Goal: Task Accomplishment & Management: Use online tool/utility

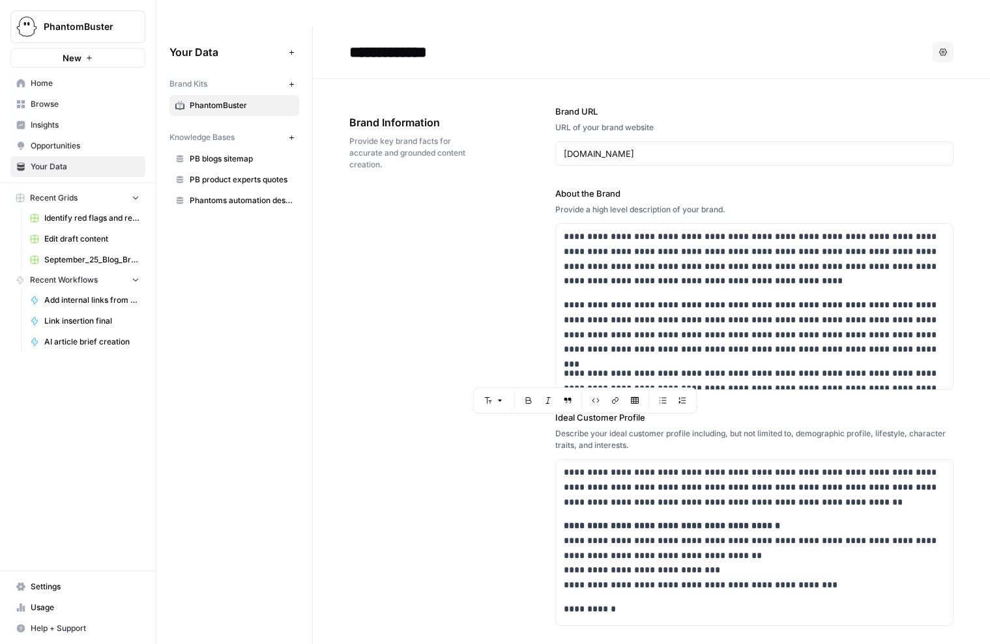
scroll to position [246, 0]
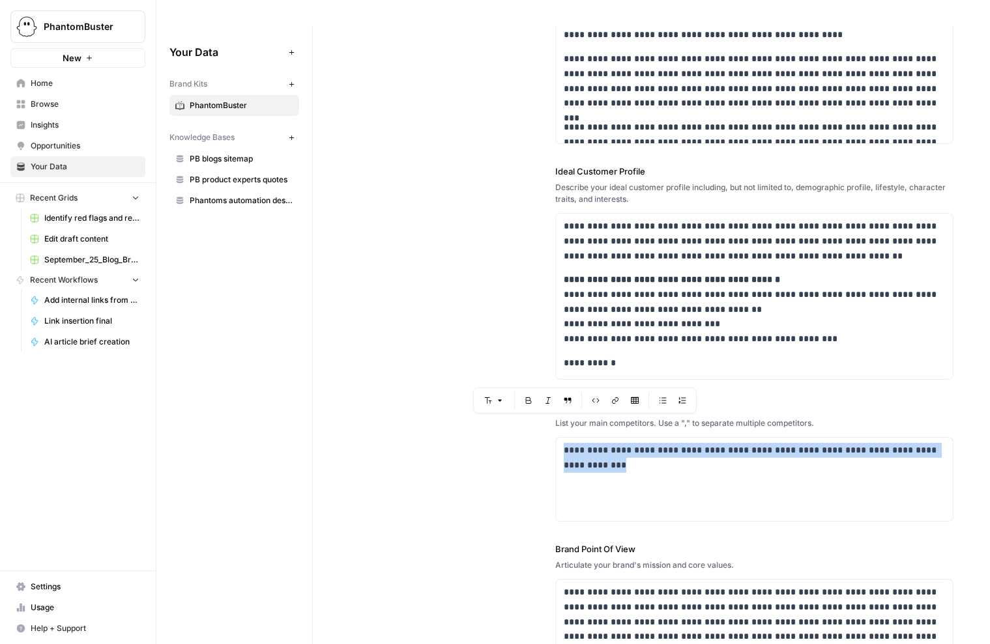
click at [66, 242] on span "Edit draft content" at bounding box center [91, 239] width 95 height 12
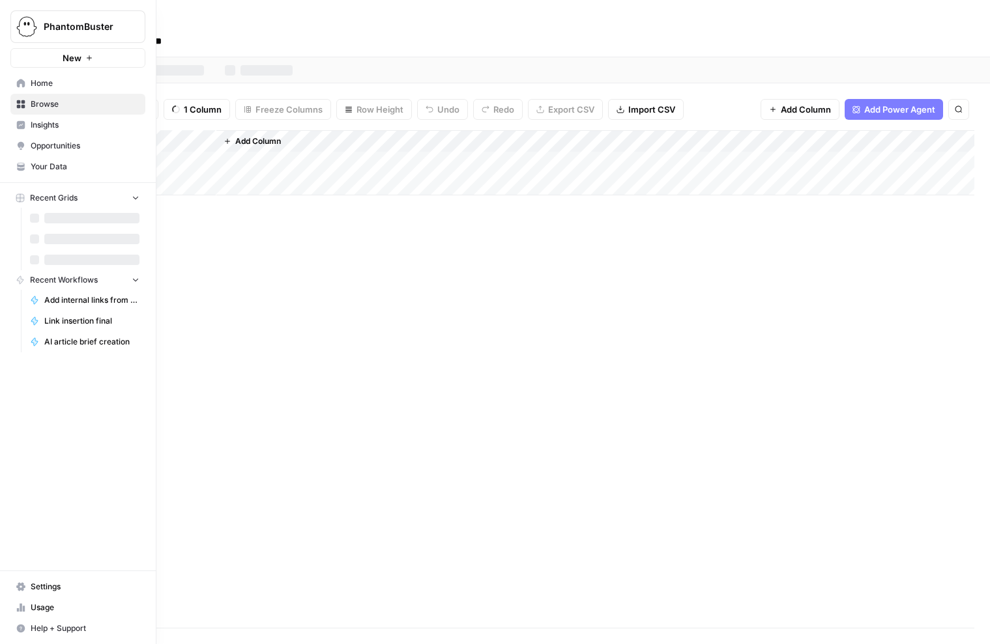
click at [315, 302] on div "Add Column" at bounding box center [513, 379] width 921 height 498
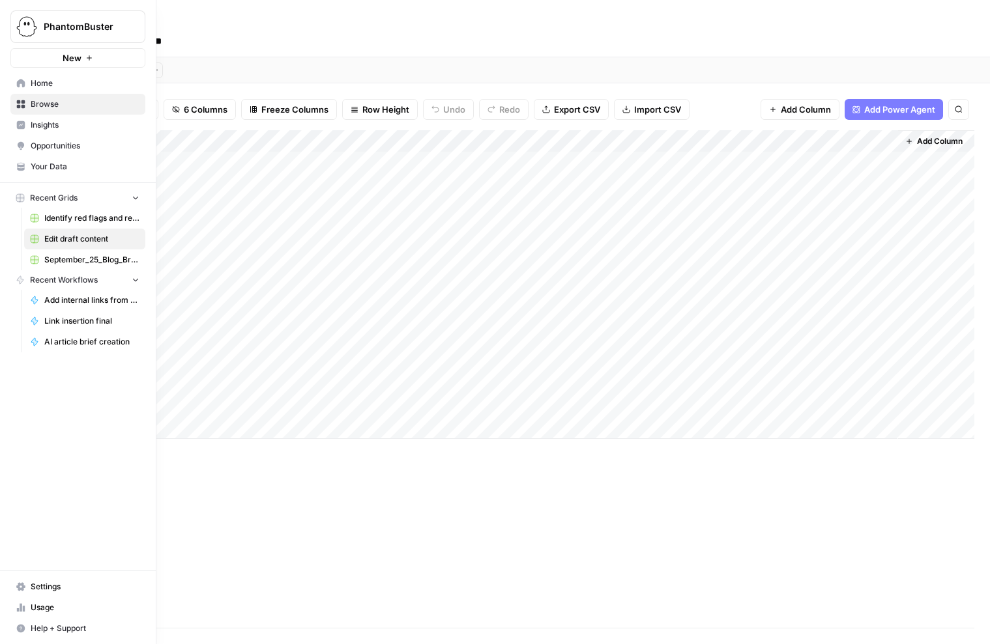
click at [412, 489] on div "Add Column" at bounding box center [513, 379] width 921 height 498
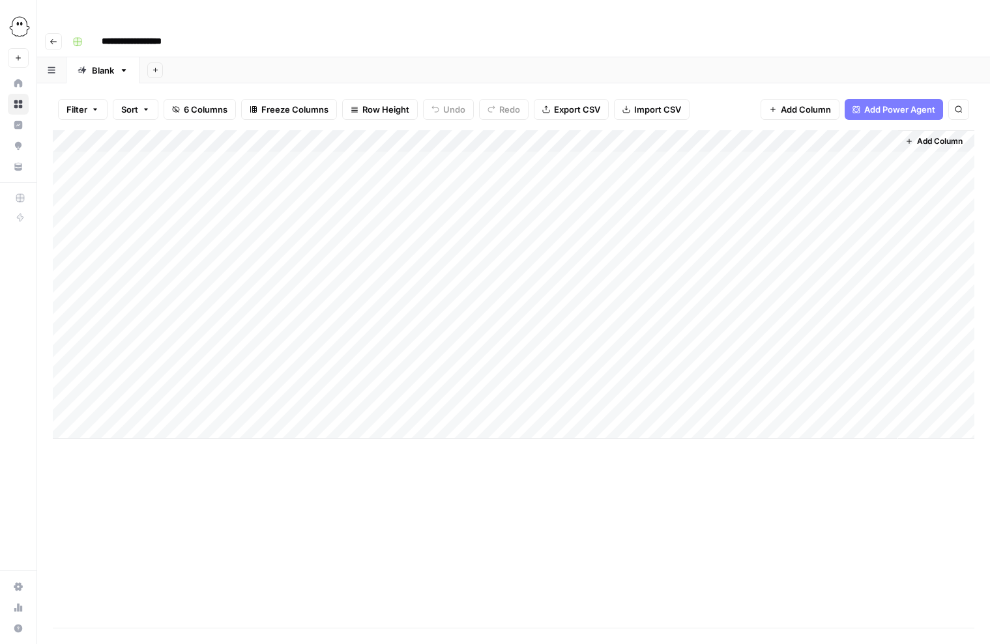
click at [132, 405] on div "Add Column" at bounding box center [513, 284] width 921 height 309
click at [285, 402] on div "Add Column" at bounding box center [513, 295] width 921 height 331
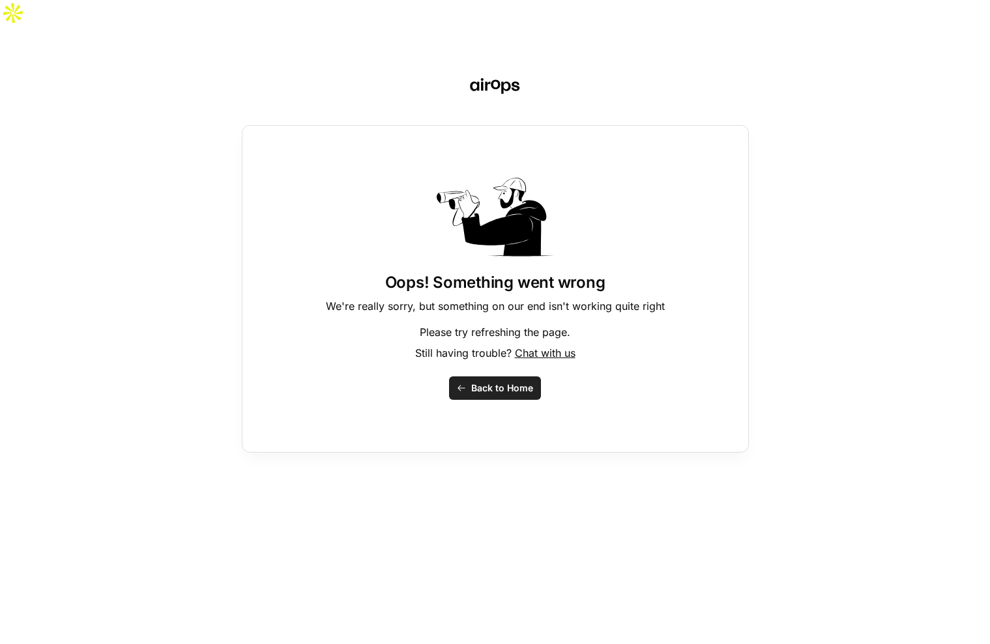
click at [500, 382] on span "Back to Home" at bounding box center [502, 388] width 62 height 13
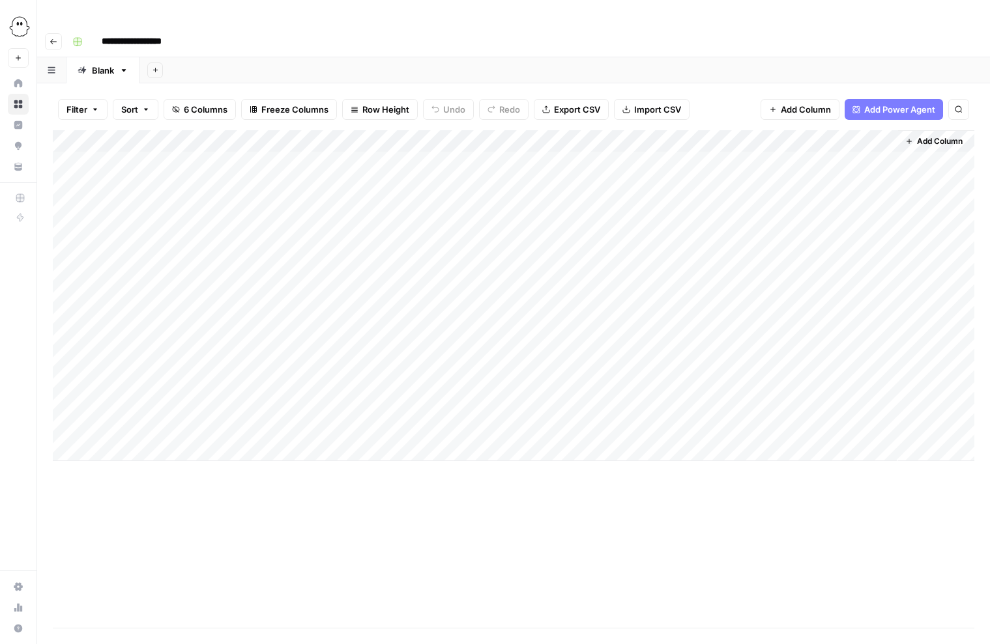
click at [266, 398] on div "Add Column" at bounding box center [513, 295] width 921 height 331
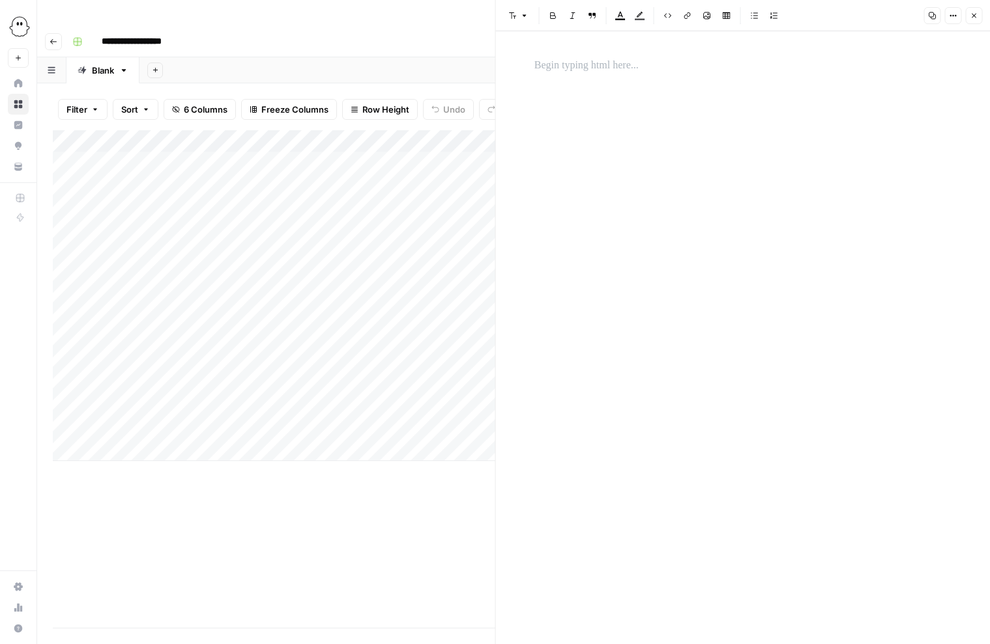
click at [538, 68] on p at bounding box center [742, 65] width 417 height 17
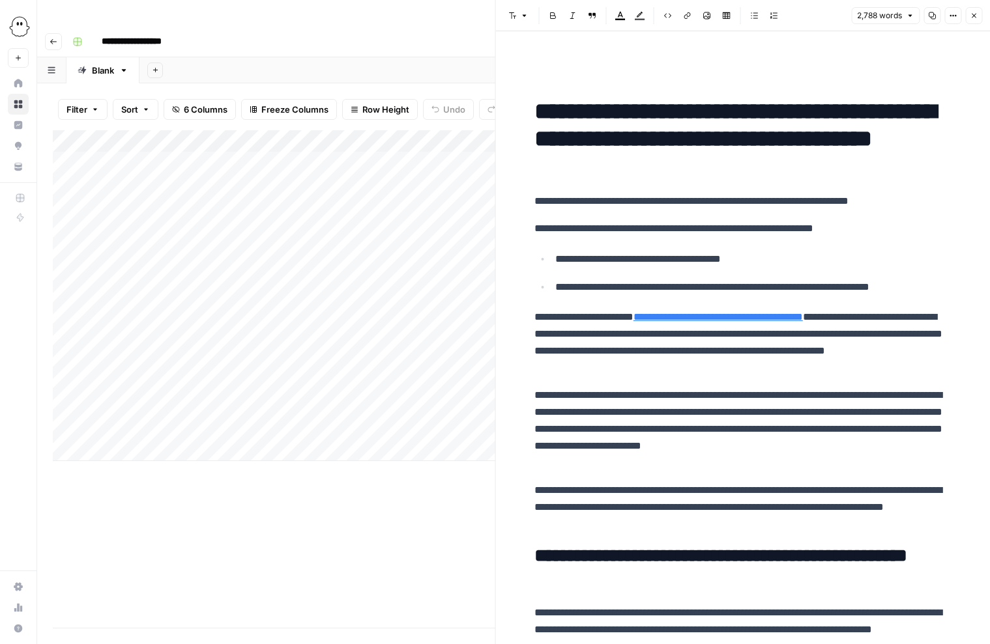
click at [152, 394] on div "Add Column" at bounding box center [274, 295] width 442 height 331
type textarea "**********"
click at [209, 470] on div "Add Column" at bounding box center [274, 379] width 442 height 498
click at [439, 401] on div "Add Column" at bounding box center [274, 295] width 442 height 331
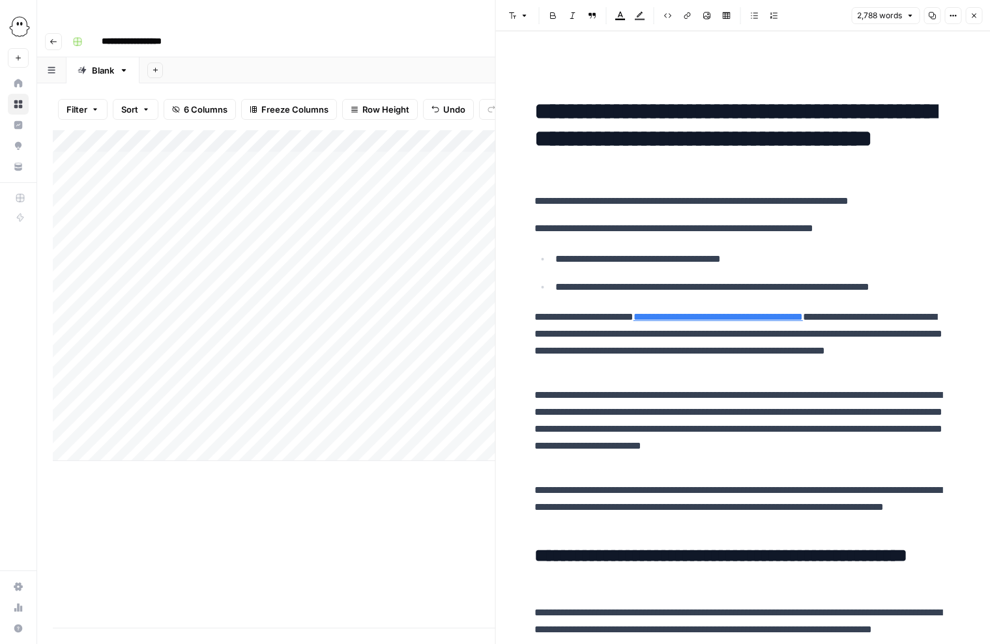
click at [439, 401] on div "Add Column" at bounding box center [274, 295] width 442 height 331
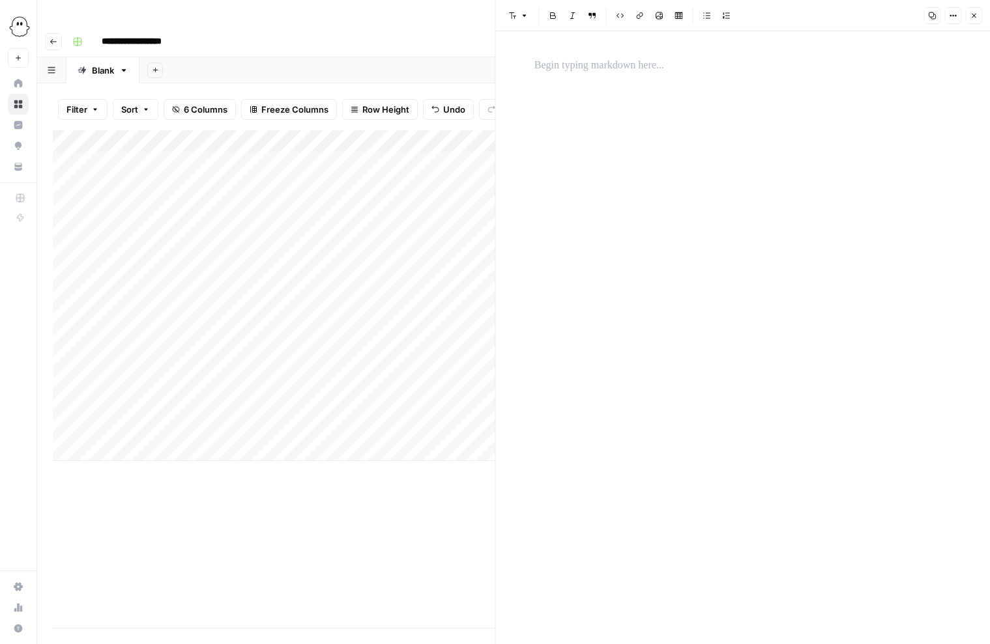
click at [549, 65] on p at bounding box center [742, 65] width 417 height 17
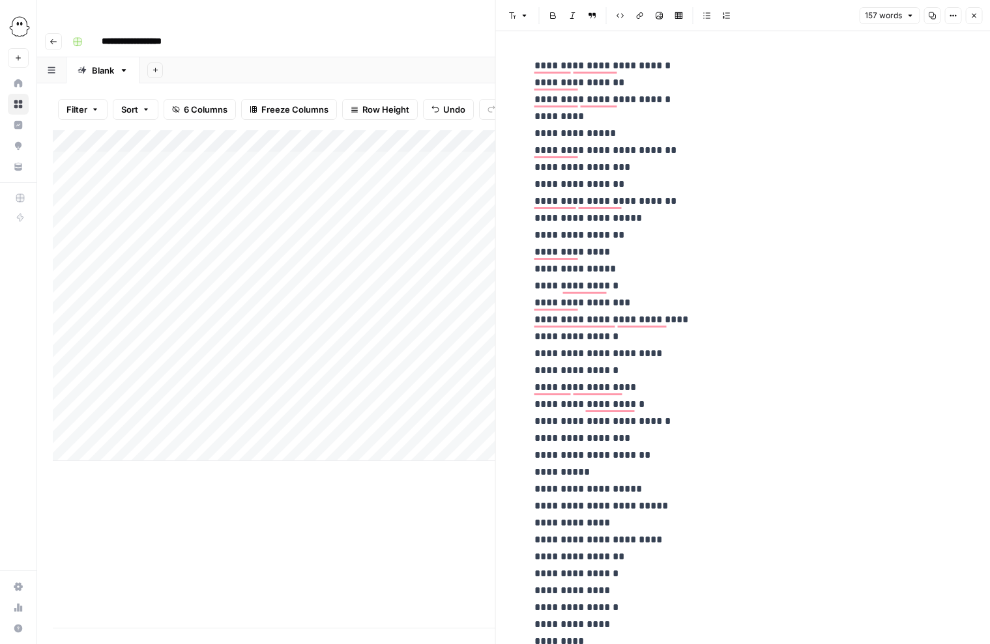
click at [976, 13] on icon "button" at bounding box center [974, 16] width 8 height 8
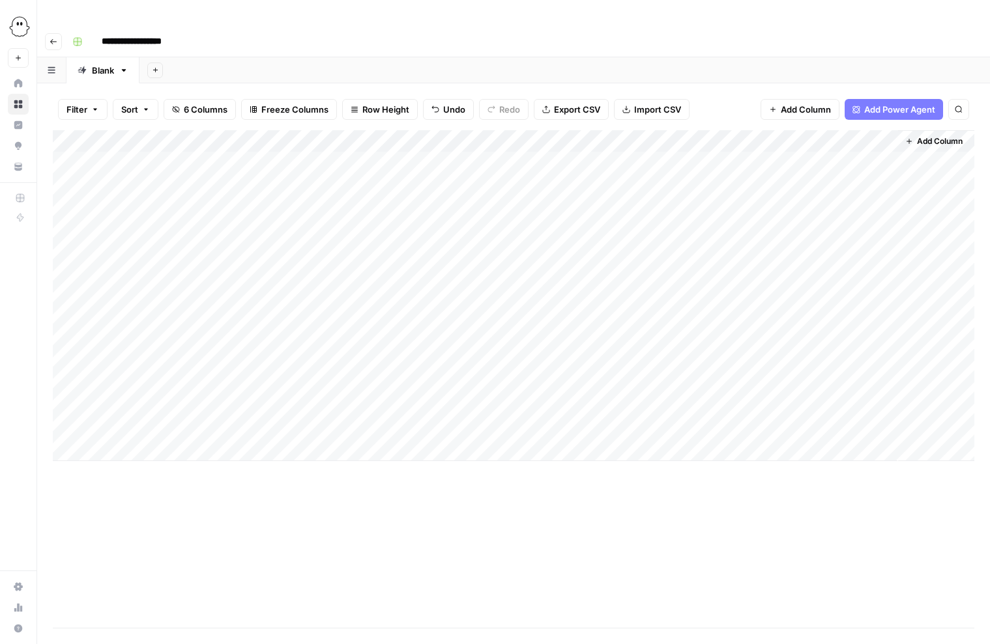
click at [602, 399] on div "Add Column" at bounding box center [513, 295] width 921 height 331
click at [823, 404] on div "Add Column" at bounding box center [513, 295] width 921 height 331
click at [823, 403] on div "Add Column" at bounding box center [513, 295] width 921 height 331
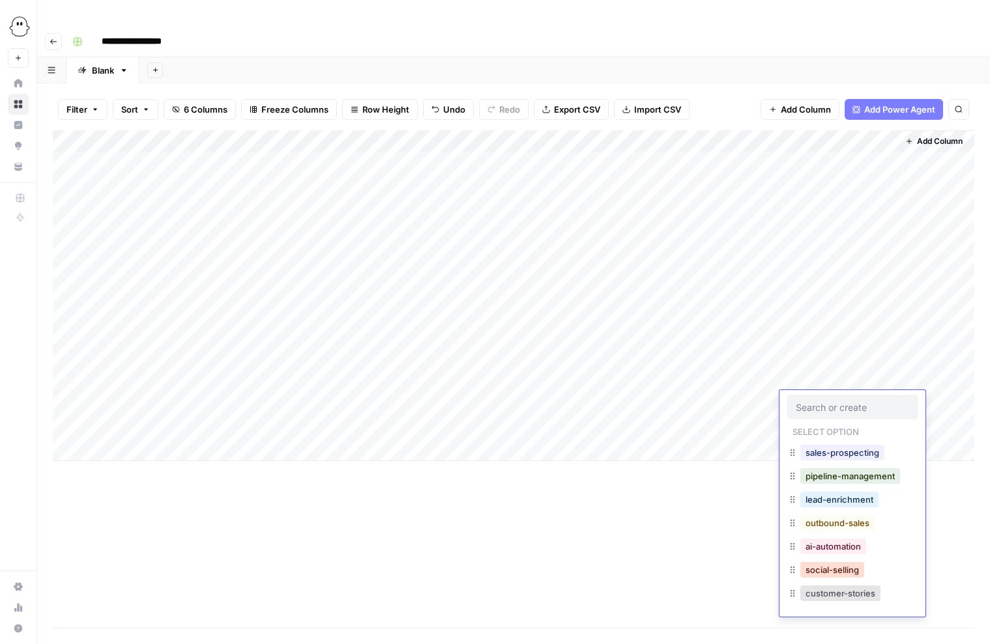
click at [837, 571] on button "social-selling" at bounding box center [832, 570] width 64 height 16
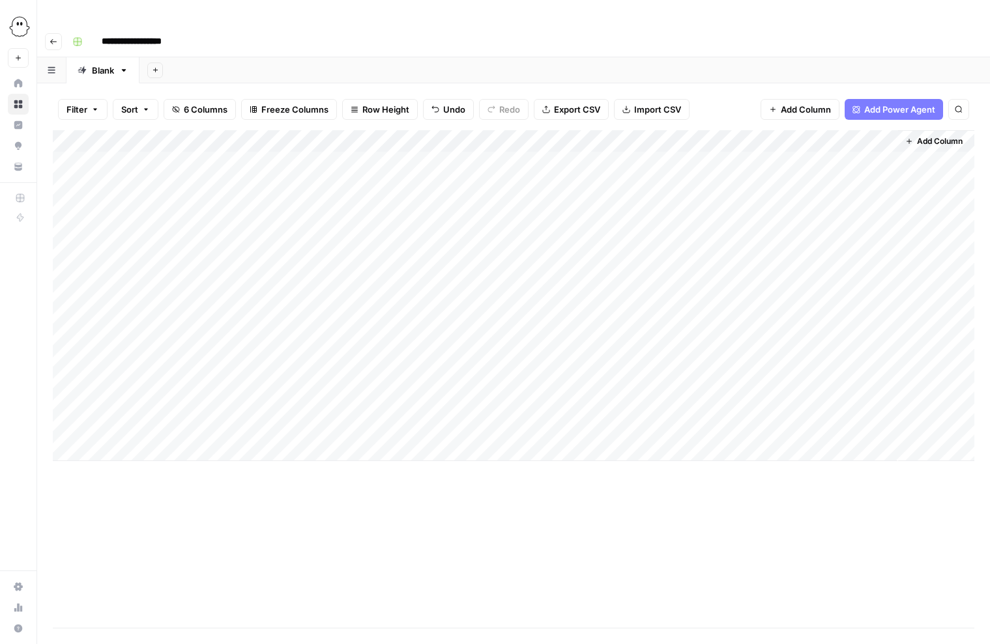
click at [148, 427] on div "Add Column" at bounding box center [513, 295] width 921 height 331
type textarea "**********"
click at [371, 421] on div "Add Column" at bounding box center [513, 306] width 921 height 353
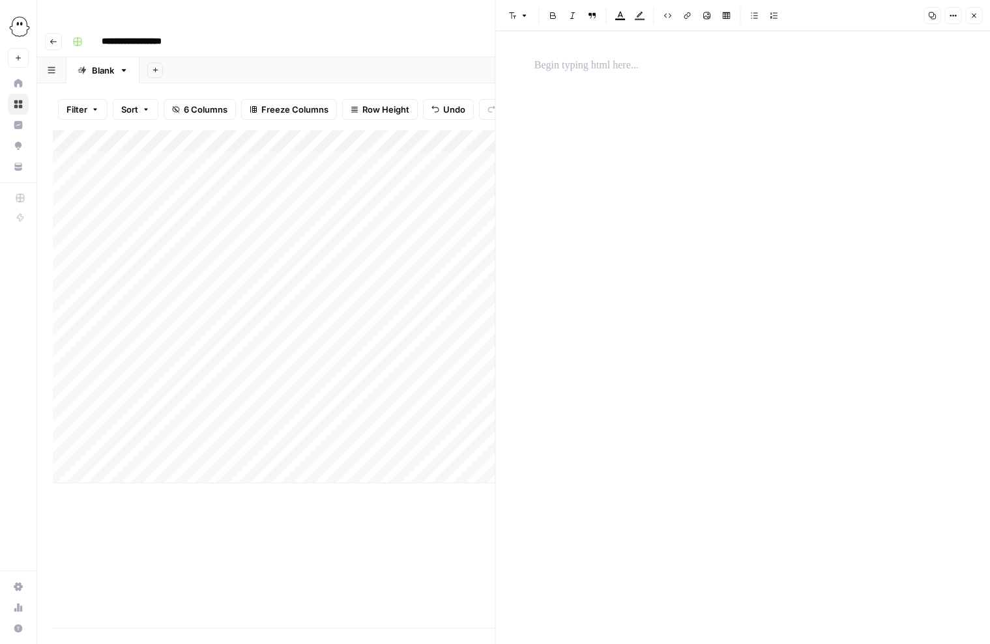
click at [553, 61] on p at bounding box center [742, 65] width 417 height 17
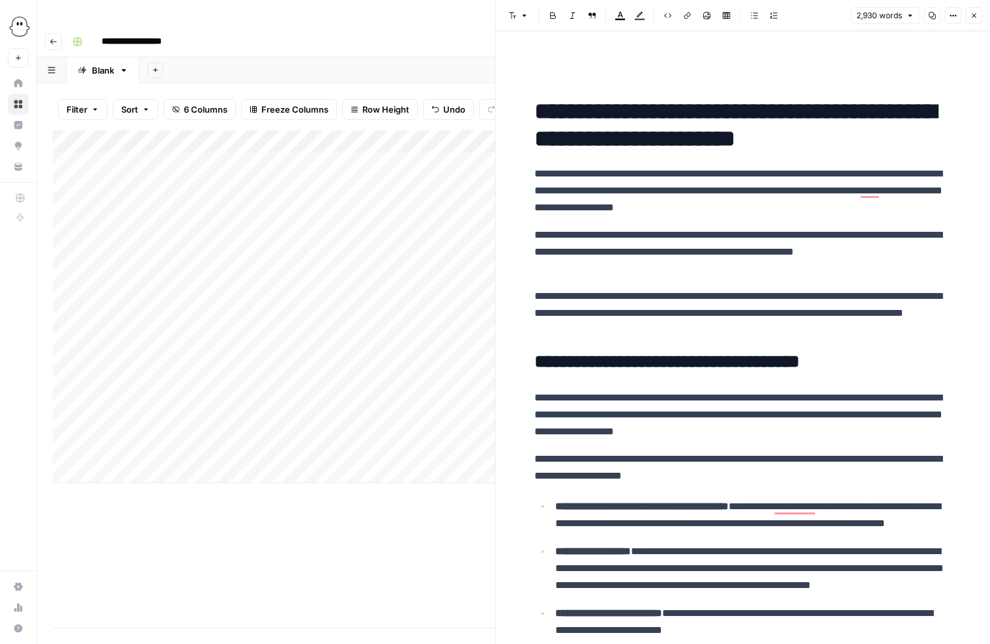
click at [445, 425] on div "Add Column" at bounding box center [274, 306] width 442 height 353
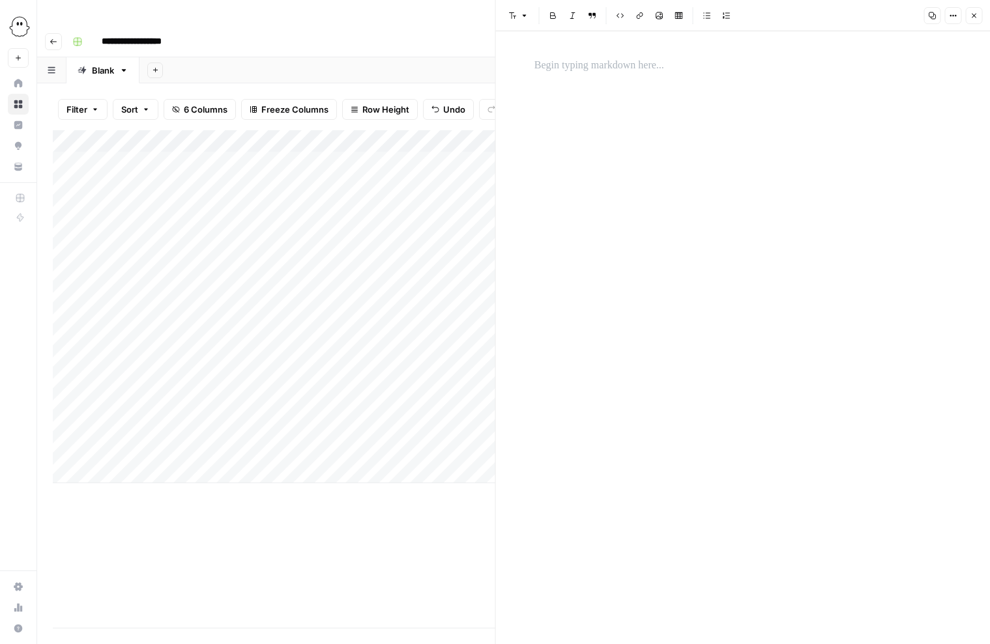
click at [553, 66] on p at bounding box center [742, 65] width 417 height 17
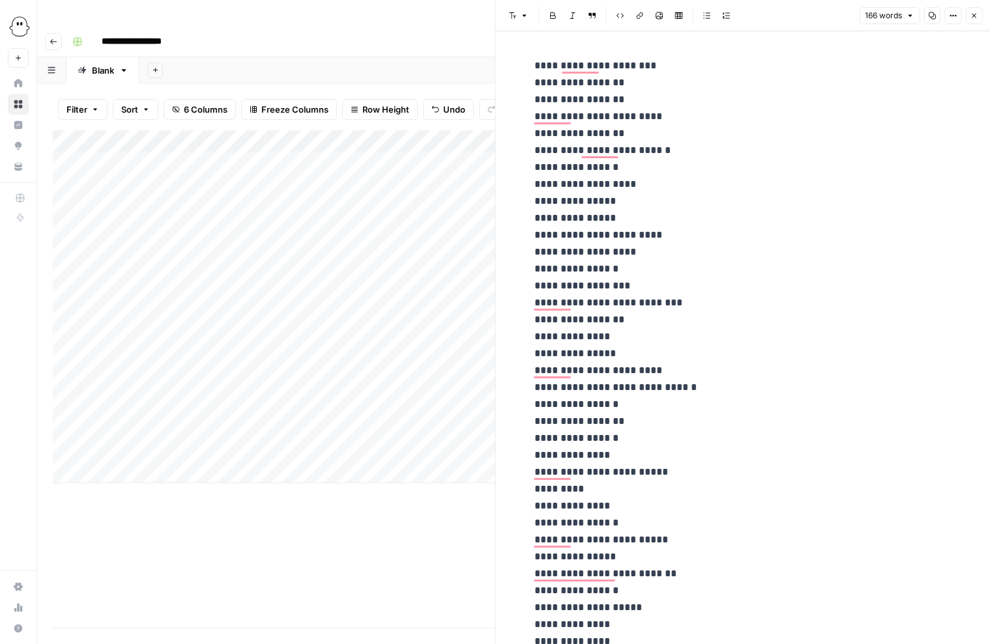
click at [971, 12] on icon "button" at bounding box center [974, 16] width 8 height 8
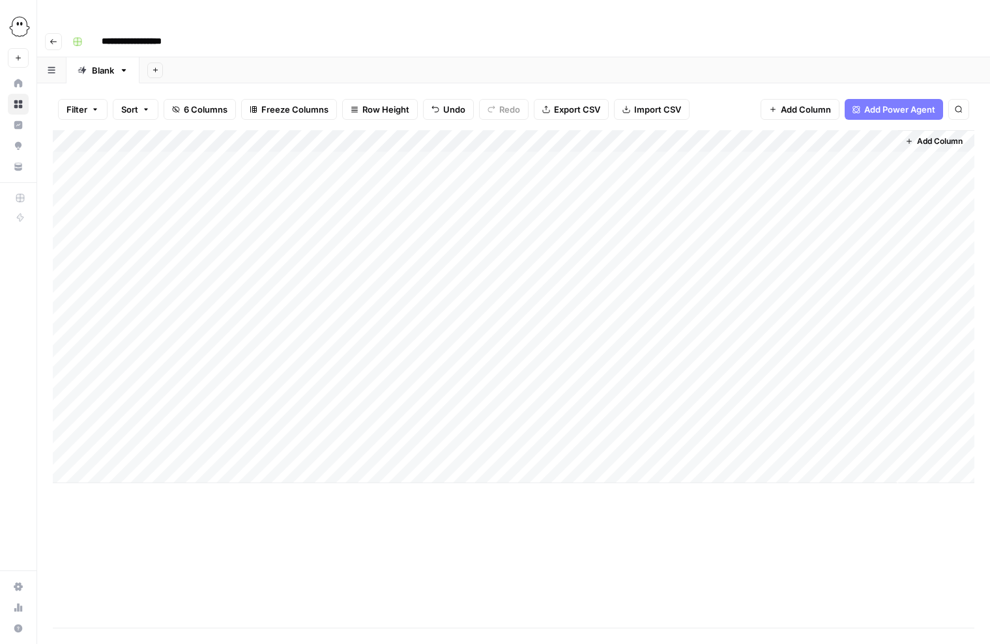
click at [602, 424] on div "Add Column" at bounding box center [513, 306] width 921 height 353
click at [815, 424] on div "Add Column" at bounding box center [513, 306] width 921 height 353
click at [820, 424] on div "Add Column" at bounding box center [513, 306] width 921 height 353
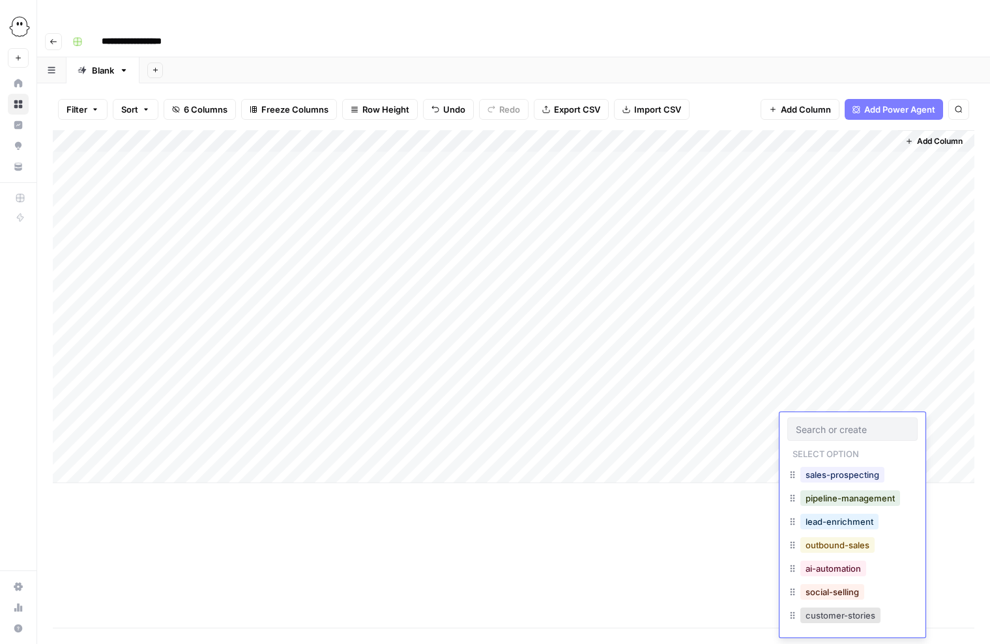
click at [829, 545] on button "outbound-sales" at bounding box center [837, 546] width 74 height 16
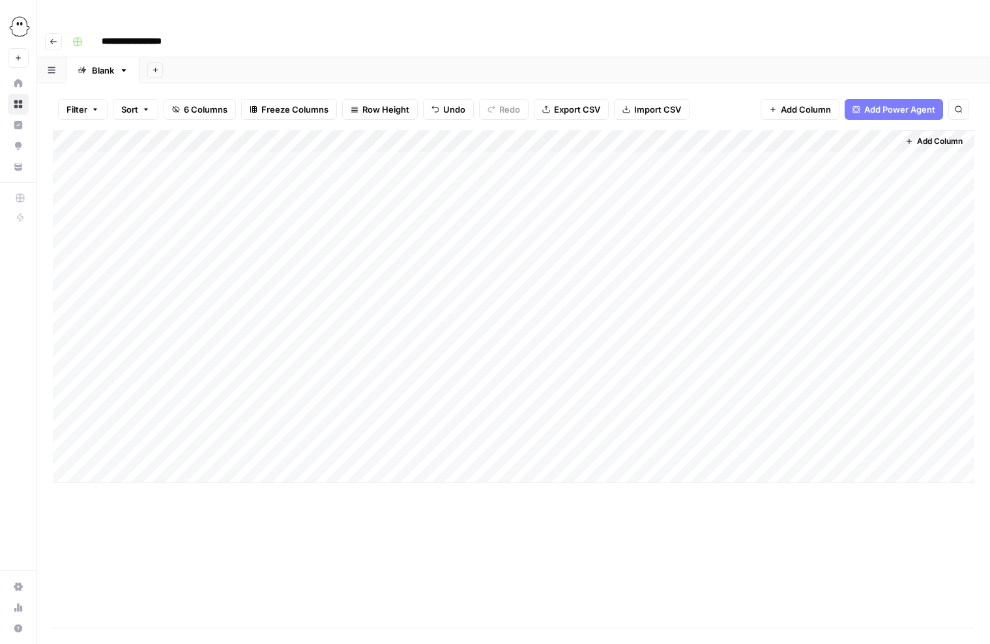
click at [119, 447] on div "Add Column" at bounding box center [513, 306] width 921 height 353
click at [295, 450] on textarea at bounding box center [202, 448] width 209 height 18
type textarea "**********"
click at [339, 451] on div "Add Column" at bounding box center [513, 317] width 921 height 375
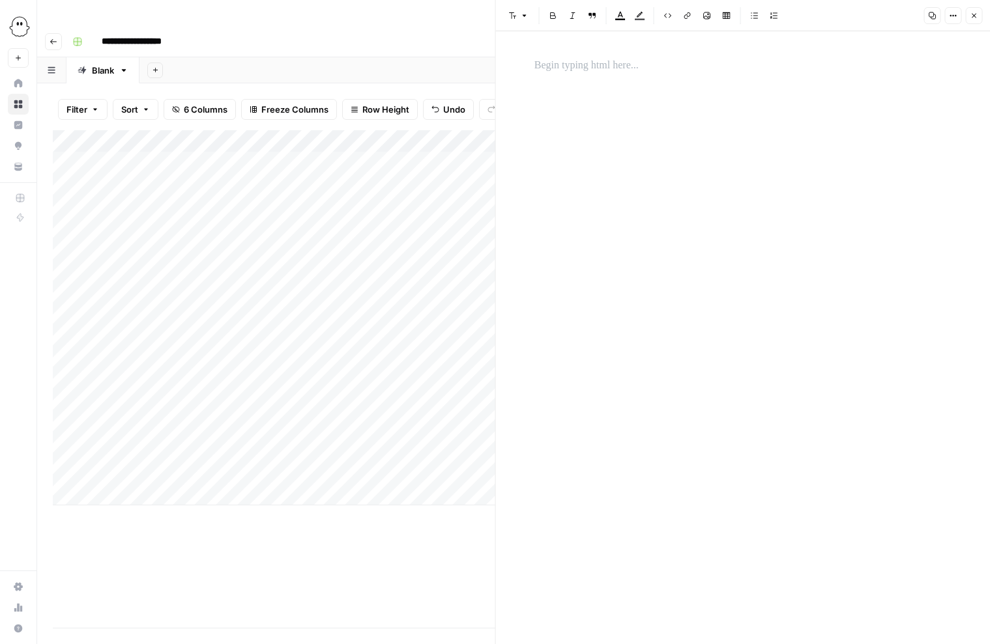
click at [577, 64] on p at bounding box center [742, 65] width 417 height 17
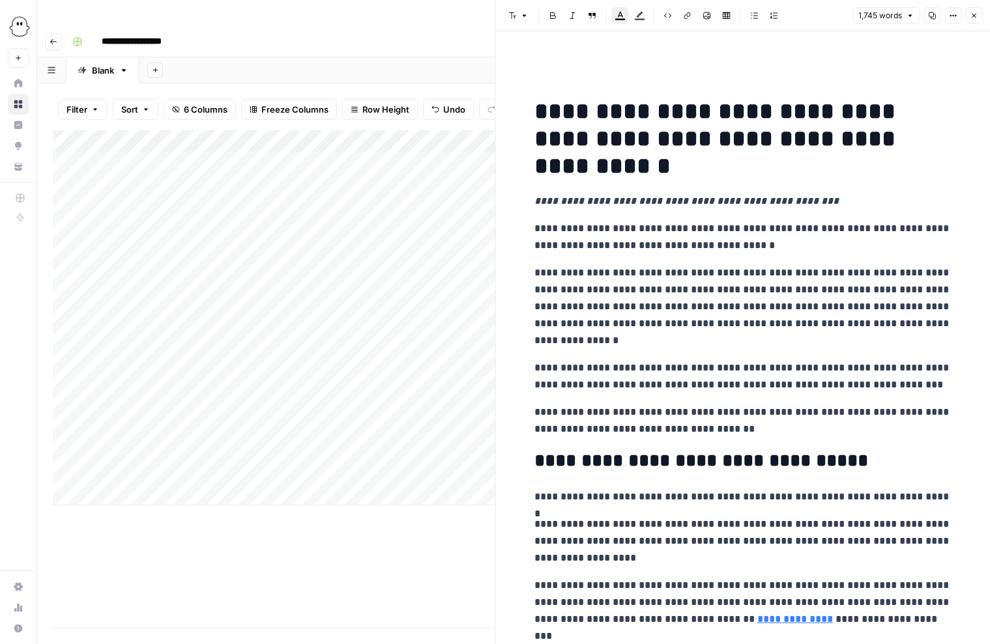
click at [973, 14] on icon "button" at bounding box center [974, 16] width 8 height 8
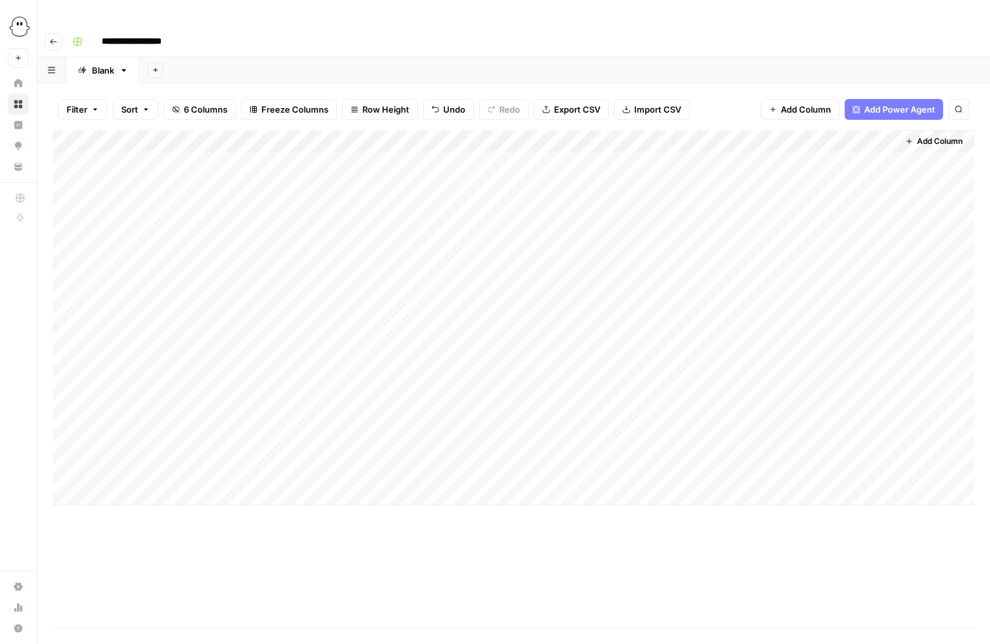
click at [459, 447] on div "Add Column" at bounding box center [513, 317] width 921 height 375
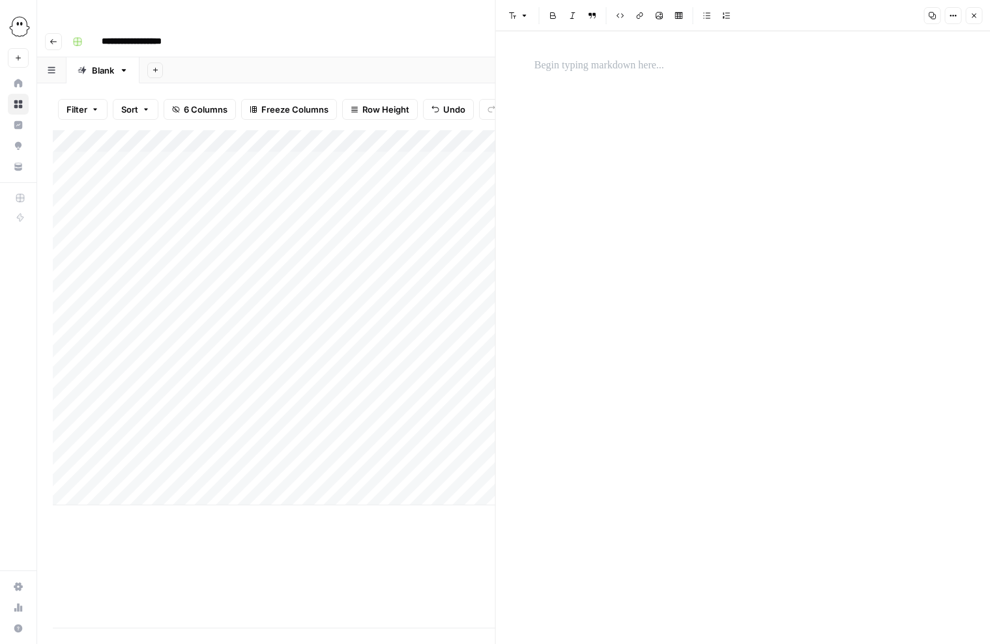
click at [554, 63] on p at bounding box center [742, 65] width 417 height 17
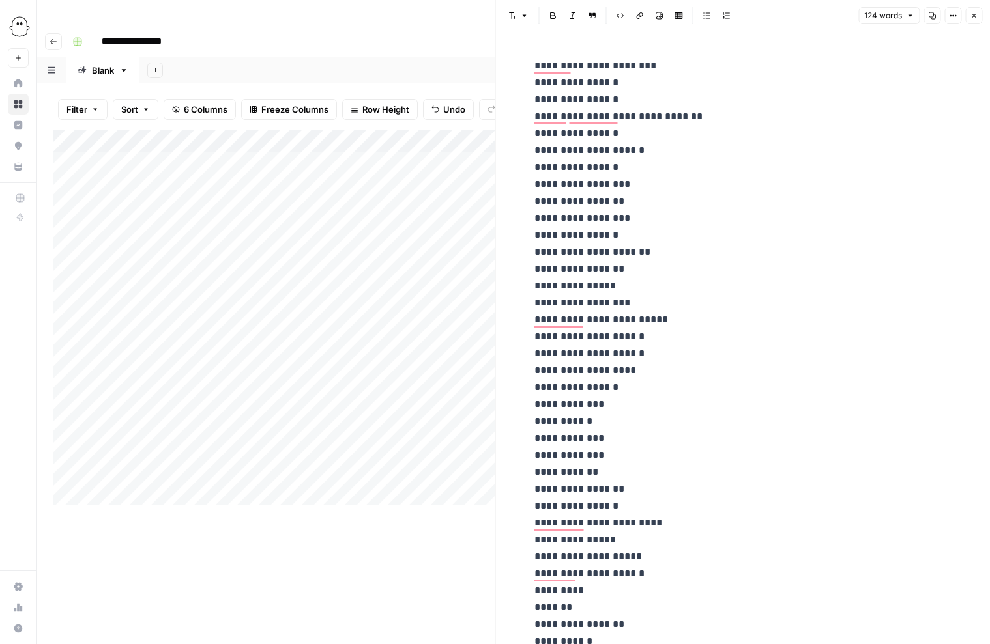
click at [970, 10] on button "Close" at bounding box center [973, 15] width 17 height 17
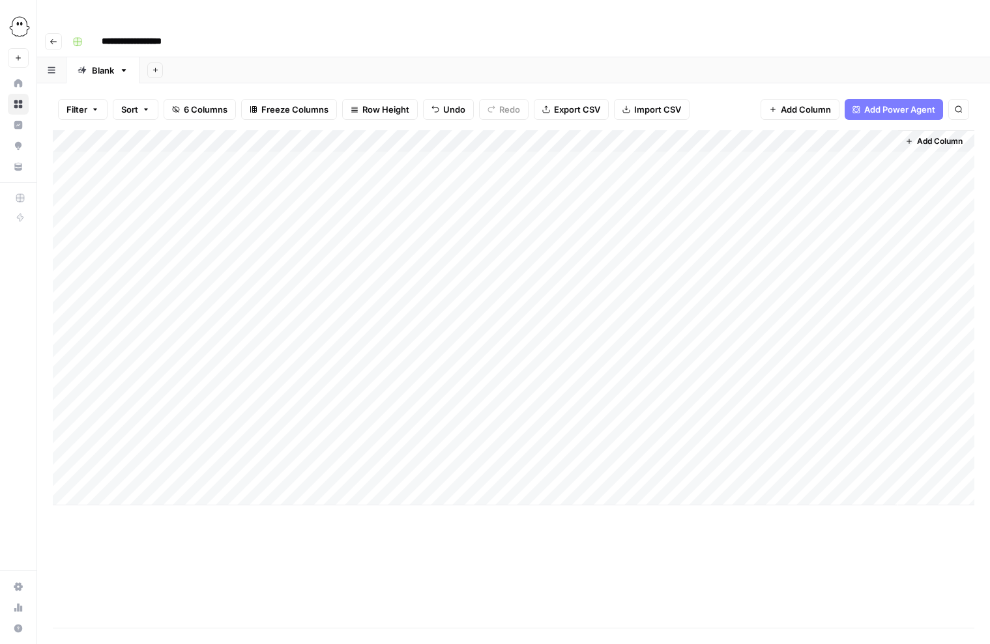
click at [600, 446] on div "Add Column" at bounding box center [513, 317] width 921 height 375
click at [139, 467] on div "Add Column" at bounding box center [513, 317] width 921 height 375
type textarea "**********"
click at [351, 468] on div "Add Column" at bounding box center [513, 328] width 921 height 397
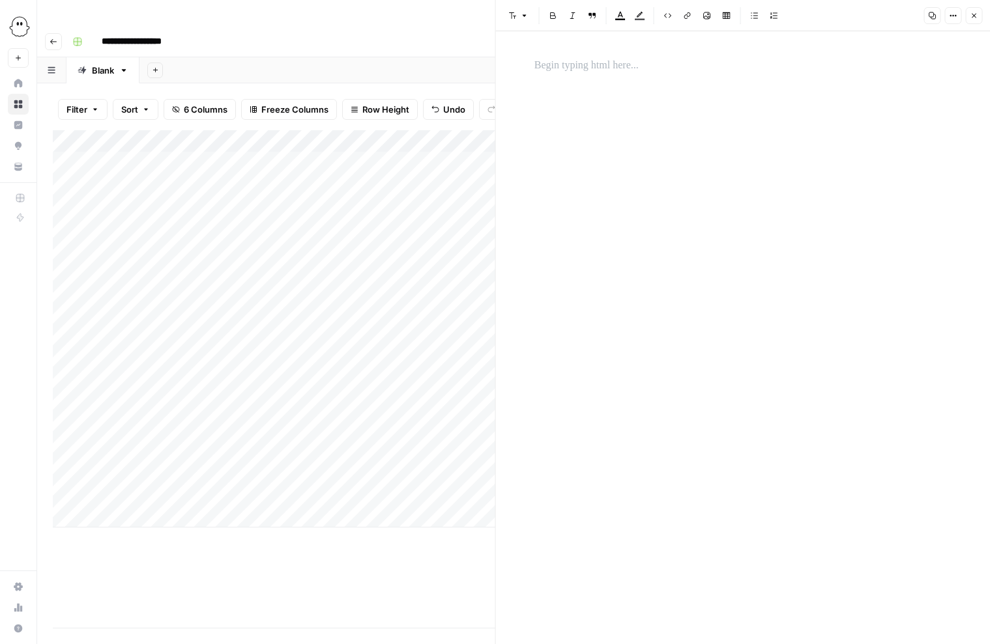
click at [553, 66] on p at bounding box center [742, 65] width 417 height 17
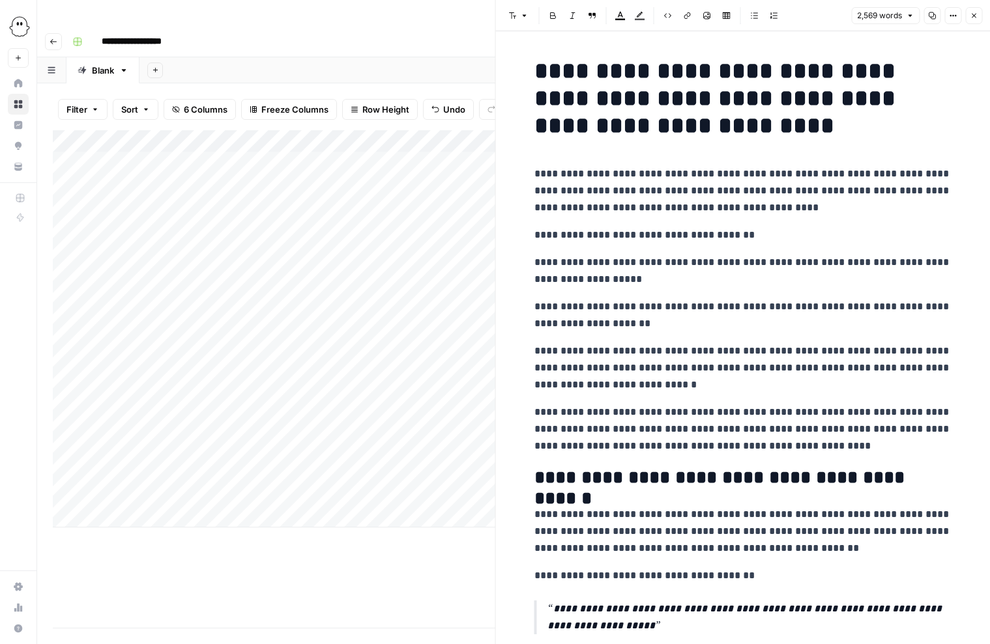
click at [973, 16] on icon "button" at bounding box center [974, 16] width 5 height 5
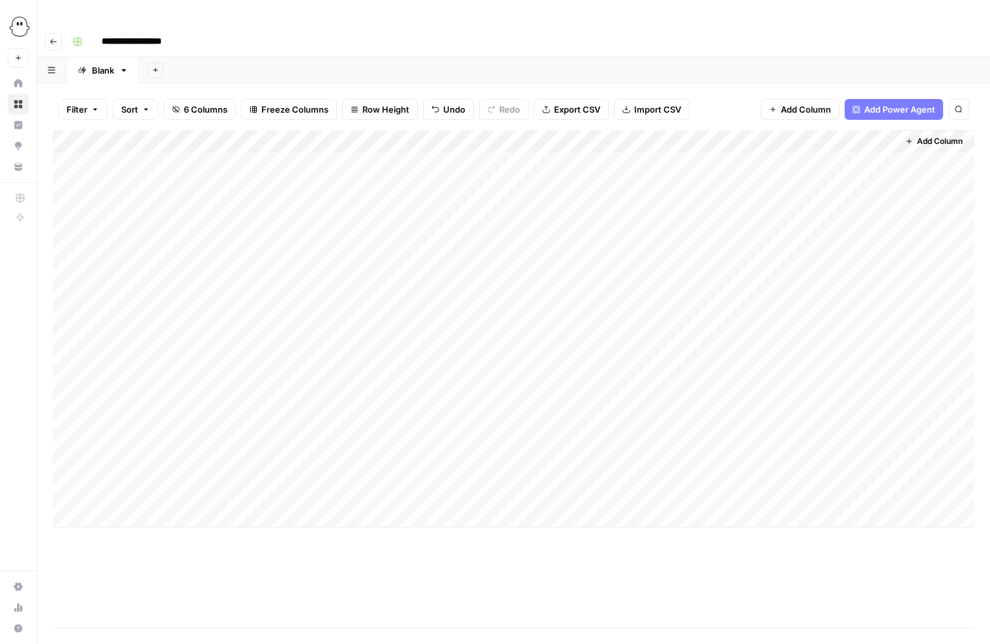
click at [461, 470] on div "Add Column" at bounding box center [513, 328] width 921 height 397
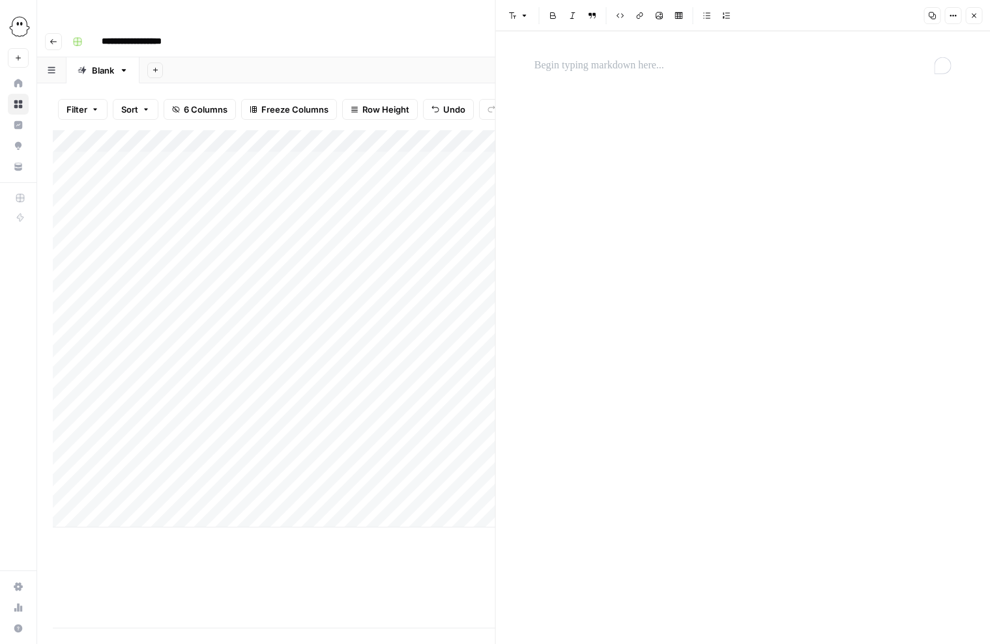
click at [551, 66] on p "To enrich screen reader interactions, please activate Accessibility in Grammarl…" at bounding box center [742, 65] width 417 height 17
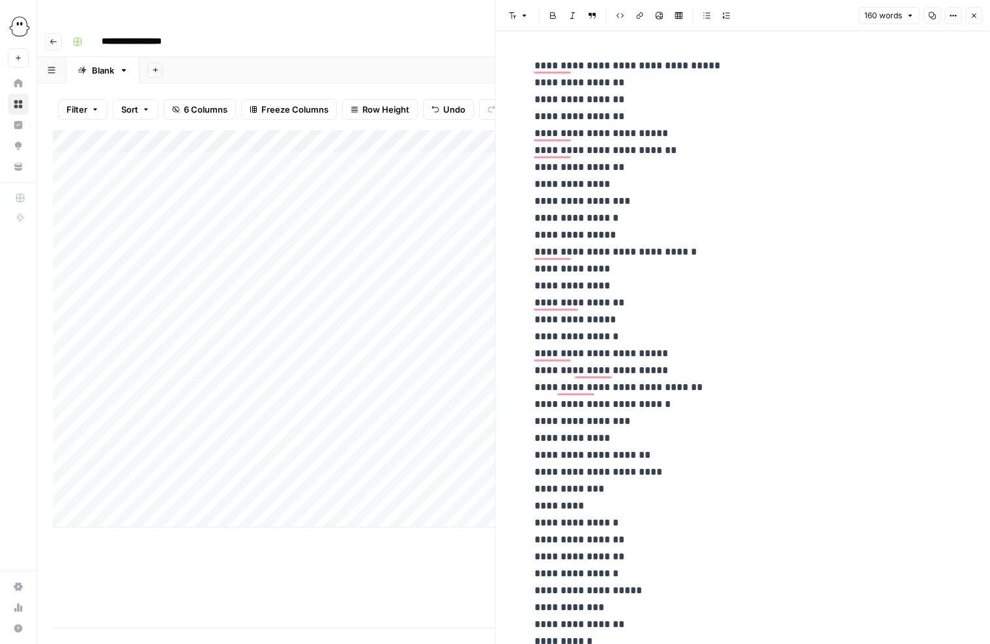
click at [979, 15] on button "Close" at bounding box center [973, 15] width 17 height 17
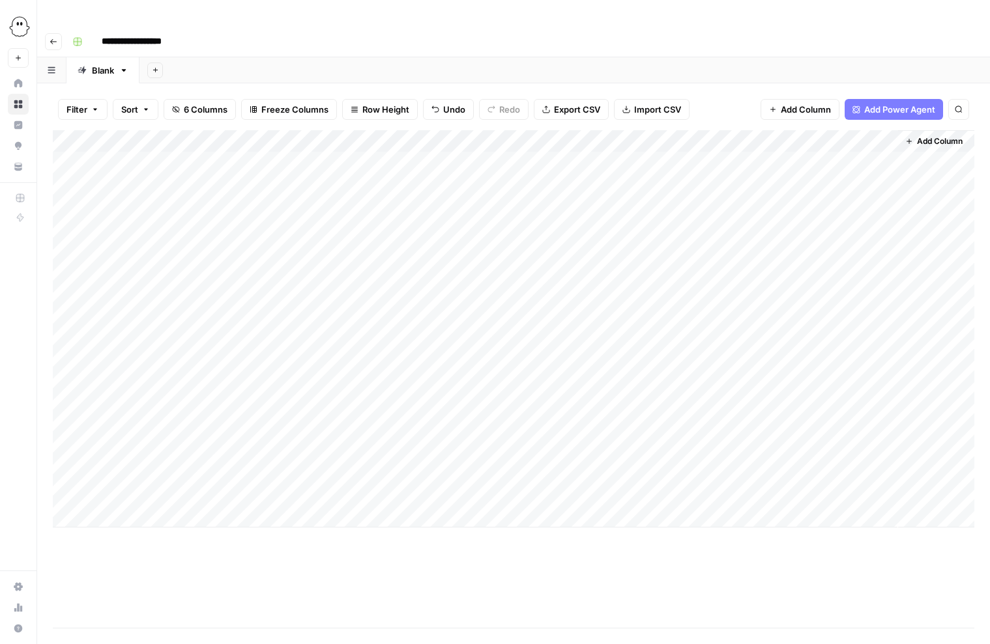
click at [146, 483] on div "Add Column" at bounding box center [513, 328] width 921 height 397
click at [139, 487] on div "Add Column" at bounding box center [513, 328] width 921 height 397
click at [142, 492] on div "Add Column" at bounding box center [513, 340] width 921 height 420
click at [142, 492] on textarea at bounding box center [202, 492] width 209 height 18
drag, startPoint x: 206, startPoint y: 494, endPoint x: 172, endPoint y: 494, distance: 33.9
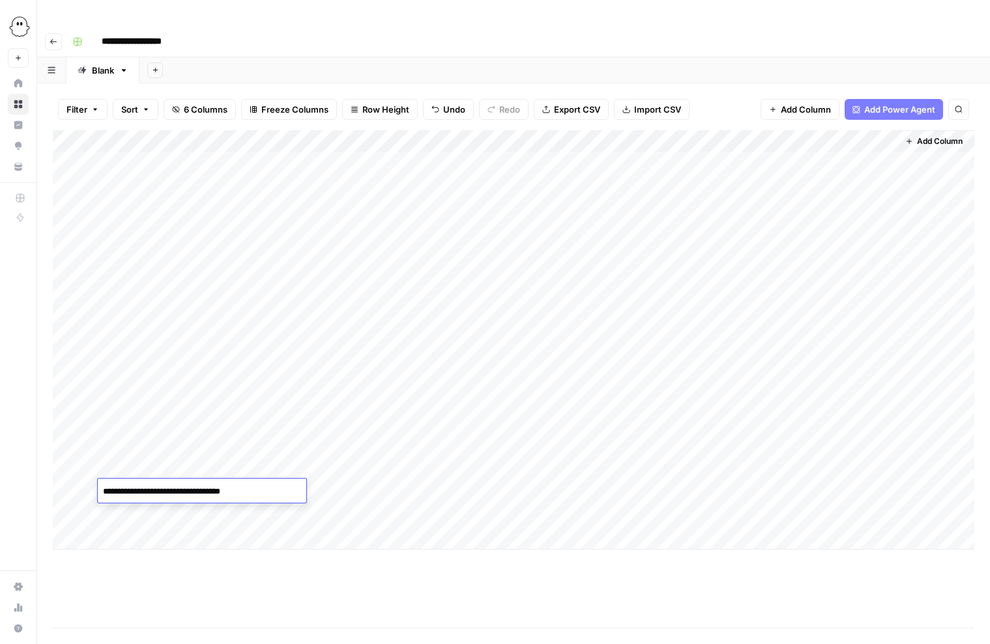
click at [172, 494] on textarea "**********" at bounding box center [202, 492] width 209 height 18
type textarea "**********"
click at [341, 489] on div "Add Column" at bounding box center [513, 340] width 921 height 420
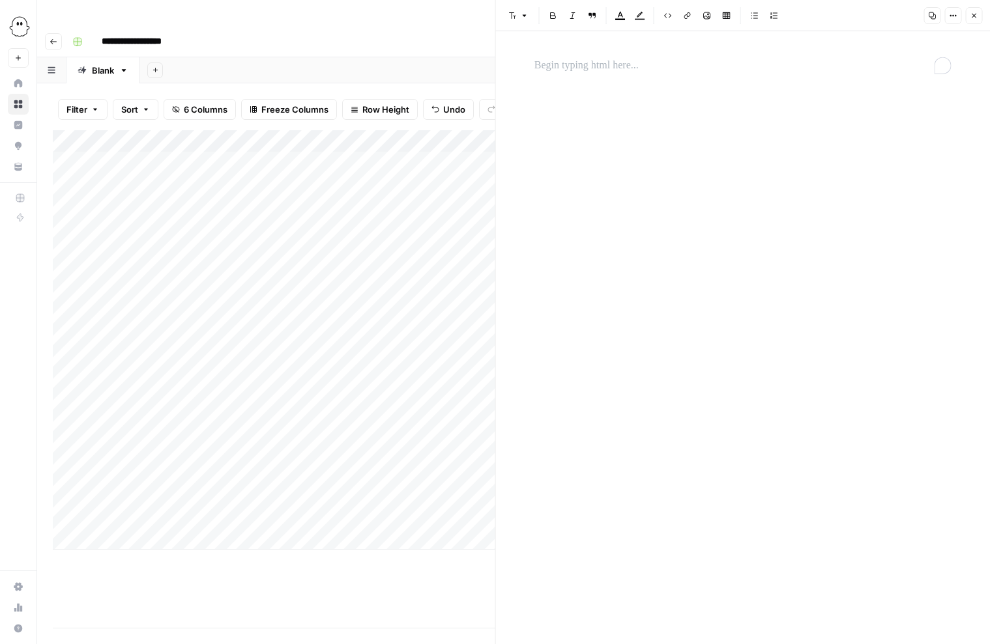
click at [549, 70] on p "To enrich screen reader interactions, please activate Accessibility in Grammarl…" at bounding box center [742, 65] width 417 height 17
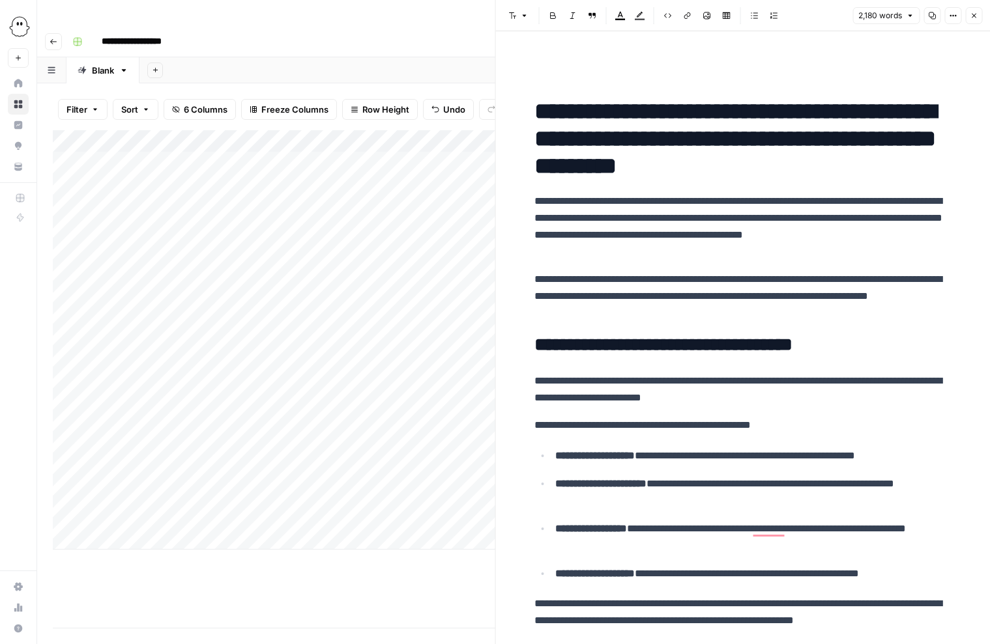
click at [463, 487] on div "Add Column" at bounding box center [274, 340] width 442 height 420
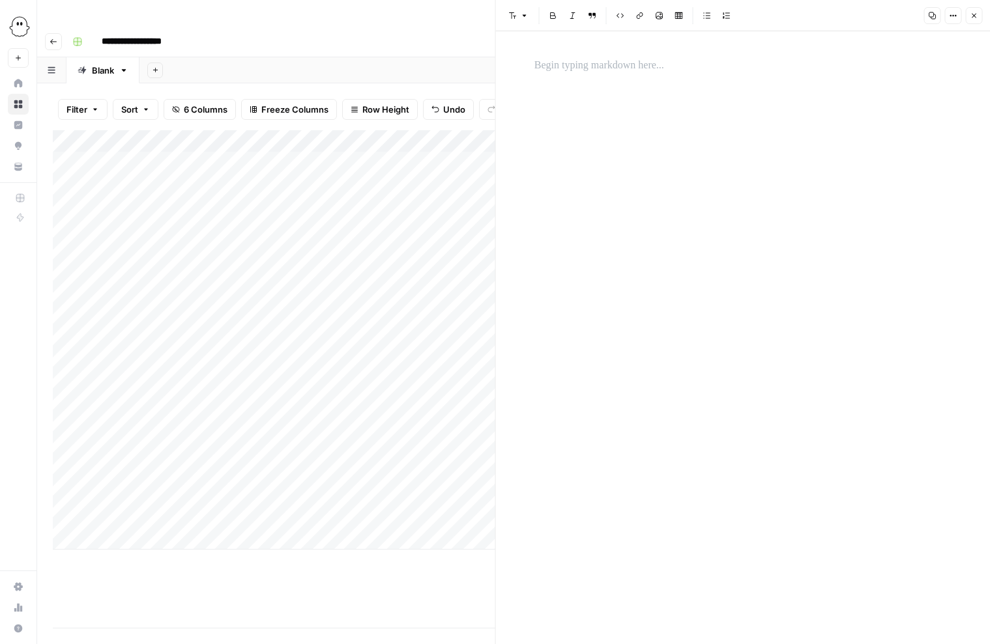
click at [532, 65] on div at bounding box center [742, 65] width 433 height 27
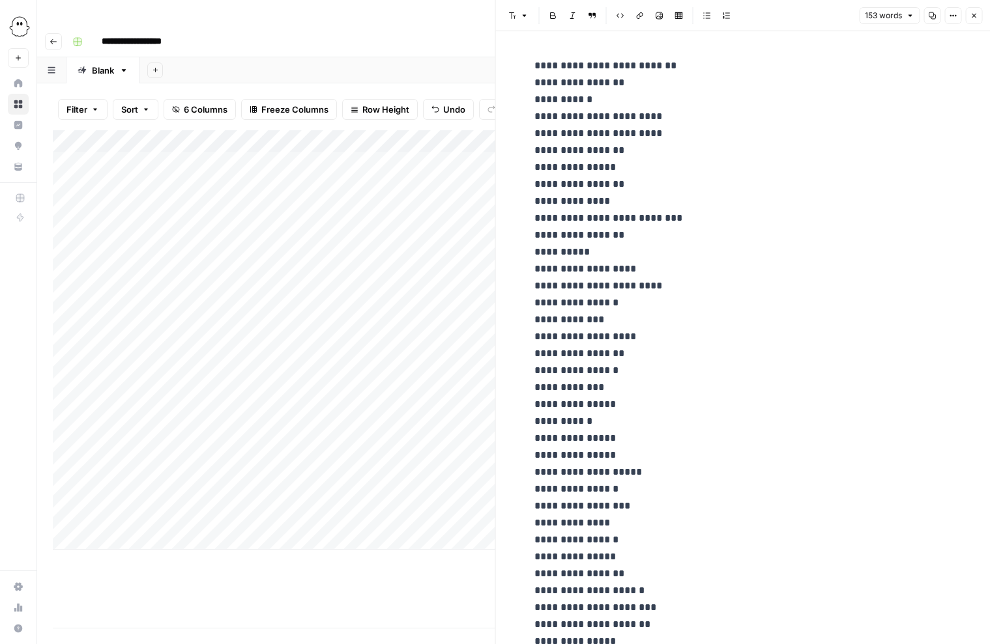
click at [968, 18] on button "Close" at bounding box center [973, 15] width 17 height 17
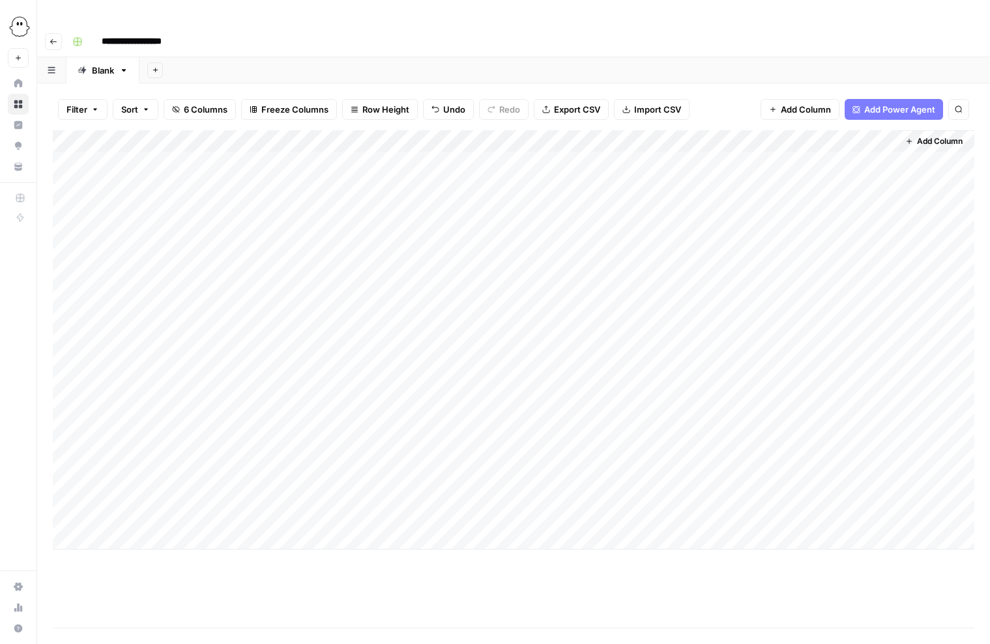
click at [605, 470] on div "Add Column" at bounding box center [513, 340] width 921 height 420
click at [605, 490] on div "Add Column" at bounding box center [513, 340] width 921 height 420
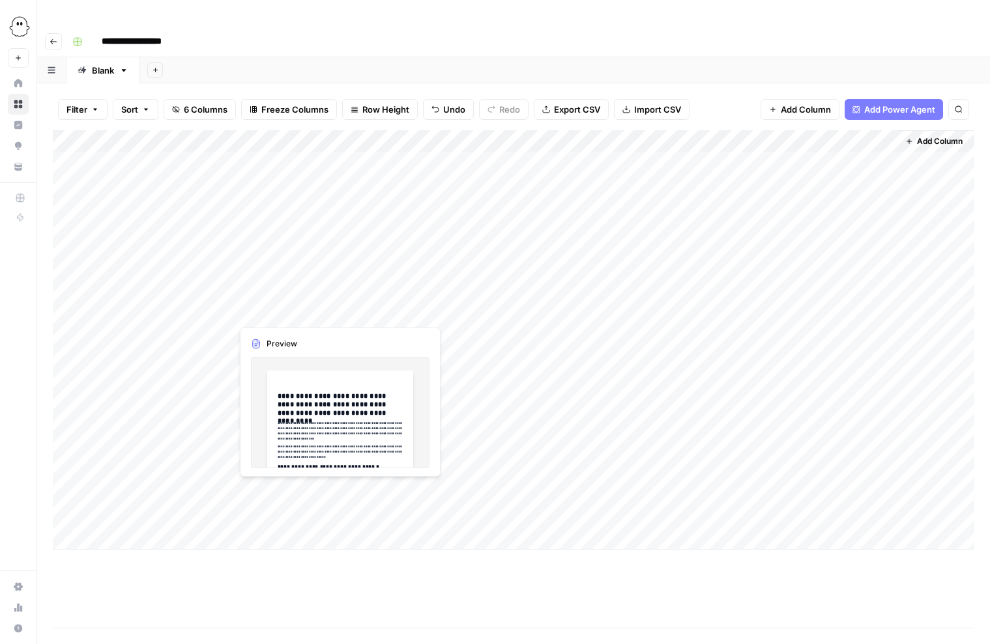
click at [523, 563] on div "Add Column" at bounding box center [513, 379] width 921 height 498
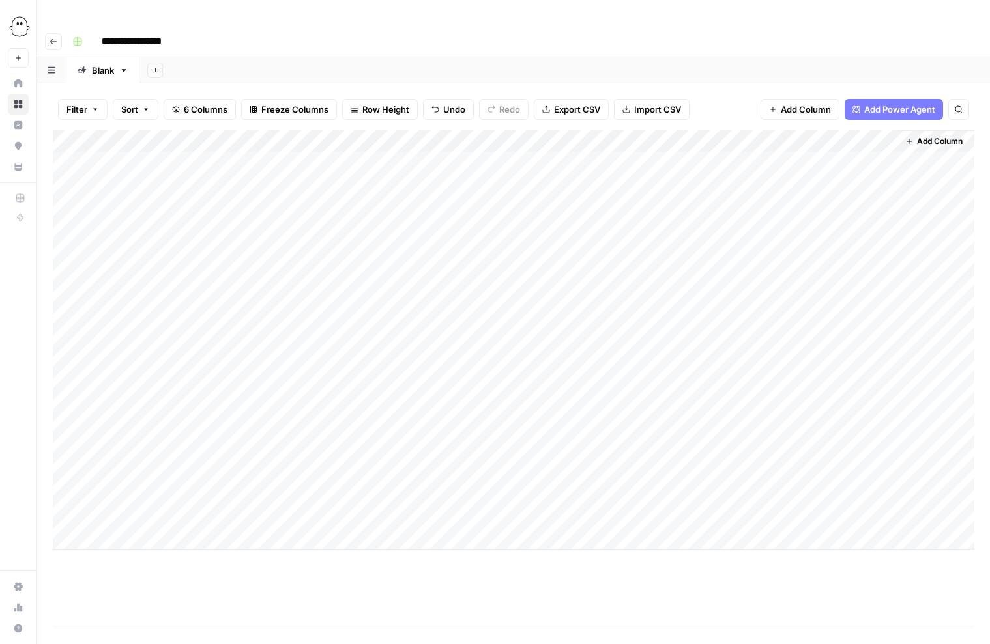
click at [932, 133] on button "Add Column" at bounding box center [934, 141] width 68 height 17
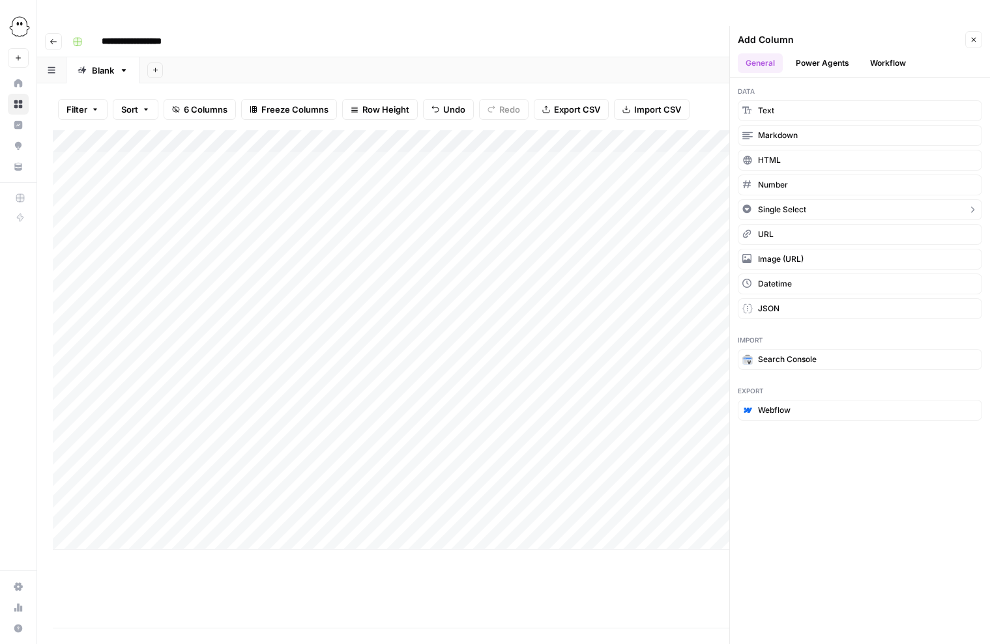
click at [786, 204] on span "Single Select" at bounding box center [782, 210] width 48 height 12
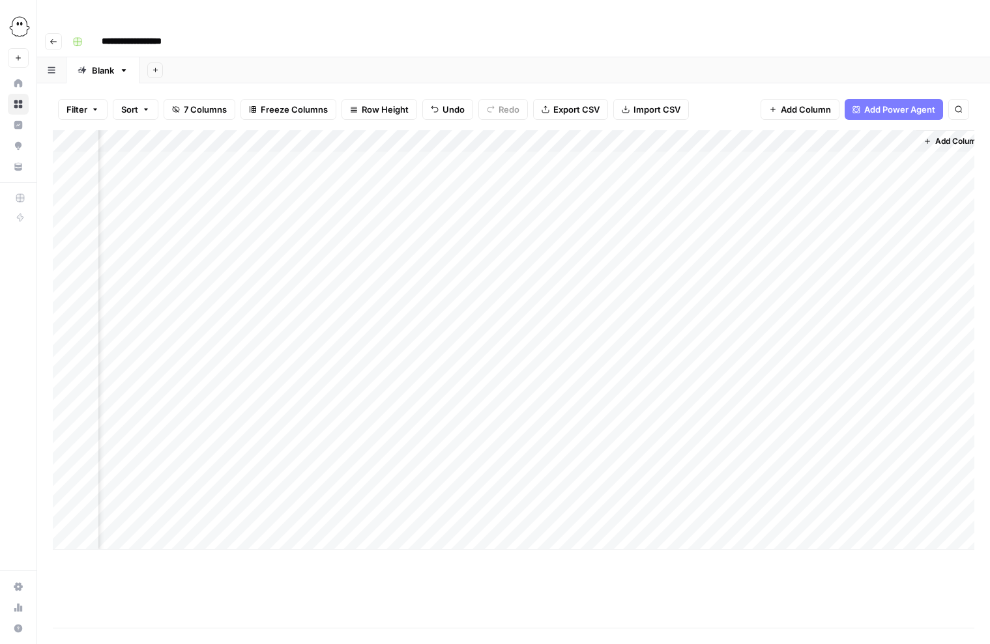
scroll to position [0, 113]
click at [838, 130] on div "Add Column" at bounding box center [513, 340] width 921 height 420
click at [838, 115] on div at bounding box center [843, 117] width 118 height 26
click at [840, 141] on input "New Column" at bounding box center [875, 146] width 158 height 13
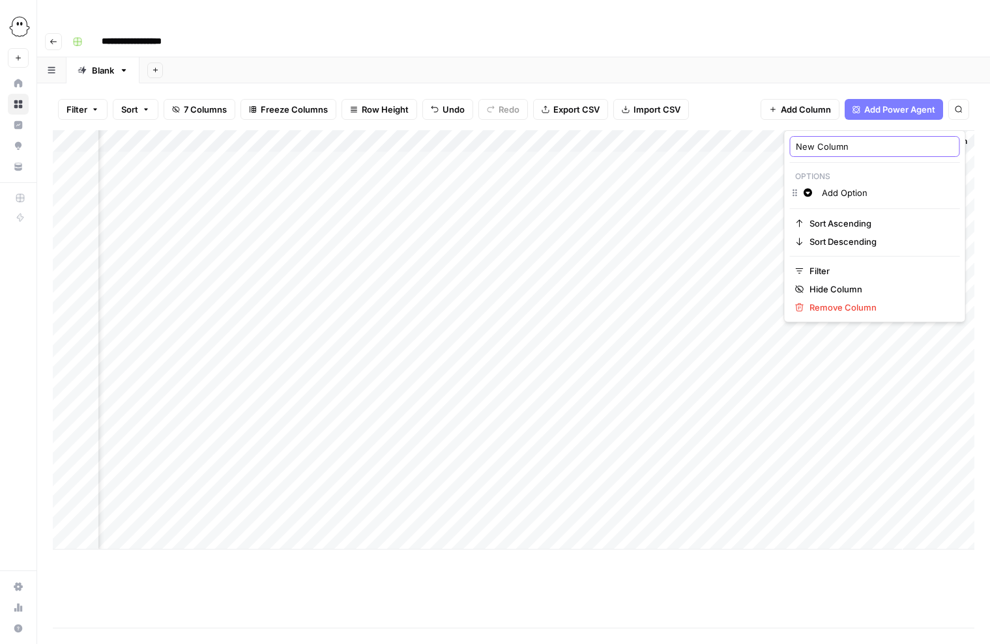
click at [840, 141] on input "New Column" at bounding box center [875, 146] width 158 height 13
type input "Status"
click at [852, 130] on div "Add Column" at bounding box center [513, 340] width 921 height 420
click at [852, 249] on span "Red" at bounding box center [881, 250] width 85 height 13
click at [844, 190] on input "Add Option" at bounding box center [888, 192] width 132 height 13
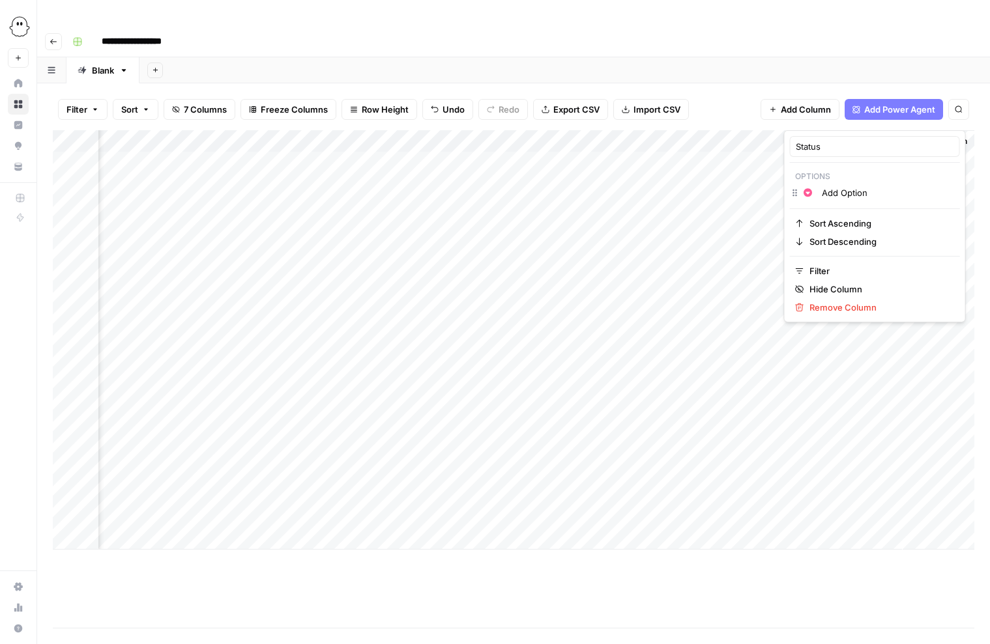
click at [844, 190] on input "Add Option" at bounding box center [888, 192] width 132 height 13
click at [795, 195] on div "Change color Editing" at bounding box center [875, 194] width 170 height 18
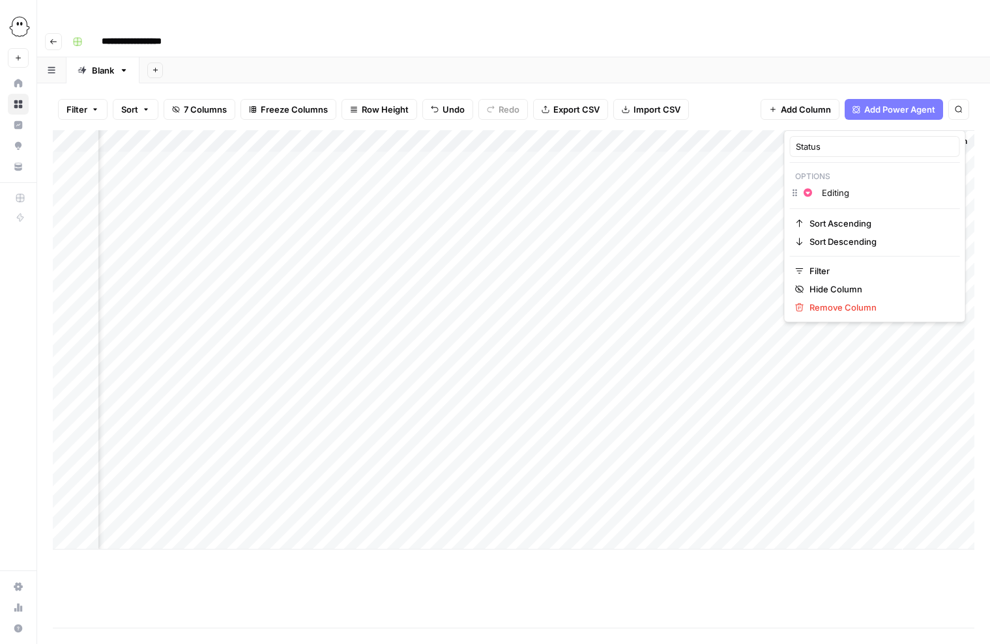
click at [865, 194] on input "Editing" at bounding box center [888, 192] width 132 height 13
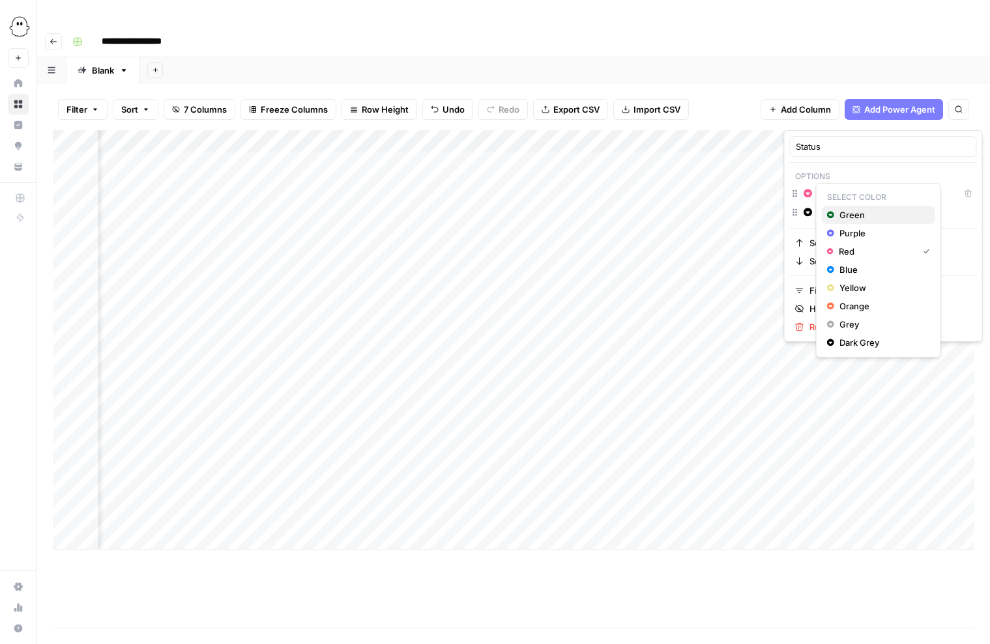
click at [852, 212] on span "Green" at bounding box center [881, 215] width 85 height 13
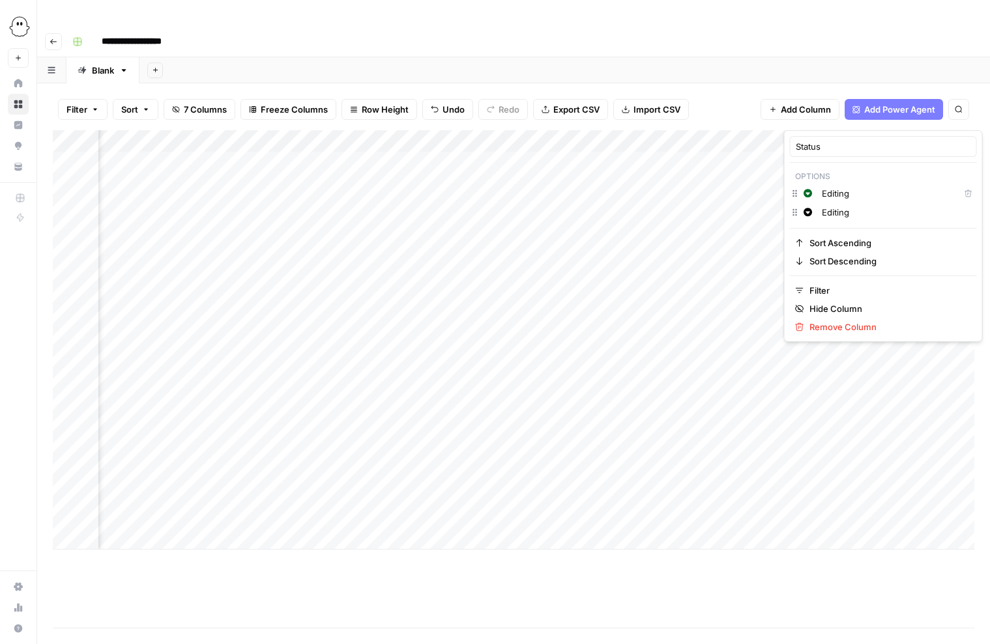
click at [849, 210] on input "Editing" at bounding box center [896, 212] width 149 height 13
type input "Published"
click at [810, 212] on icon "button" at bounding box center [807, 212] width 8 height 8
click at [839, 232] on div "Green" at bounding box center [878, 233] width 103 height 13
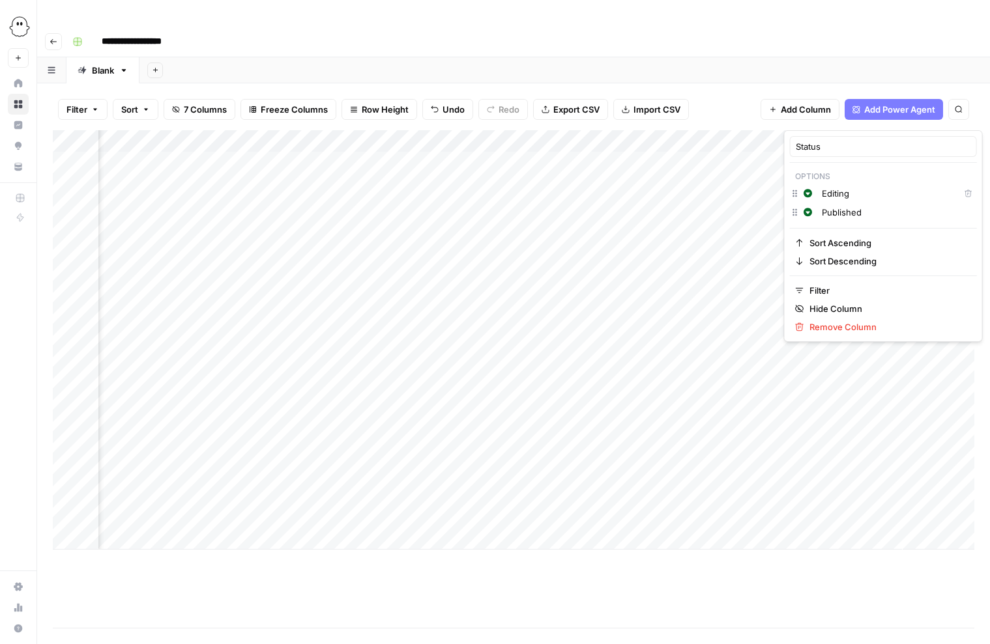
click at [829, 194] on input "Editing" at bounding box center [888, 193] width 132 height 13
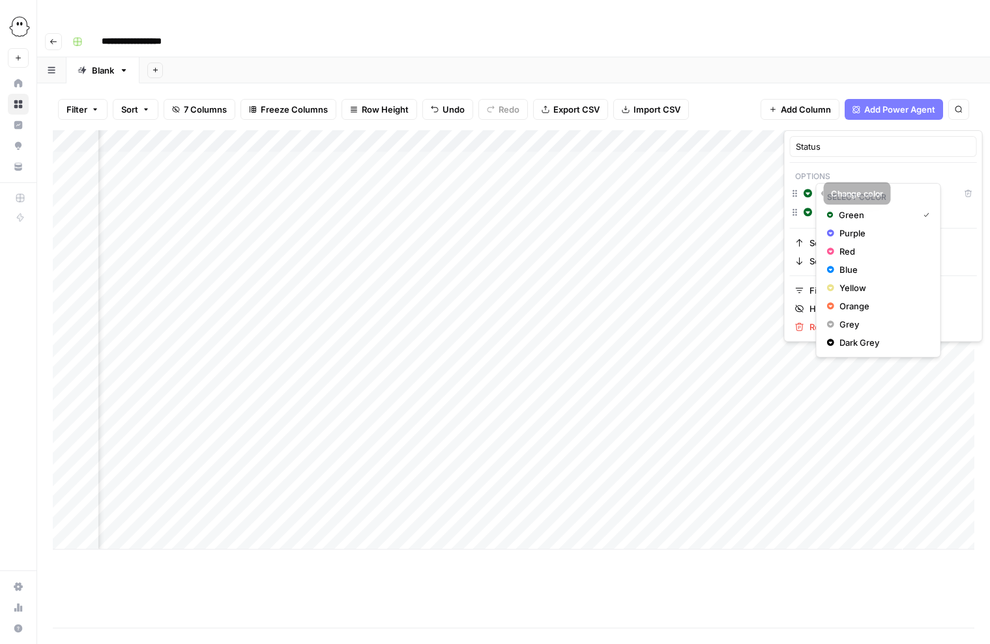
click at [810, 194] on icon "button" at bounding box center [807, 193] width 8 height 8
click at [851, 246] on span "Red" at bounding box center [881, 251] width 85 height 13
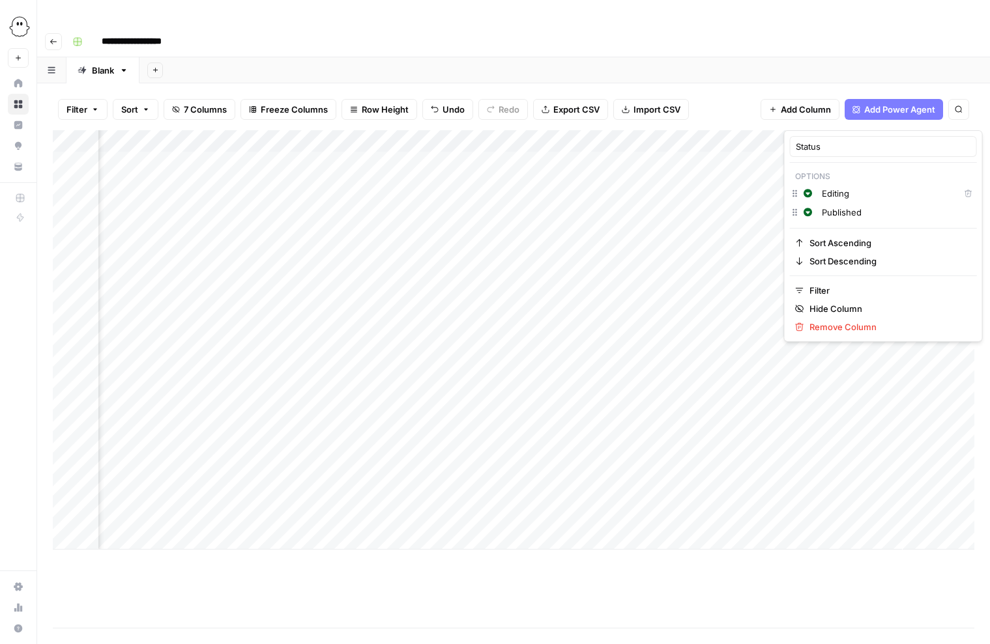
click at [804, 199] on button "Change color" at bounding box center [808, 194] width 16 height 16
click at [835, 249] on div "Red" at bounding box center [878, 251] width 103 height 13
click at [813, 193] on button "Change color" at bounding box center [808, 194] width 16 height 16
click at [884, 252] on span "Red" at bounding box center [881, 251] width 85 height 13
click at [792, 55] on html "**********" at bounding box center [495, 322] width 990 height 644
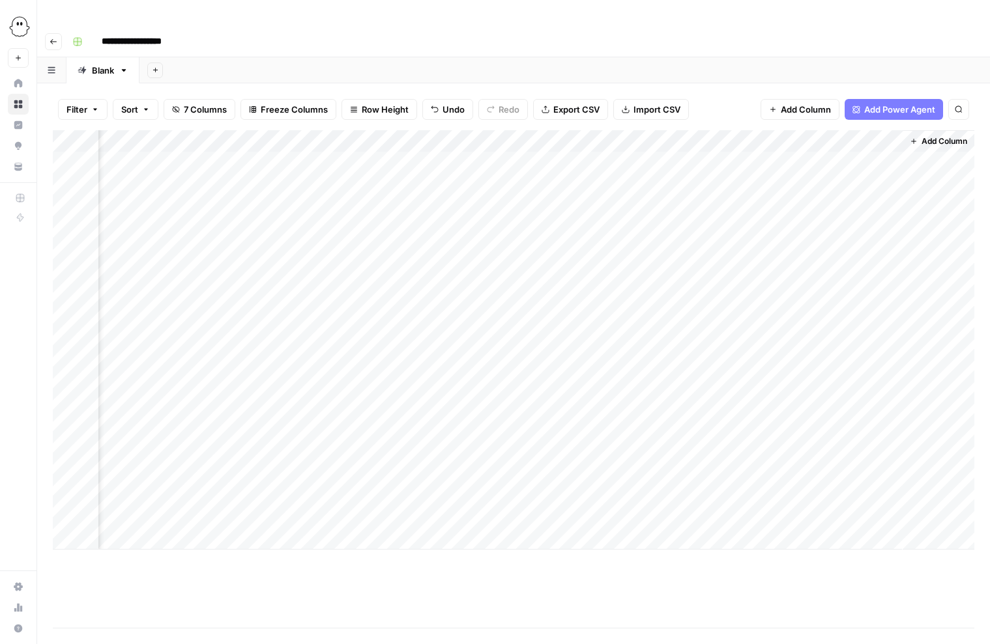
click at [848, 137] on div "Add Column" at bounding box center [513, 340] width 921 height 420
click at [835, 136] on div "Add Column" at bounding box center [513, 340] width 921 height 420
click at [833, 188] on button "Editing" at bounding box center [823, 187] width 38 height 16
drag, startPoint x: 899, startPoint y: 147, endPoint x: 878, endPoint y: 504, distance: 357.7
click at [878, 504] on div "Add Column" at bounding box center [513, 340] width 921 height 420
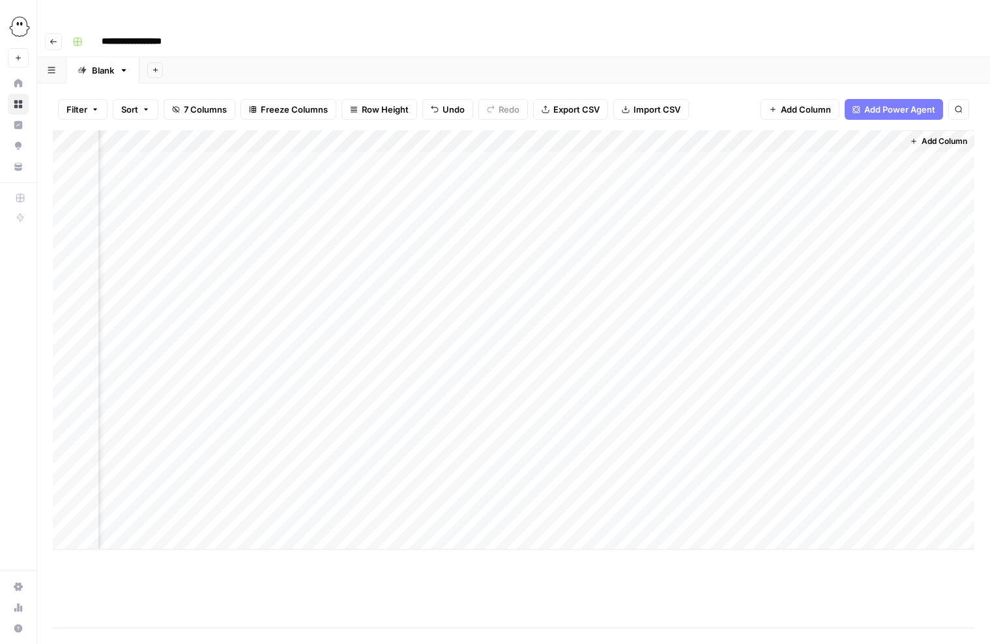
click at [824, 130] on div "Add Column" at bounding box center [513, 340] width 921 height 420
click at [835, 214] on input "Add Option" at bounding box center [896, 212] width 149 height 13
type input "Published"
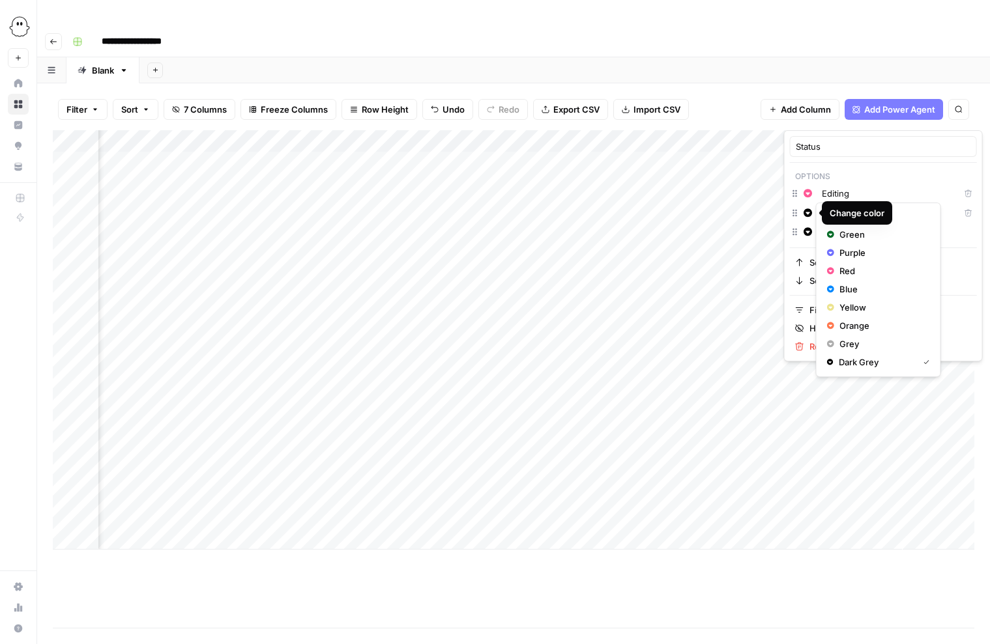
click at [809, 212] on icon "button" at bounding box center [807, 213] width 9 height 9
click at [836, 235] on div "Green" at bounding box center [878, 234] width 103 height 13
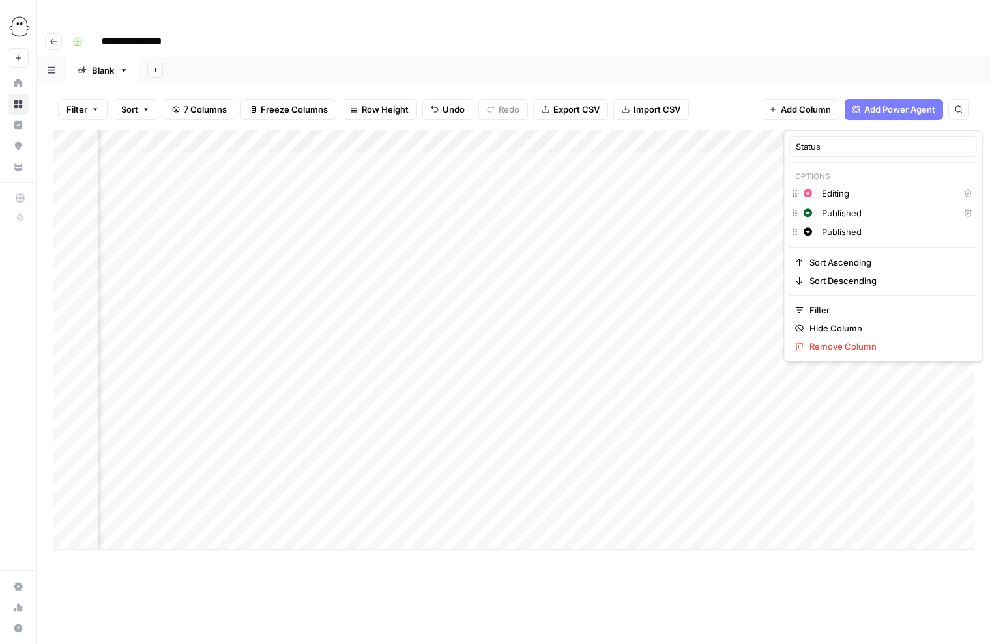
click at [717, 89] on div "Filter Sort 7 Columns Freeze Columns Row Height Undo Redo Export CSV Import CSV…" at bounding box center [513, 110] width 921 height 42
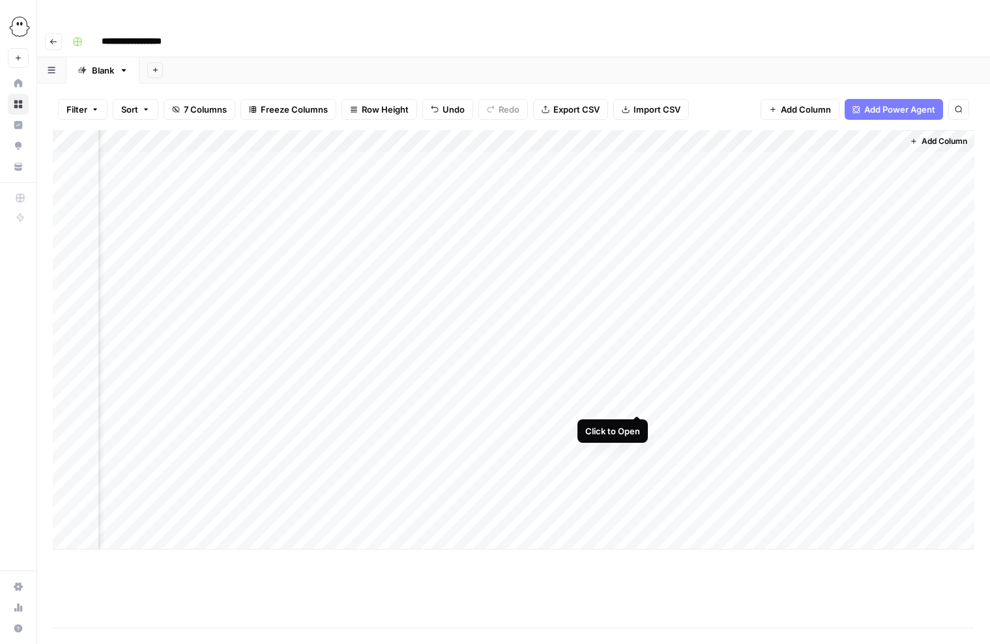
click at [633, 399] on div "Add Column" at bounding box center [513, 340] width 921 height 420
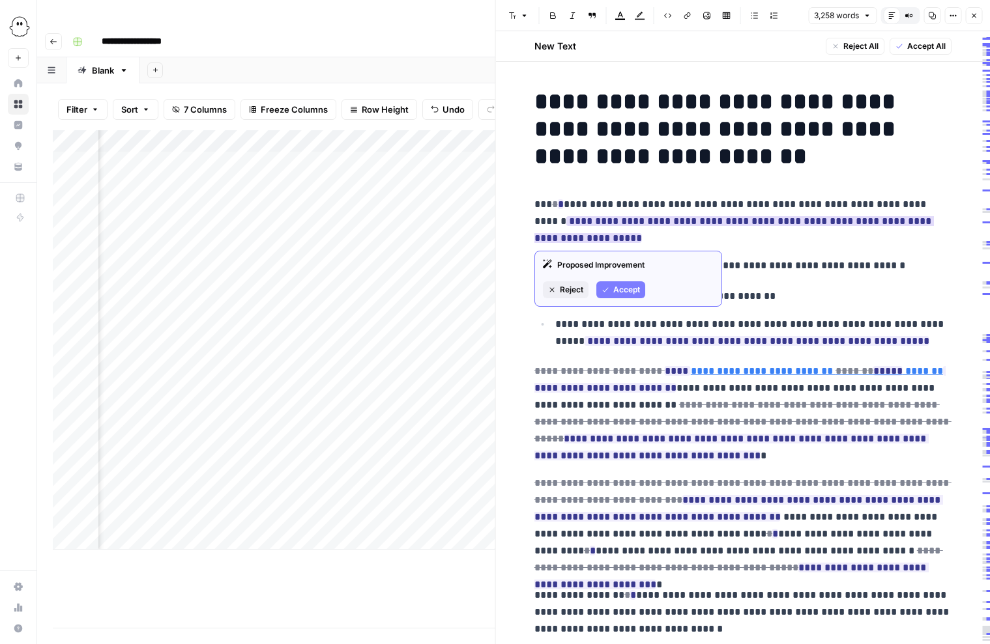
click at [566, 291] on span "Reject" at bounding box center [571, 290] width 23 height 12
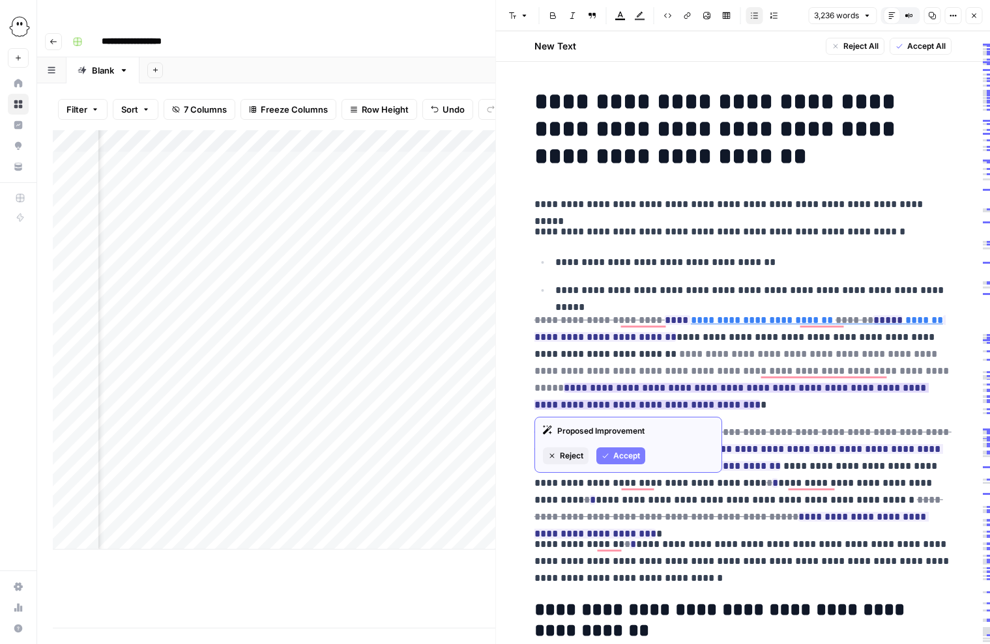
scroll to position [1, 0]
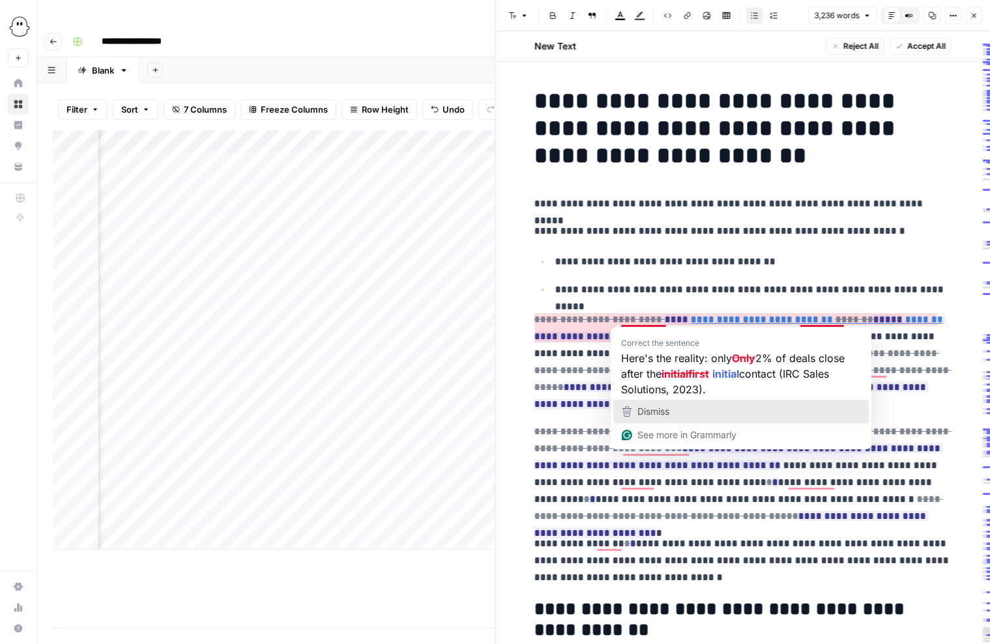
click at [644, 409] on span "Dismiss" at bounding box center [653, 411] width 32 height 11
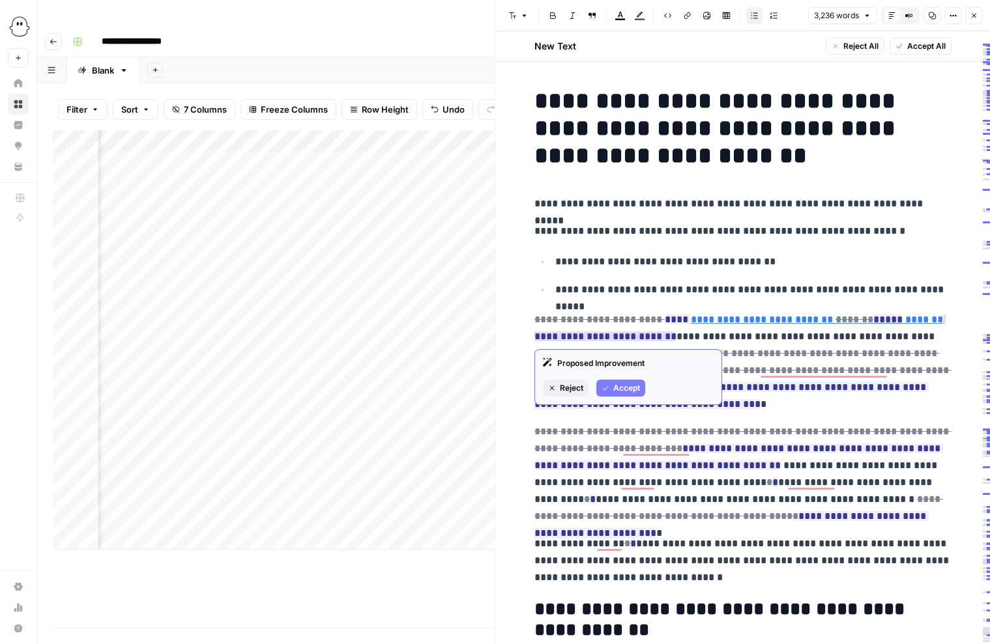
click at [622, 386] on span "Accept" at bounding box center [626, 388] width 27 height 12
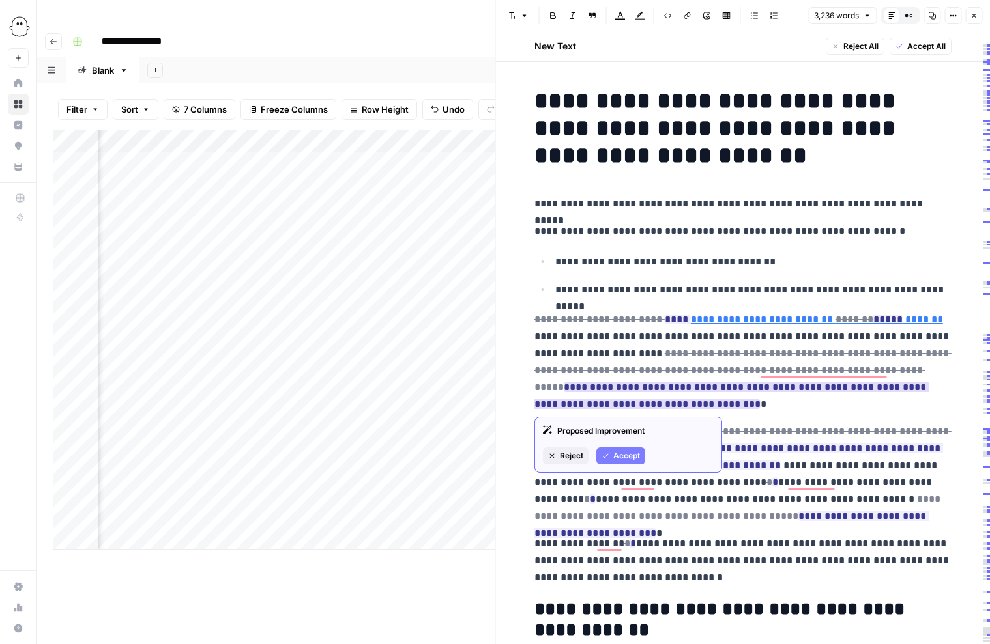
click at [622, 450] on button "Accept" at bounding box center [620, 456] width 49 height 17
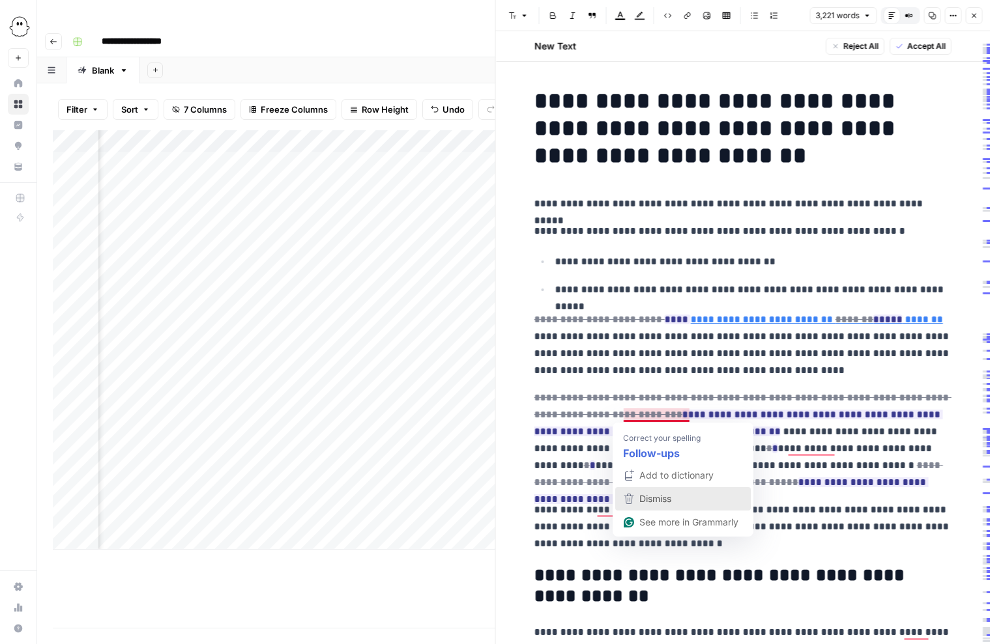
click at [651, 498] on span "Dismiss" at bounding box center [655, 498] width 32 height 11
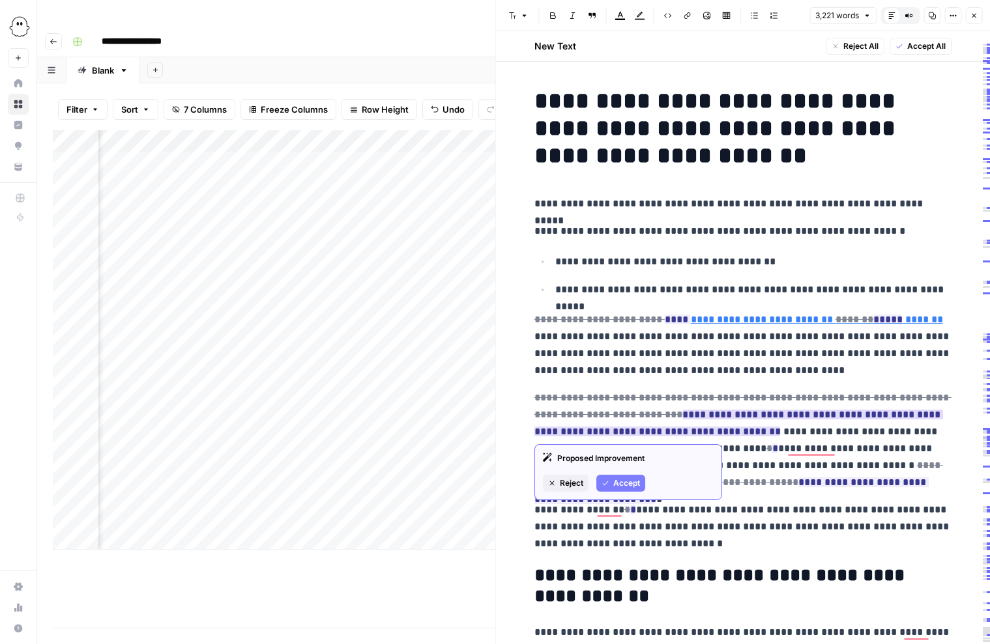
click at [635, 478] on span "Accept" at bounding box center [626, 484] width 27 height 12
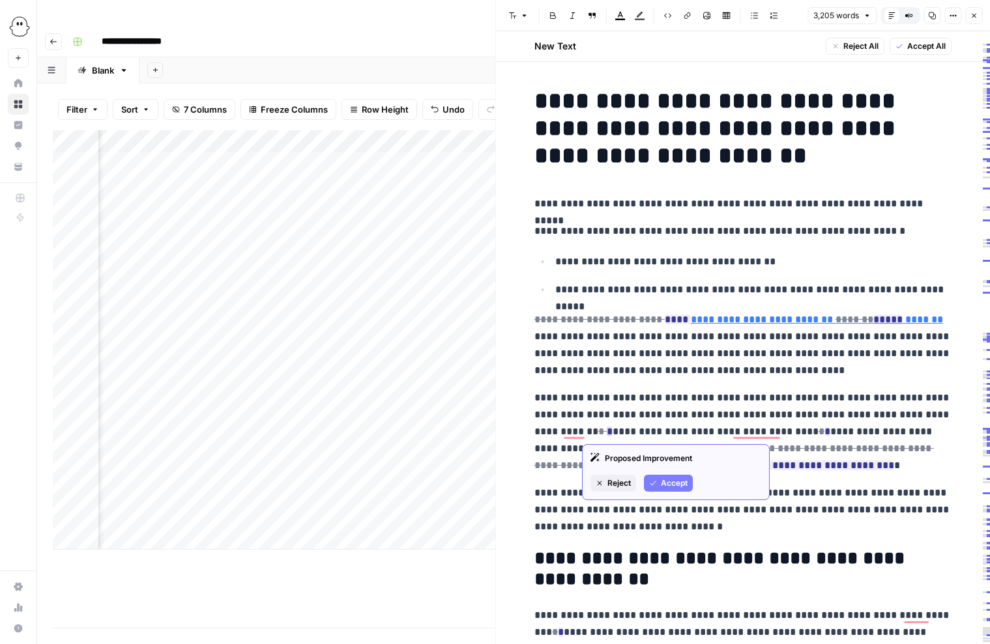
click at [664, 482] on span "Accept" at bounding box center [674, 484] width 27 height 12
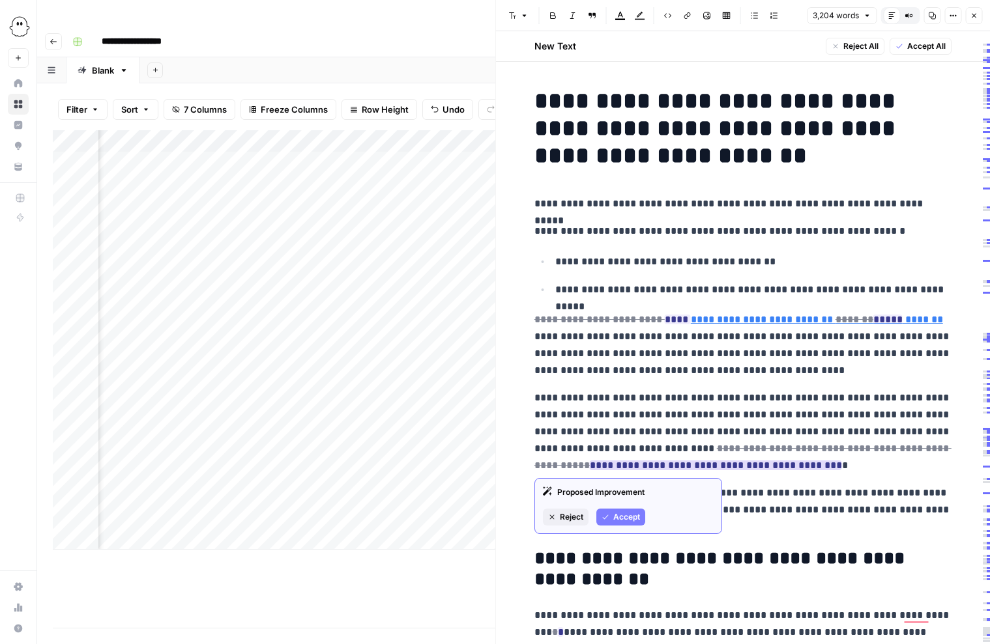
click at [628, 513] on span "Accept" at bounding box center [626, 518] width 27 height 12
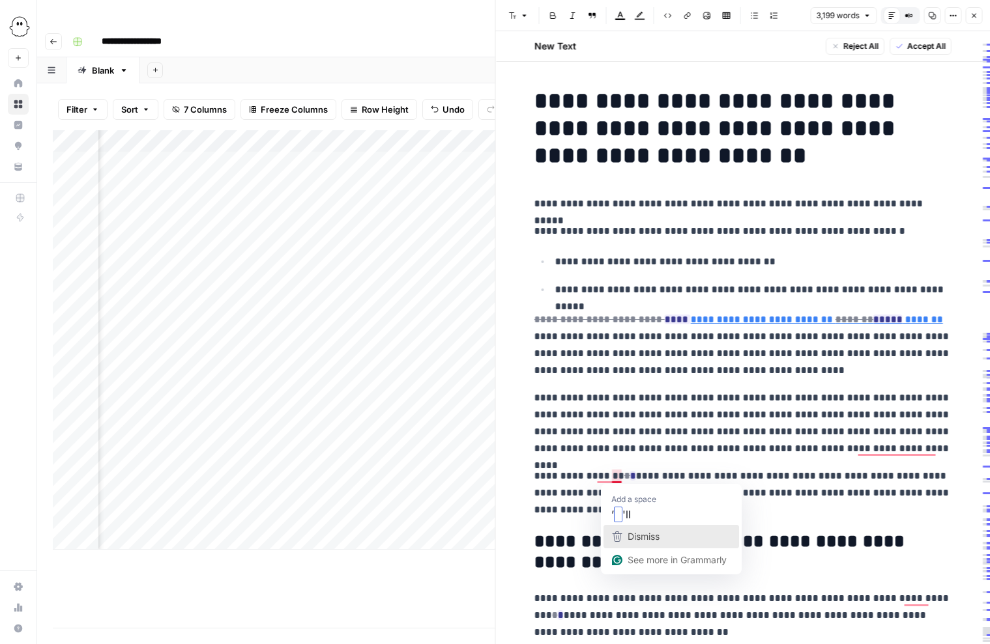
click at [627, 530] on div "Dismiss" at bounding box center [642, 537] width 35 height 20
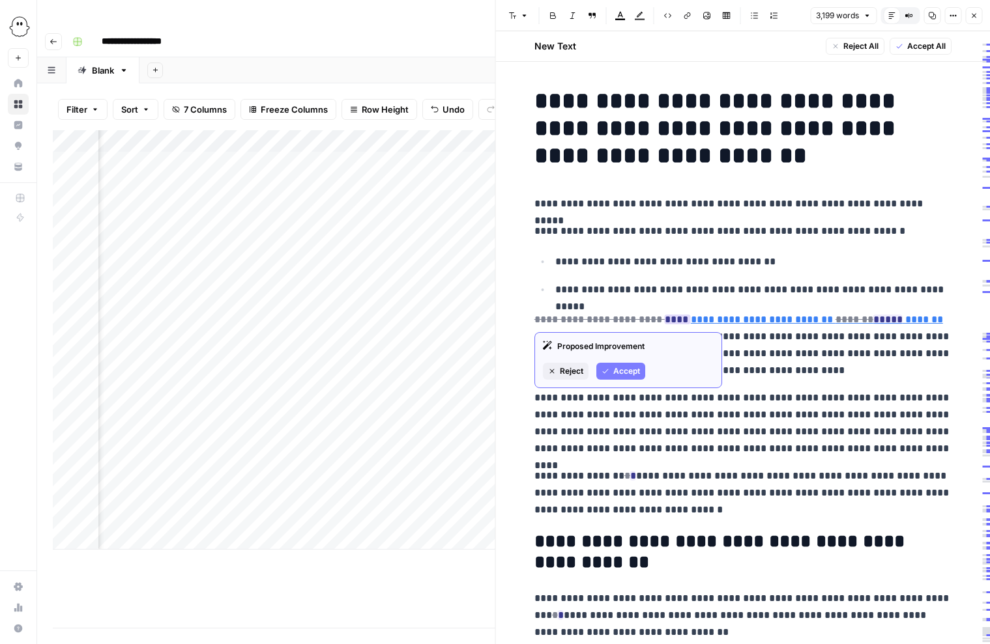
click at [627, 371] on span "Accept" at bounding box center [626, 372] width 27 height 12
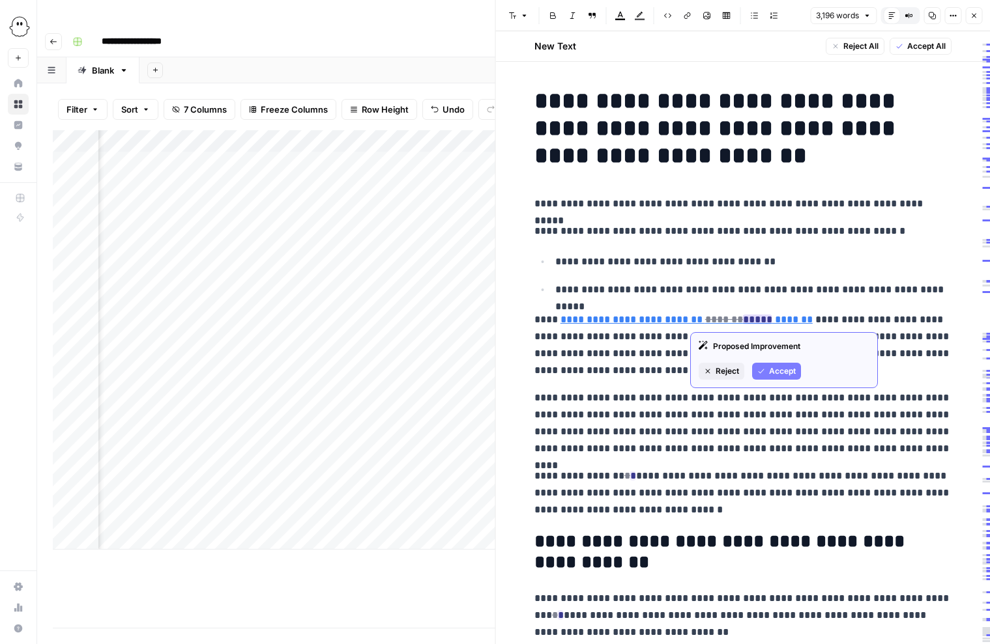
click at [776, 370] on span "Accept" at bounding box center [782, 372] width 27 height 12
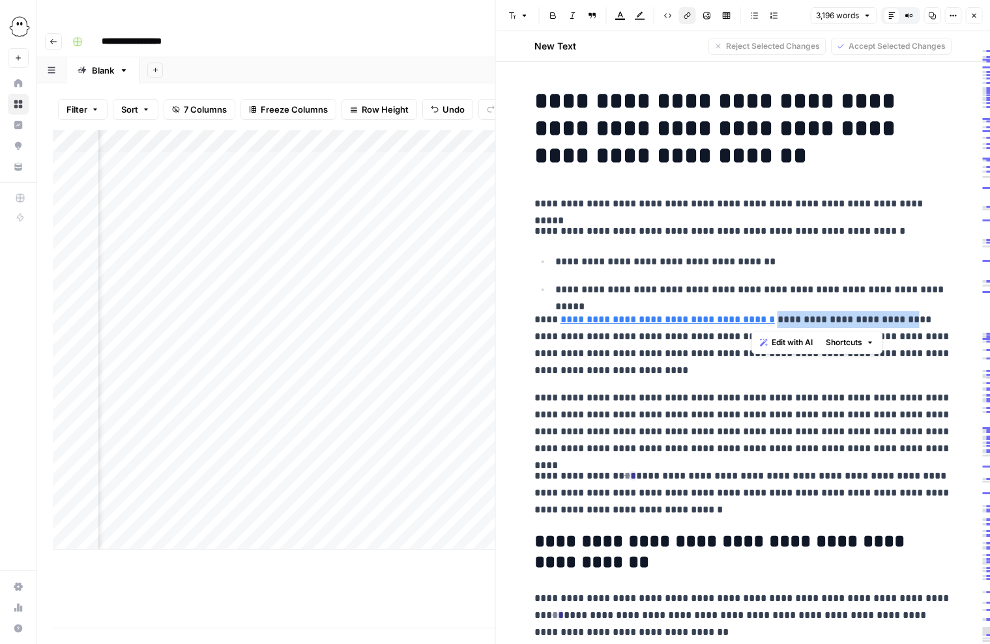
drag, startPoint x: 879, startPoint y: 321, endPoint x: 751, endPoint y: 326, distance: 128.5
click at [751, 326] on p "**********" at bounding box center [742, 345] width 417 height 68
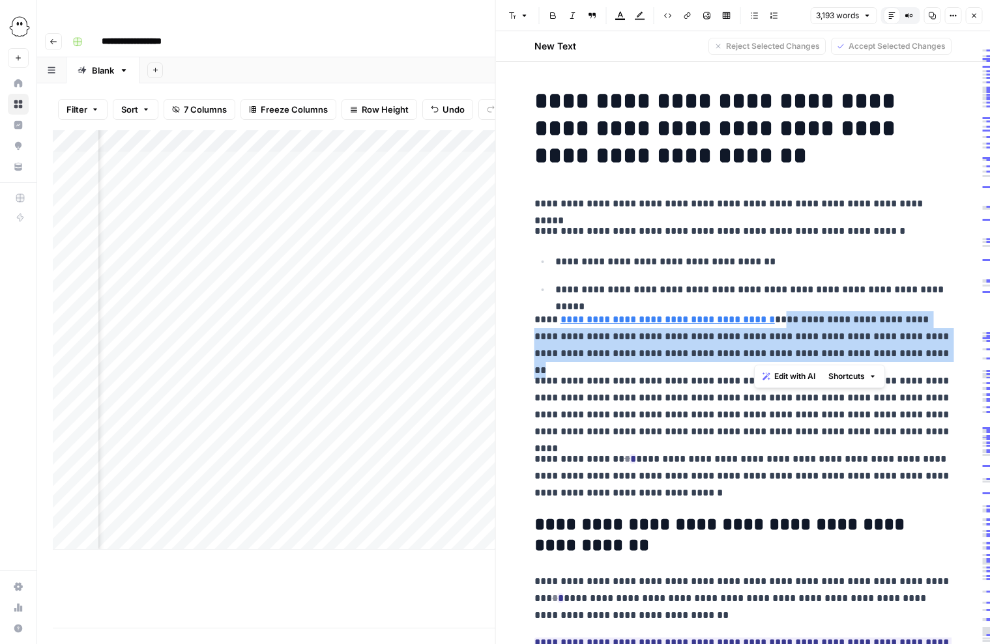
drag, startPoint x: 850, startPoint y: 354, endPoint x: 753, endPoint y: 325, distance: 102.0
click at [753, 325] on p "**********" at bounding box center [742, 336] width 417 height 51
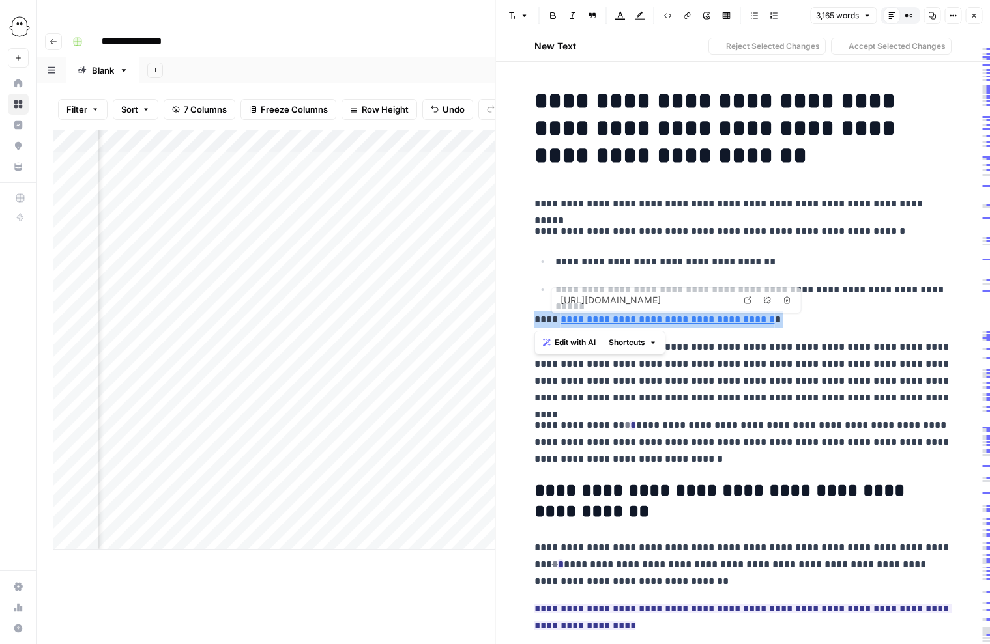
drag, startPoint x: 805, startPoint y: 318, endPoint x: 512, endPoint y: 317, distance: 293.9
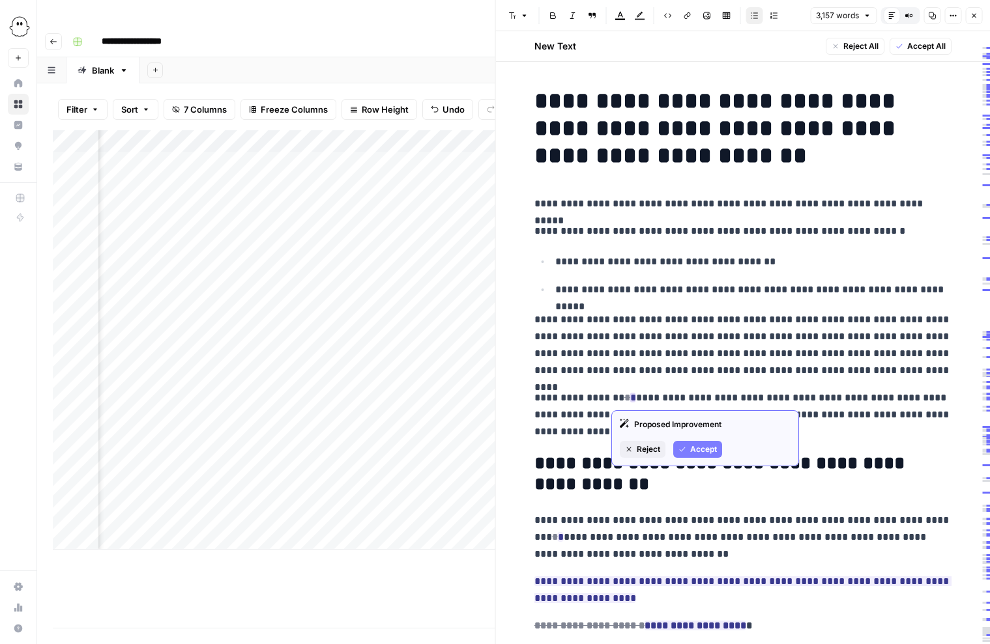
click at [704, 451] on span "Accept" at bounding box center [703, 450] width 27 height 12
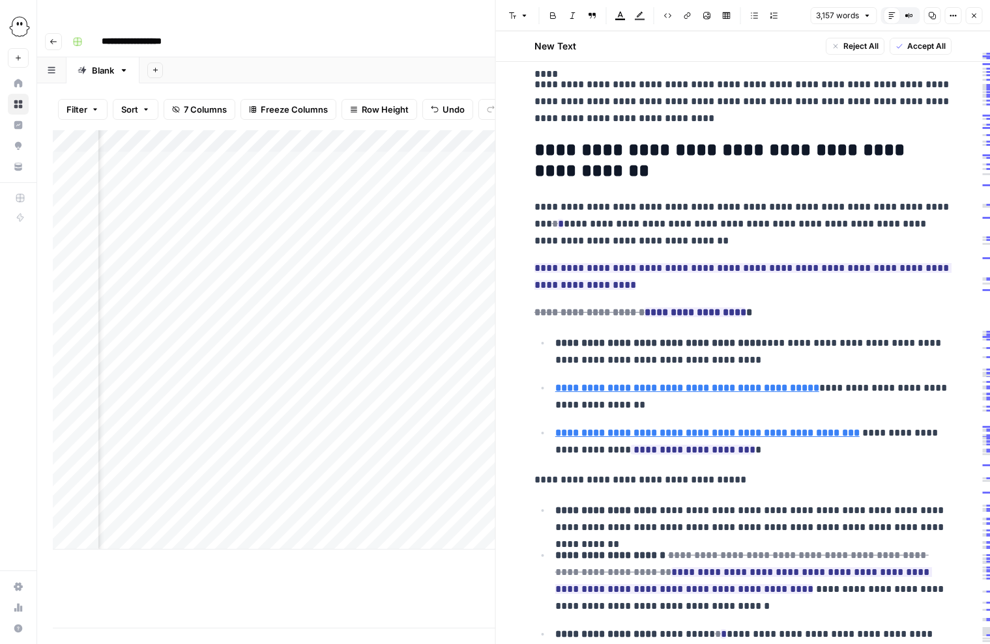
scroll to position [321, 0]
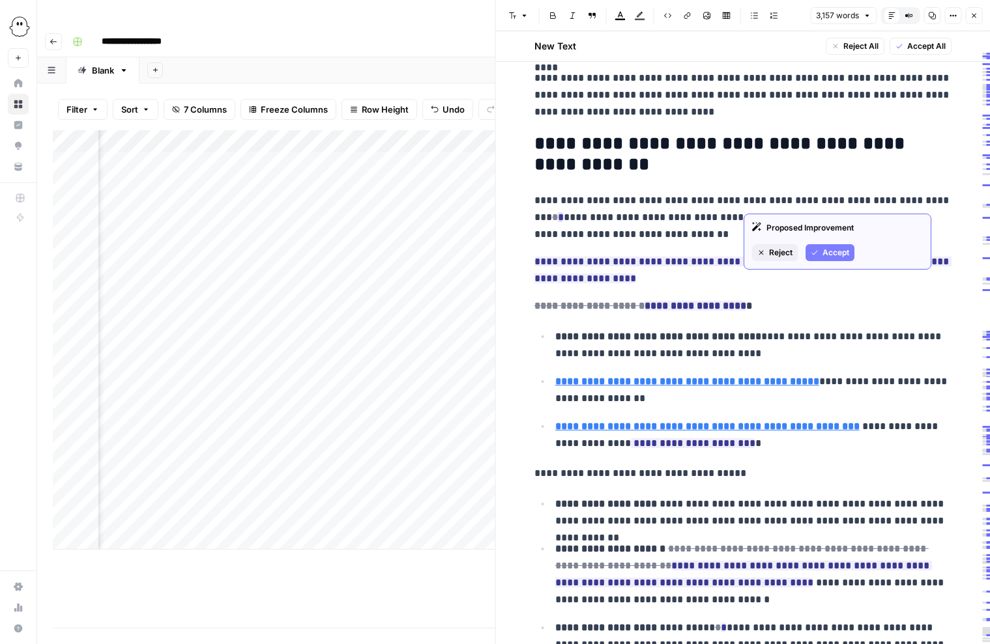
click at [833, 246] on button "Accept" at bounding box center [829, 252] width 49 height 17
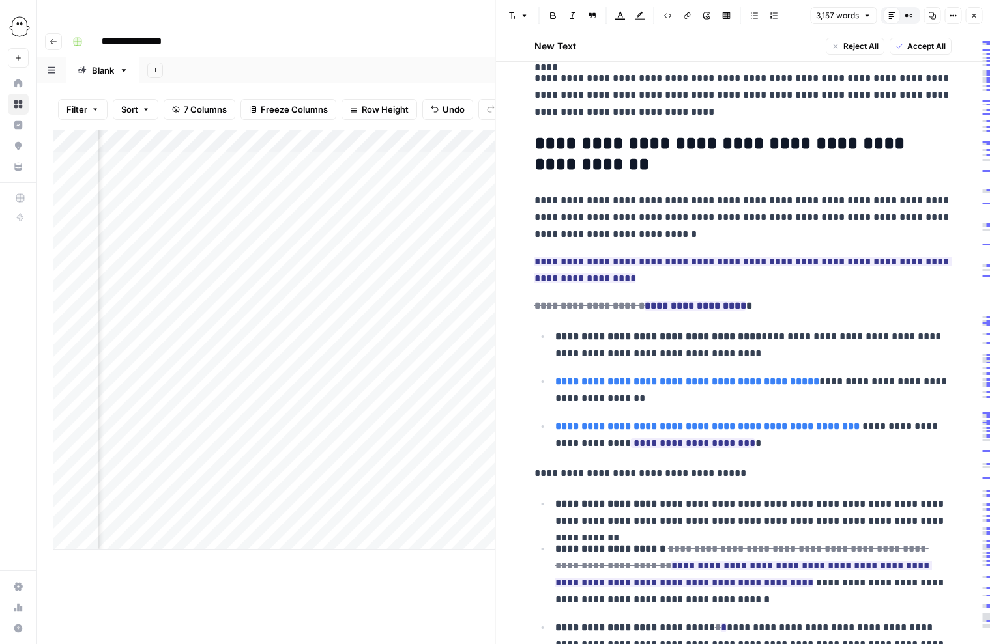
scroll to position [329, 0]
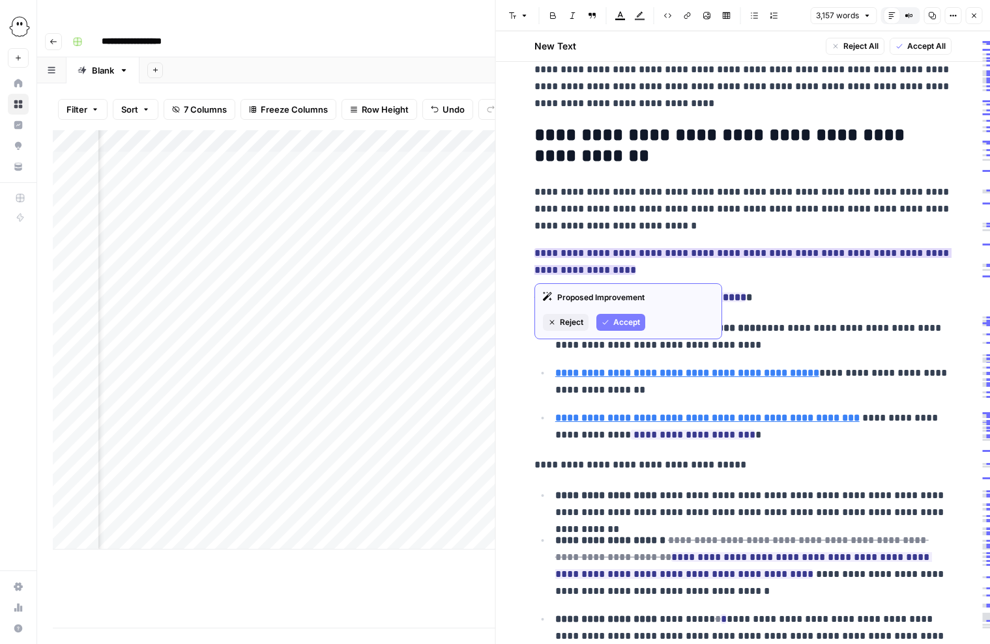
click at [568, 323] on span "Reject" at bounding box center [571, 323] width 23 height 12
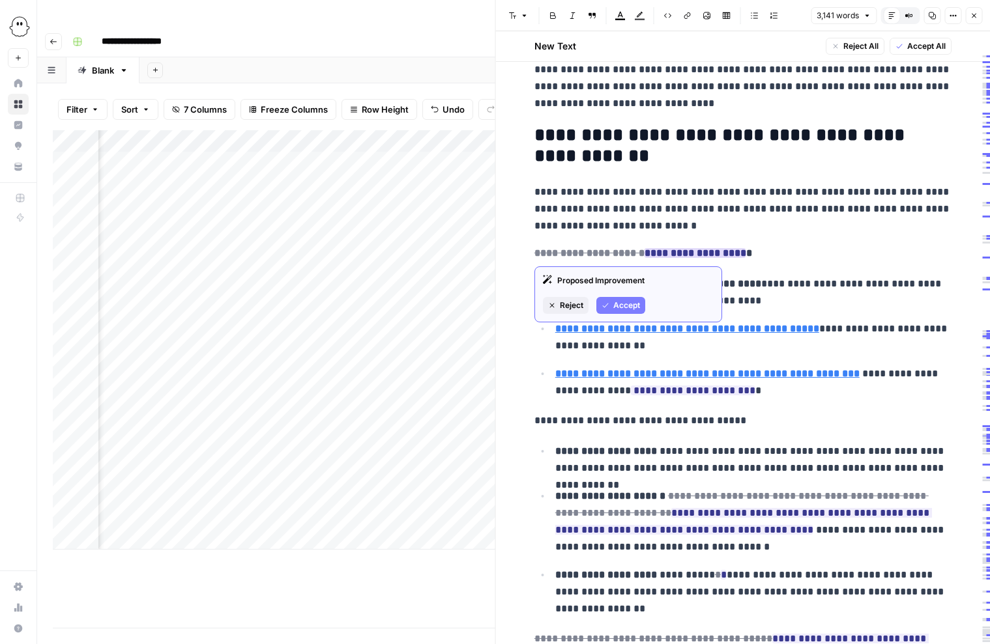
click at [632, 306] on span "Accept" at bounding box center [626, 306] width 27 height 12
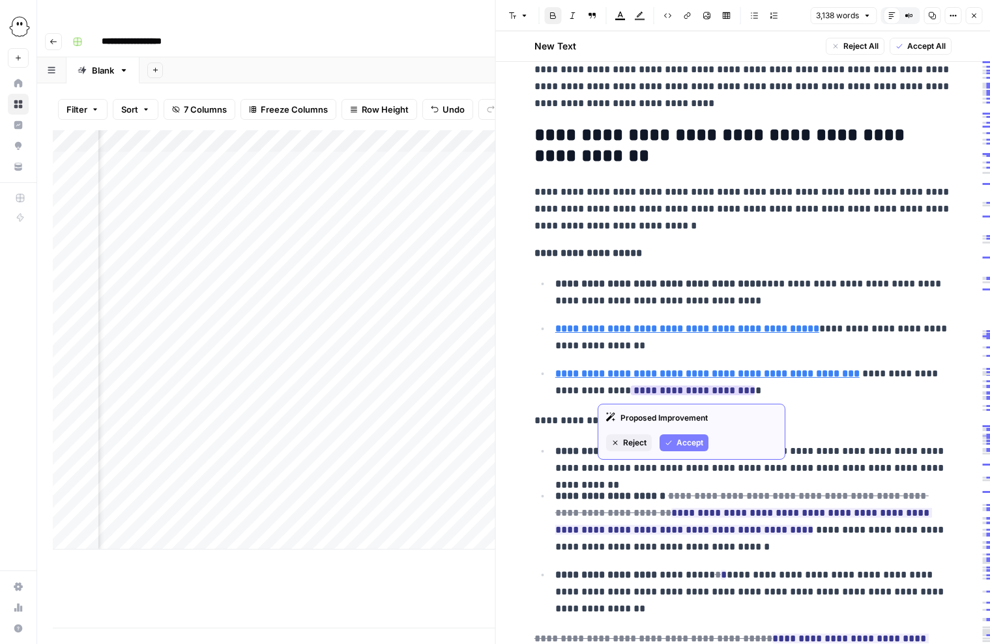
click at [643, 445] on span "Reject" at bounding box center [634, 443] width 23 height 12
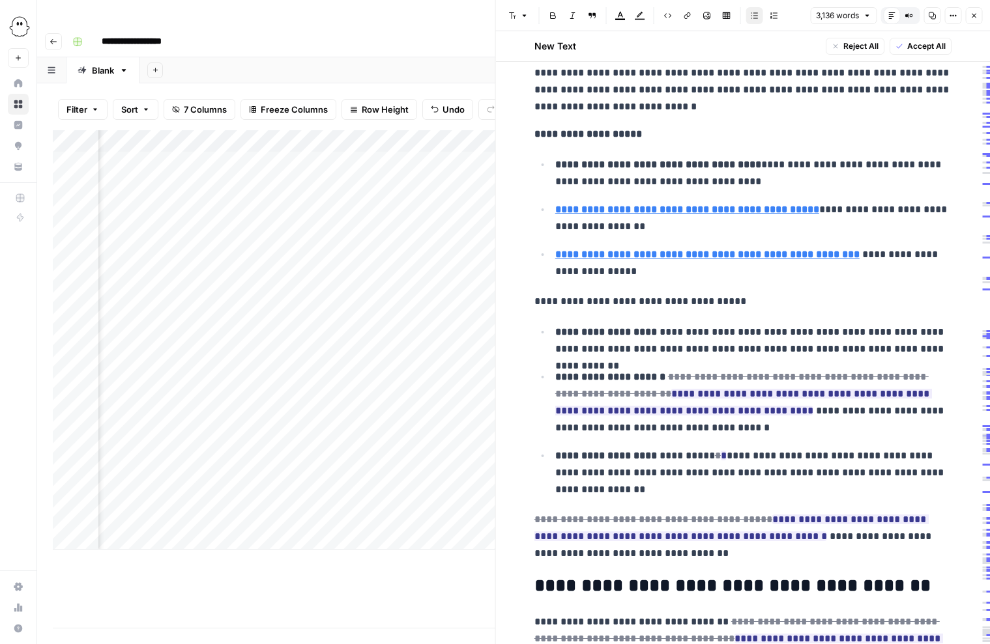
scroll to position [452, 0]
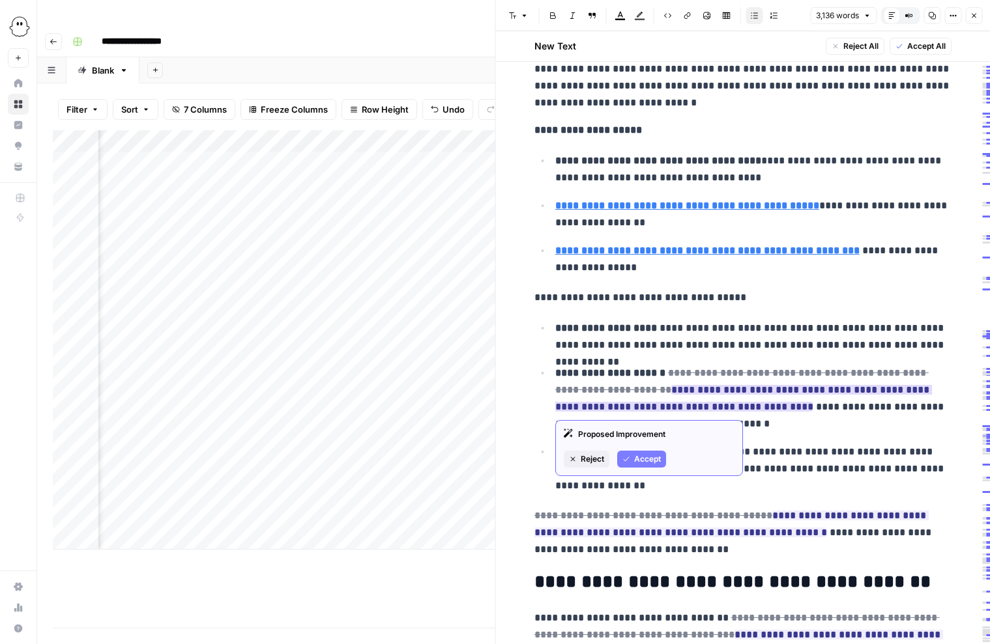
click at [649, 452] on button "Accept" at bounding box center [641, 459] width 49 height 17
click at [589, 455] on span "Reject" at bounding box center [592, 460] width 23 height 12
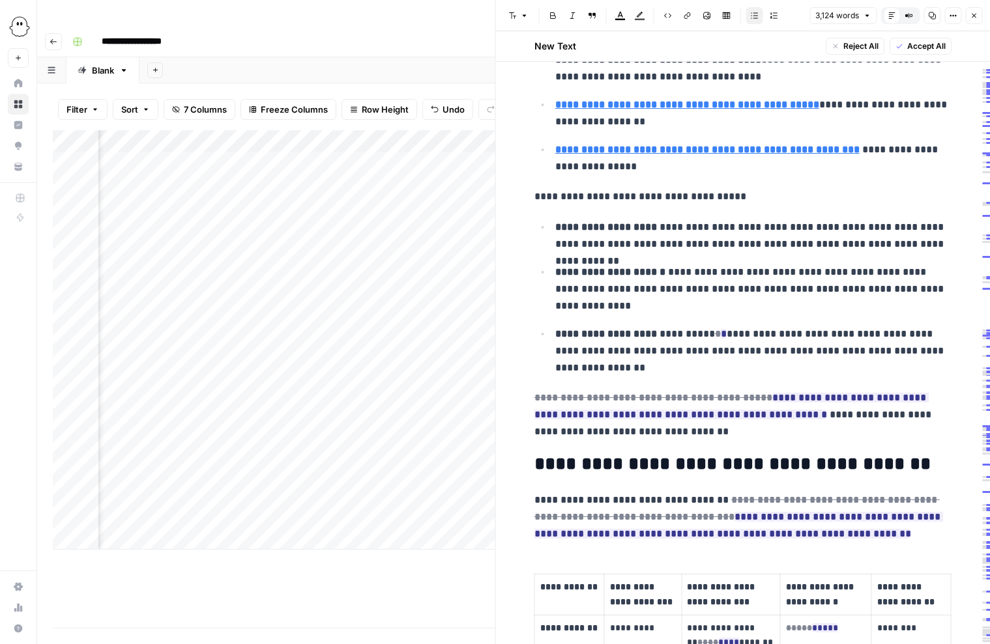
scroll to position [555, 0]
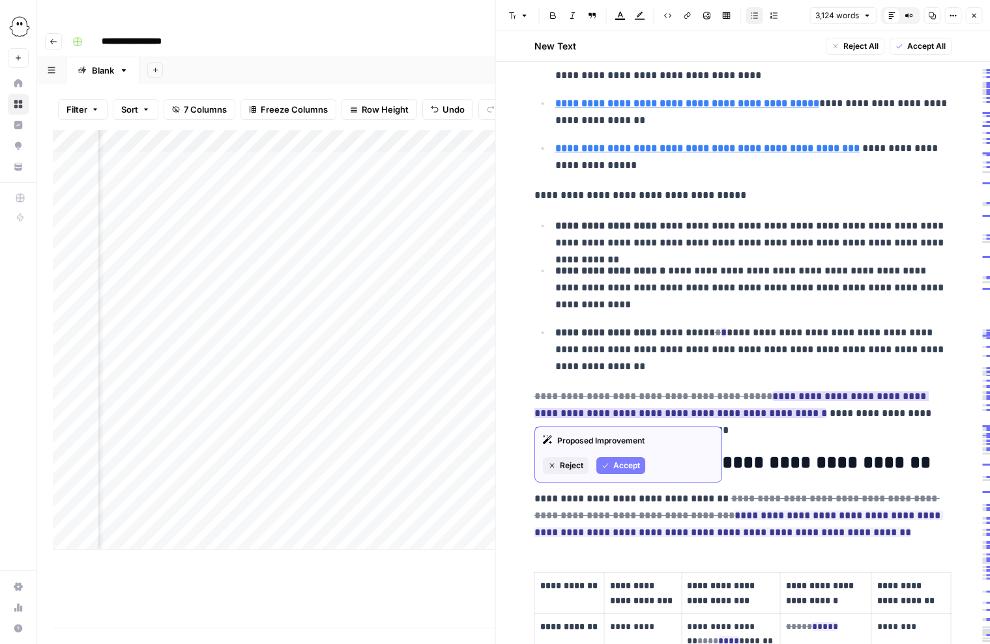
click at [625, 464] on span "Accept" at bounding box center [626, 466] width 27 height 12
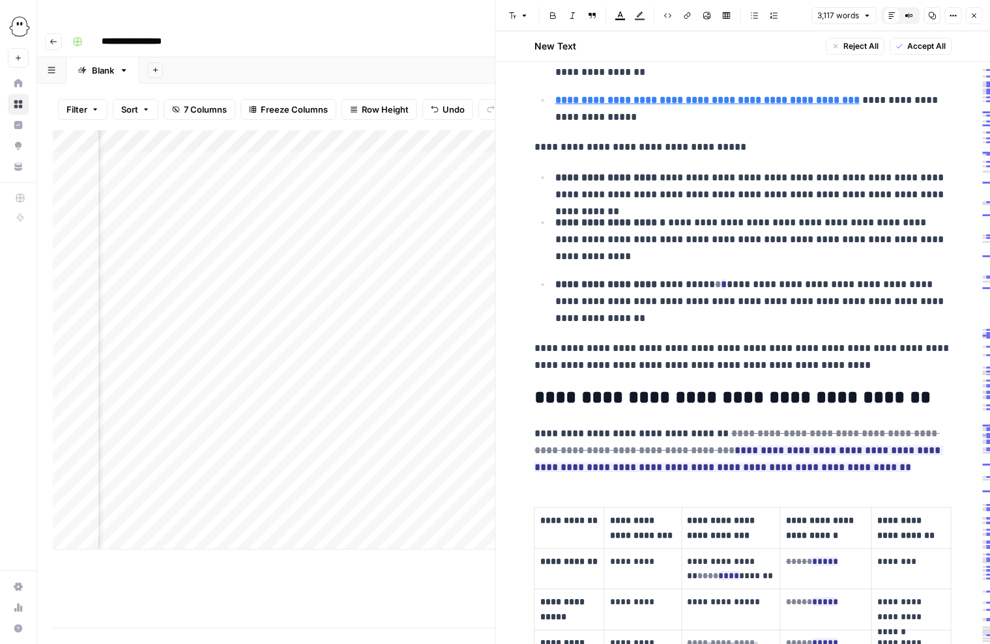
scroll to position [621, 0]
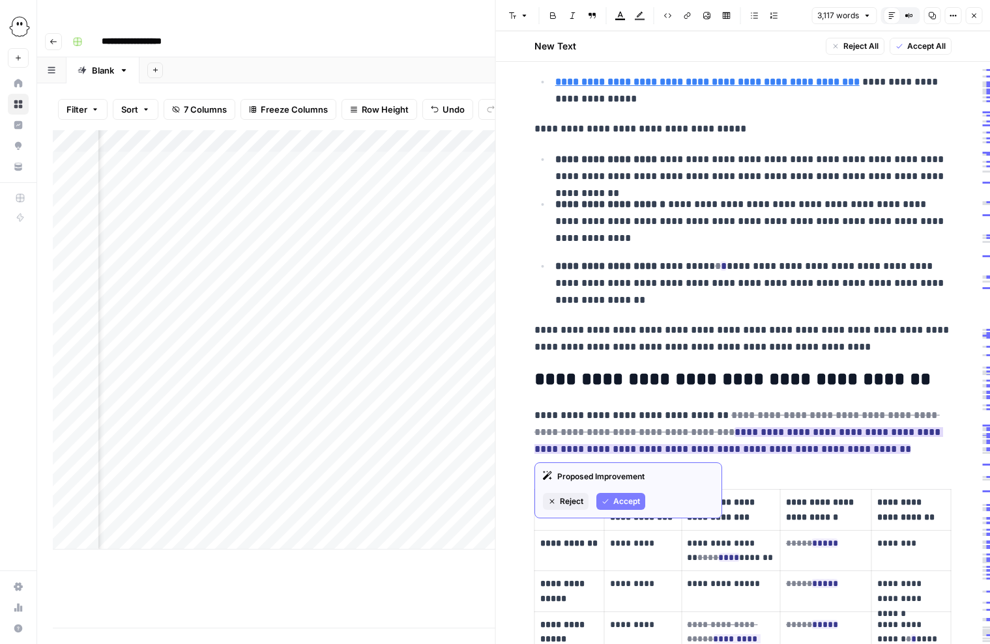
click at [632, 500] on span "Accept" at bounding box center [626, 502] width 27 height 12
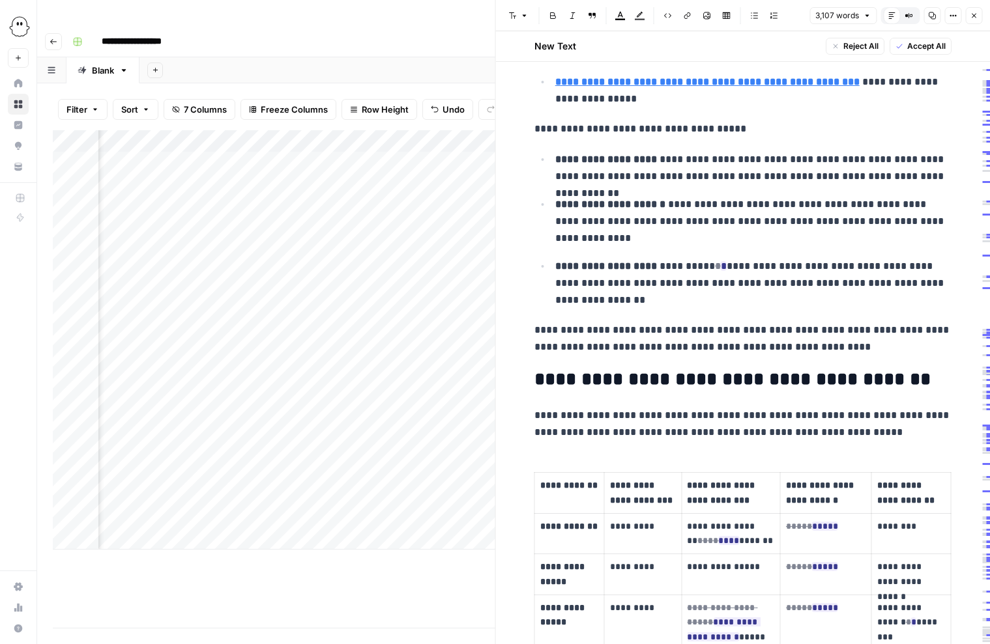
click at [734, 414] on p "**********" at bounding box center [742, 424] width 417 height 34
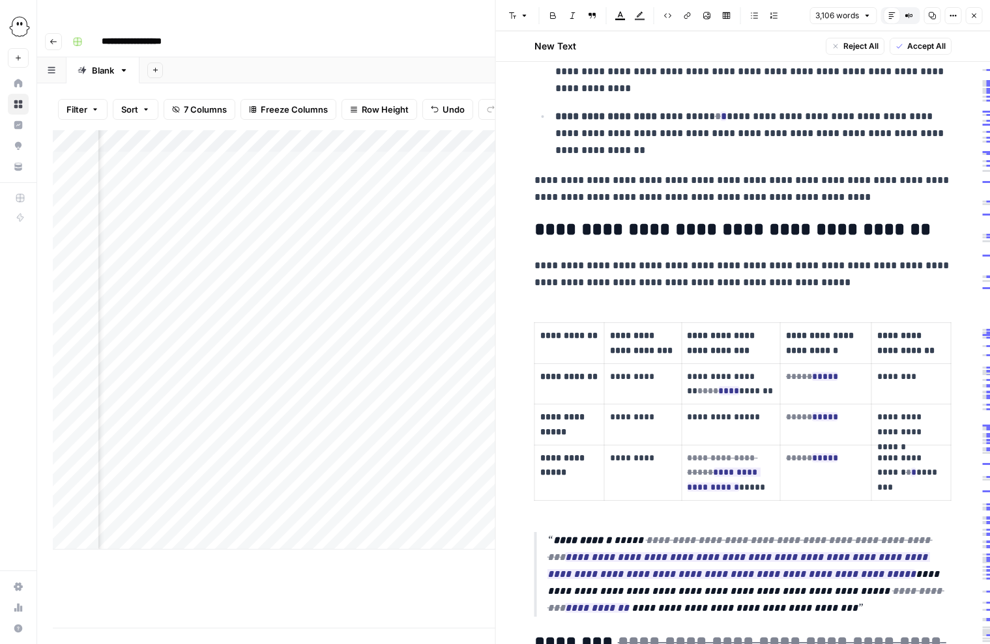
scroll to position [775, 0]
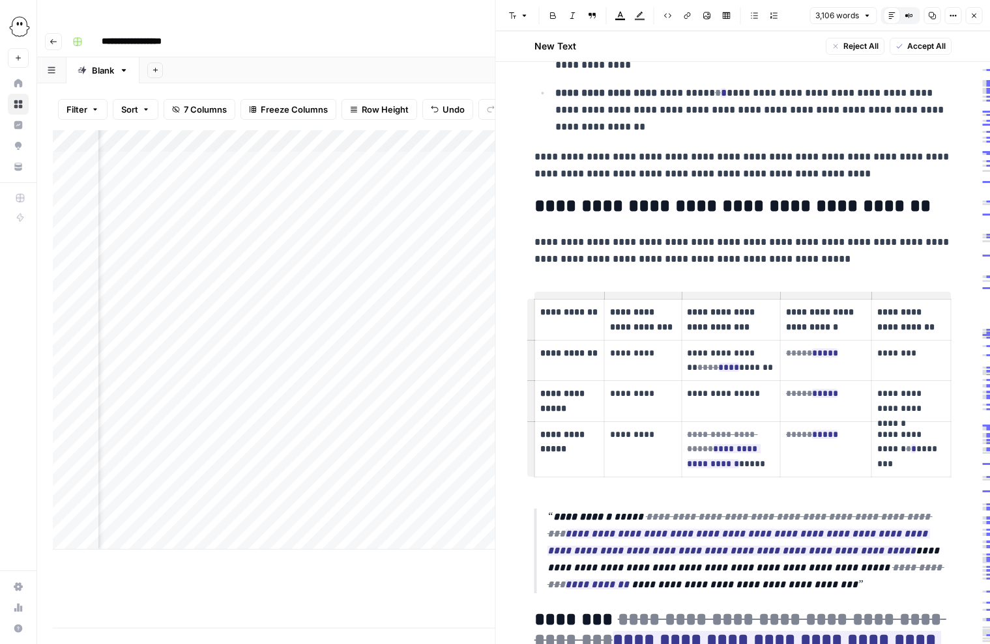
scroll to position [795, 0]
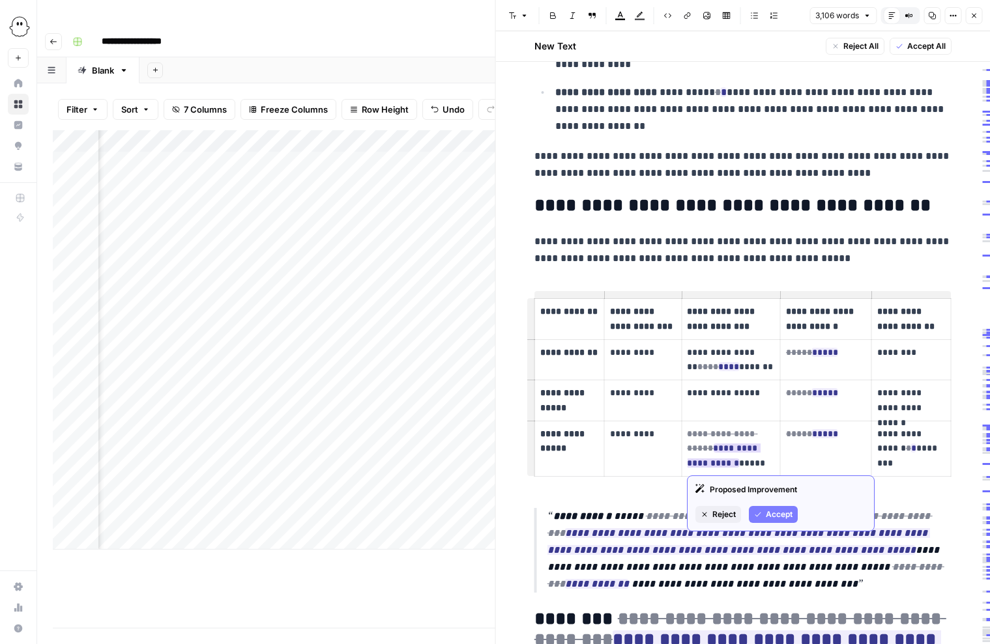
click at [775, 511] on span "Accept" at bounding box center [779, 515] width 27 height 12
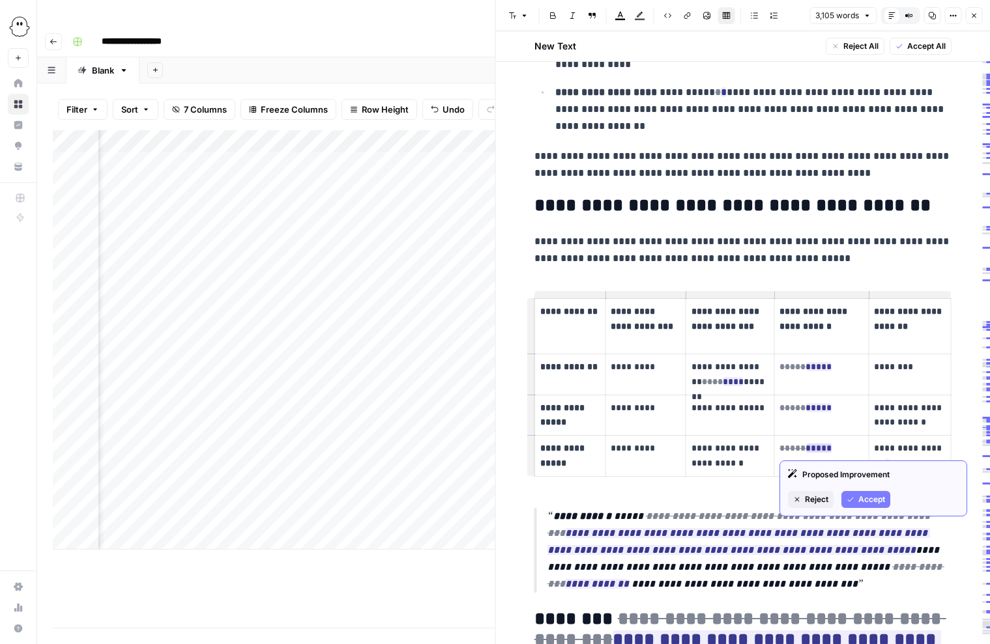
click at [870, 498] on span "Accept" at bounding box center [871, 500] width 27 height 12
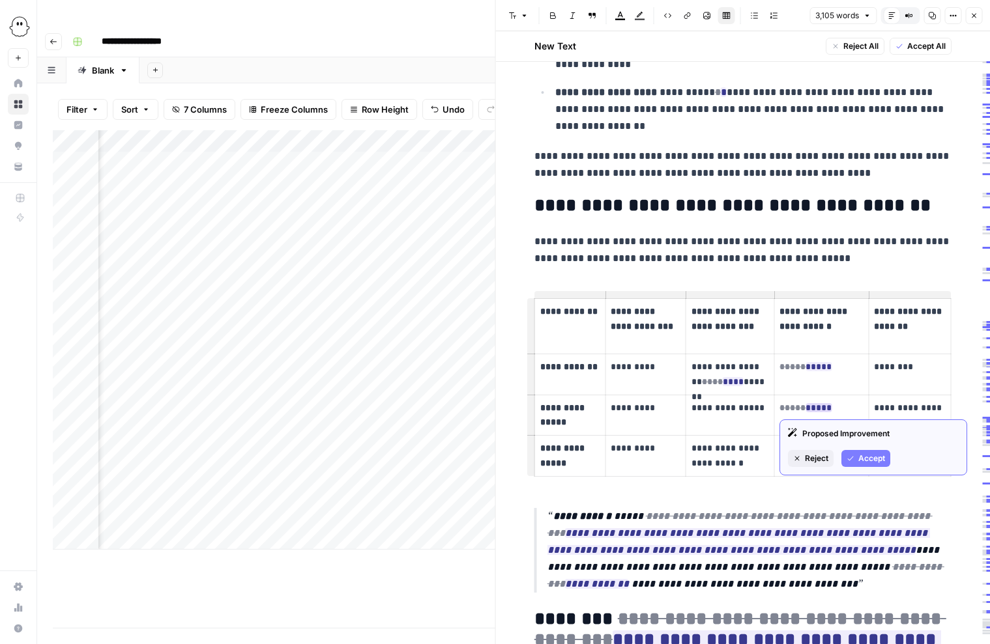
click at [861, 456] on span "Accept" at bounding box center [871, 459] width 27 height 12
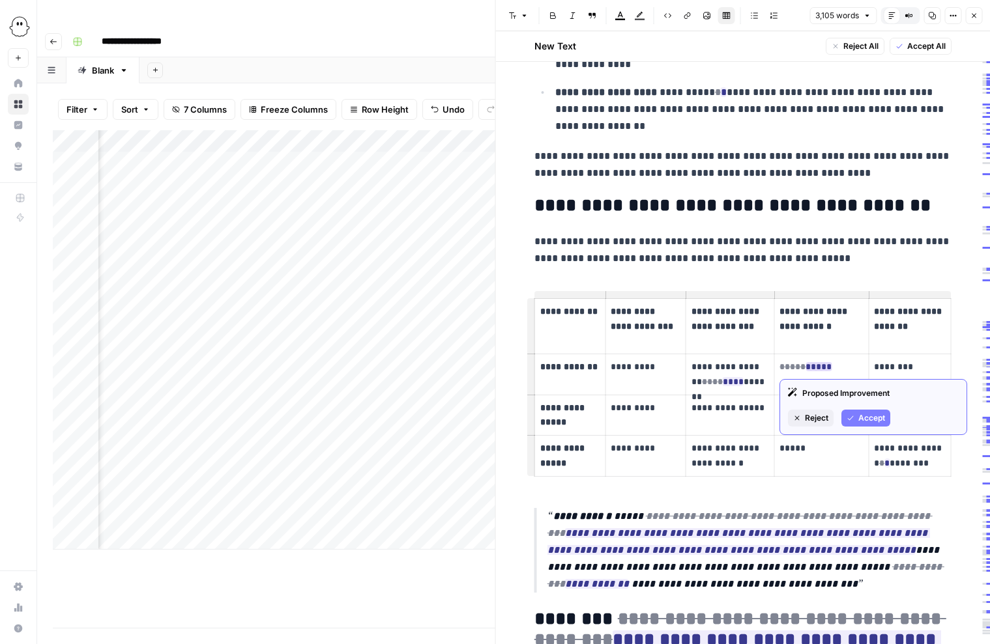
click at [858, 413] on span "Accept" at bounding box center [871, 418] width 27 height 12
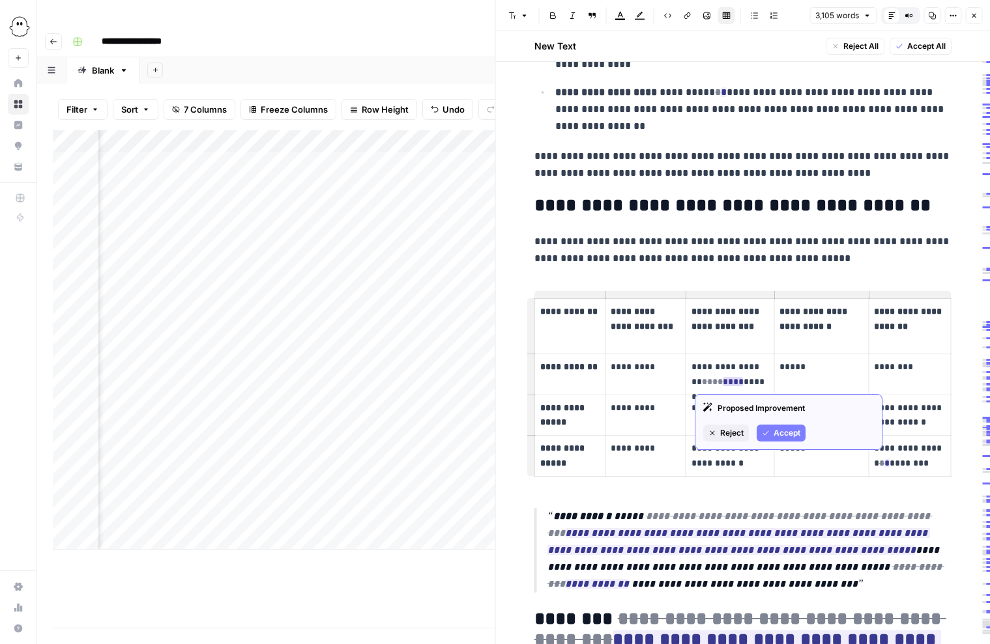
click at [775, 427] on span "Accept" at bounding box center [786, 433] width 27 height 12
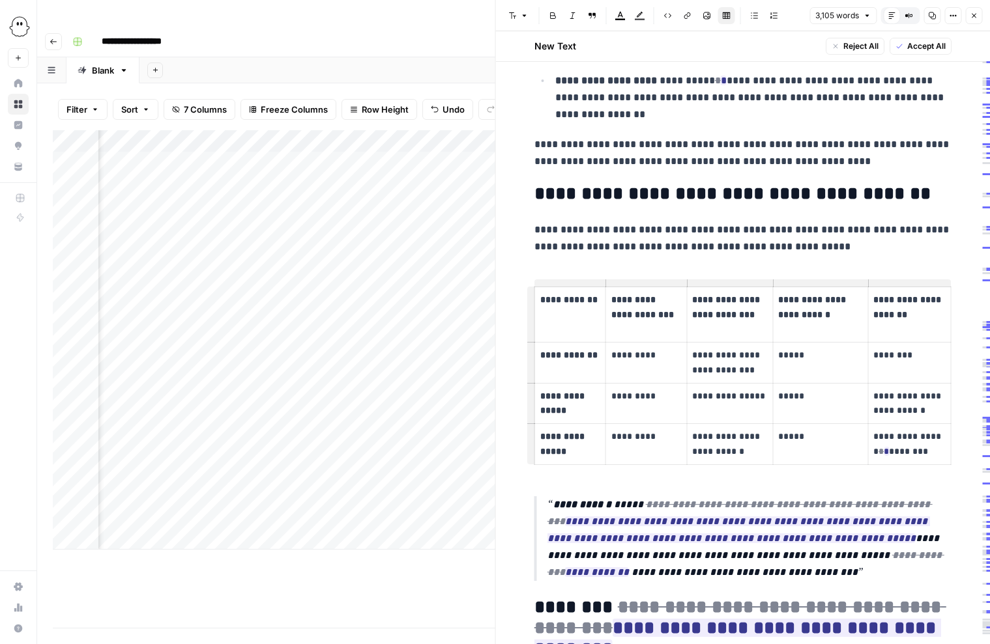
scroll to position [818, 0]
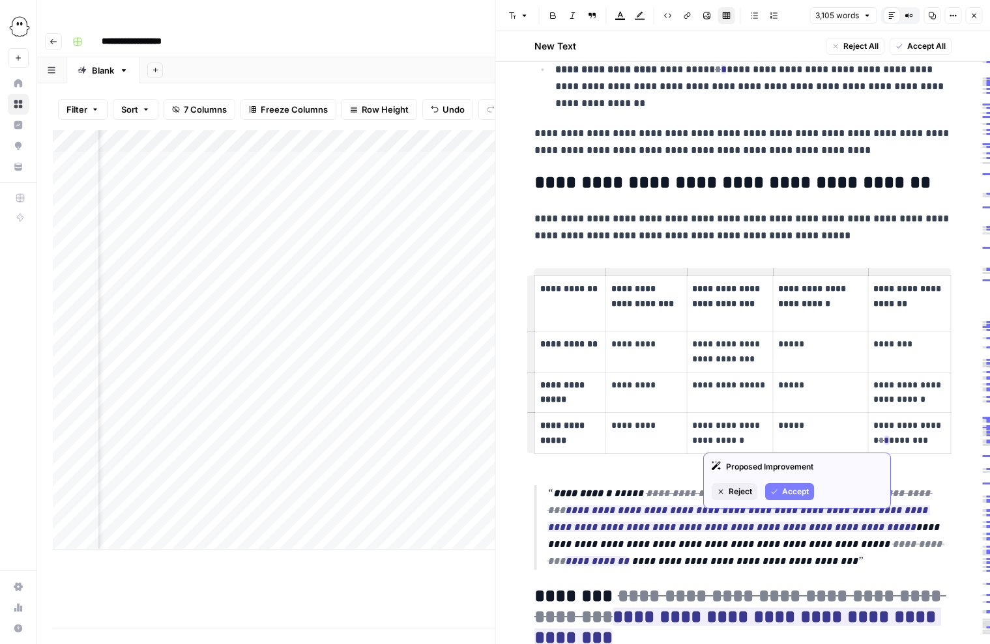
click at [803, 487] on span "Accept" at bounding box center [795, 492] width 27 height 12
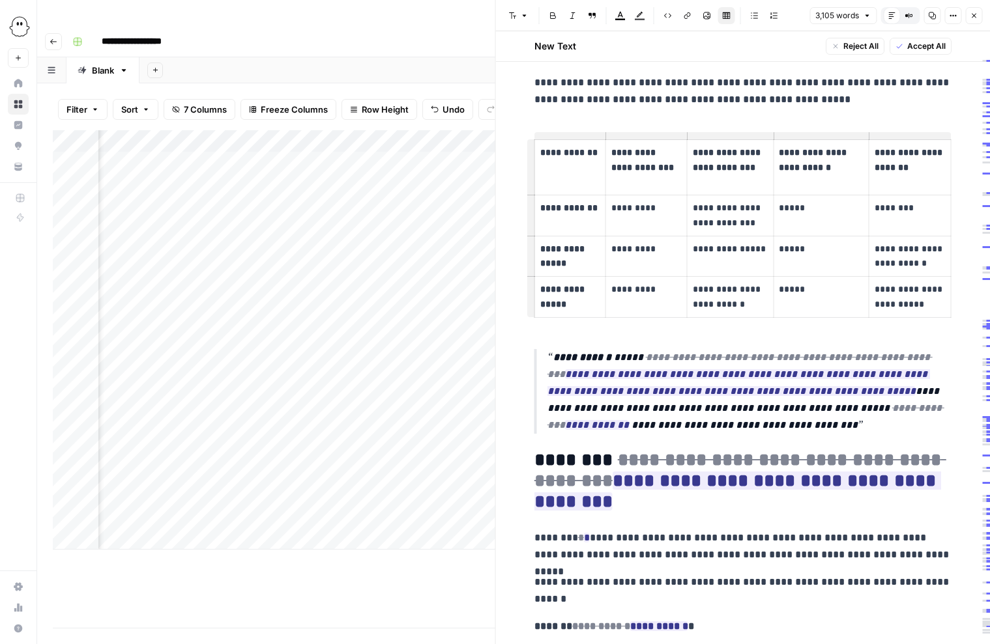
scroll to position [974, 0]
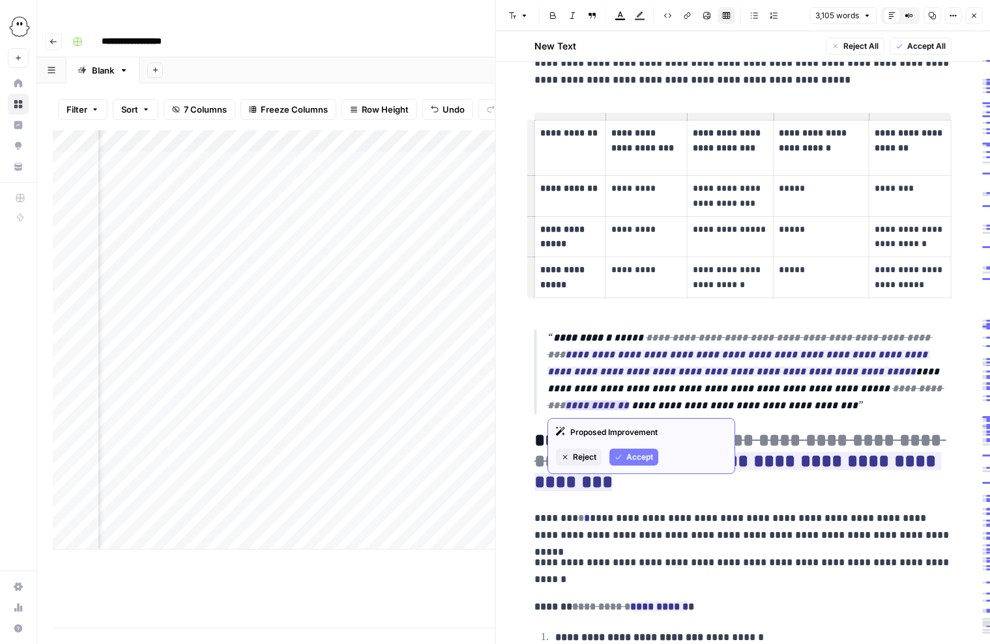
click at [638, 456] on span "Accept" at bounding box center [639, 458] width 27 height 12
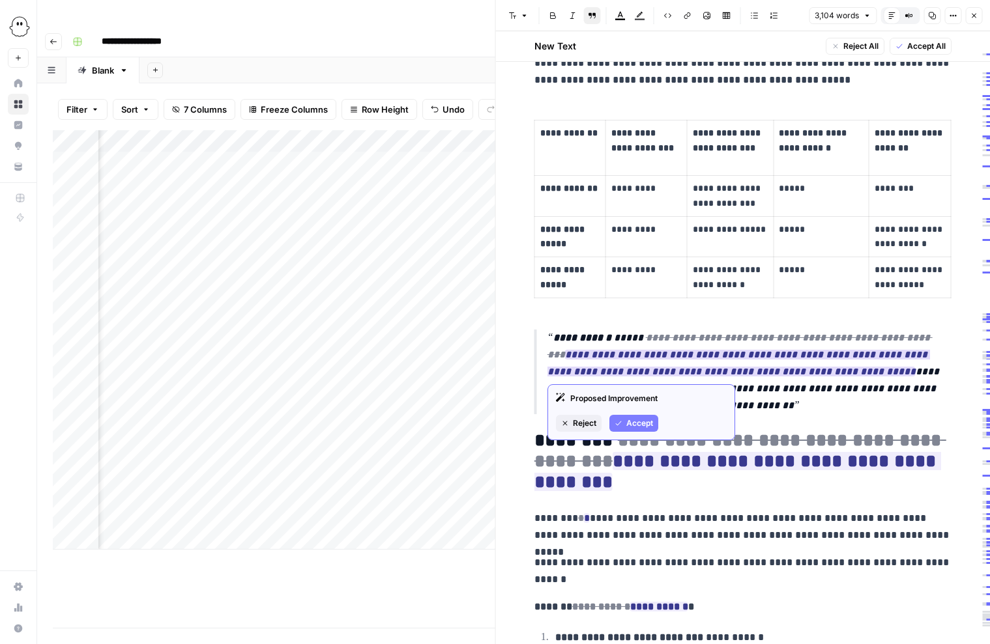
click at [642, 422] on span "Accept" at bounding box center [639, 424] width 27 height 12
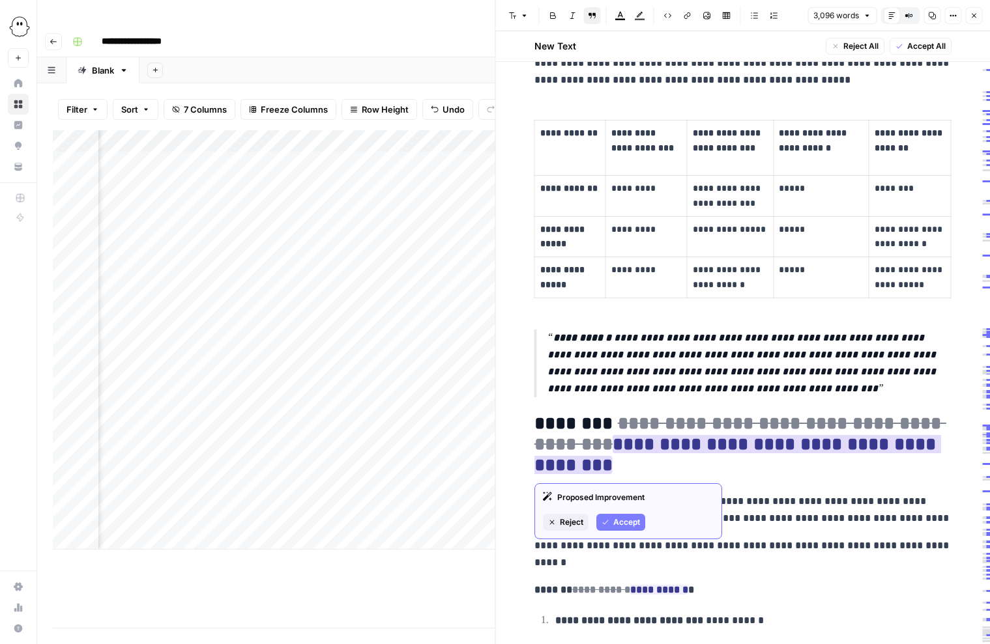
click at [631, 518] on span "Accept" at bounding box center [626, 523] width 27 height 12
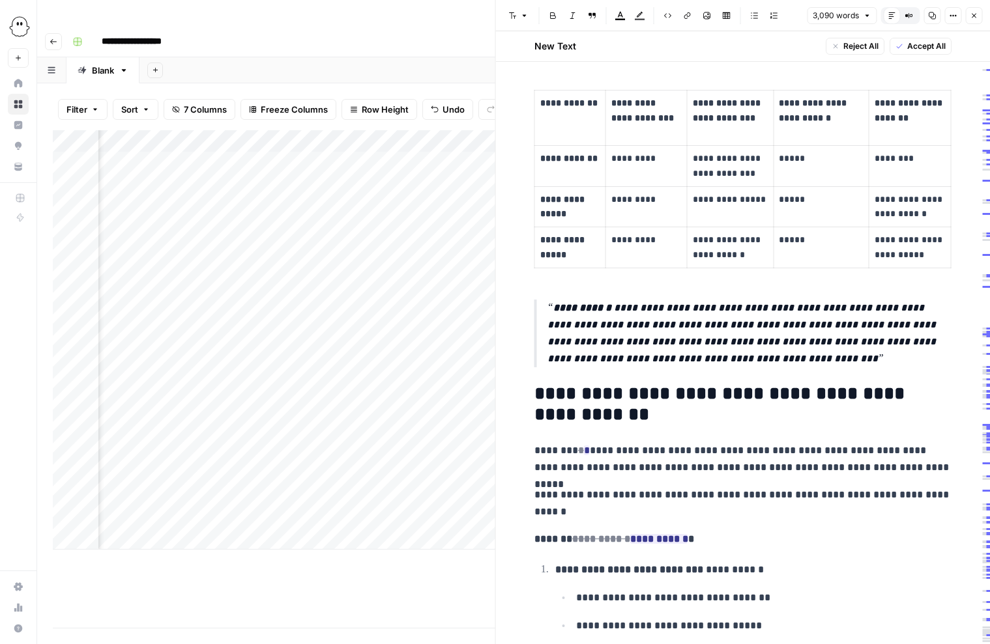
scroll to position [1006, 0]
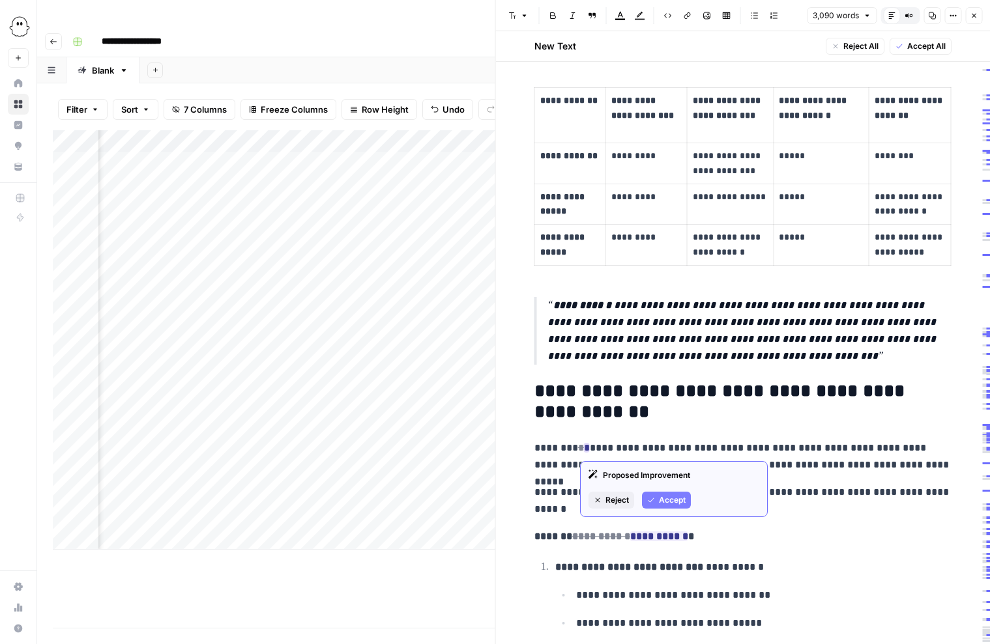
click at [665, 497] on span "Accept" at bounding box center [672, 501] width 27 height 12
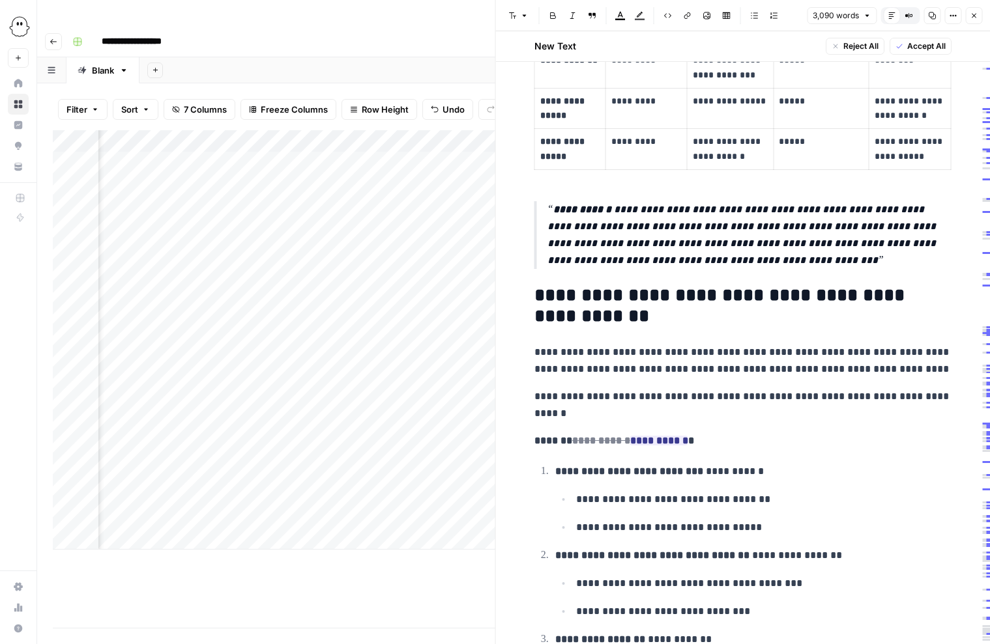
scroll to position [1111, 0]
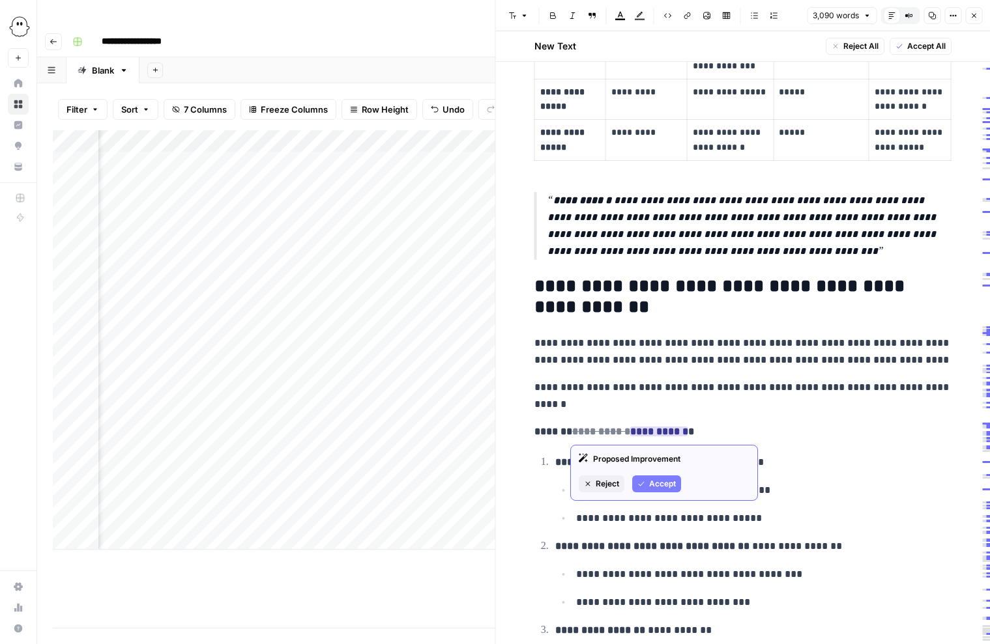
click at [659, 483] on span "Accept" at bounding box center [662, 484] width 27 height 12
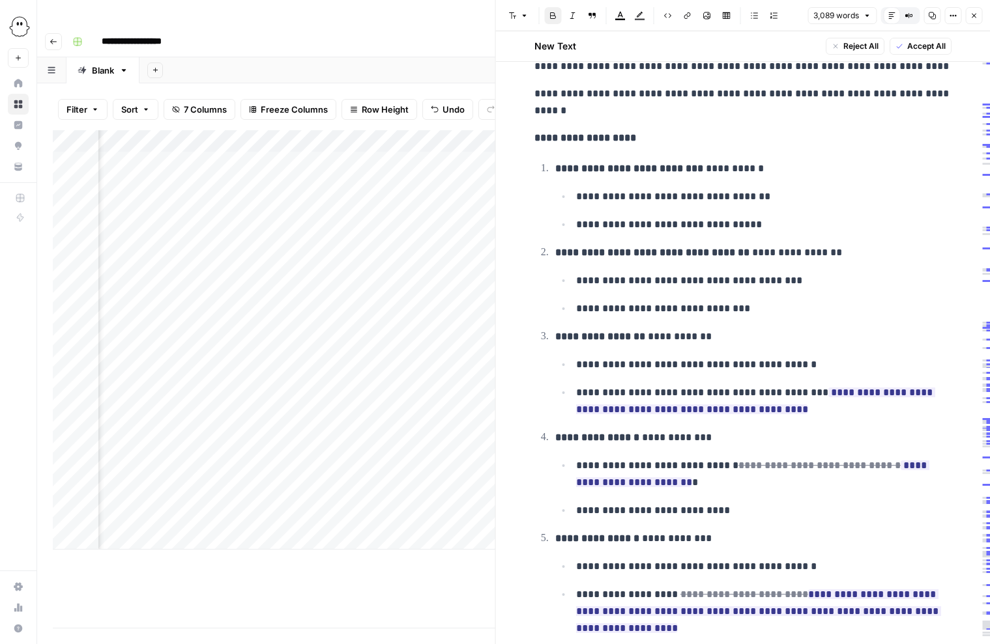
scroll to position [1406, 0]
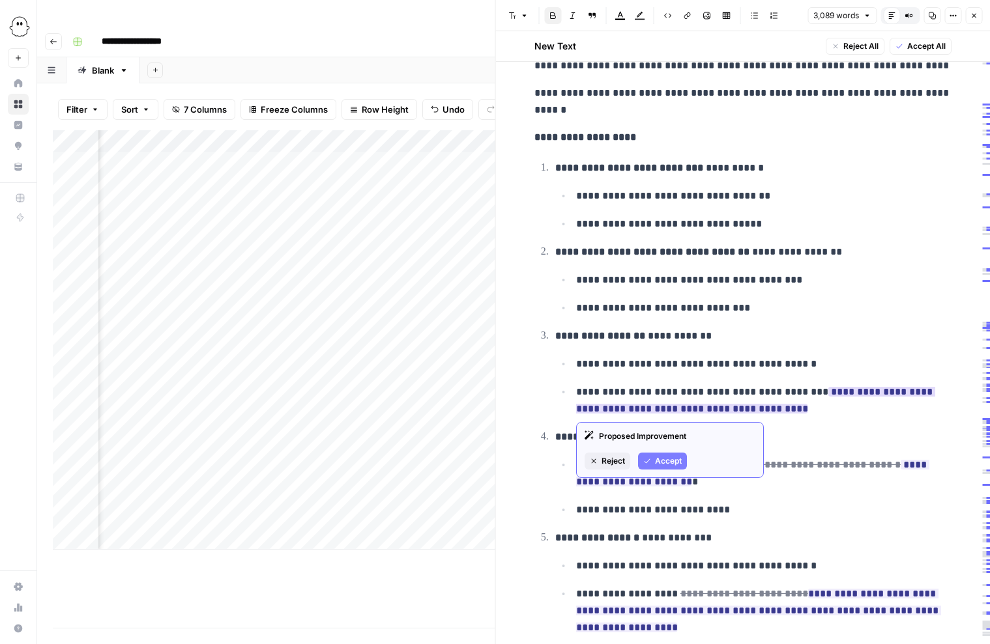
click at [662, 458] on span "Accept" at bounding box center [668, 461] width 27 height 12
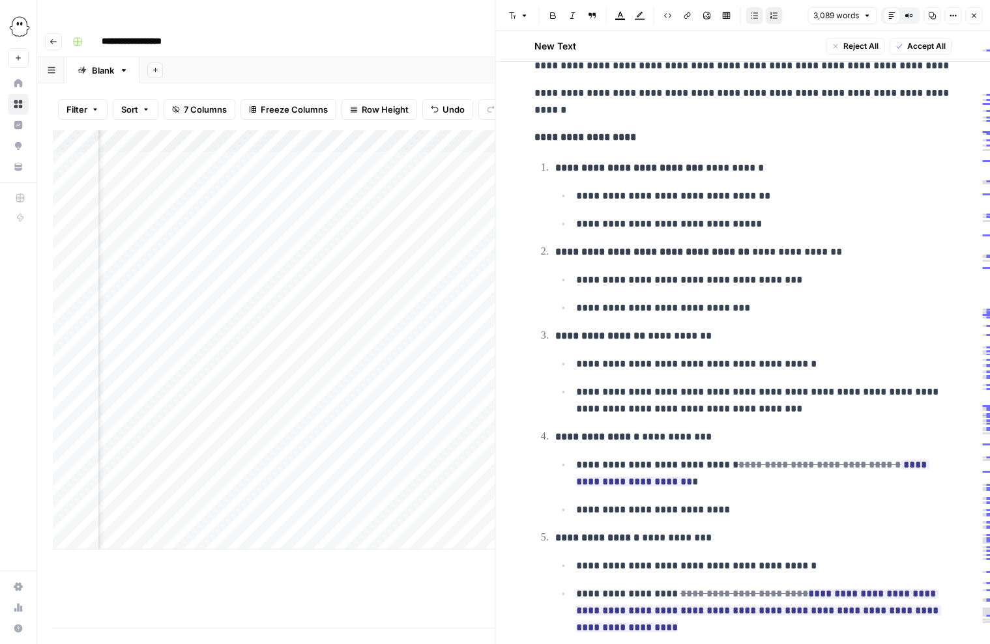
scroll to position [1417, 0]
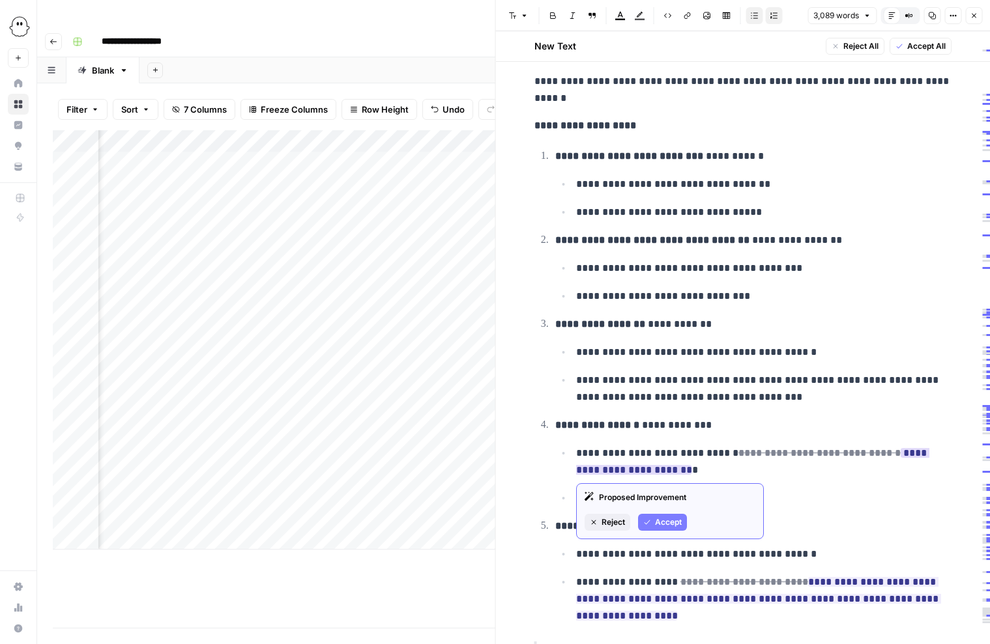
click at [667, 521] on span "Accept" at bounding box center [668, 523] width 27 height 12
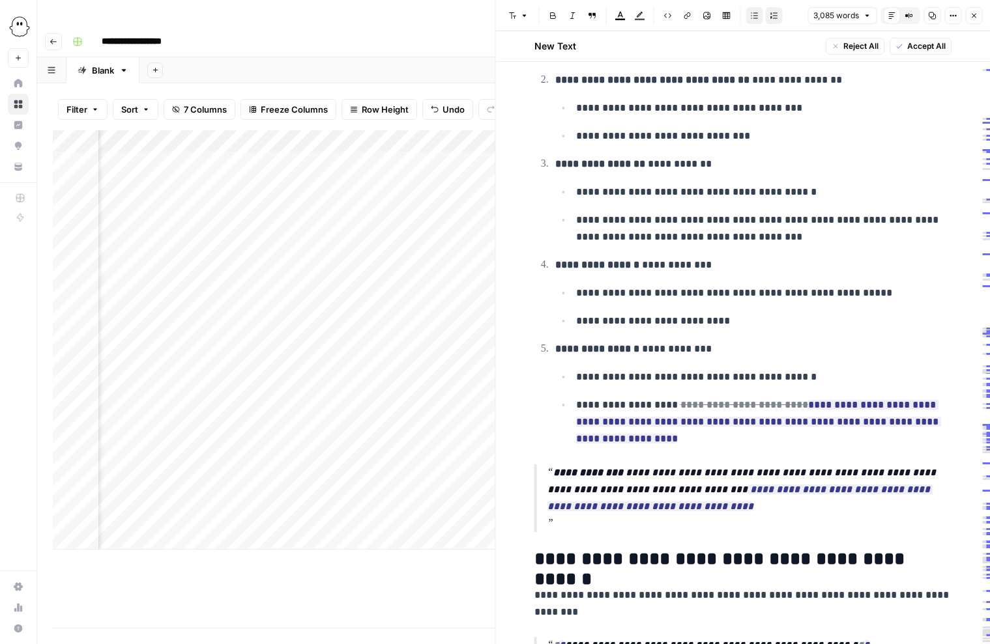
scroll to position [1589, 0]
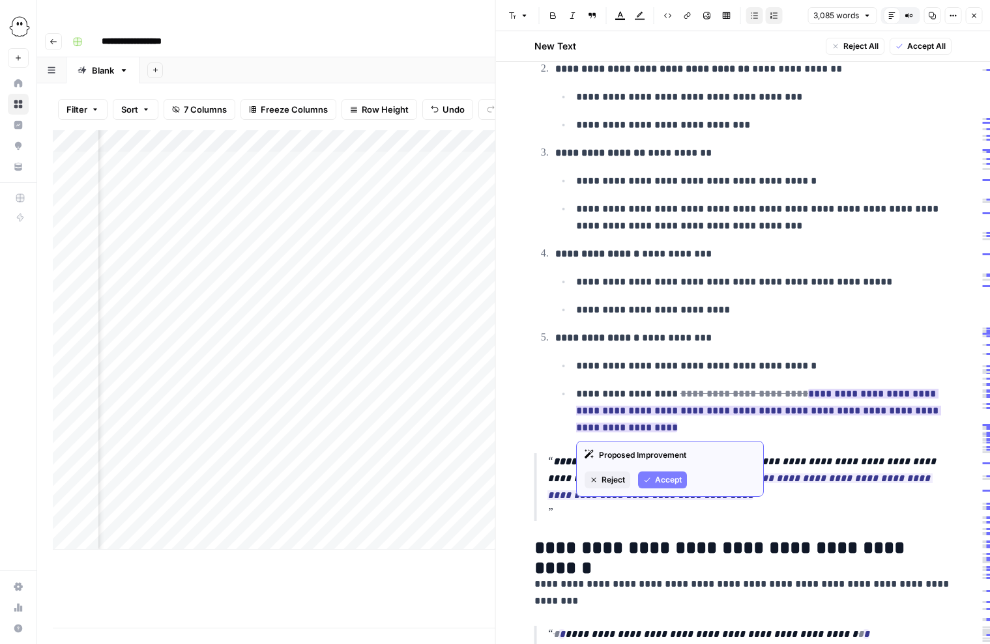
click at [662, 478] on span "Accept" at bounding box center [668, 480] width 27 height 12
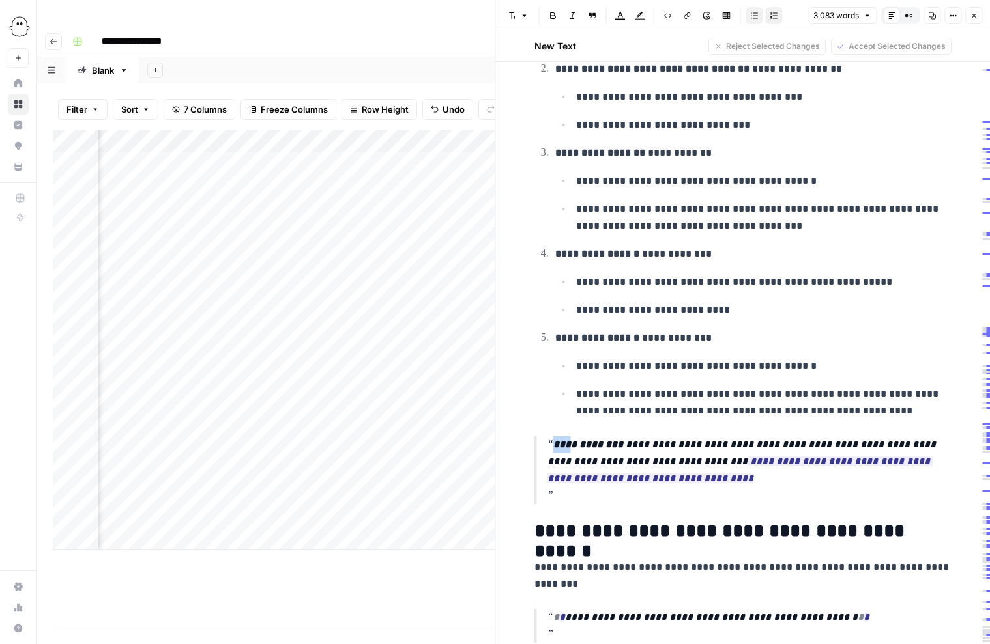
click at [550, 446] on p "**********" at bounding box center [749, 471] width 404 height 68
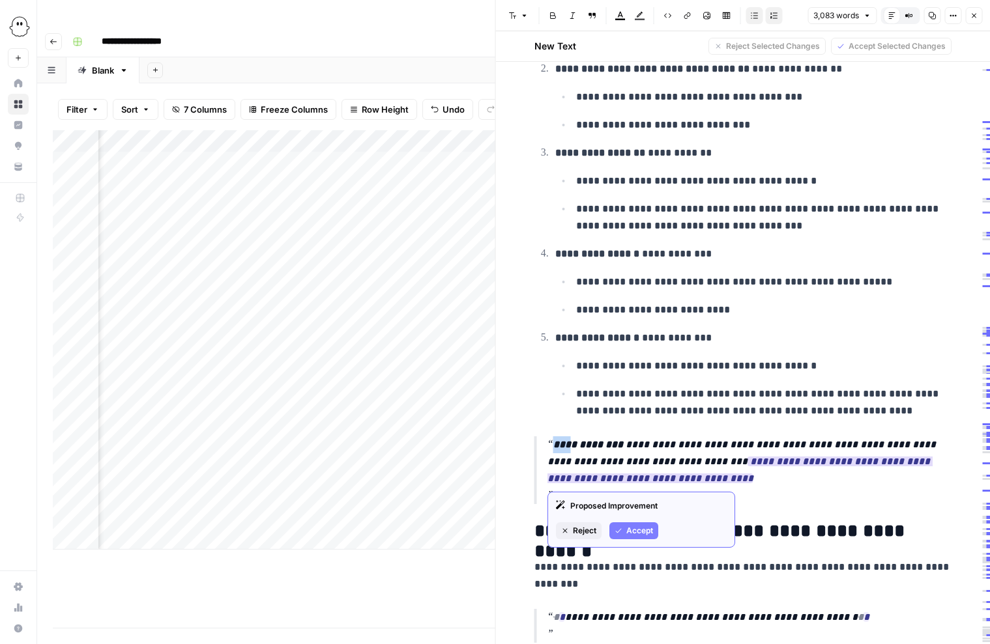
click at [633, 528] on span "Accept" at bounding box center [639, 531] width 27 height 12
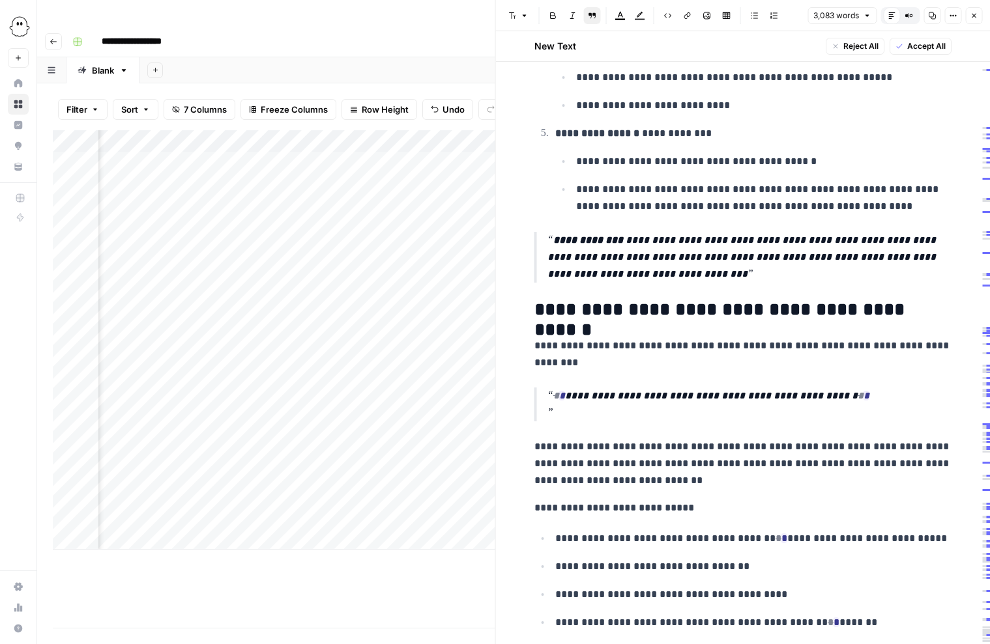
scroll to position [1794, 0]
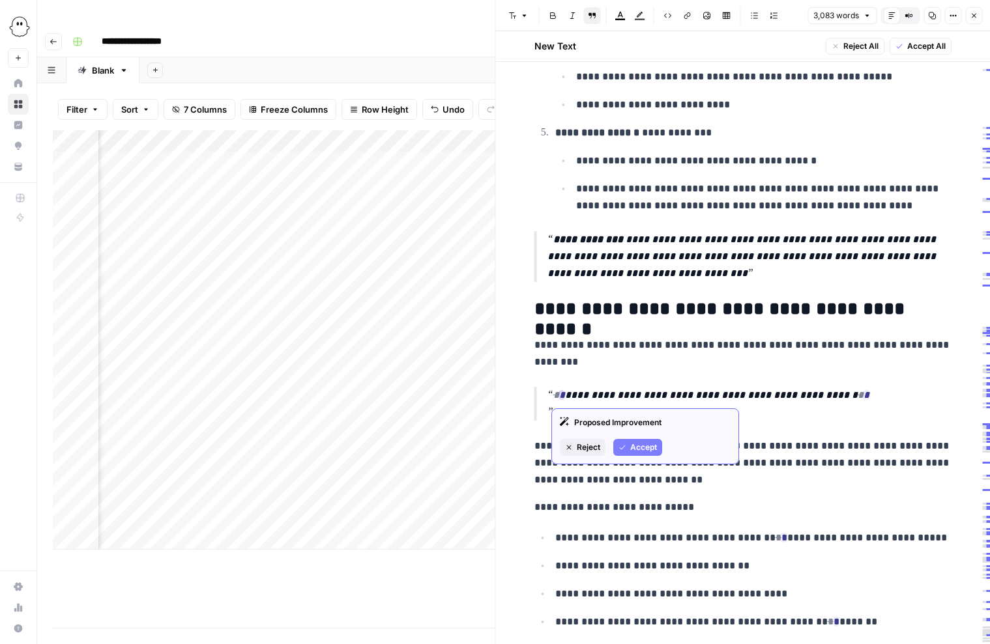
click at [633, 444] on span "Accept" at bounding box center [643, 448] width 27 height 12
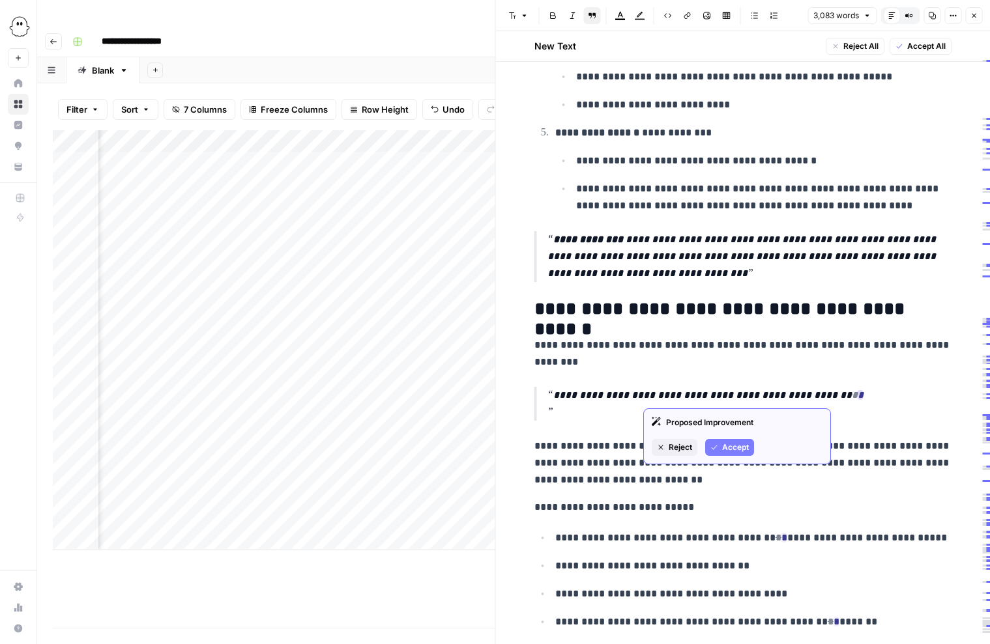
click at [734, 443] on span "Accept" at bounding box center [735, 448] width 27 height 12
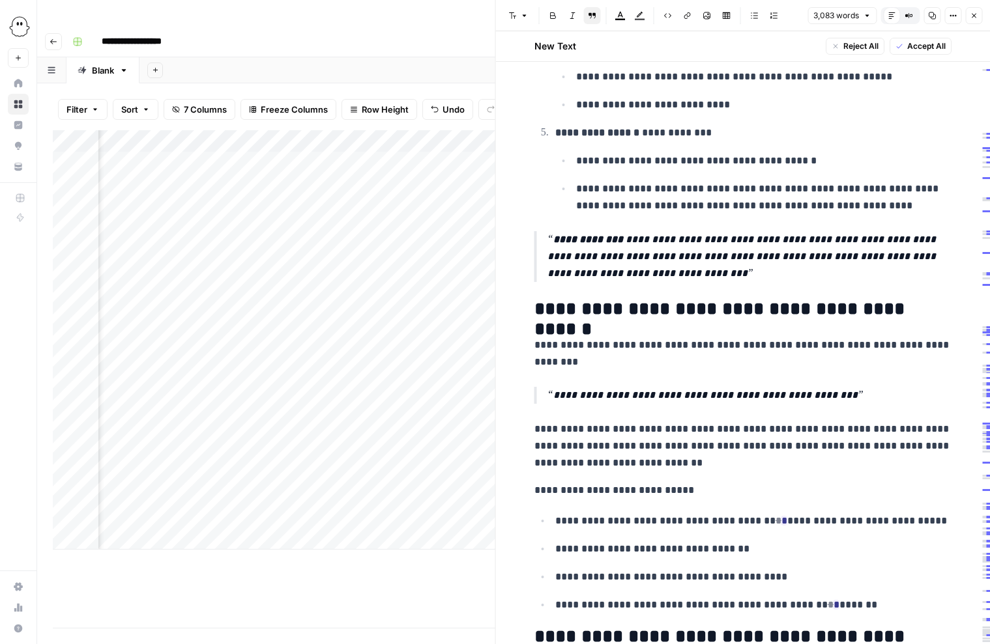
click at [710, 429] on p "**********" at bounding box center [742, 446] width 417 height 51
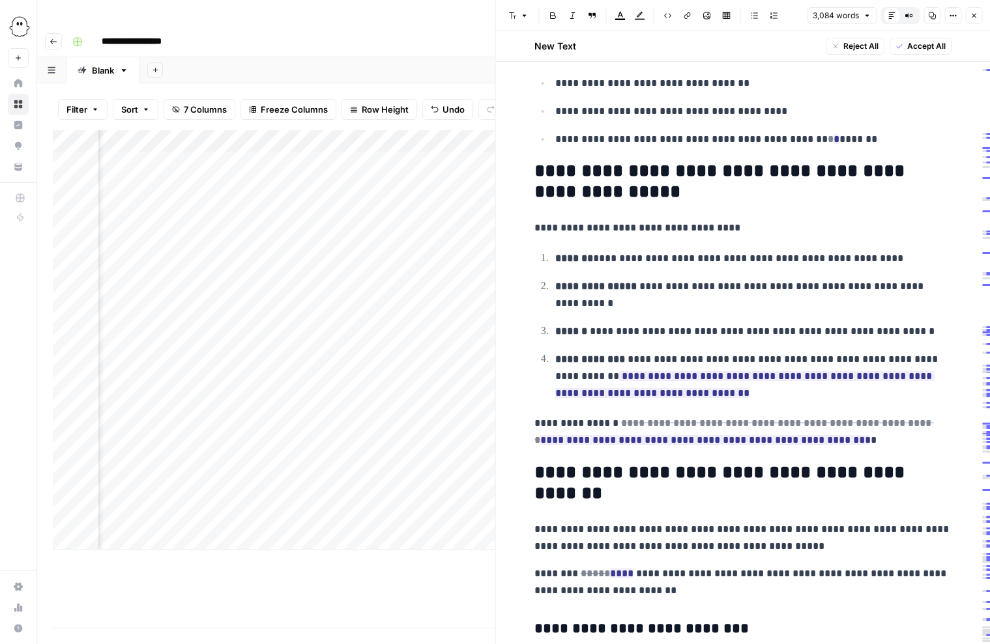
scroll to position [2278, 0]
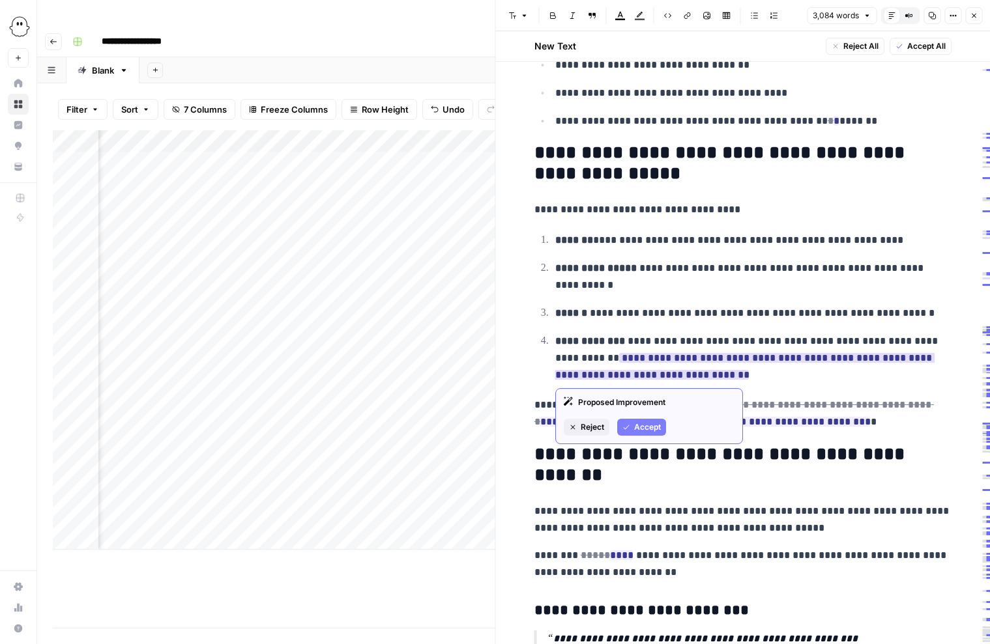
click at [648, 426] on span "Accept" at bounding box center [647, 428] width 27 height 12
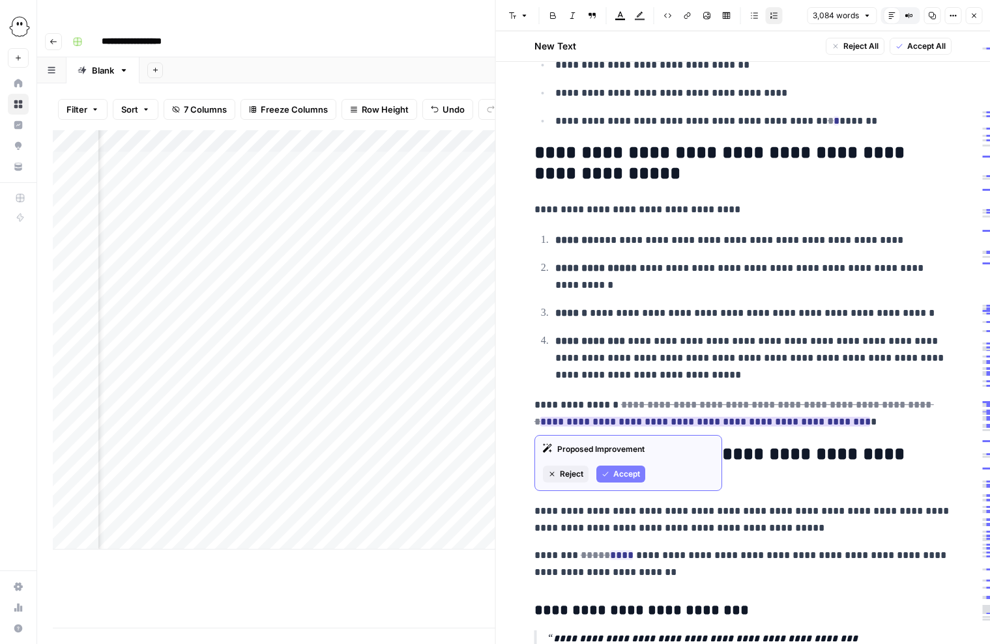
click at [614, 473] on span "Accept" at bounding box center [626, 475] width 27 height 12
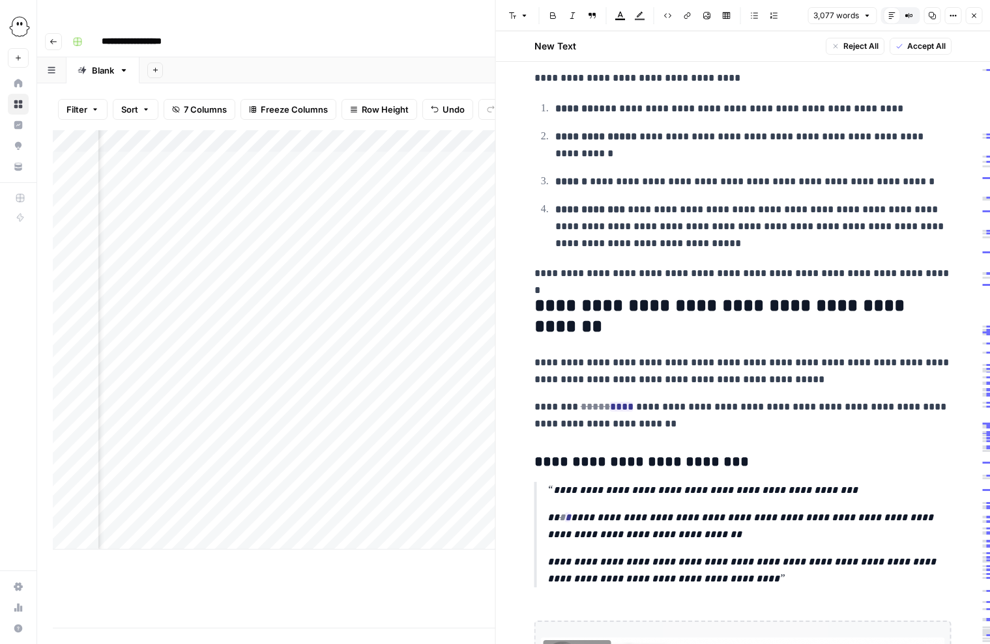
scroll to position [2419, 0]
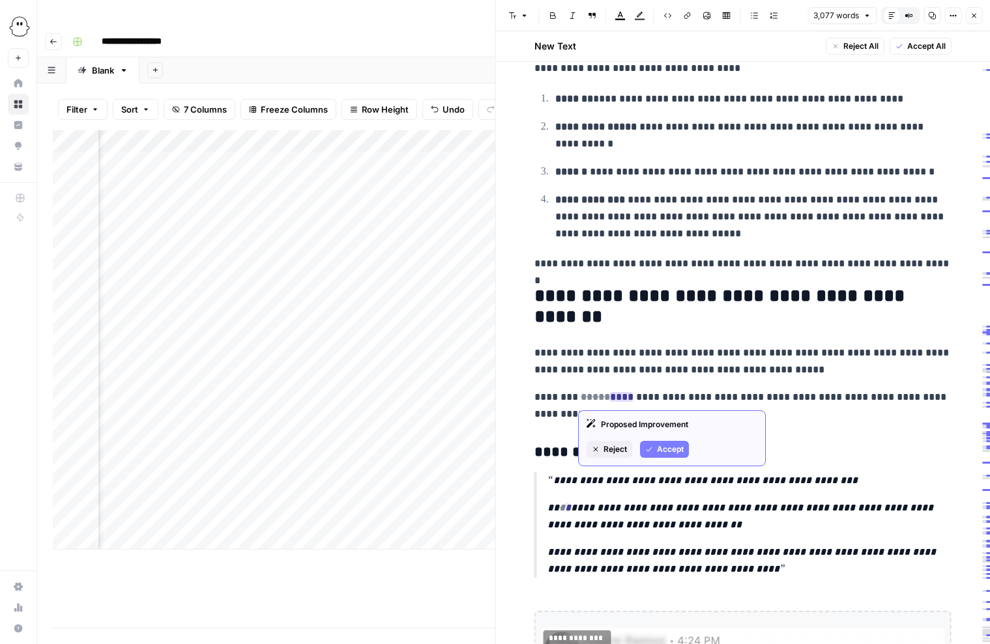
click at [664, 450] on span "Accept" at bounding box center [670, 450] width 27 height 12
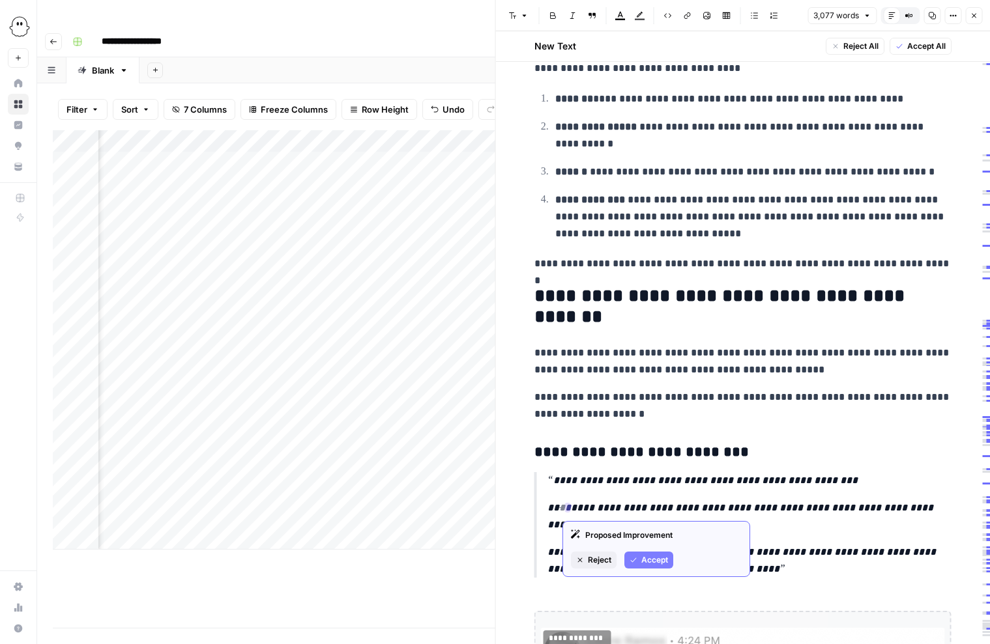
click at [661, 558] on span "Accept" at bounding box center [654, 561] width 27 height 12
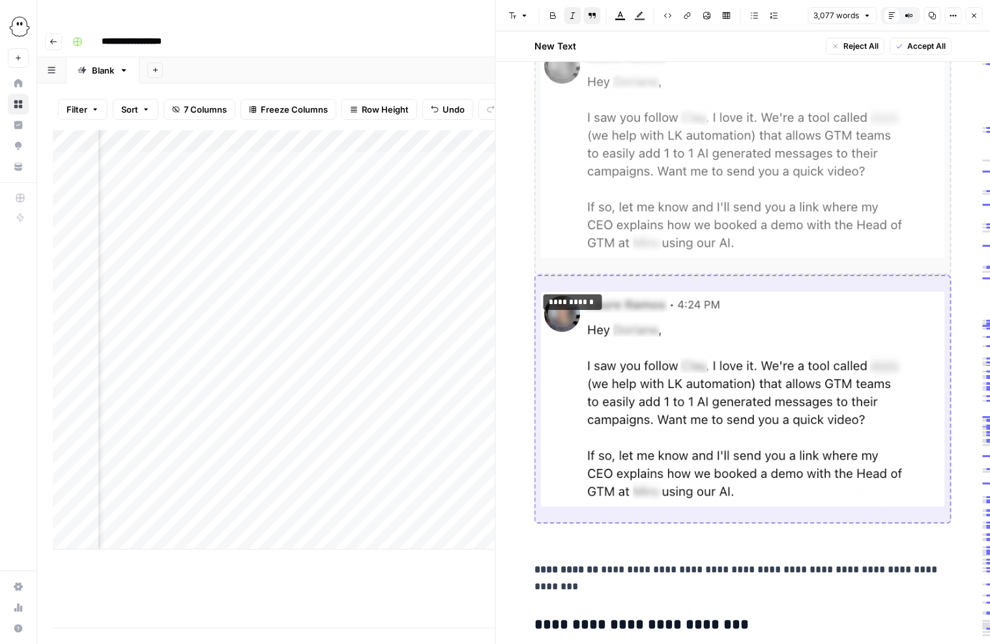
scroll to position [3008, 0]
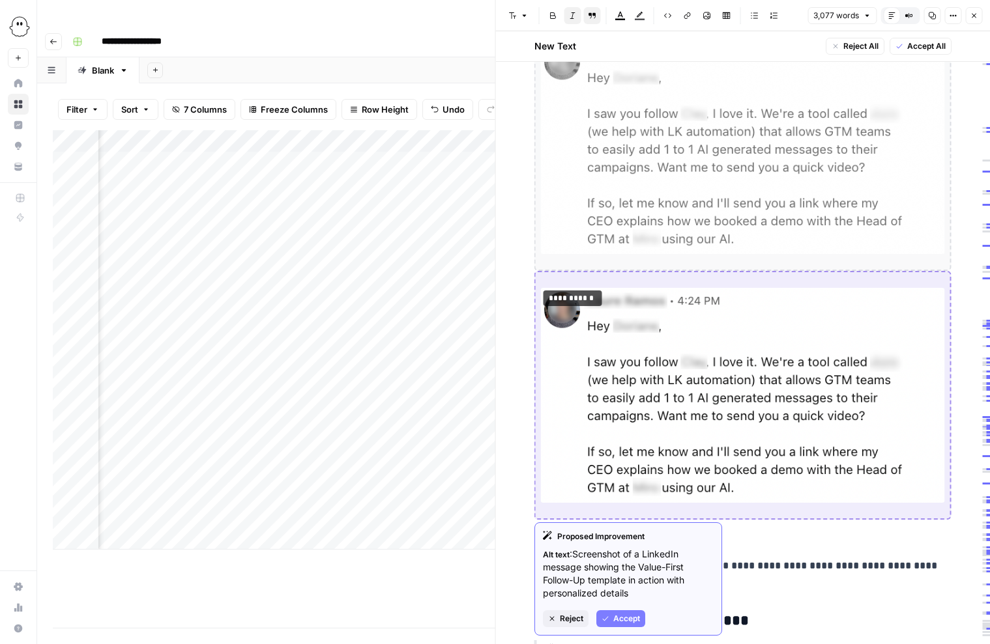
click at [627, 618] on span "Accept" at bounding box center [626, 619] width 27 height 12
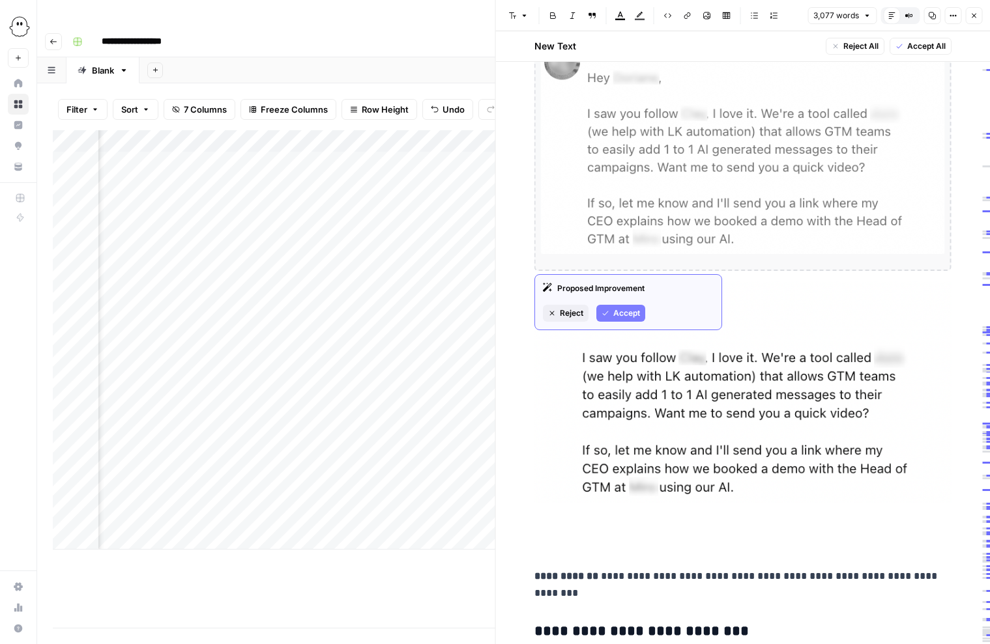
click at [630, 310] on span "Accept" at bounding box center [626, 314] width 27 height 12
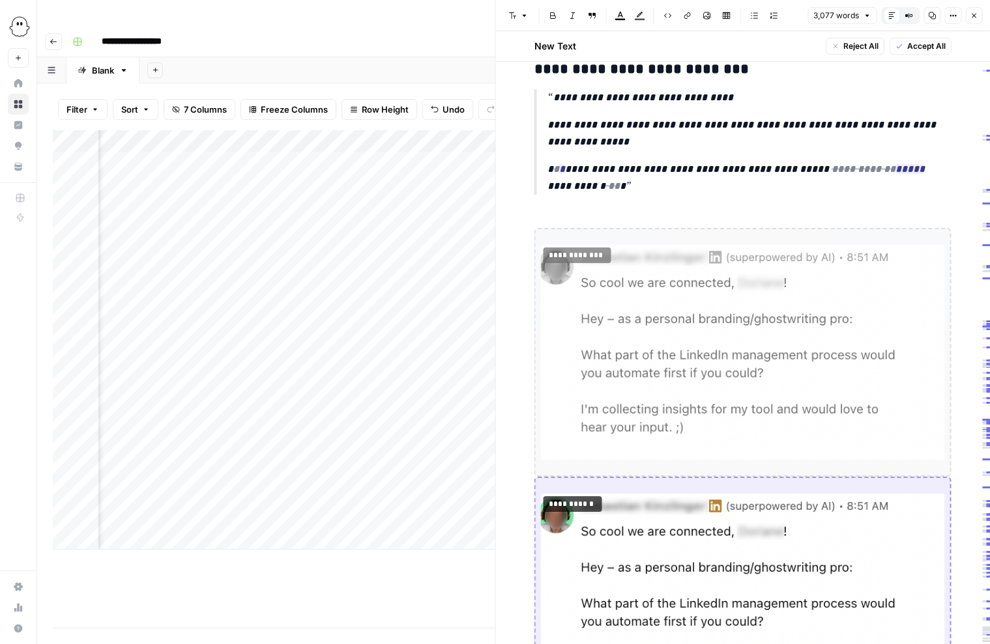
scroll to position [3342, 0]
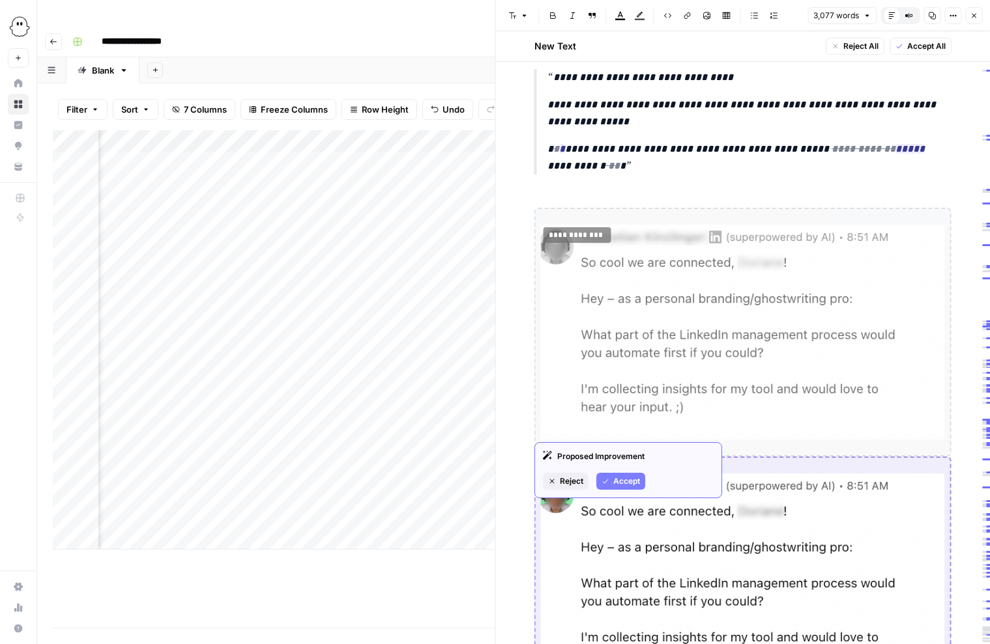
click at [628, 479] on span "Accept" at bounding box center [626, 482] width 27 height 12
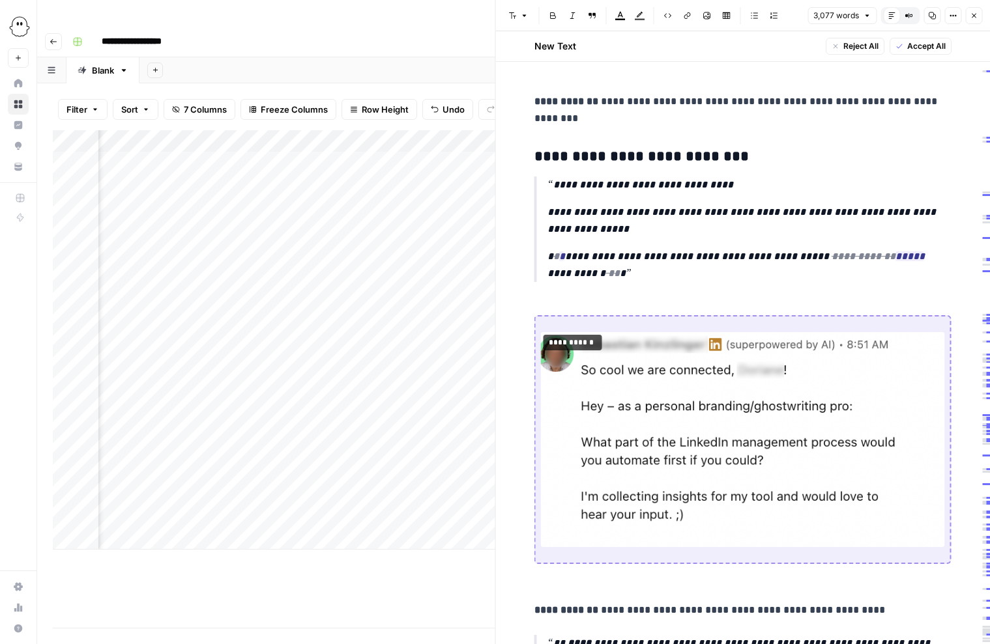
scroll to position [3285, 0]
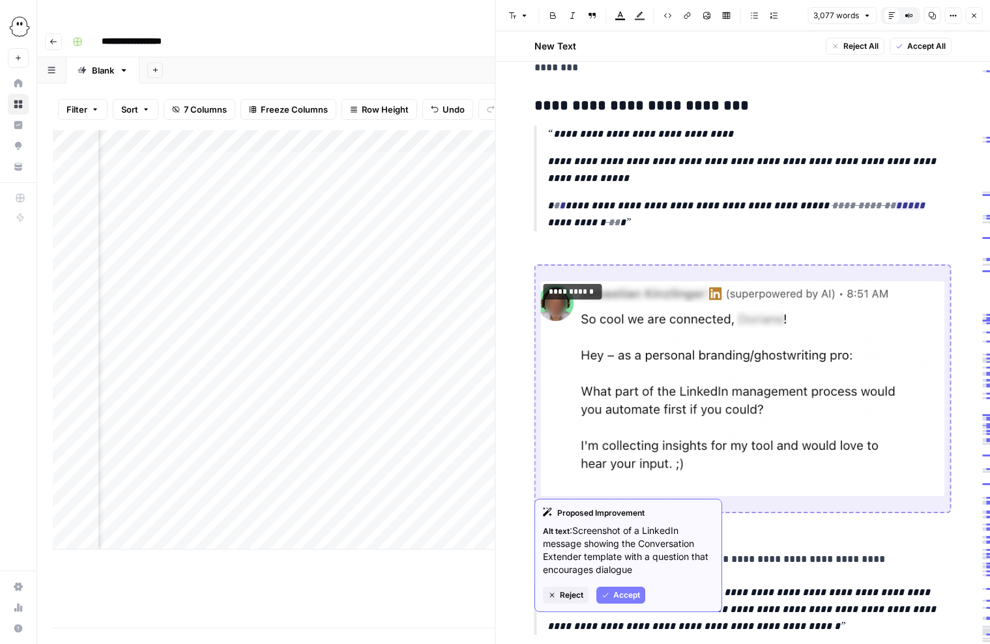
click at [629, 598] on span "Accept" at bounding box center [626, 596] width 27 height 12
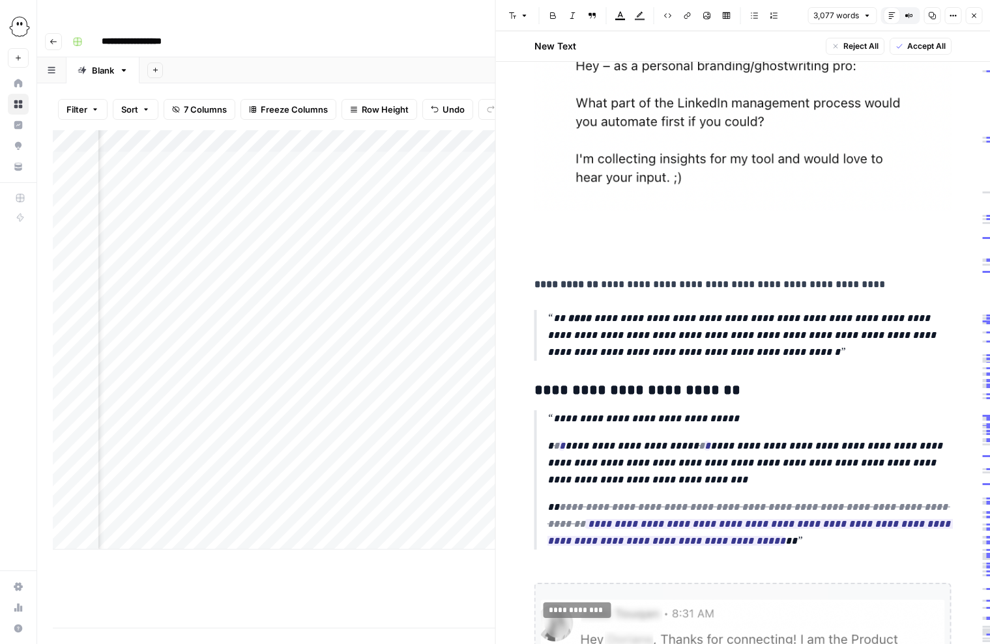
scroll to position [3575, 0]
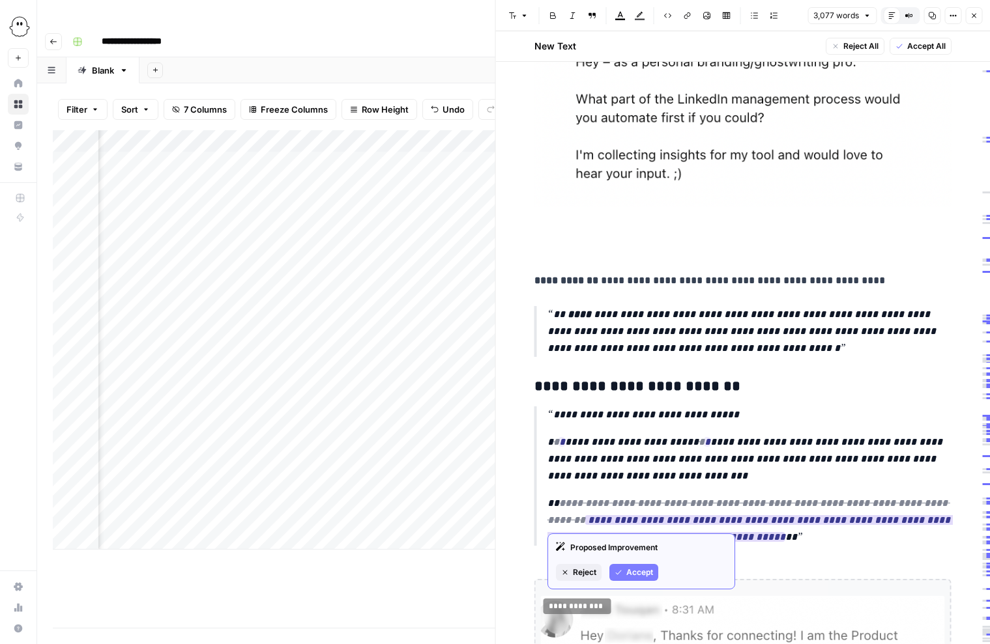
click at [637, 571] on span "Accept" at bounding box center [639, 573] width 27 height 12
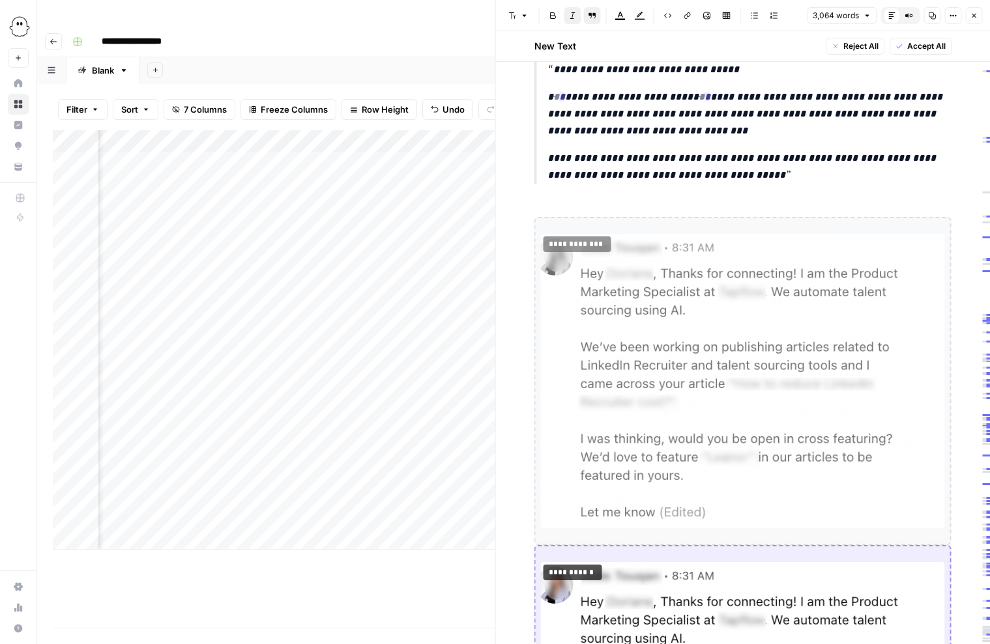
scroll to position [3924, 0]
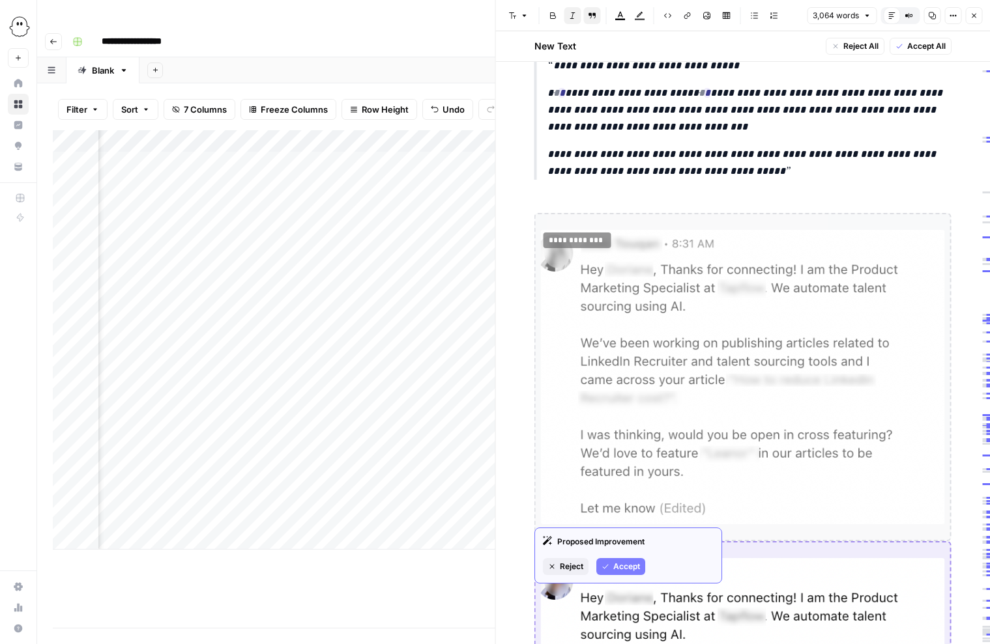
click at [629, 565] on span "Accept" at bounding box center [626, 567] width 27 height 12
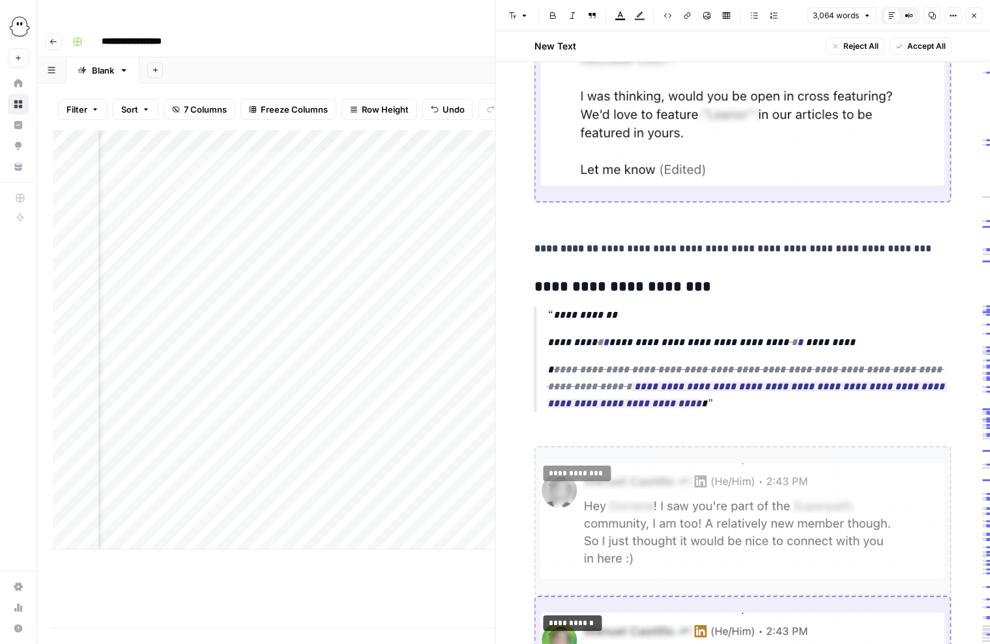
scroll to position [4099, 0]
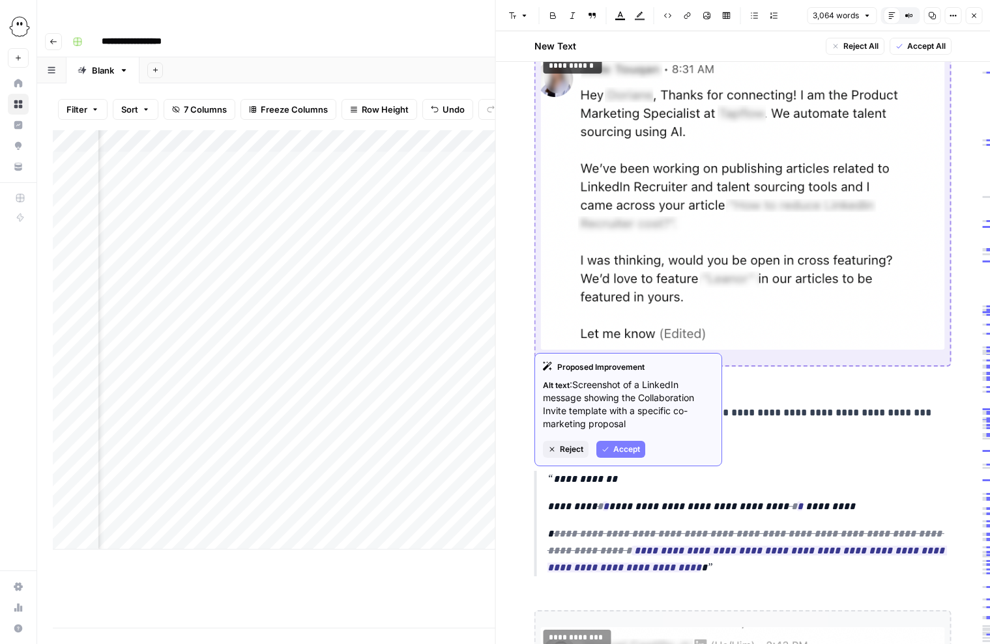
click at [628, 446] on span "Accept" at bounding box center [626, 450] width 27 height 12
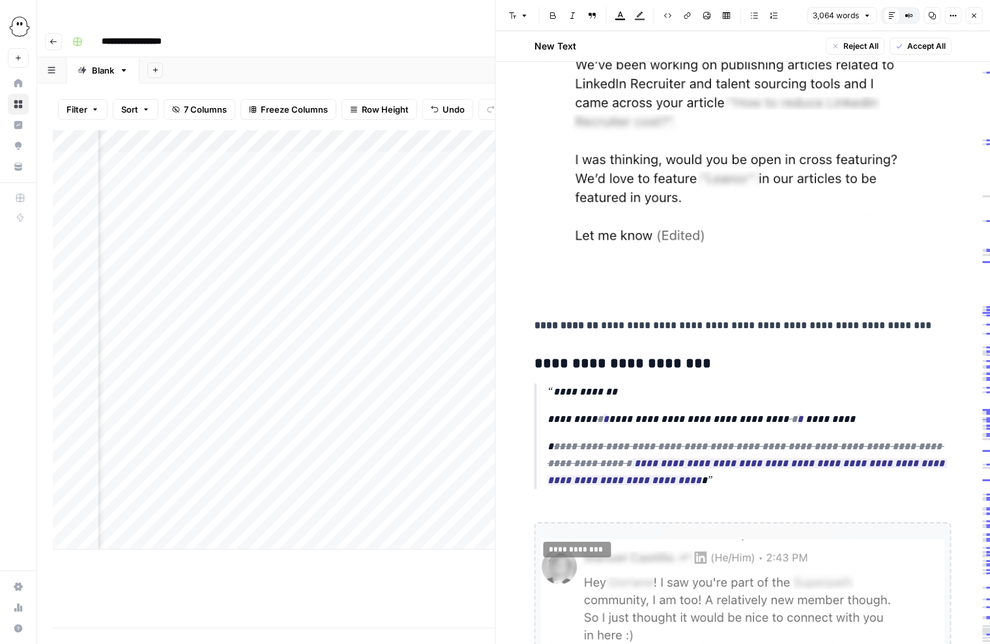
scroll to position [4247, 0]
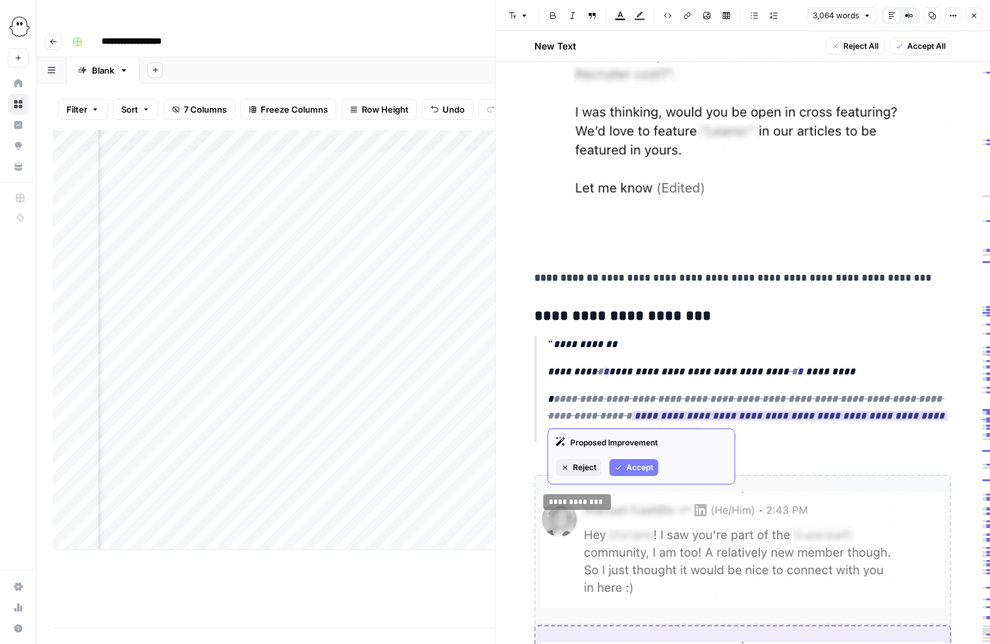
click at [627, 465] on span "Accept" at bounding box center [639, 468] width 27 height 12
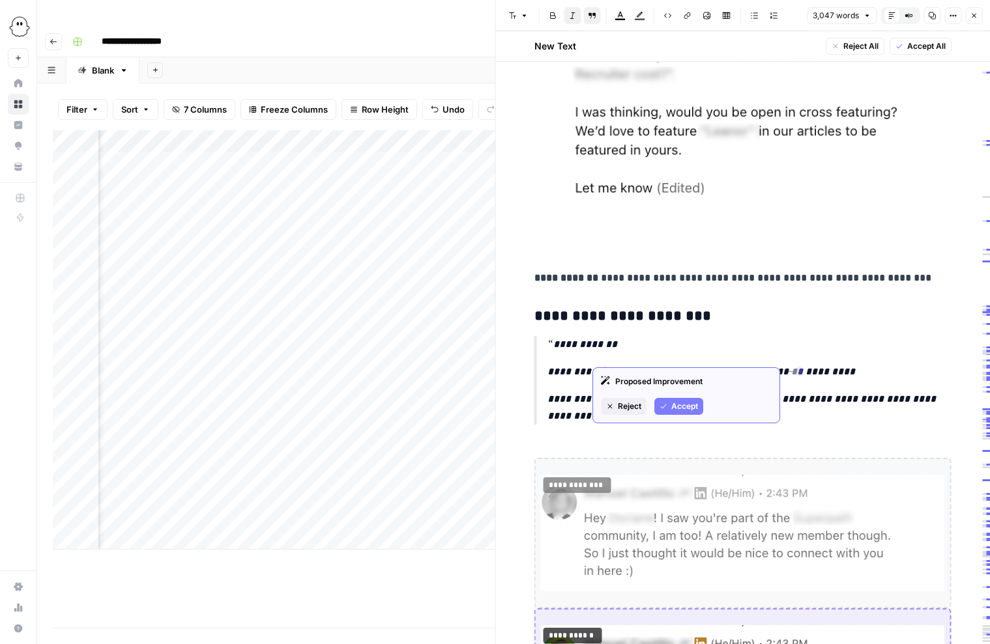
click at [669, 402] on button "Accept" at bounding box center [678, 406] width 49 height 17
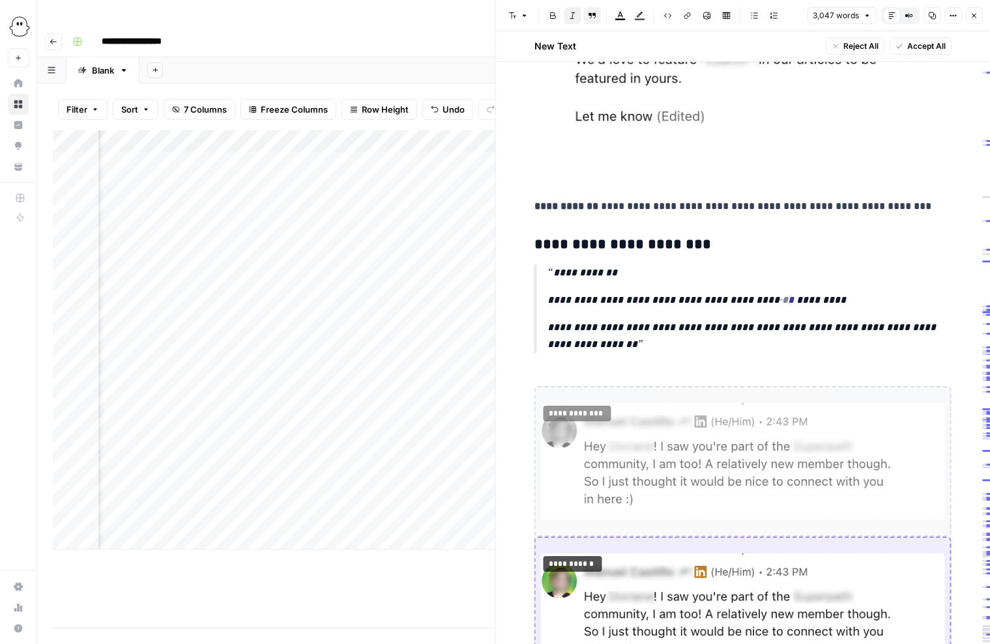
scroll to position [4323, 0]
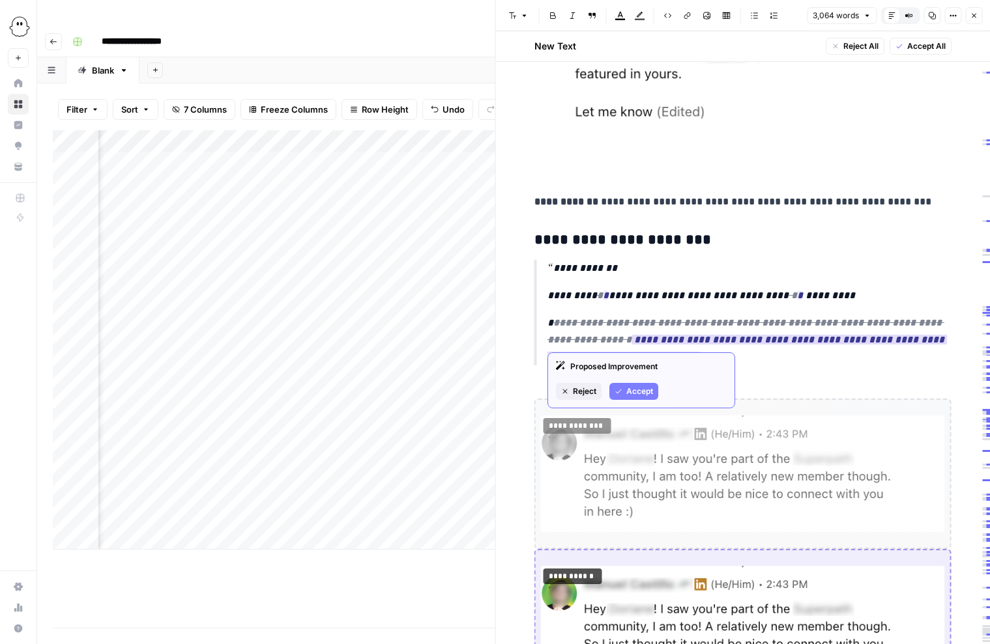
click at [584, 394] on span "Reject" at bounding box center [584, 392] width 23 height 12
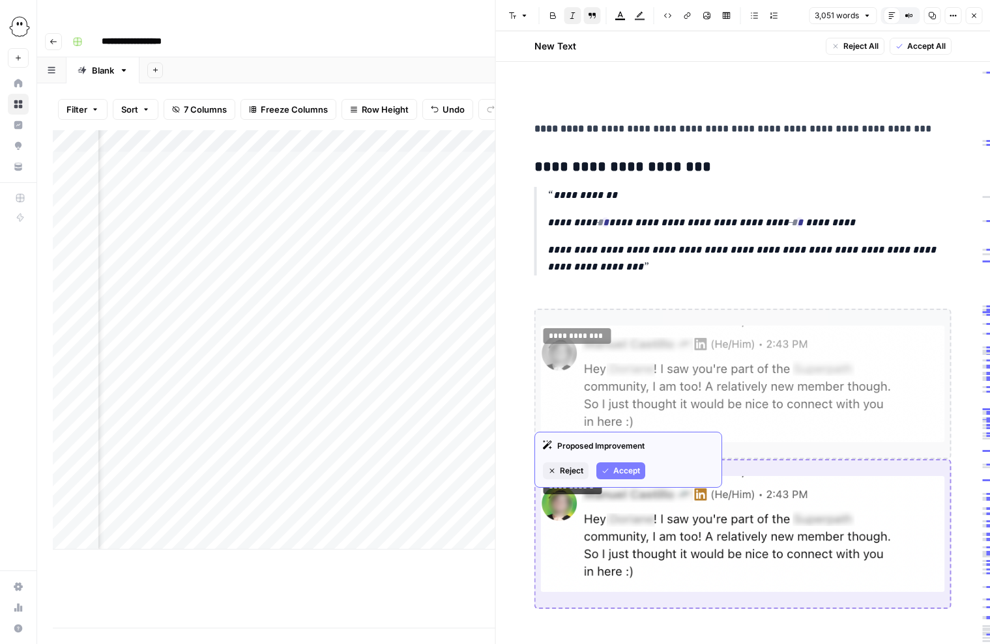
scroll to position [4484, 0]
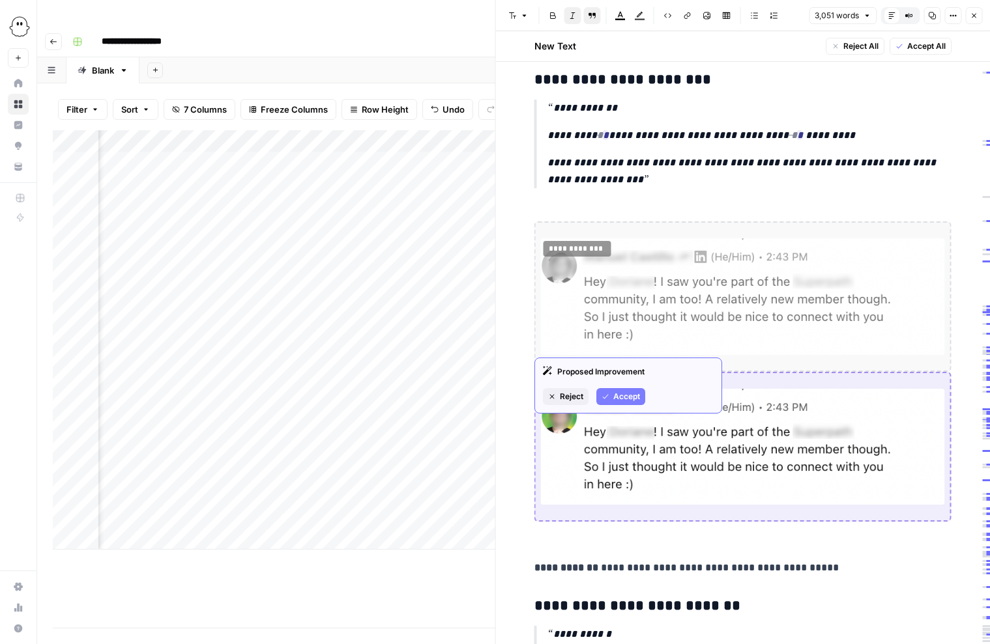
click at [631, 396] on span "Accept" at bounding box center [626, 397] width 27 height 12
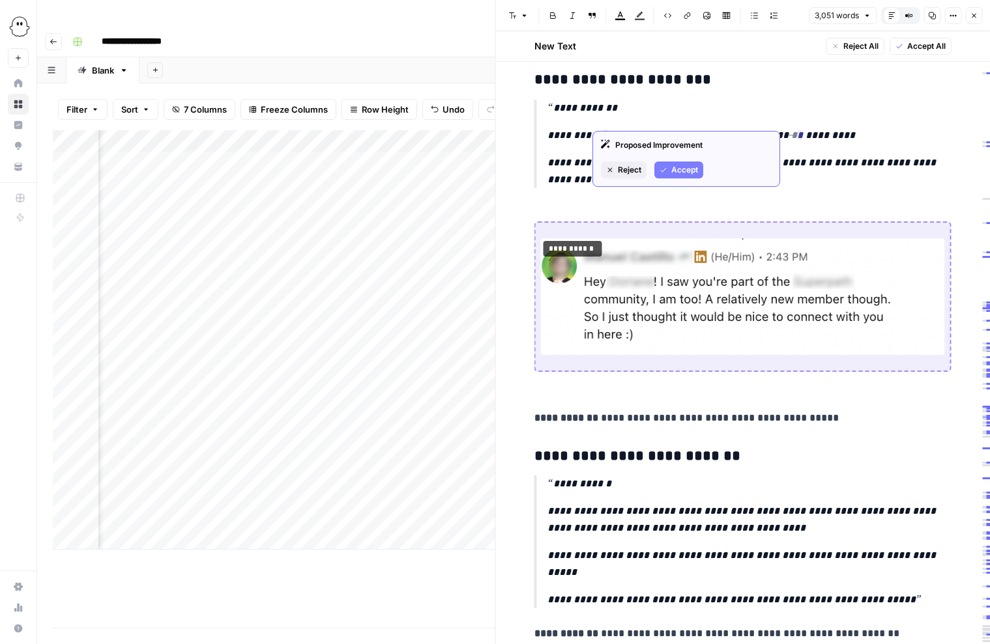
click at [672, 167] on span "Accept" at bounding box center [684, 170] width 27 height 12
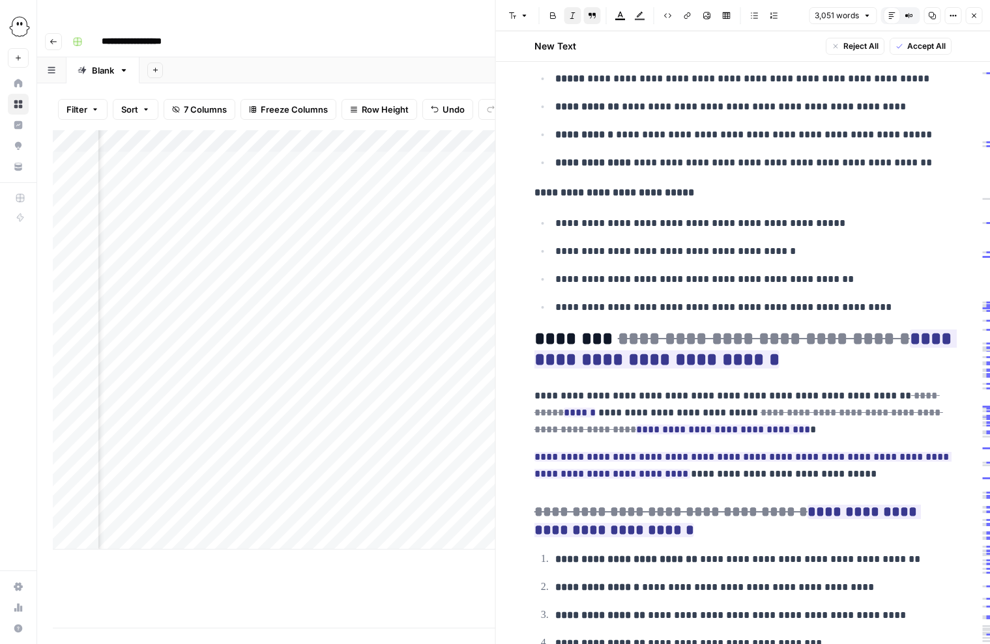
scroll to position [5399, 0]
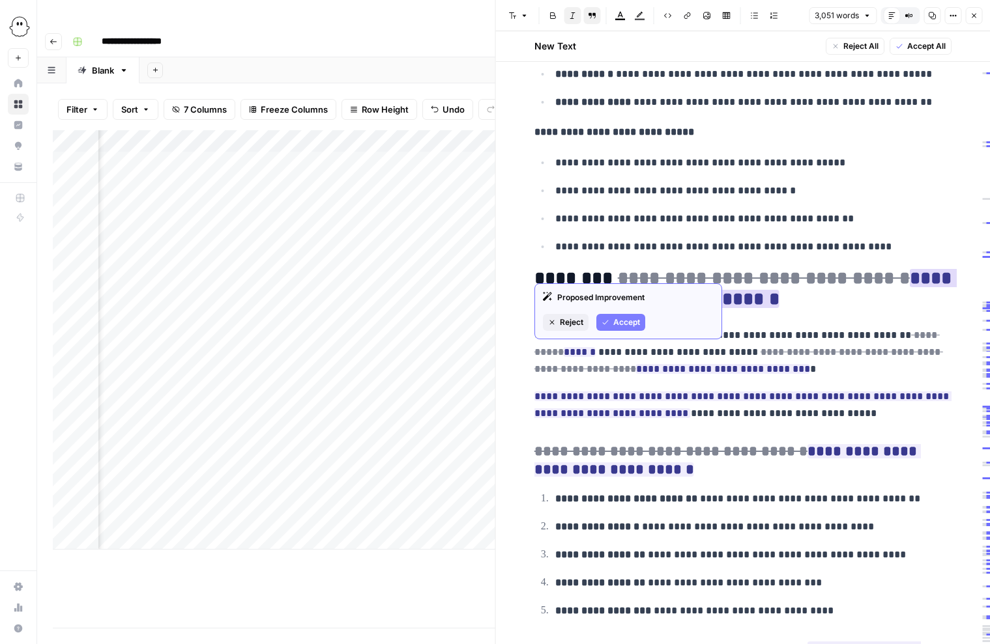
click at [620, 323] on span "Accept" at bounding box center [626, 323] width 27 height 12
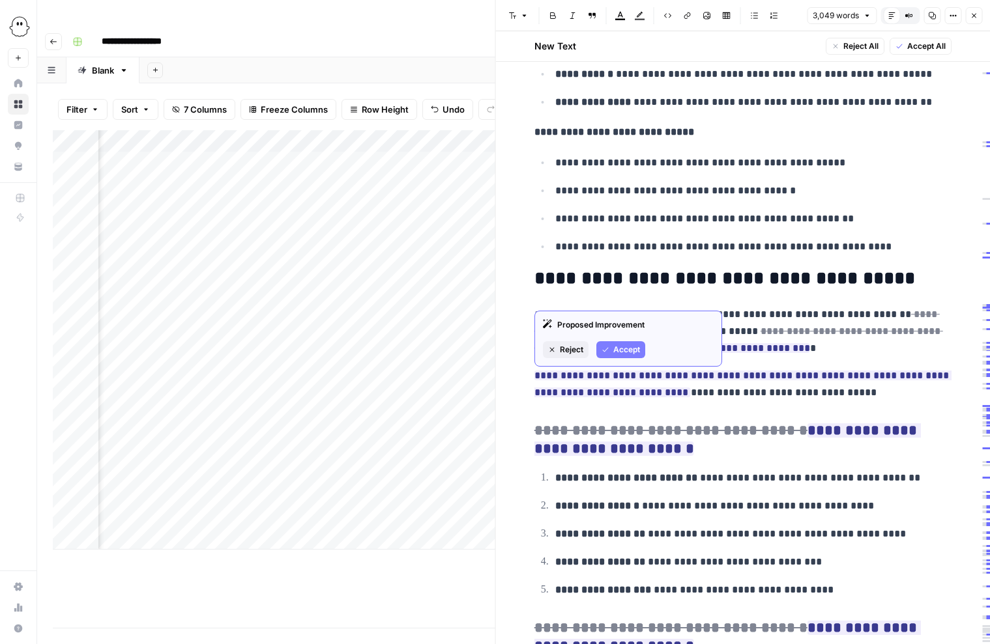
click at [625, 345] on span "Accept" at bounding box center [626, 350] width 27 height 12
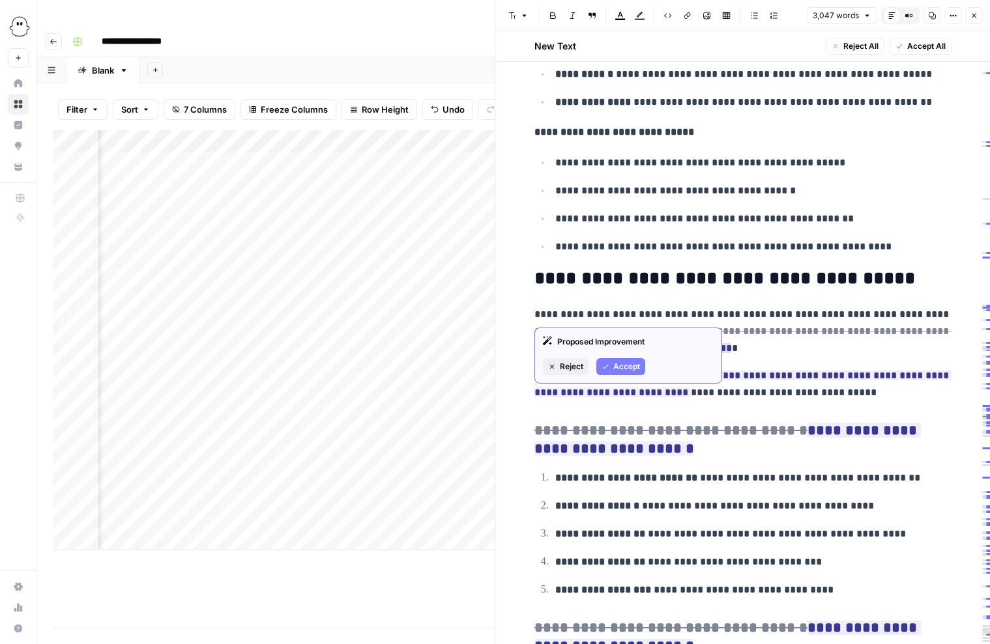
click at [635, 362] on span "Accept" at bounding box center [626, 367] width 27 height 12
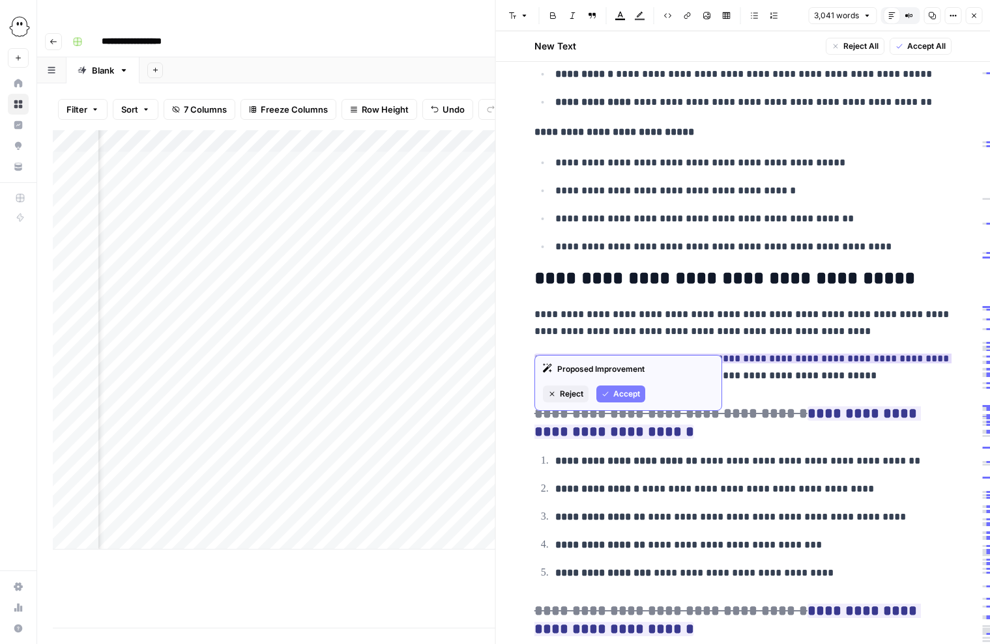
click at [630, 392] on span "Accept" at bounding box center [626, 394] width 27 height 12
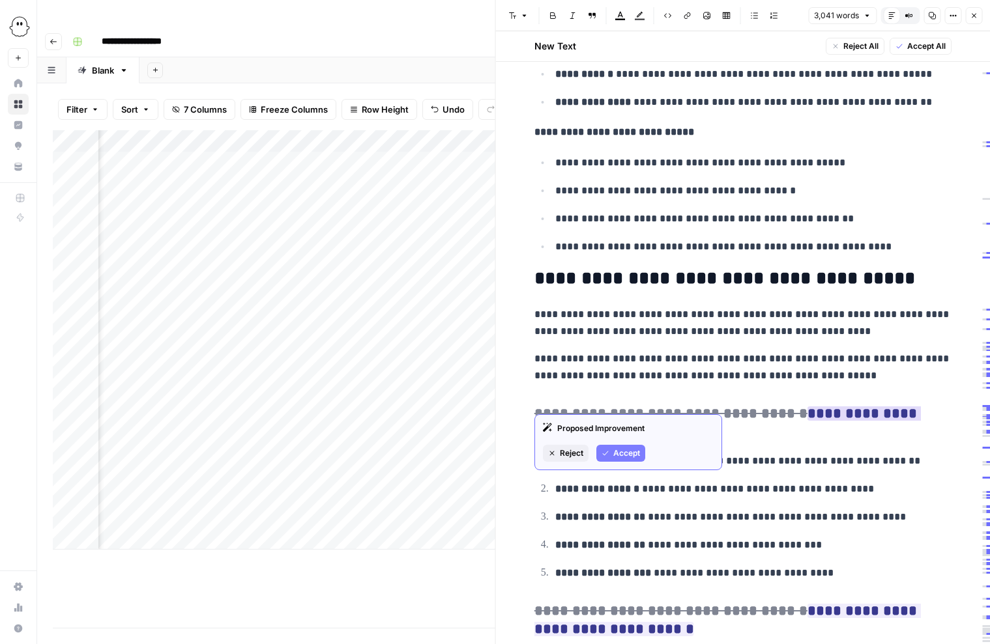
click at [620, 452] on span "Accept" at bounding box center [626, 454] width 27 height 12
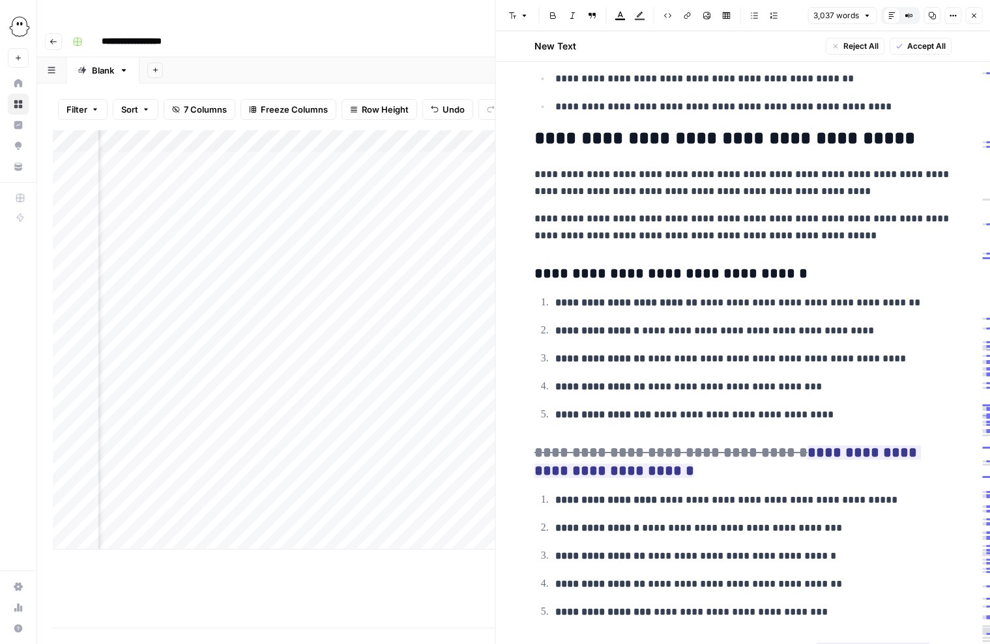
scroll to position [5592, 0]
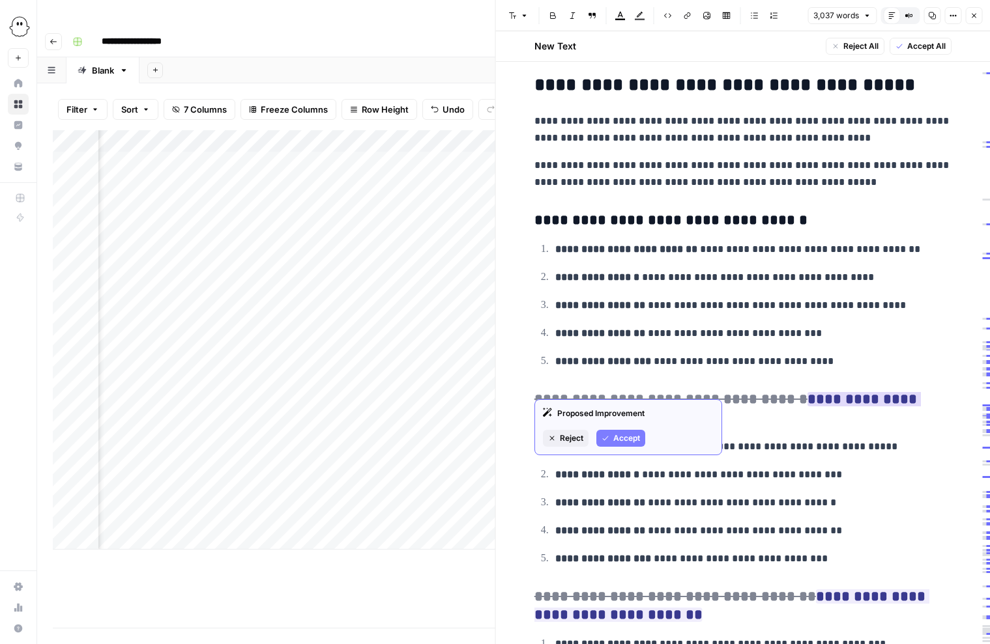
click at [631, 440] on span "Accept" at bounding box center [626, 439] width 27 height 12
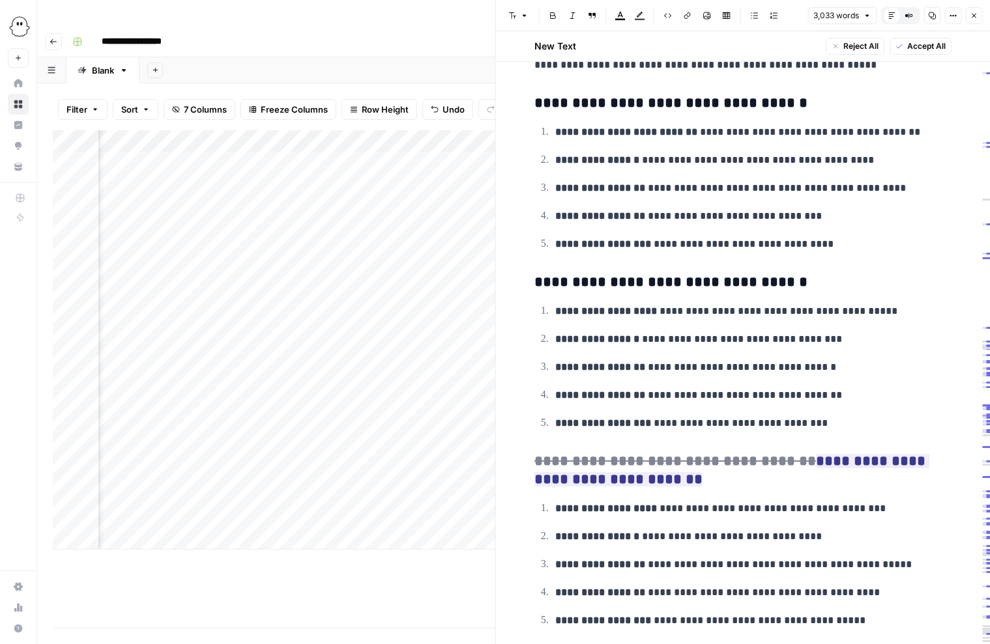
scroll to position [5741, 0]
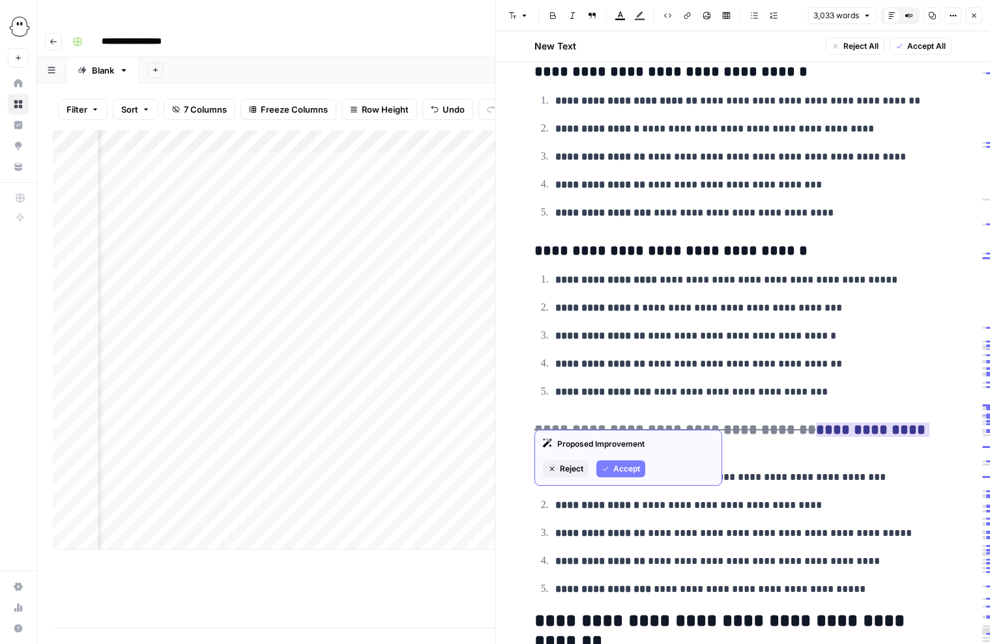
click at [631, 467] on span "Accept" at bounding box center [626, 469] width 27 height 12
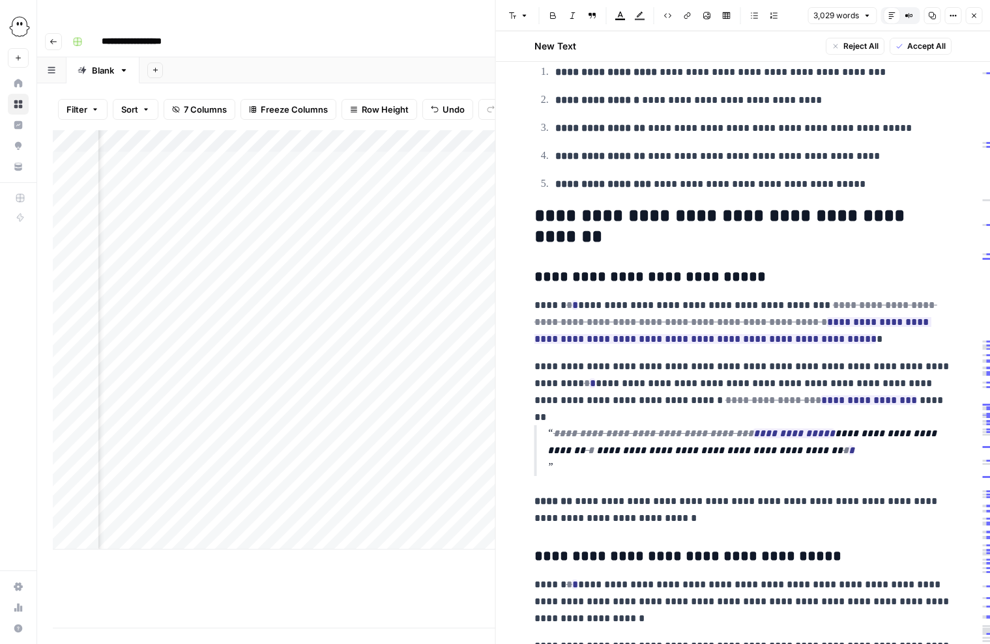
scroll to position [6135, 0]
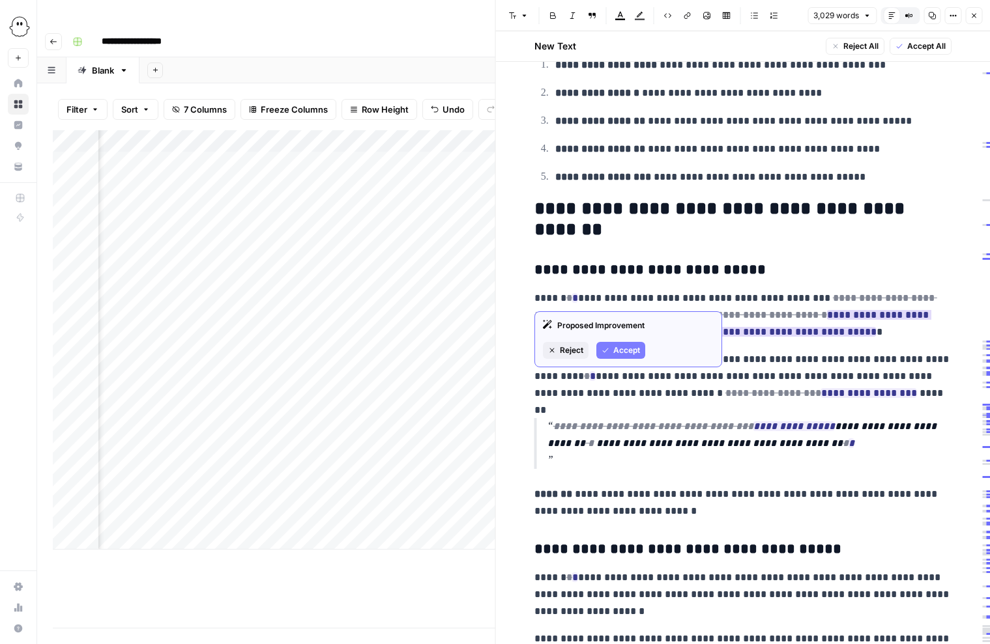
click at [625, 350] on span "Accept" at bounding box center [626, 351] width 27 height 12
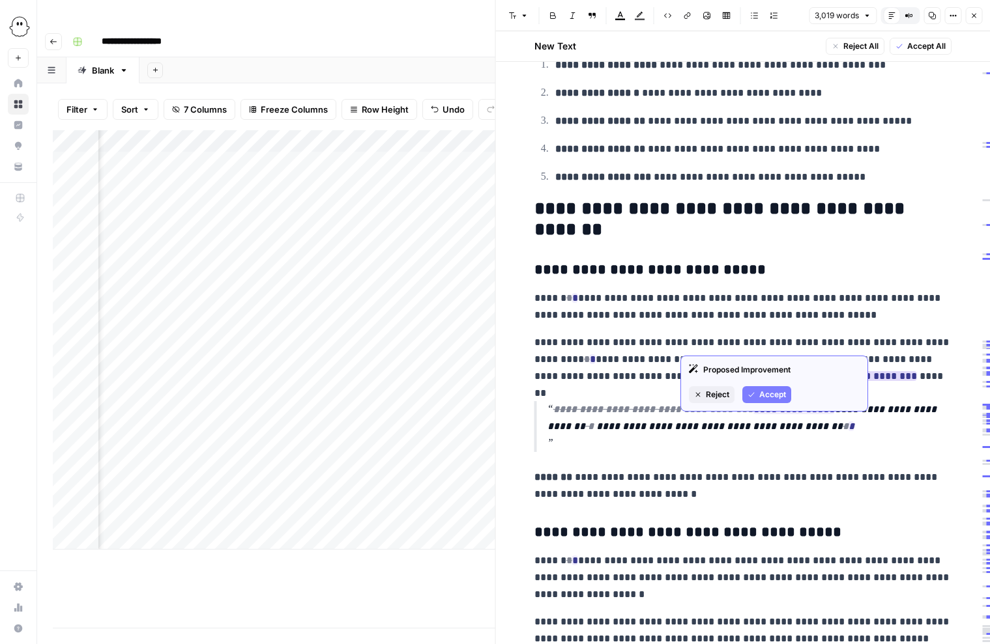
click at [775, 394] on span "Accept" at bounding box center [772, 395] width 27 height 12
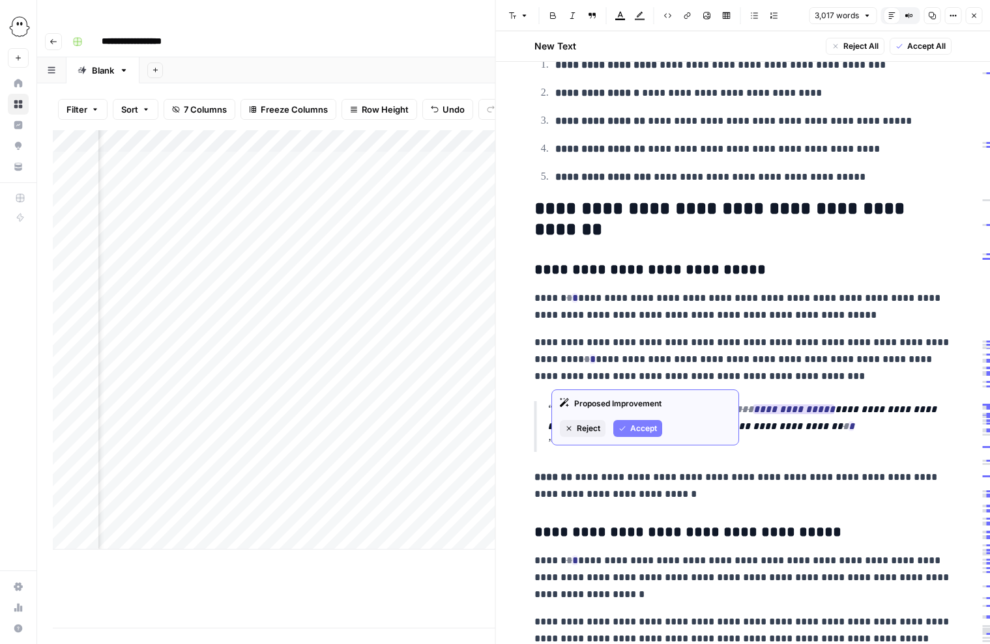
click at [644, 427] on span "Accept" at bounding box center [643, 429] width 27 height 12
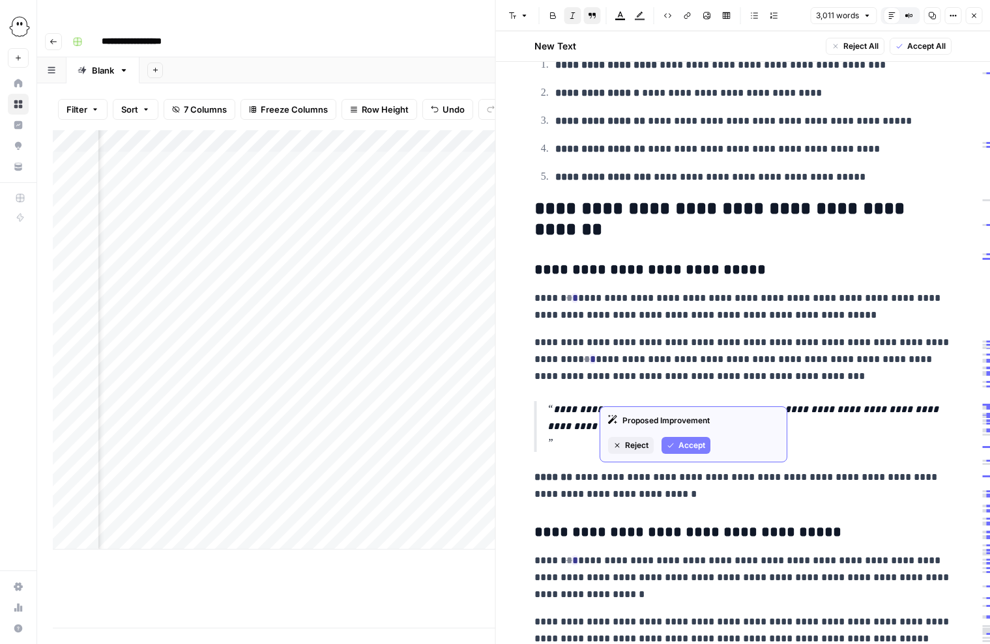
click at [697, 441] on span "Accept" at bounding box center [691, 446] width 27 height 12
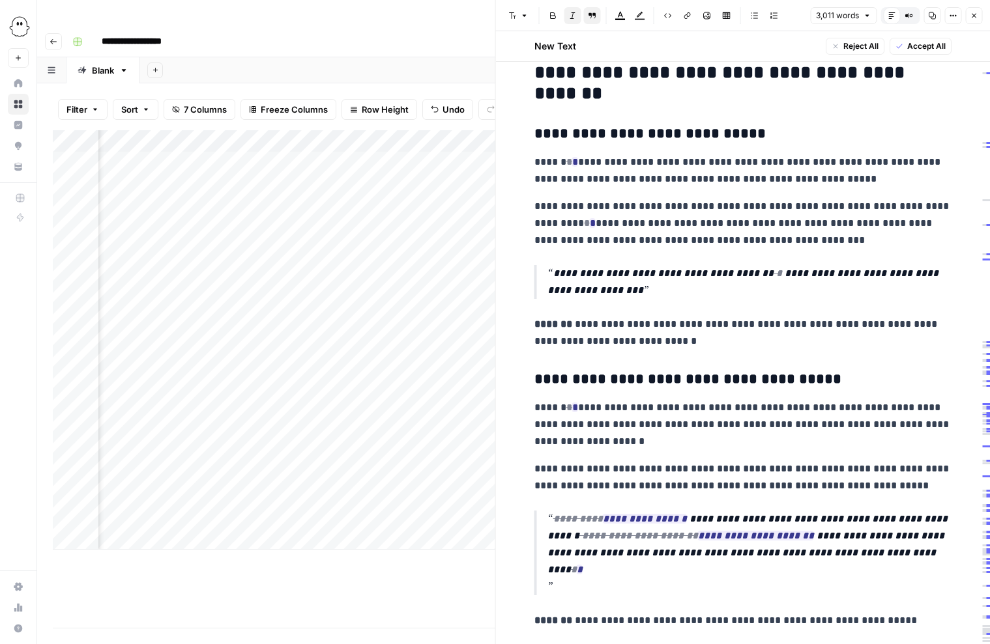
scroll to position [6290, 0]
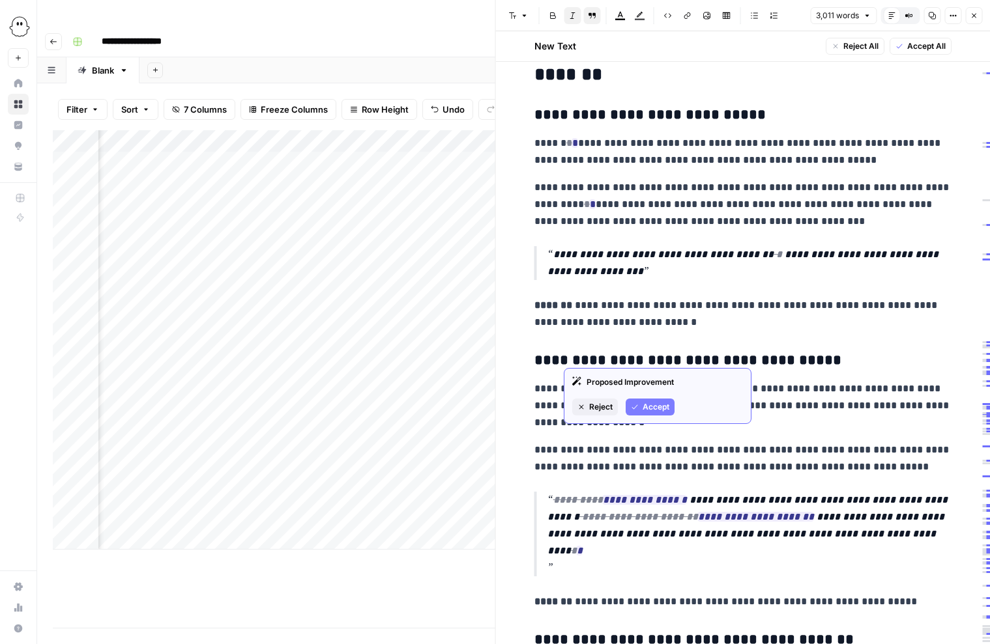
click at [642, 405] on button "Accept" at bounding box center [650, 407] width 49 height 17
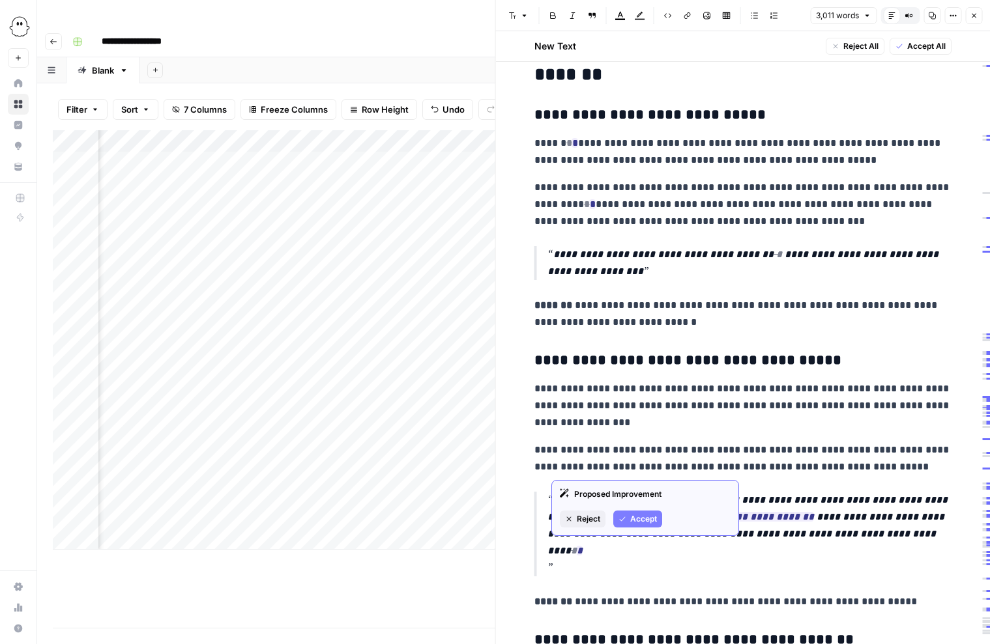
click at [648, 513] on button "Accept" at bounding box center [637, 519] width 49 height 17
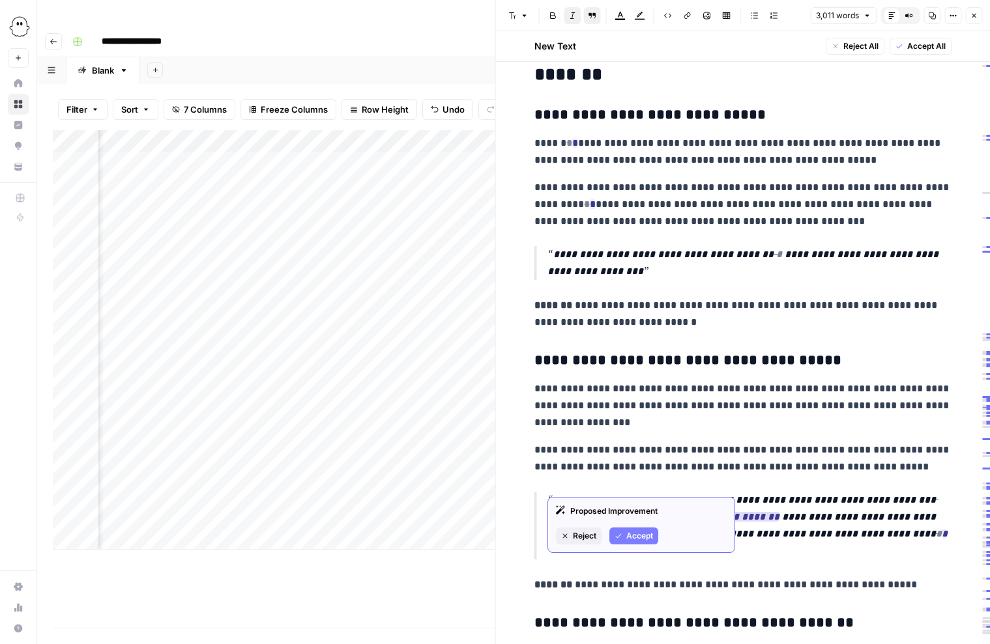
click at [644, 532] on span "Accept" at bounding box center [639, 536] width 27 height 12
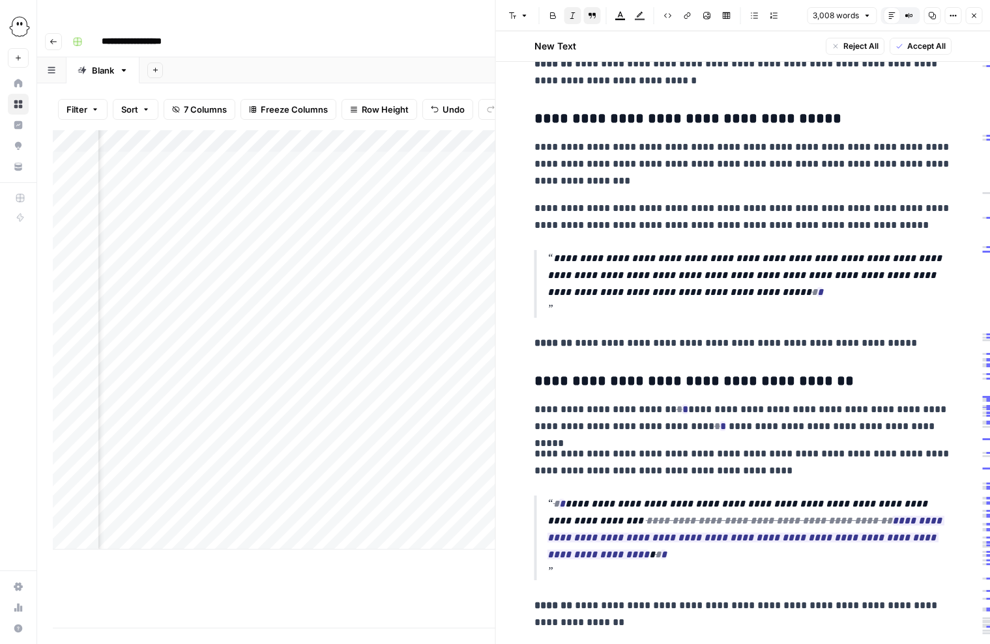
scroll to position [6566, 0]
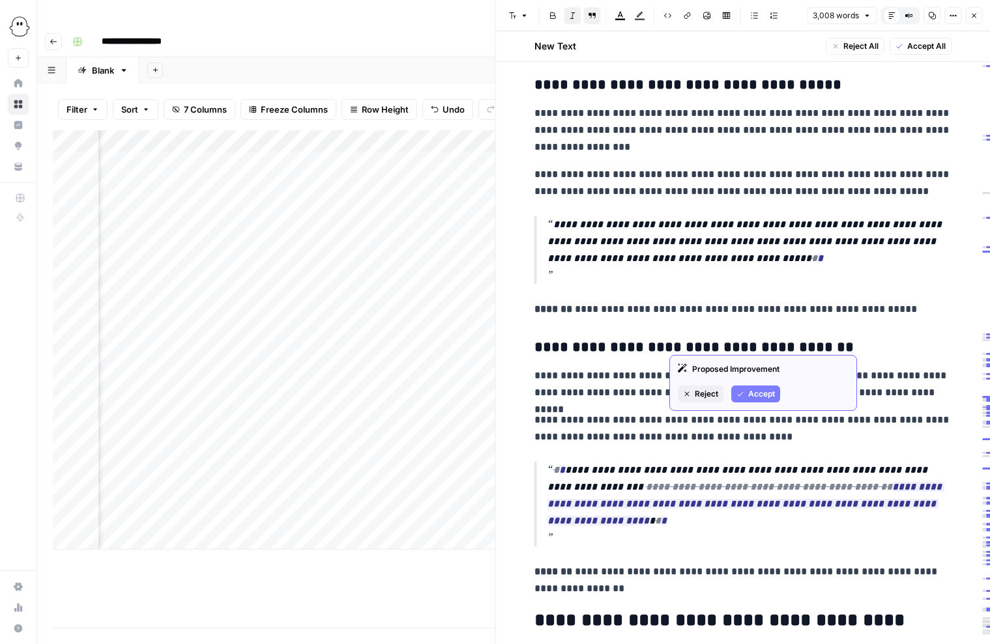
click at [753, 388] on span "Accept" at bounding box center [761, 394] width 27 height 12
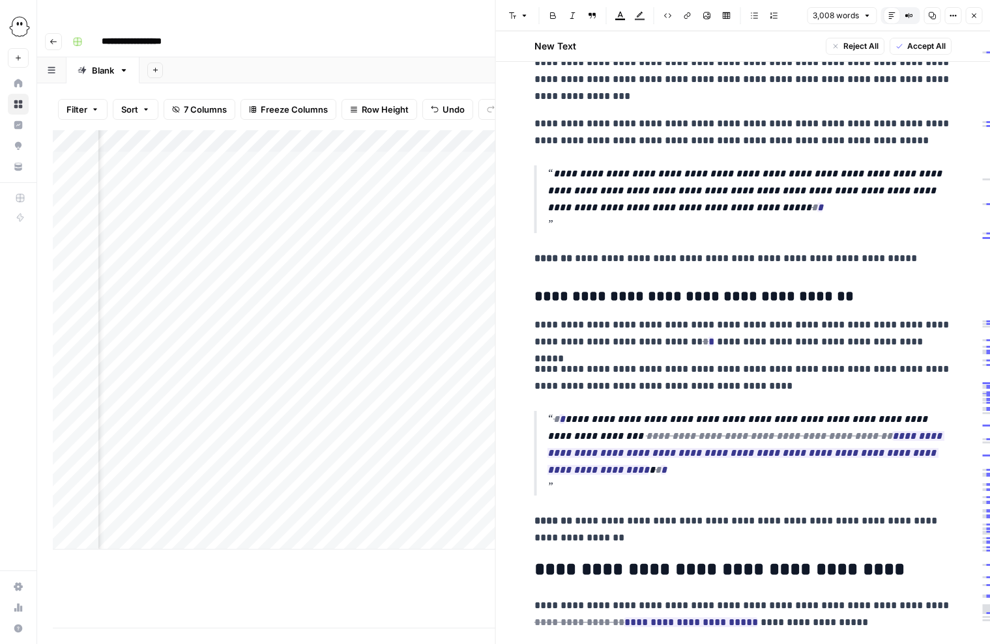
scroll to position [6629, 0]
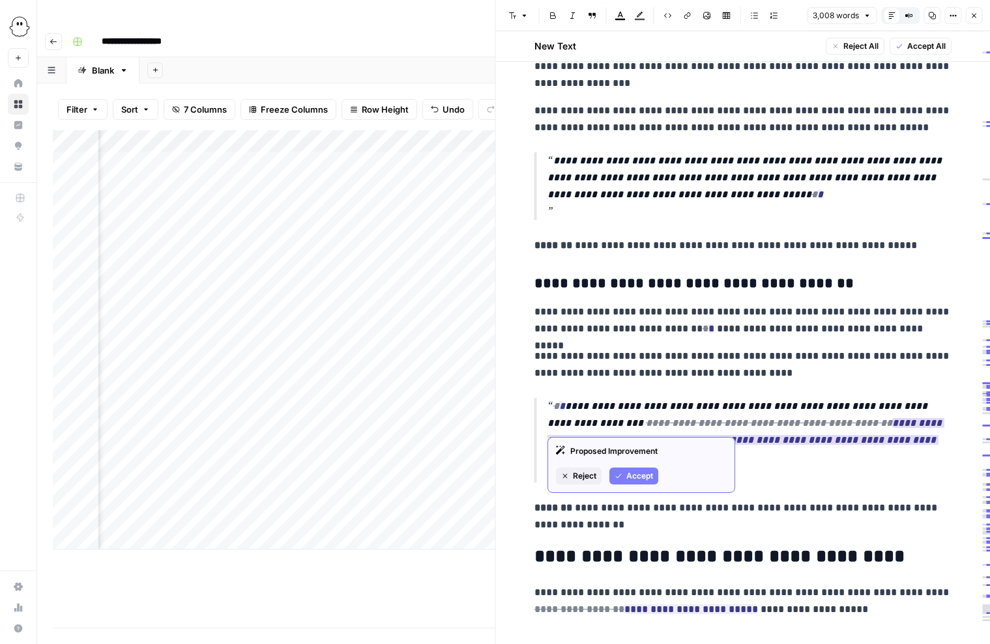
click at [626, 474] on span "Accept" at bounding box center [639, 476] width 27 height 12
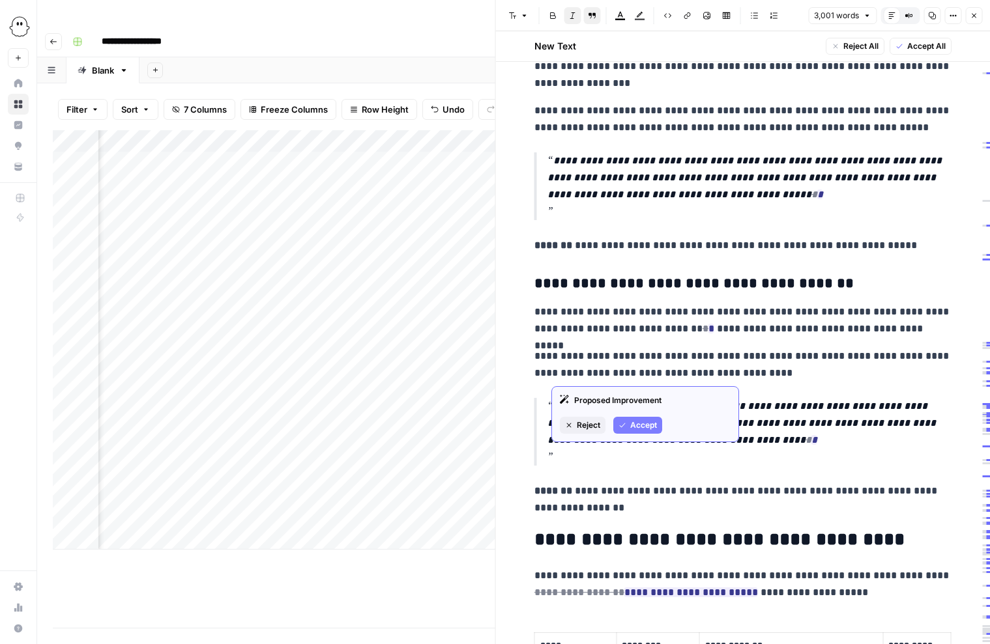
click at [633, 423] on span "Accept" at bounding box center [643, 426] width 27 height 12
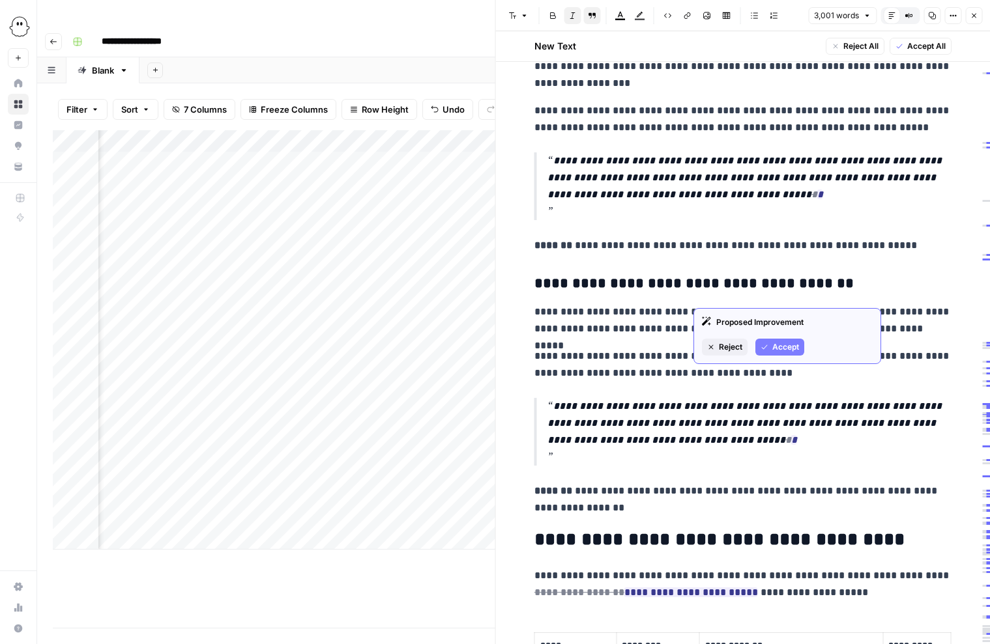
click at [779, 350] on span "Accept" at bounding box center [785, 347] width 27 height 12
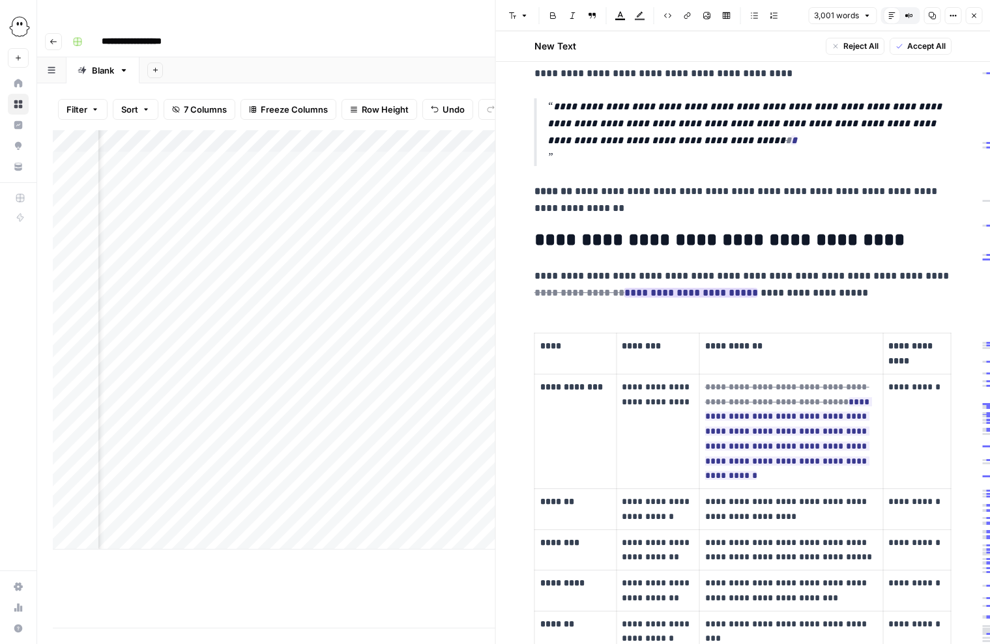
scroll to position [6942, 0]
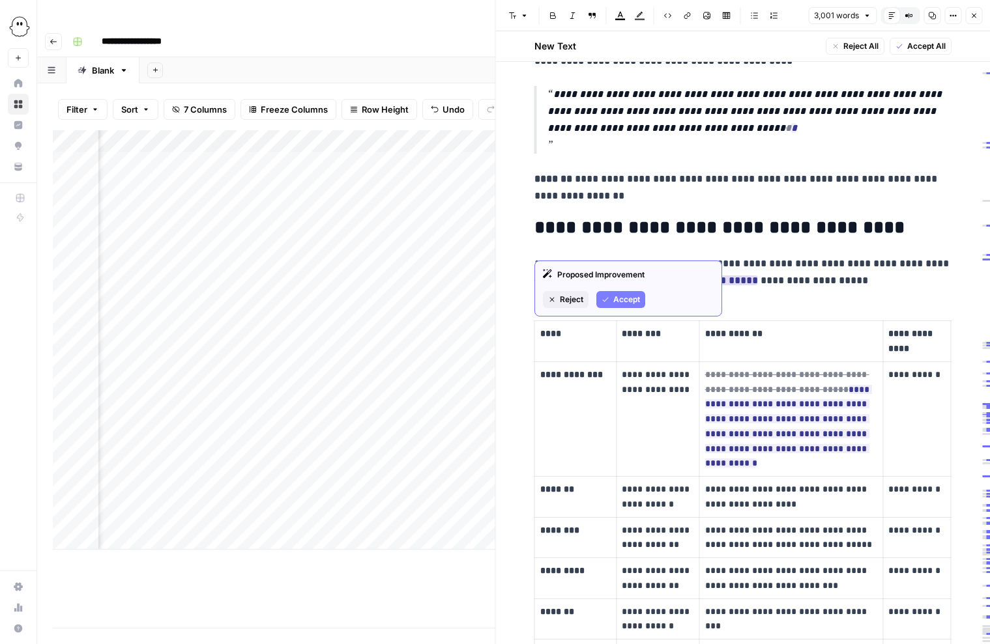
click at [629, 295] on span "Accept" at bounding box center [626, 300] width 27 height 12
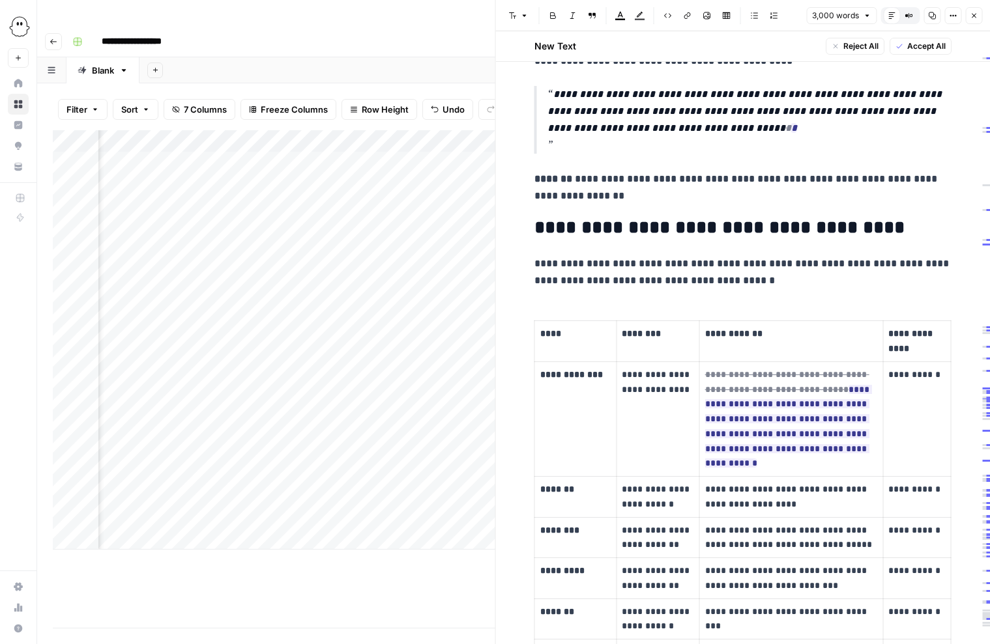
click at [789, 255] on p "**********" at bounding box center [742, 272] width 417 height 34
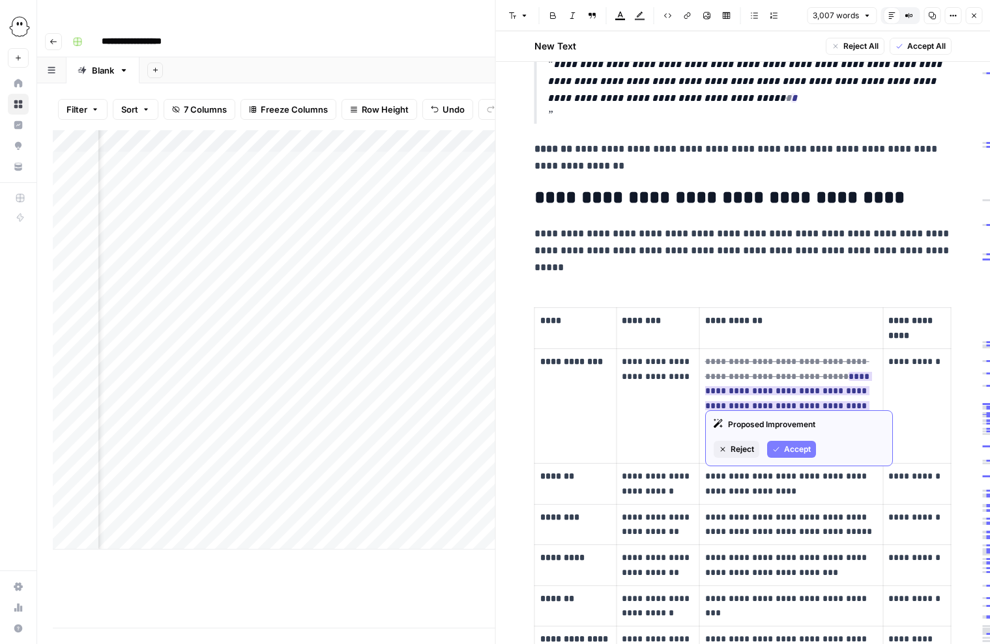
scroll to position [6979, 0]
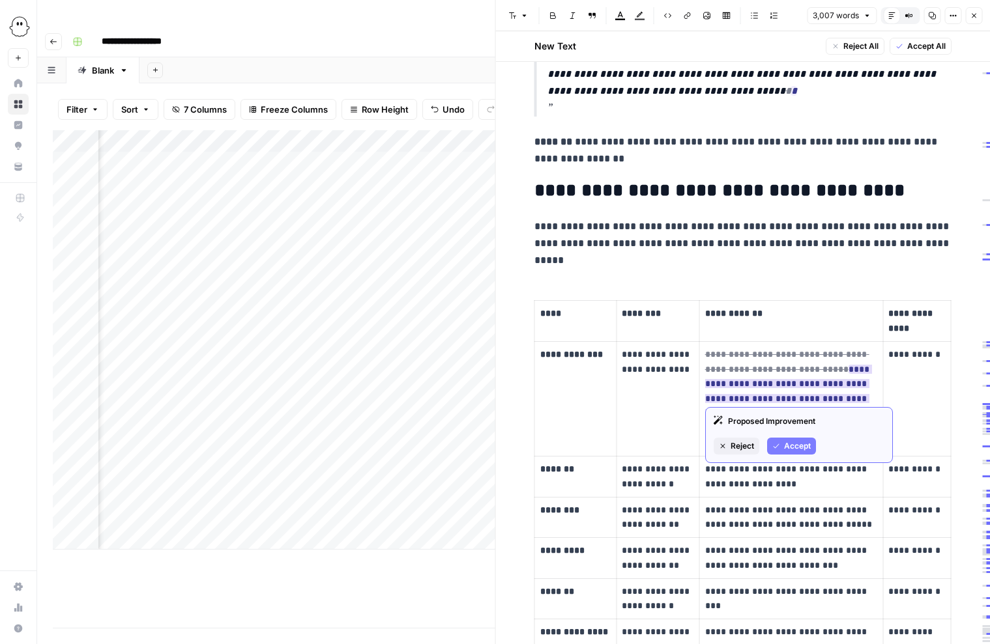
click at [802, 444] on span "Accept" at bounding box center [797, 446] width 27 height 12
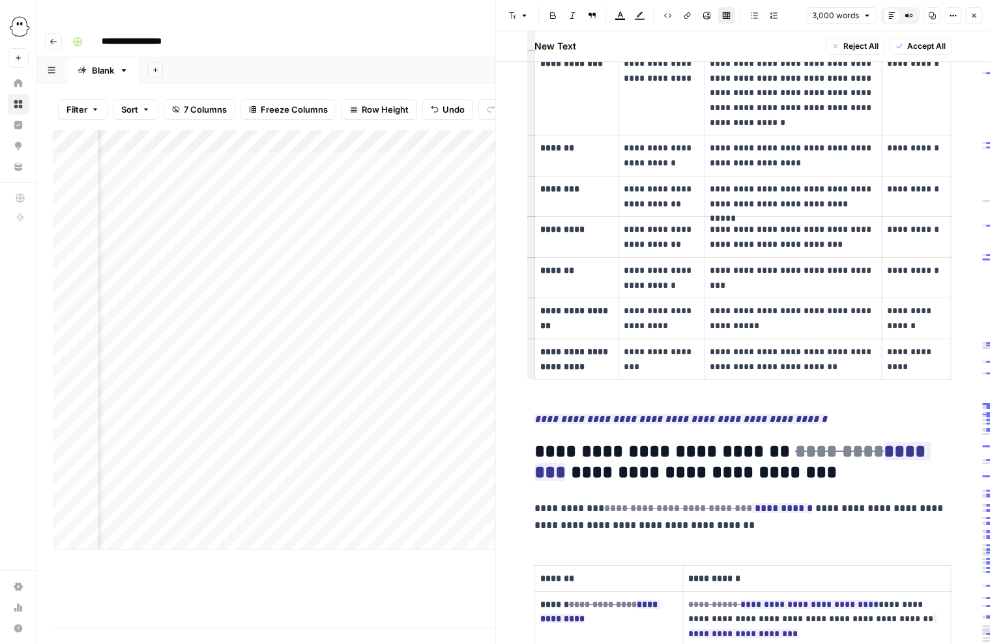
scroll to position [7299, 0]
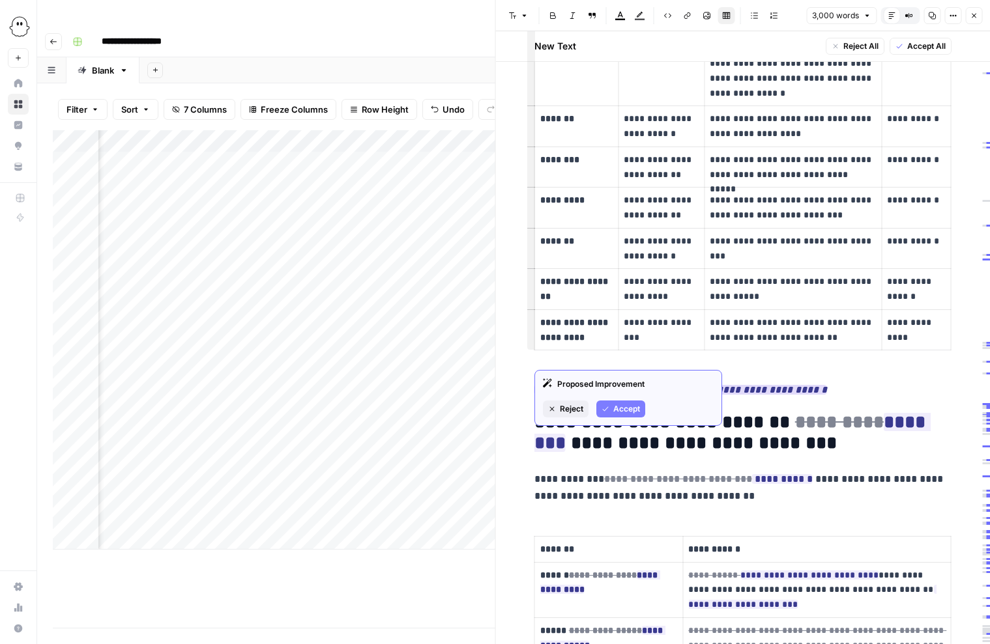
click at [627, 407] on span "Accept" at bounding box center [626, 409] width 27 height 12
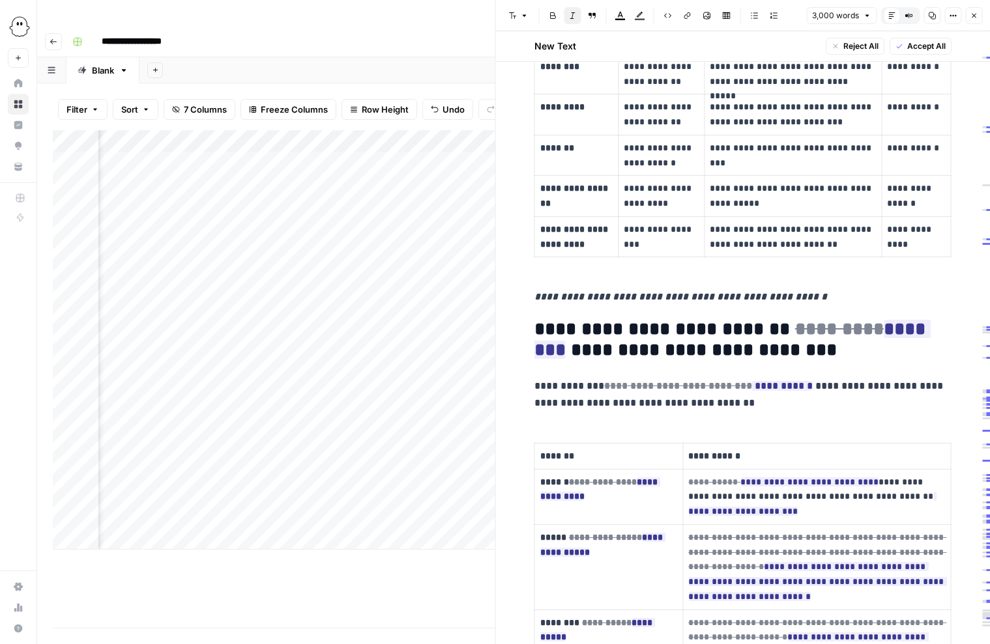
scroll to position [7396, 0]
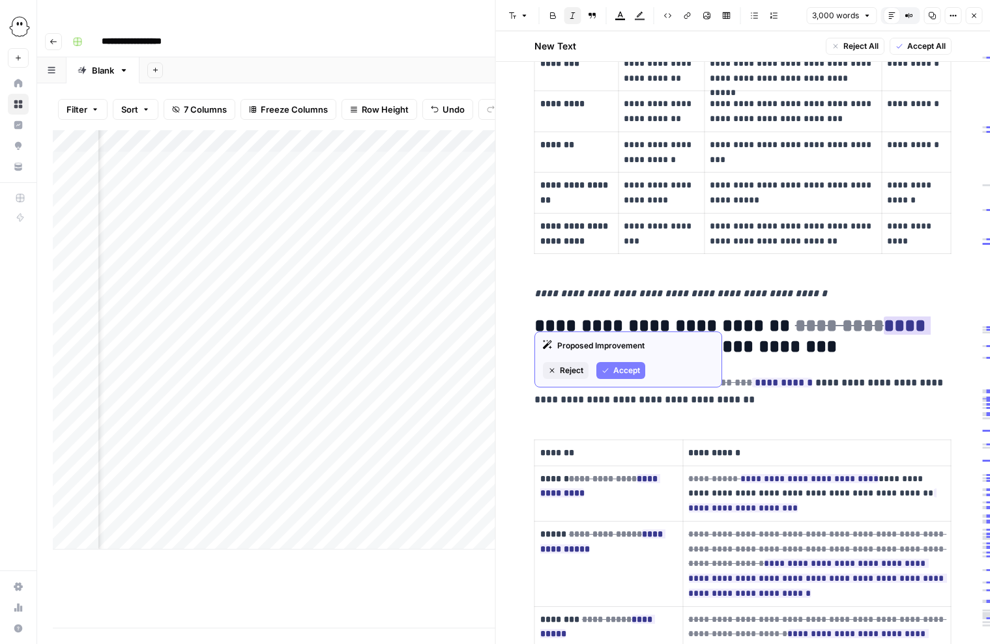
click at [633, 368] on span "Accept" at bounding box center [626, 371] width 27 height 12
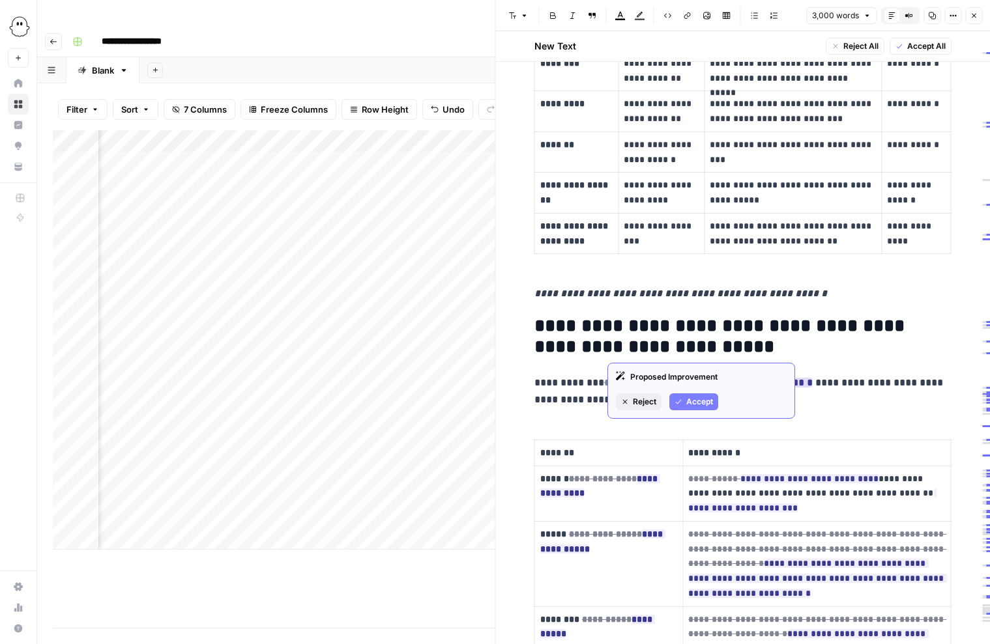
click at [703, 400] on span "Accept" at bounding box center [699, 402] width 27 height 12
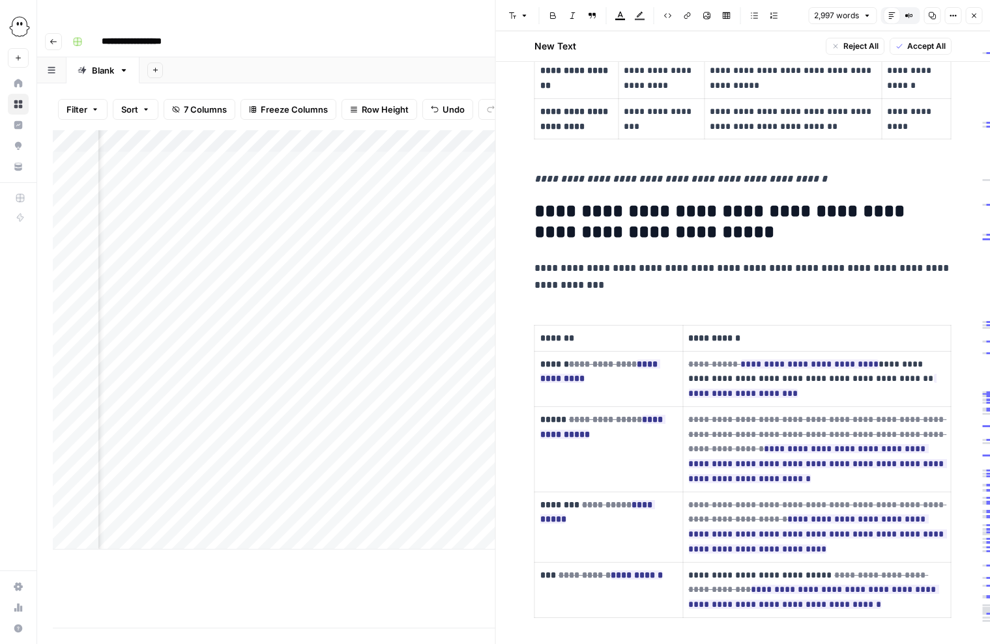
scroll to position [7634, 0]
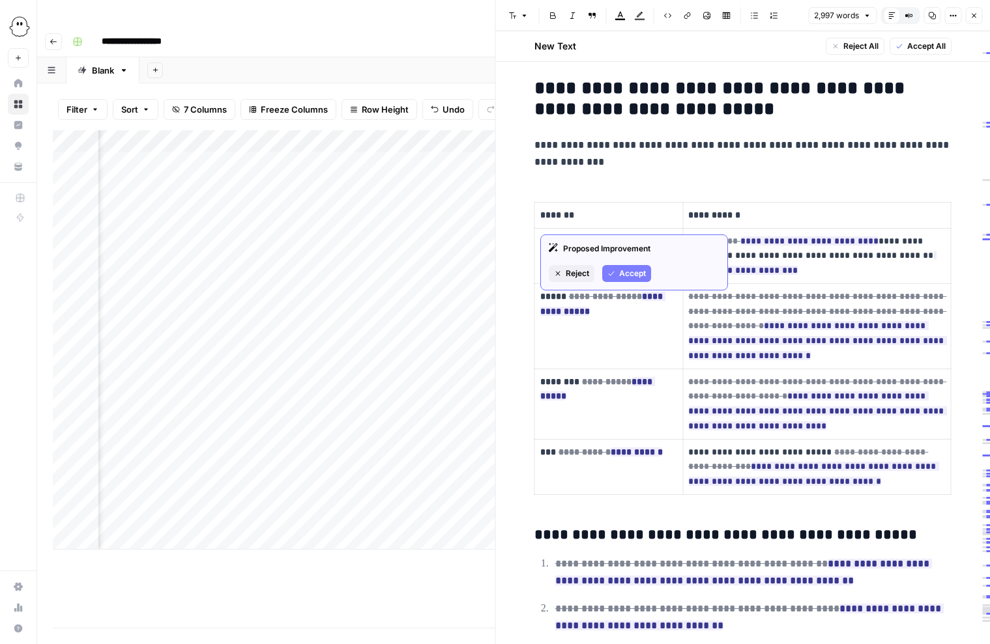
click at [629, 270] on span "Accept" at bounding box center [632, 274] width 27 height 12
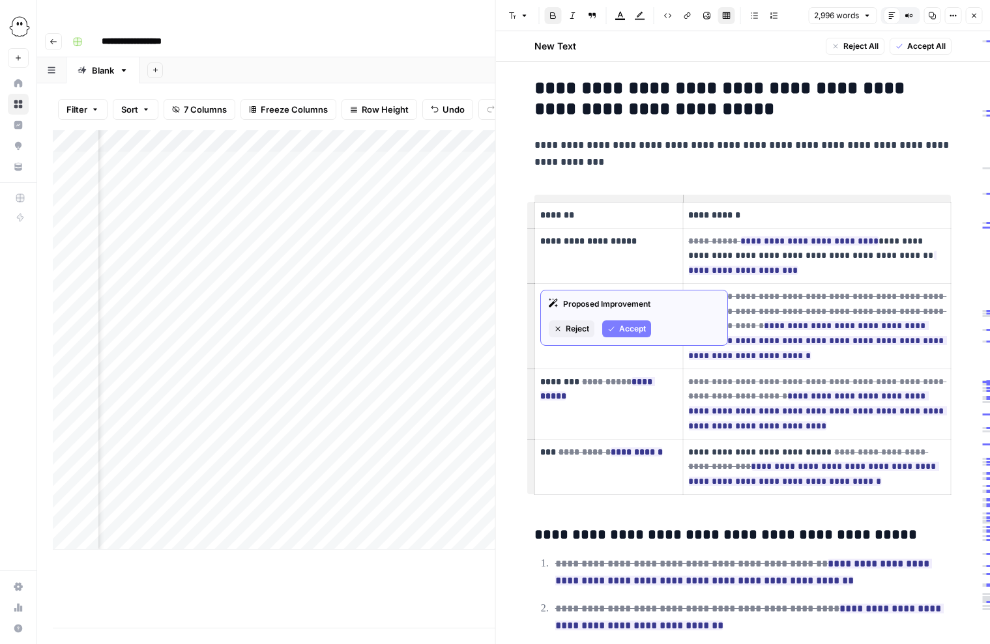
click at [632, 325] on span "Accept" at bounding box center [632, 329] width 27 height 12
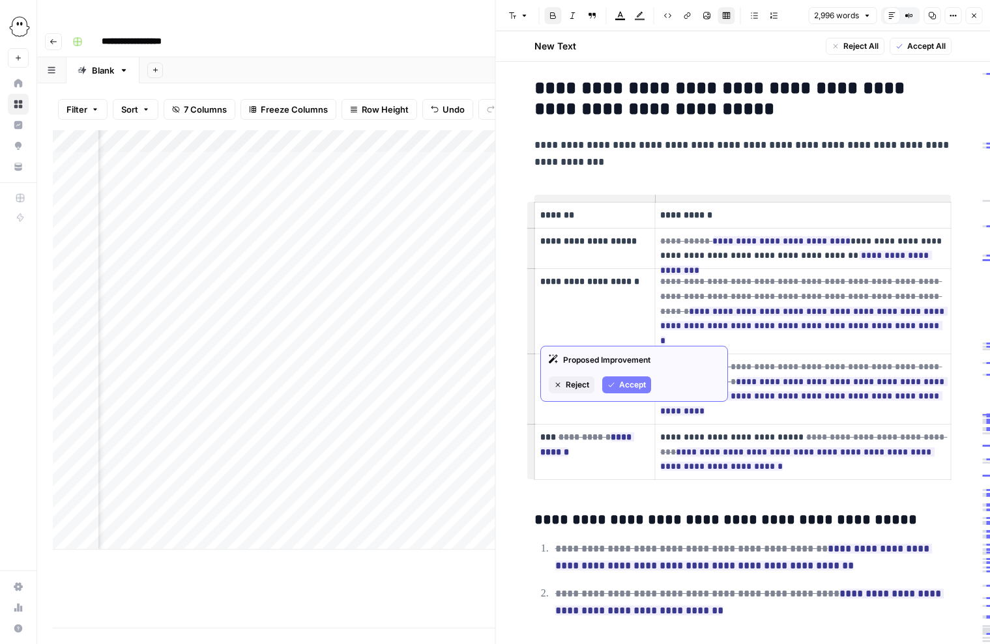
click at [623, 382] on span "Accept" at bounding box center [632, 385] width 27 height 12
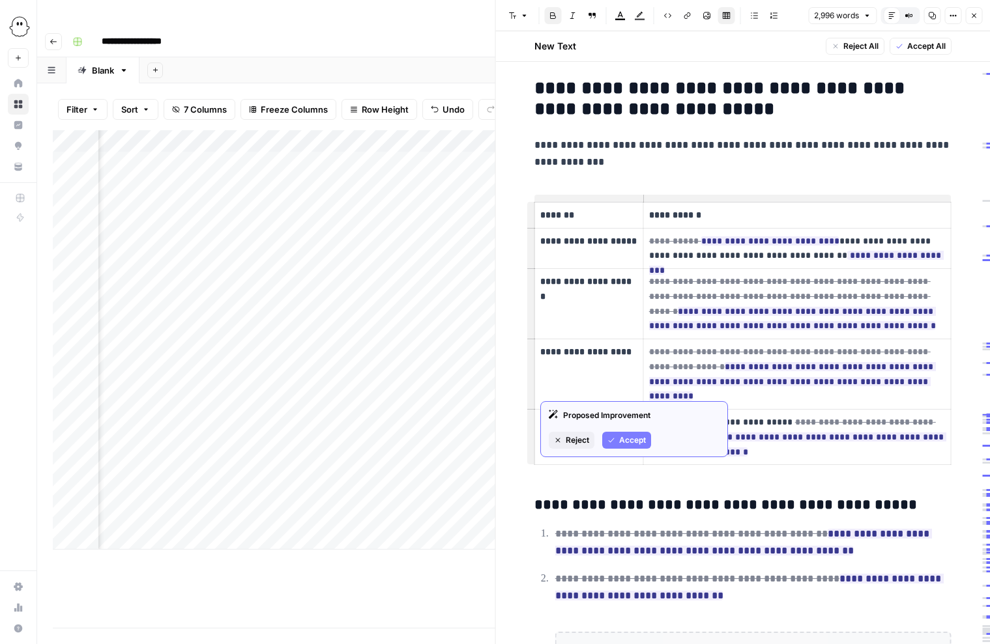
click at [621, 435] on span "Accept" at bounding box center [632, 441] width 27 height 12
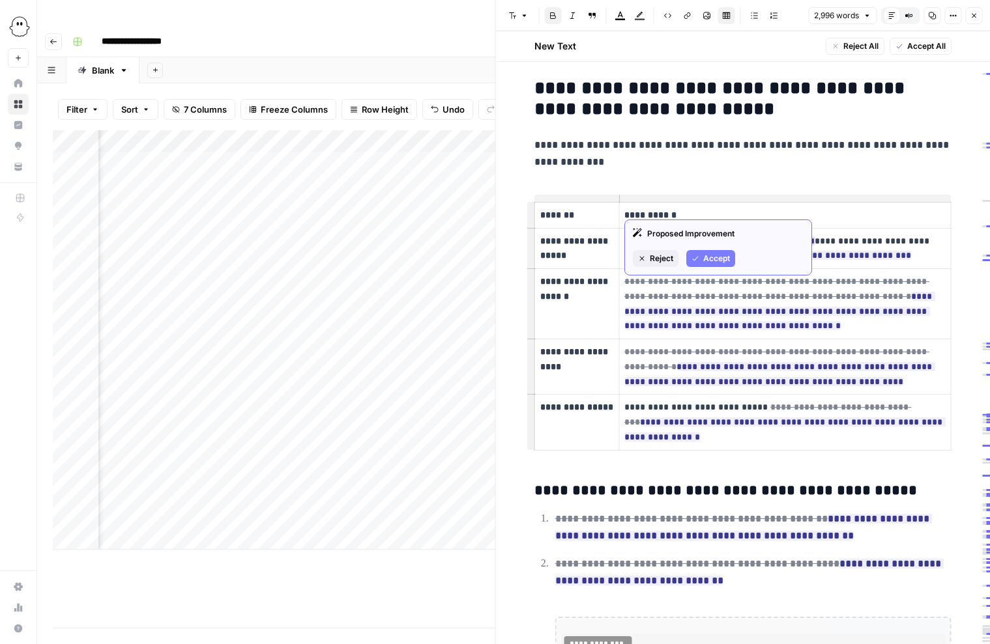
click at [712, 257] on span "Accept" at bounding box center [716, 259] width 27 height 12
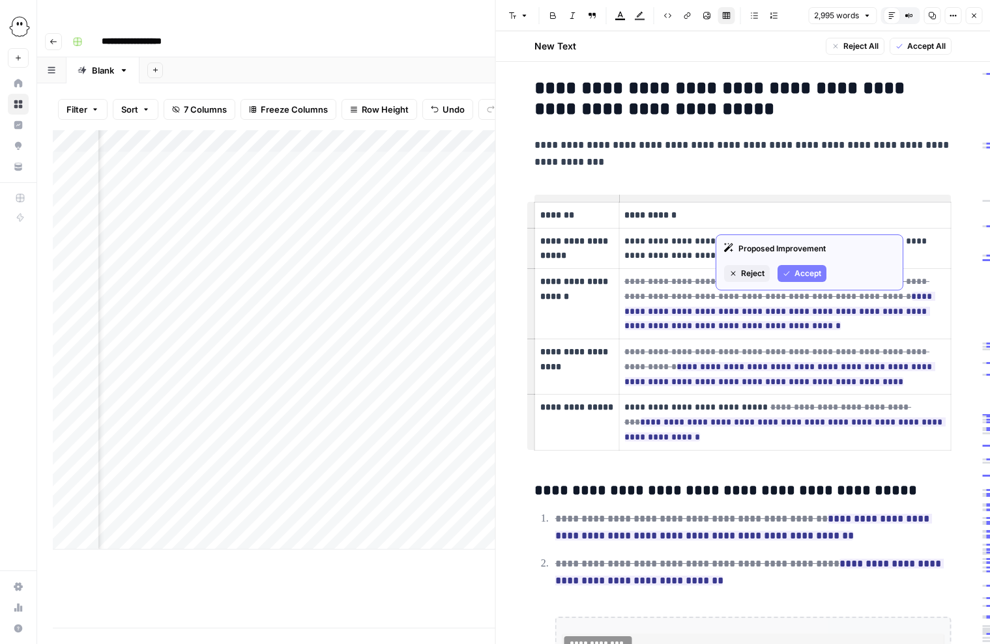
click at [795, 272] on span "Accept" at bounding box center [807, 274] width 27 height 12
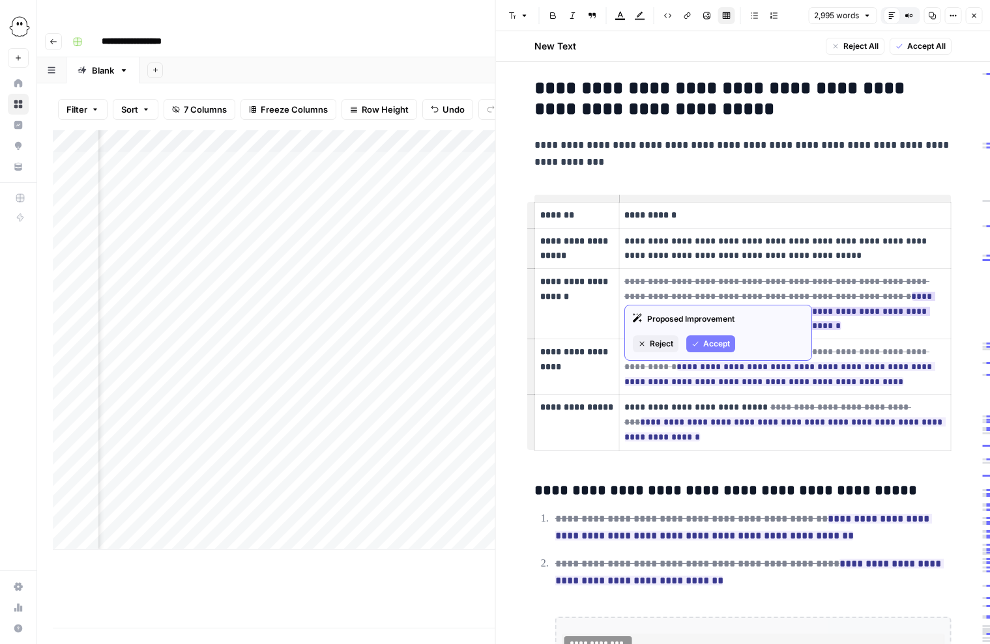
click at [712, 341] on span "Accept" at bounding box center [716, 344] width 27 height 12
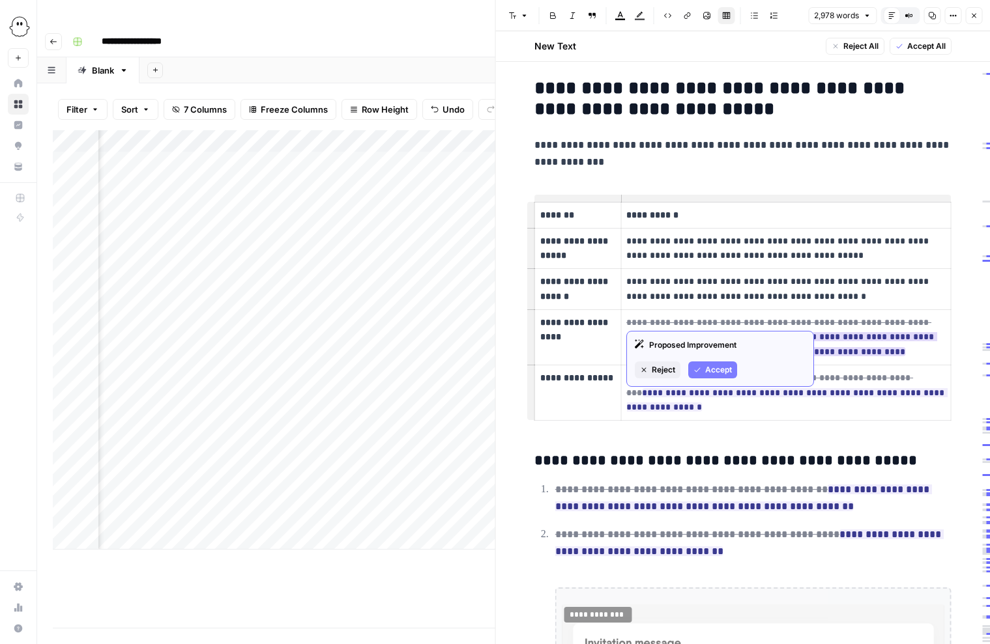
click at [706, 370] on span "Accept" at bounding box center [718, 370] width 27 height 12
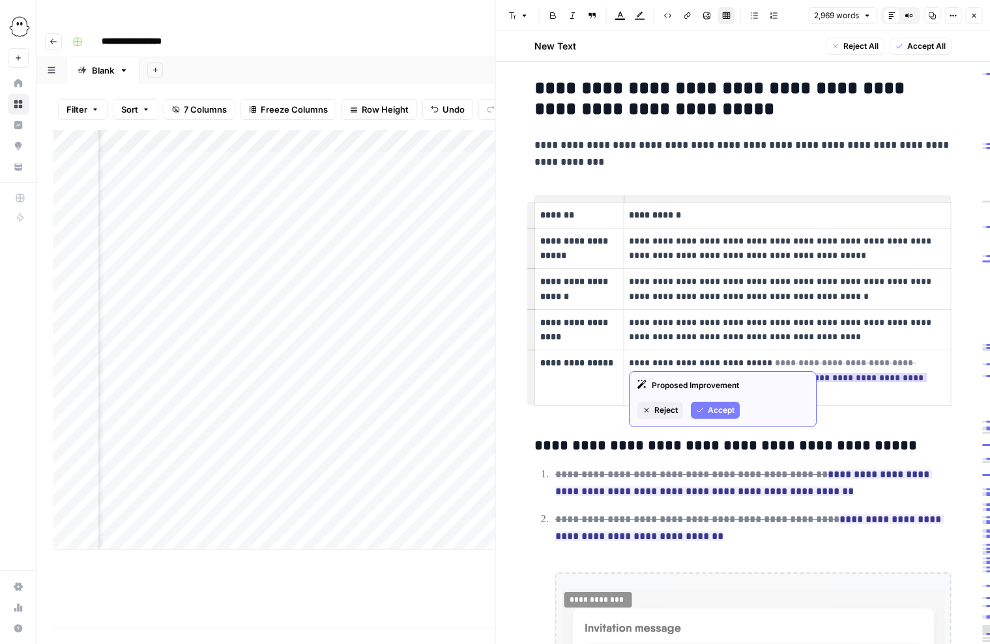
click at [722, 409] on span "Accept" at bounding box center [721, 411] width 27 height 12
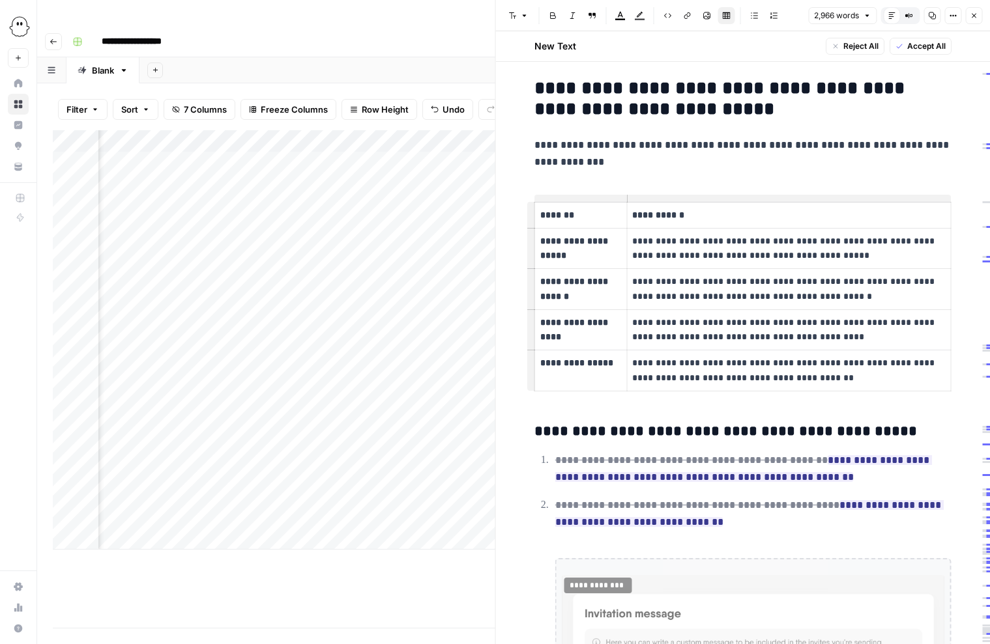
click at [829, 356] on p "**********" at bounding box center [788, 371] width 313 height 30
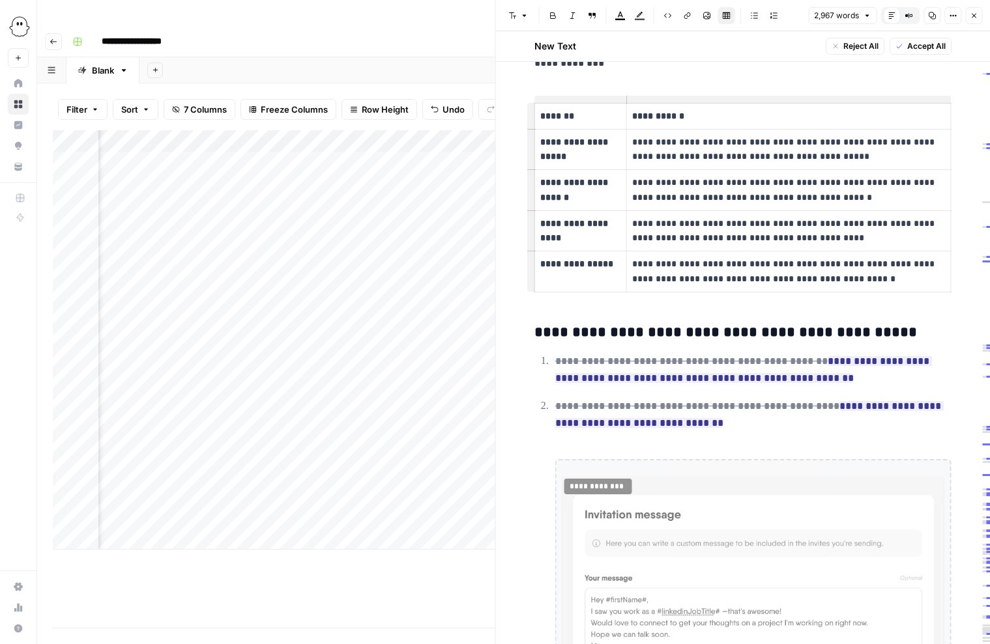
scroll to position [7737, 0]
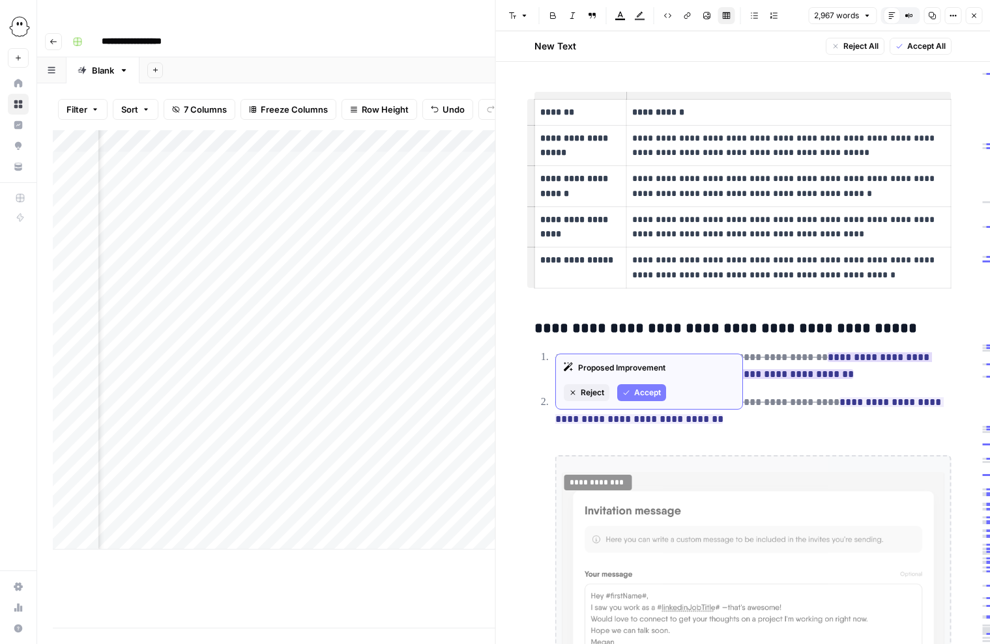
click at [646, 392] on span "Accept" at bounding box center [647, 393] width 27 height 12
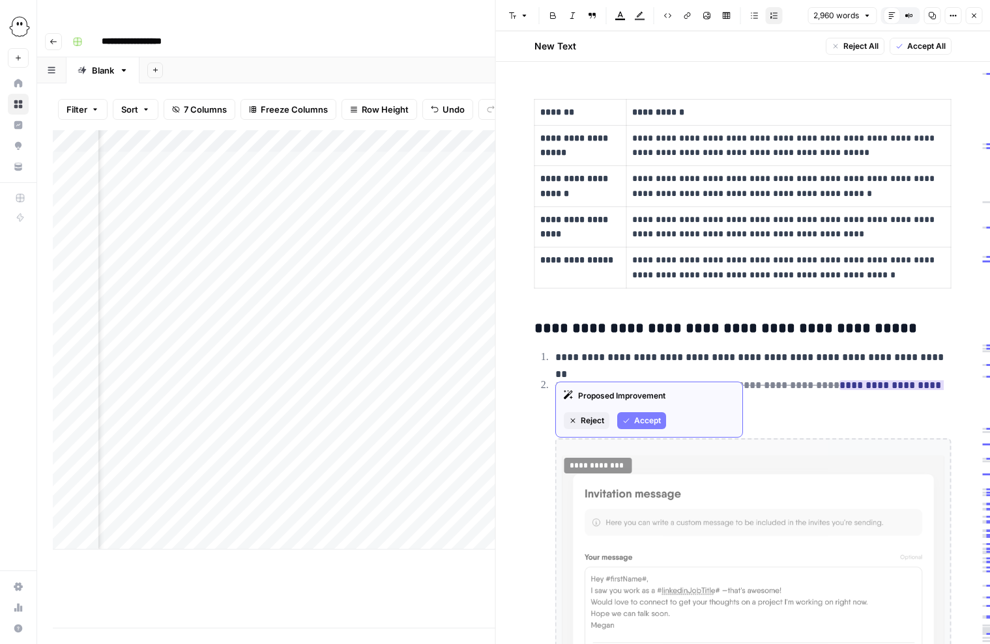
click at [646, 421] on span "Accept" at bounding box center [647, 421] width 27 height 12
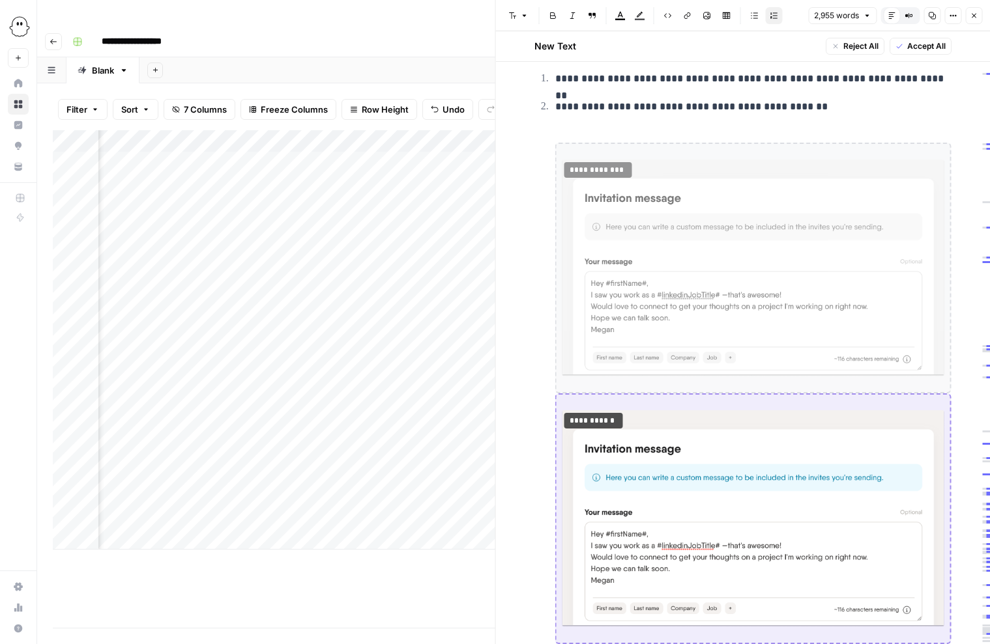
scroll to position [8023, 0]
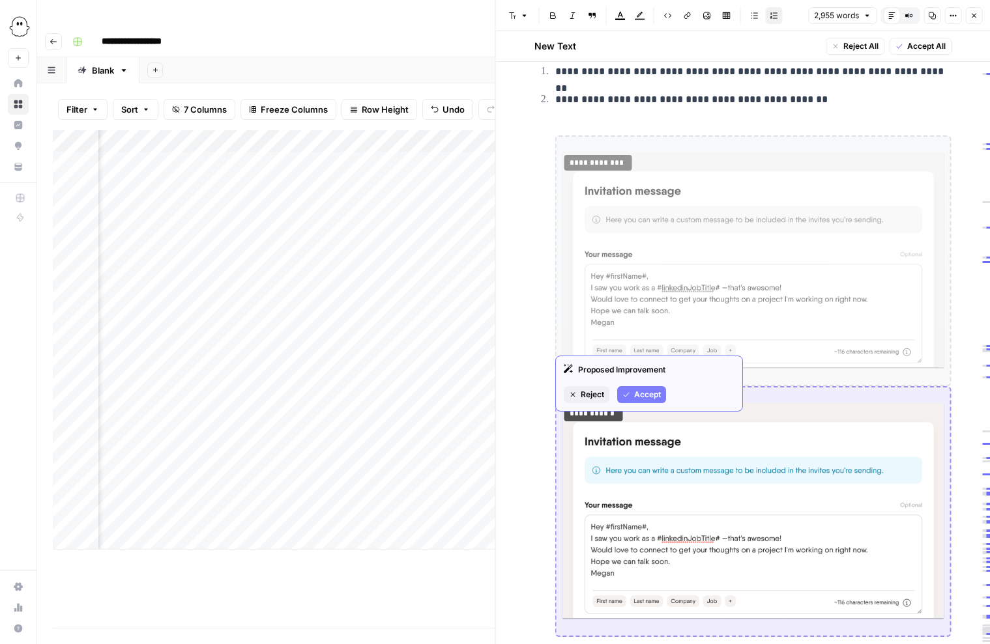
click at [641, 394] on span "Accept" at bounding box center [647, 395] width 27 height 12
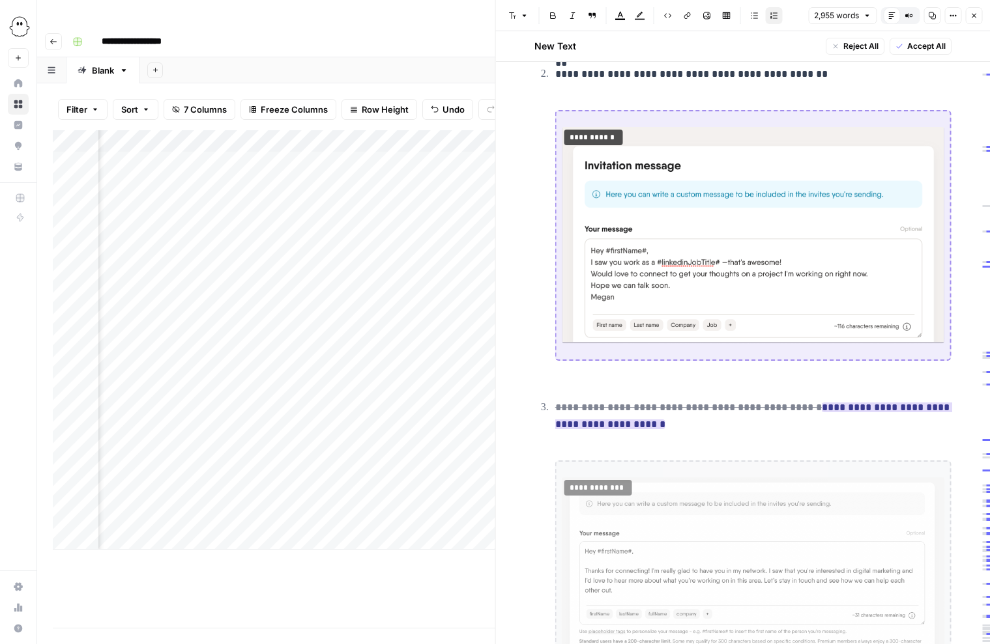
scroll to position [8050, 0]
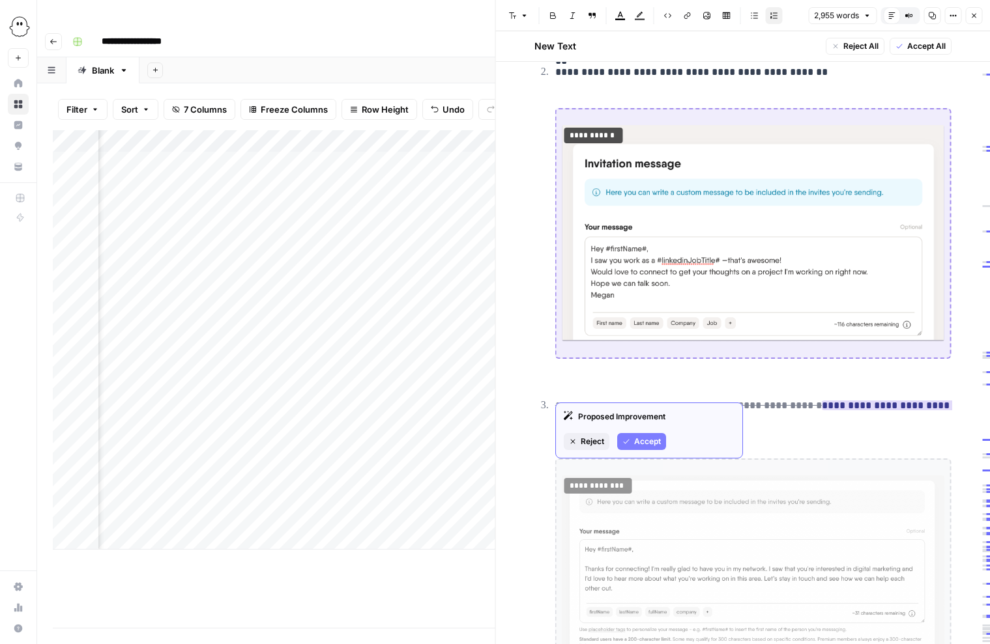
click at [591, 443] on span "Reject" at bounding box center [592, 442] width 23 height 12
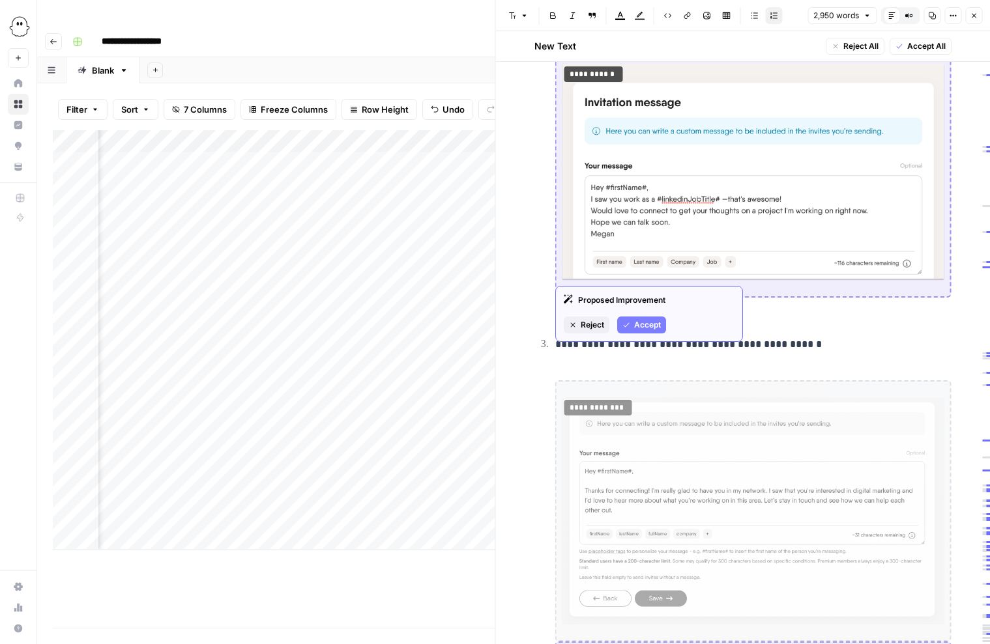
scroll to position [8116, 0]
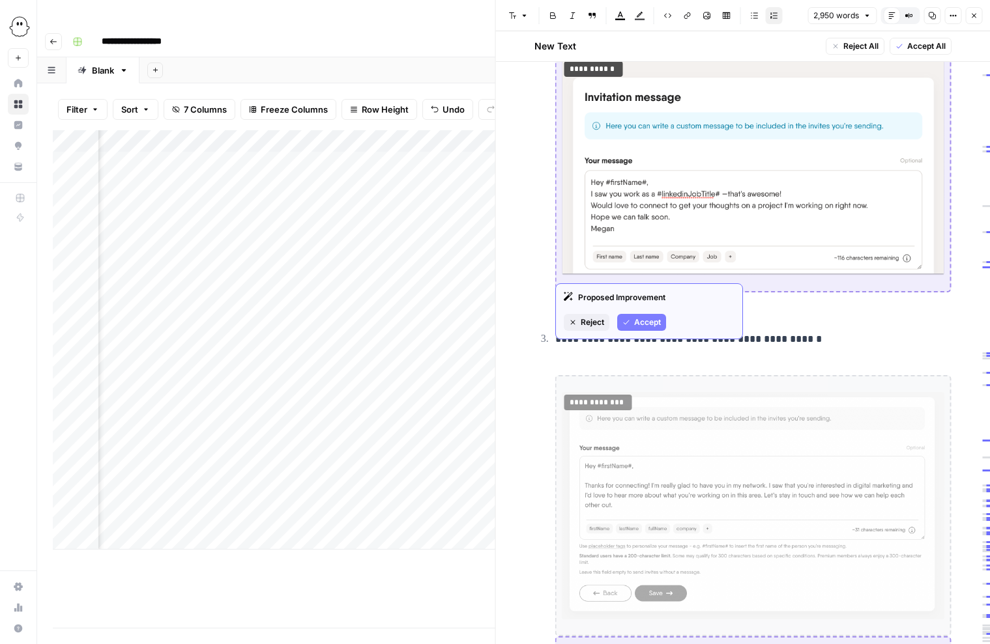
click at [656, 323] on span "Accept" at bounding box center [647, 323] width 27 height 12
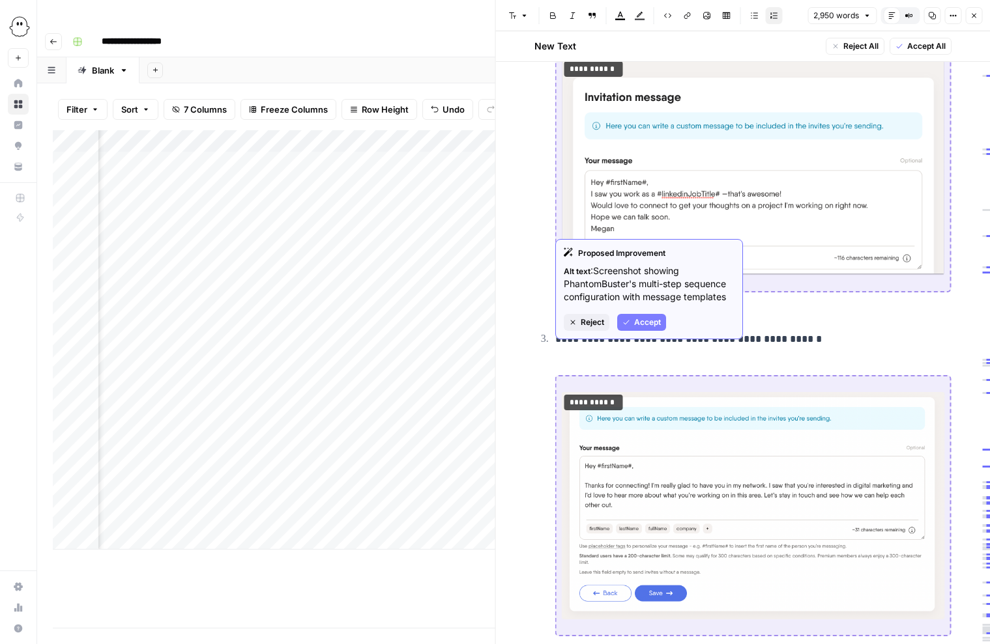
click at [654, 329] on button "Accept" at bounding box center [641, 322] width 49 height 17
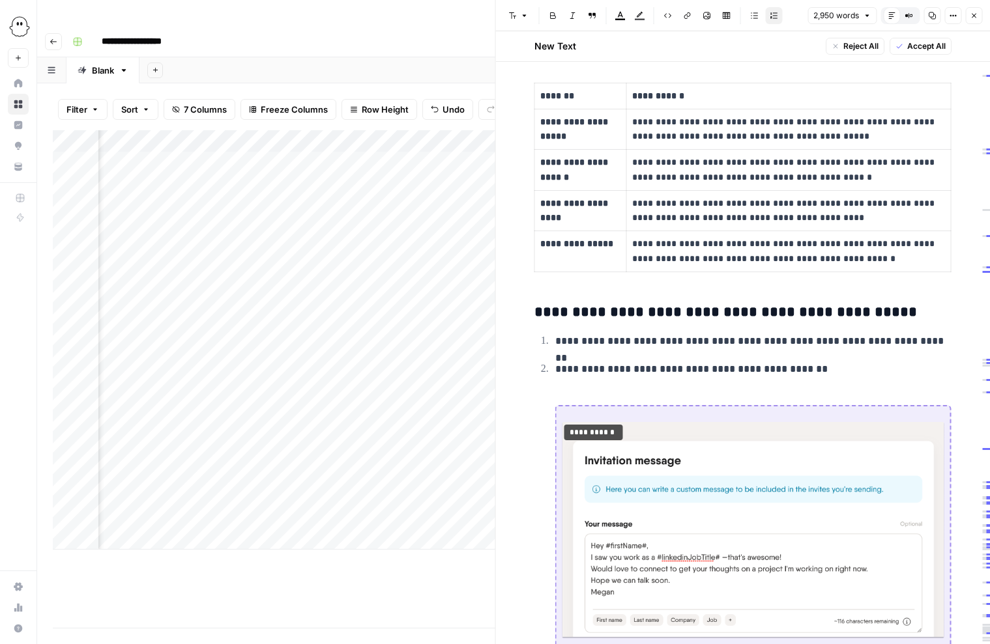
scroll to position [7742, 0]
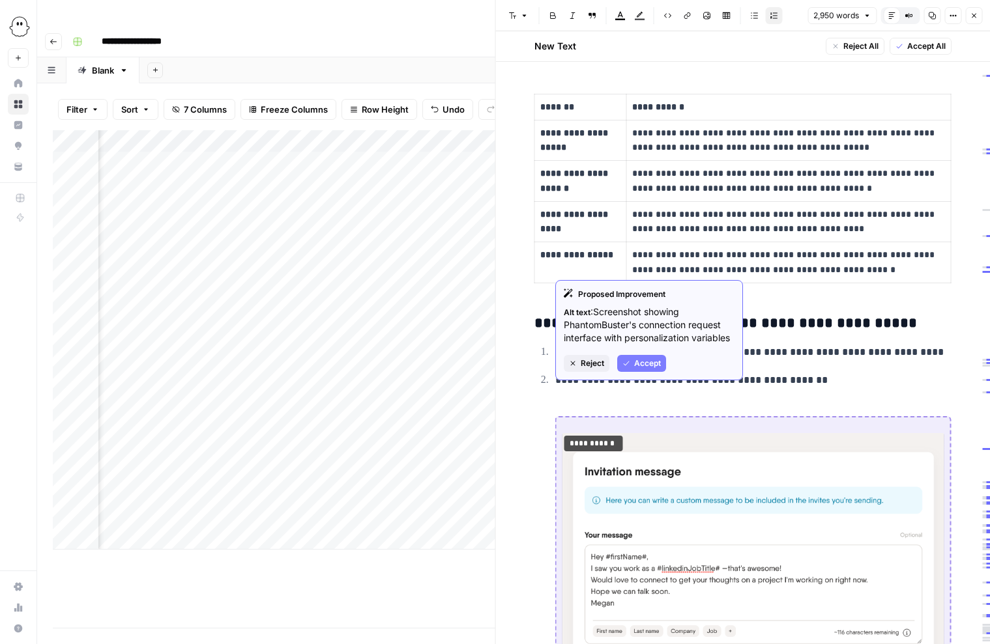
click at [635, 358] on span "Accept" at bounding box center [647, 364] width 27 height 12
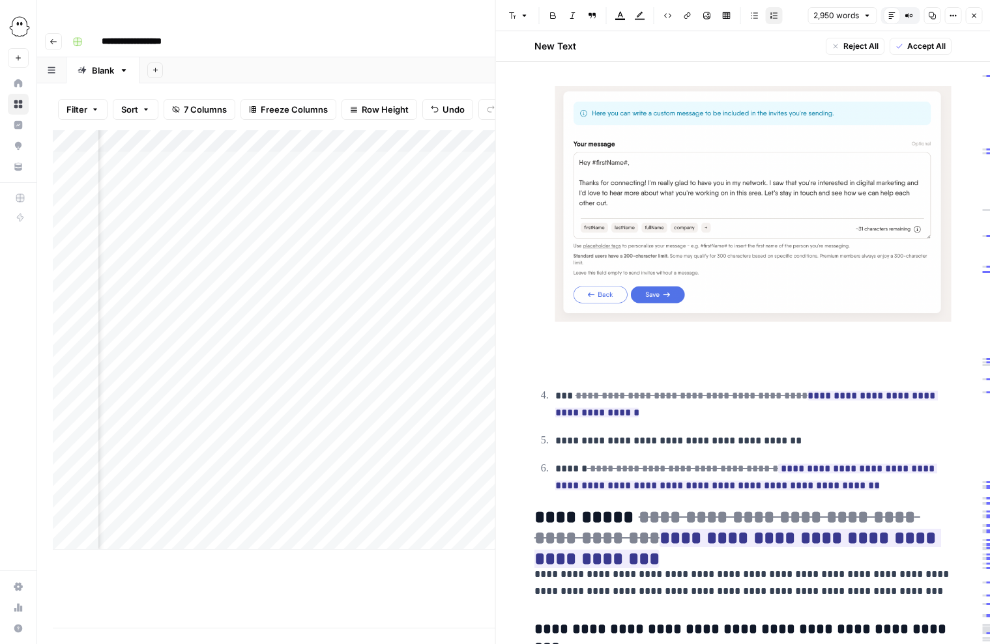
scroll to position [8430, 0]
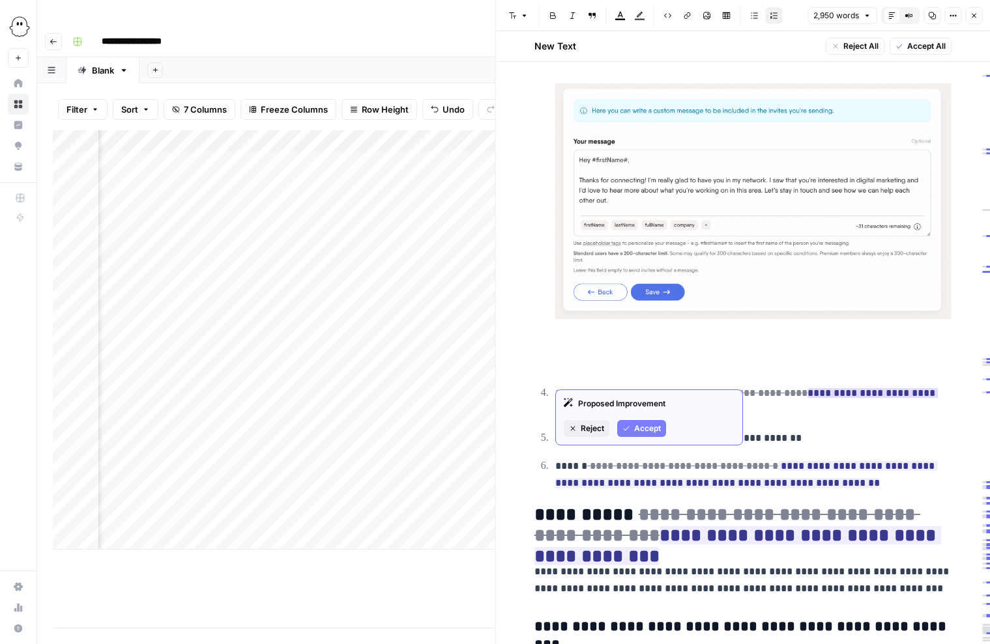
click at [590, 427] on span "Reject" at bounding box center [592, 429] width 23 height 12
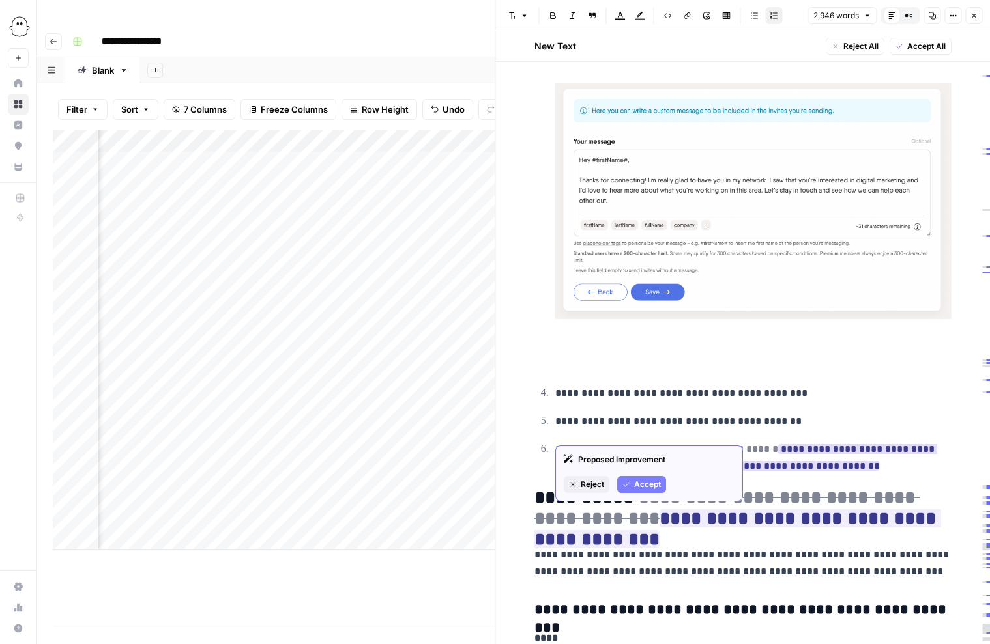
click at [591, 484] on span "Reject" at bounding box center [592, 485] width 23 height 12
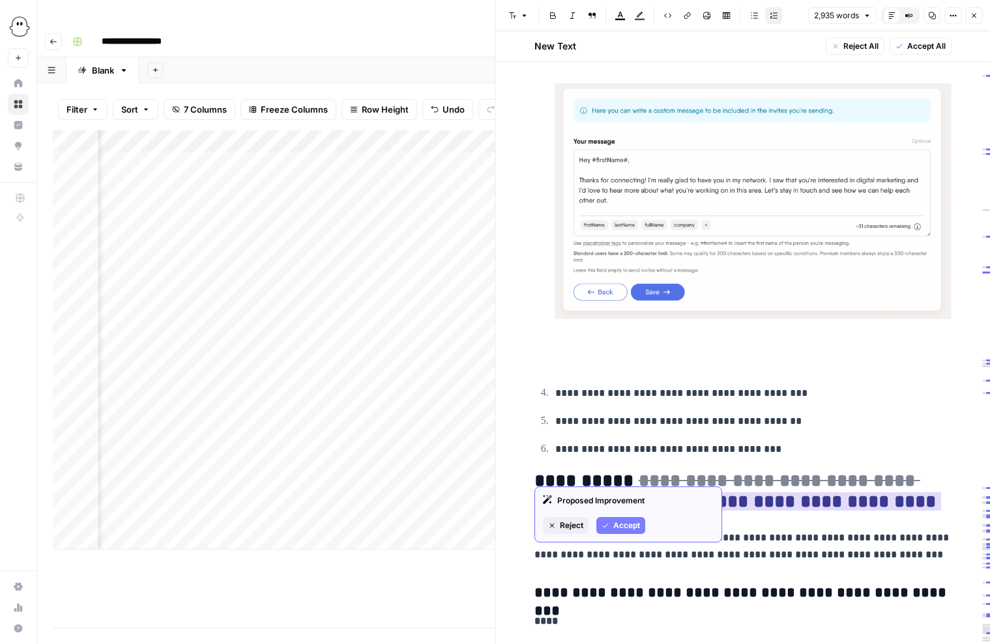
click at [632, 524] on span "Accept" at bounding box center [626, 526] width 27 height 12
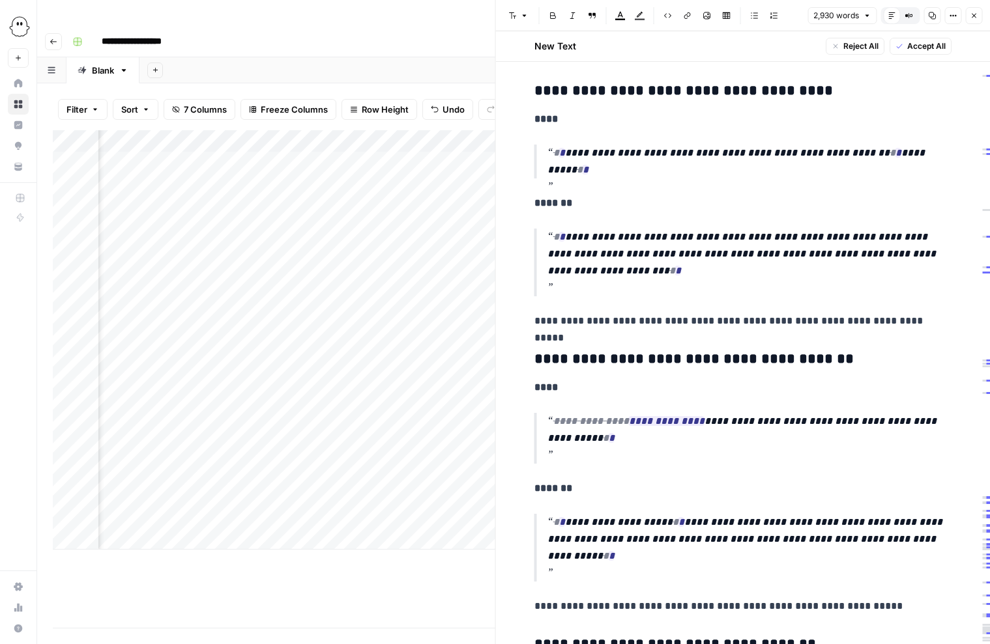
scroll to position [9219, 0]
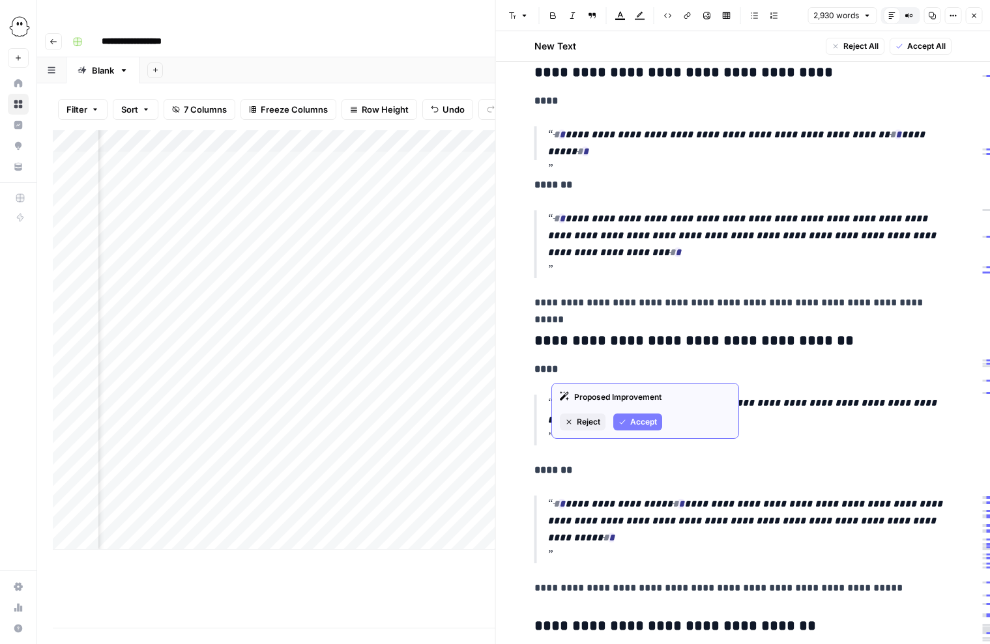
click at [641, 423] on span "Accept" at bounding box center [643, 422] width 27 height 12
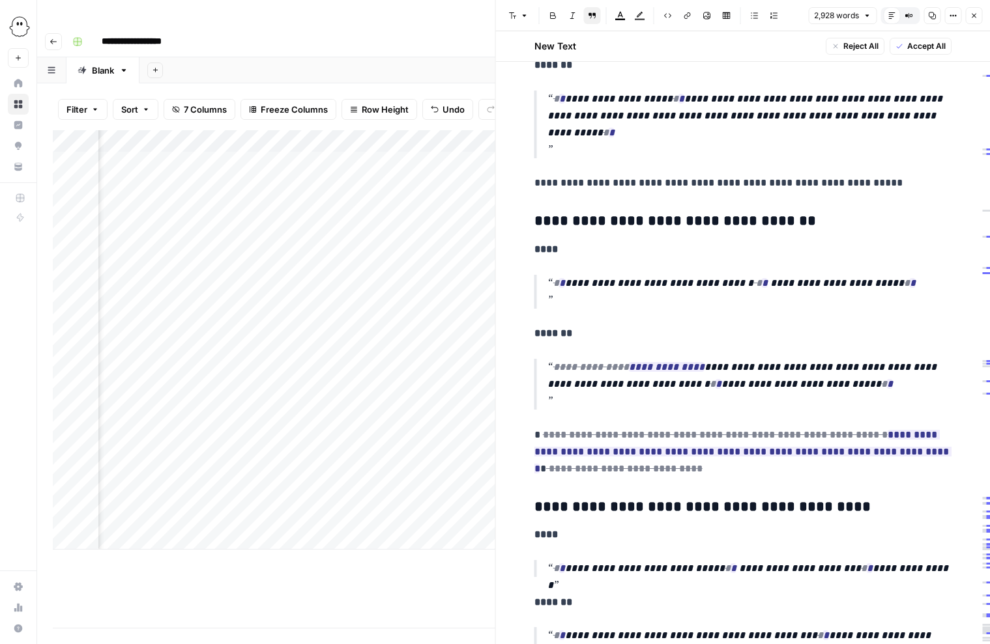
scroll to position [9610, 0]
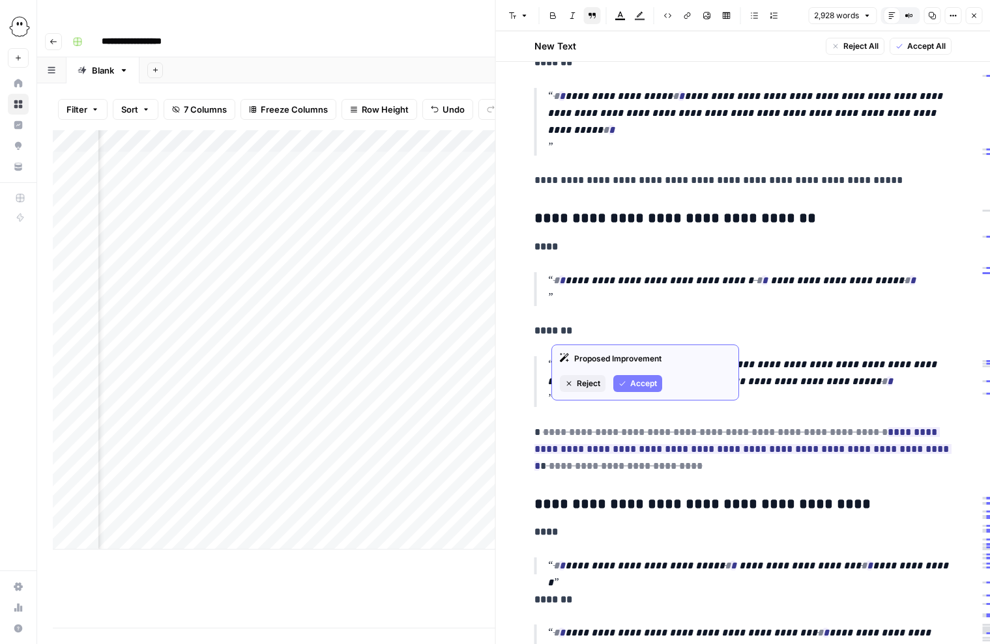
click at [635, 379] on span "Accept" at bounding box center [643, 384] width 27 height 12
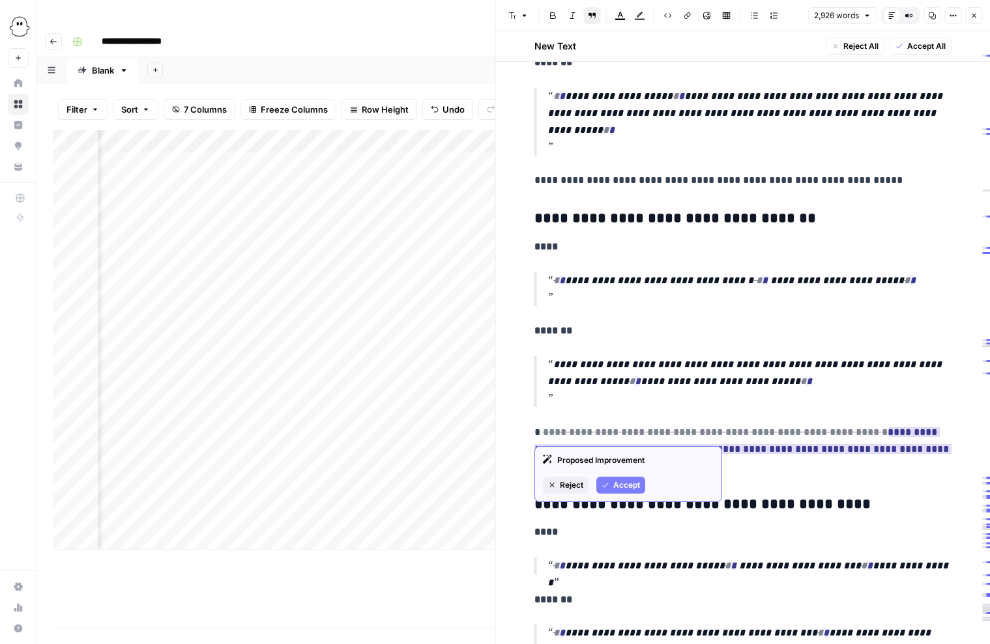
click at [624, 485] on span "Accept" at bounding box center [626, 486] width 27 height 12
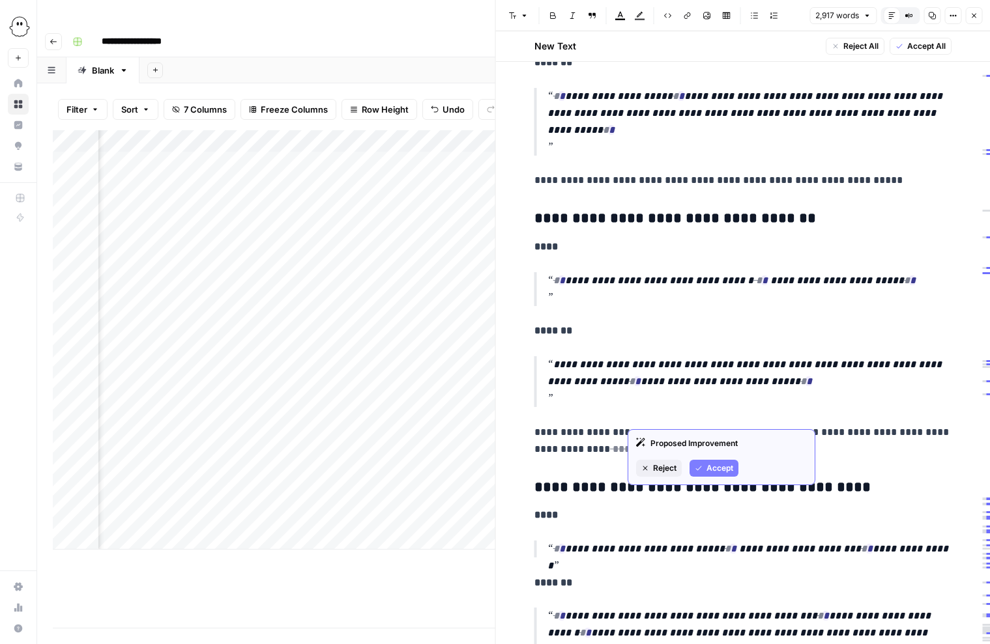
click at [710, 468] on span "Accept" at bounding box center [719, 469] width 27 height 12
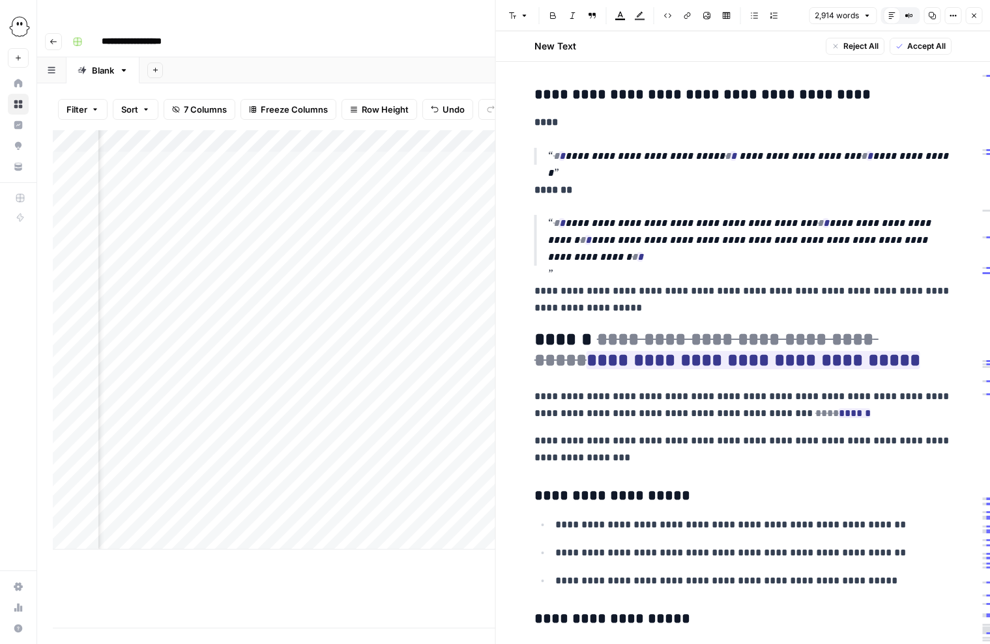
scroll to position [10011, 0]
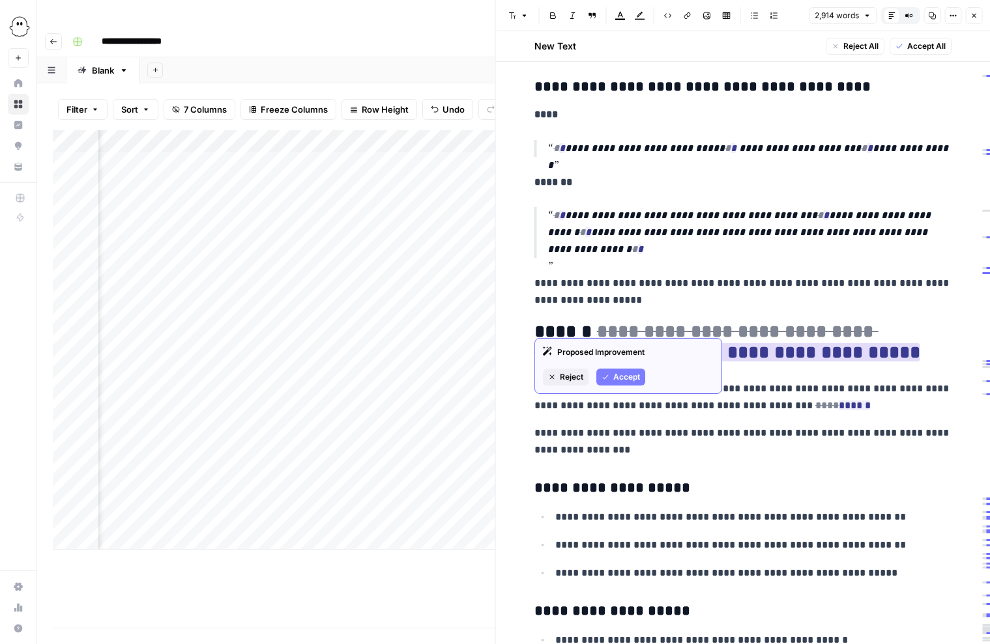
click at [635, 378] on span "Accept" at bounding box center [626, 377] width 27 height 12
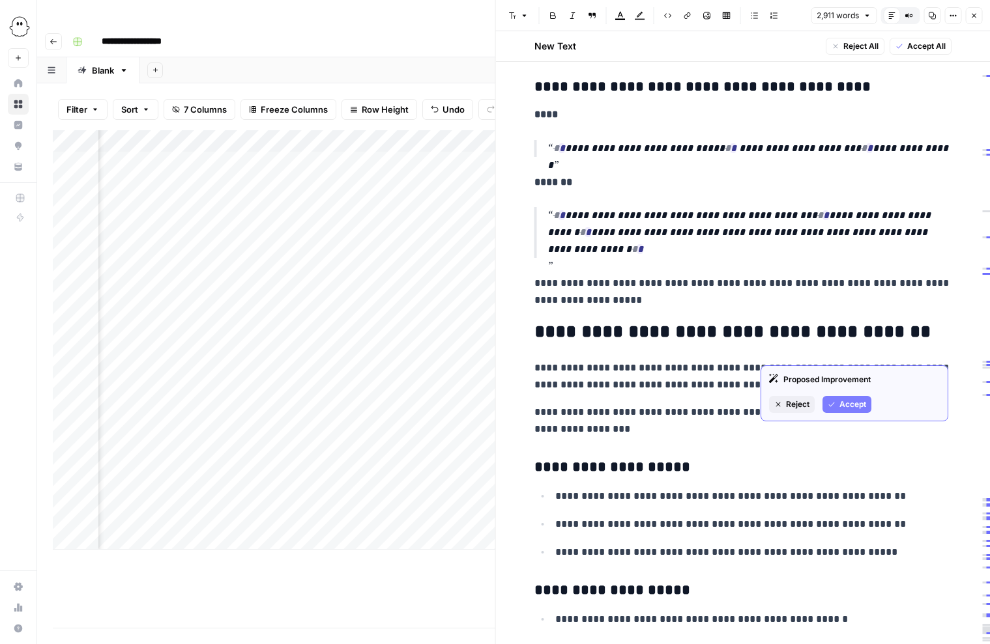
click at [835, 401] on icon "button" at bounding box center [832, 405] width 8 height 8
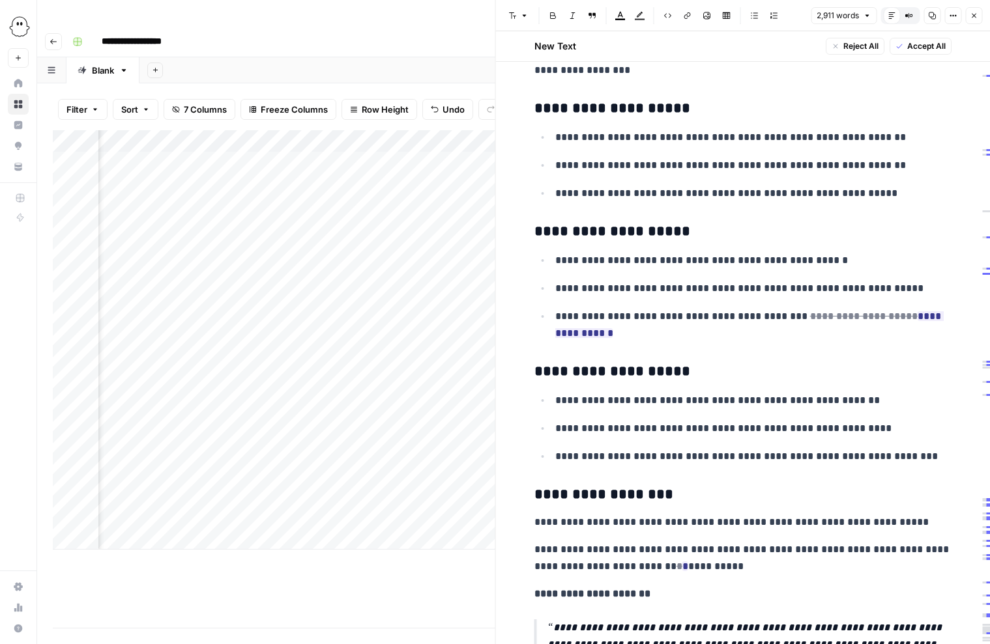
scroll to position [10387, 0]
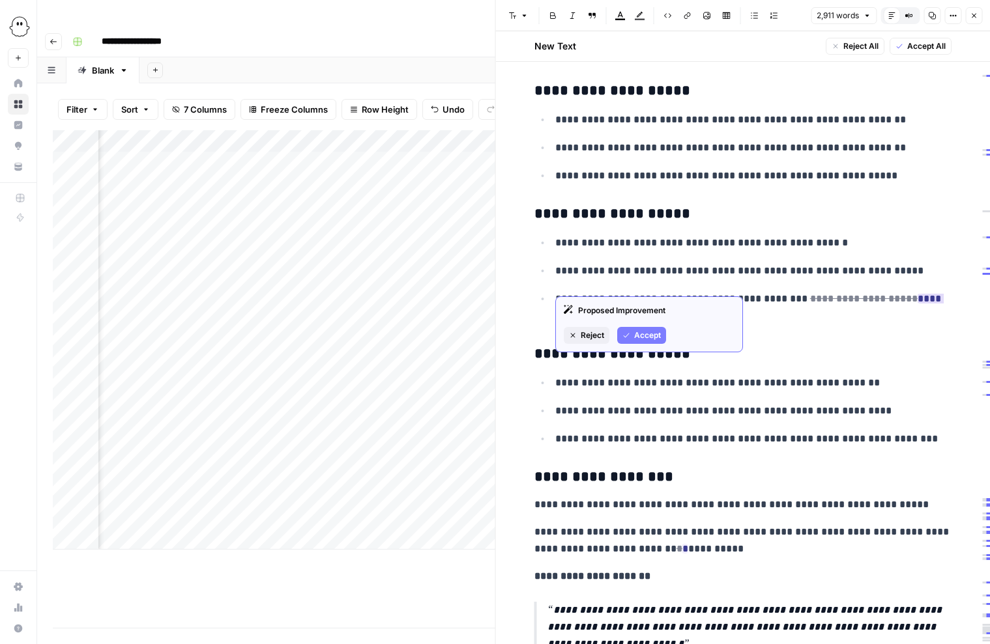
click at [646, 332] on span "Accept" at bounding box center [647, 336] width 27 height 12
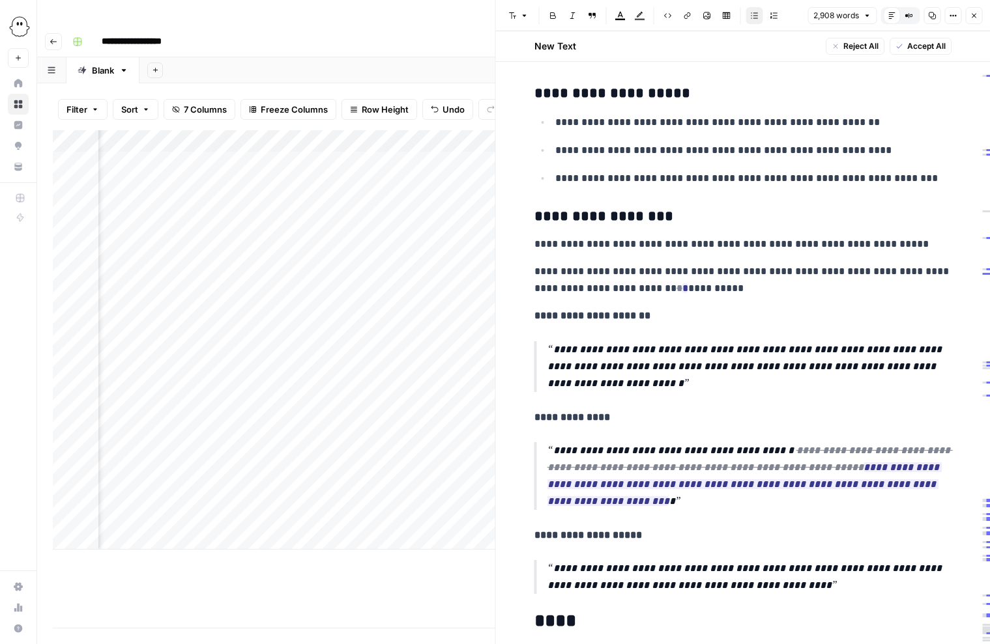
scroll to position [10694, 0]
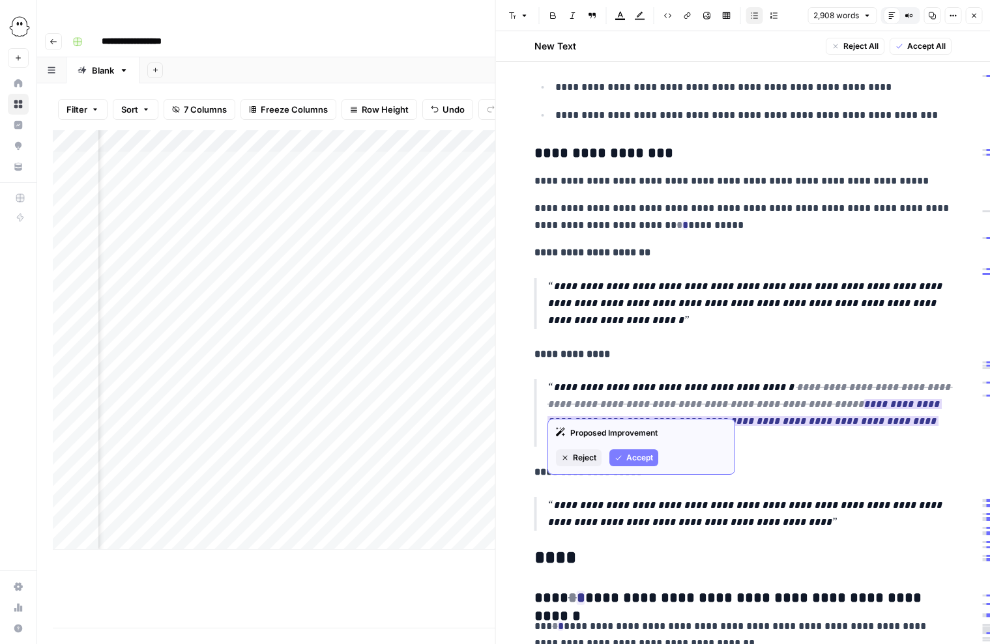
click at [632, 458] on span "Accept" at bounding box center [639, 458] width 27 height 12
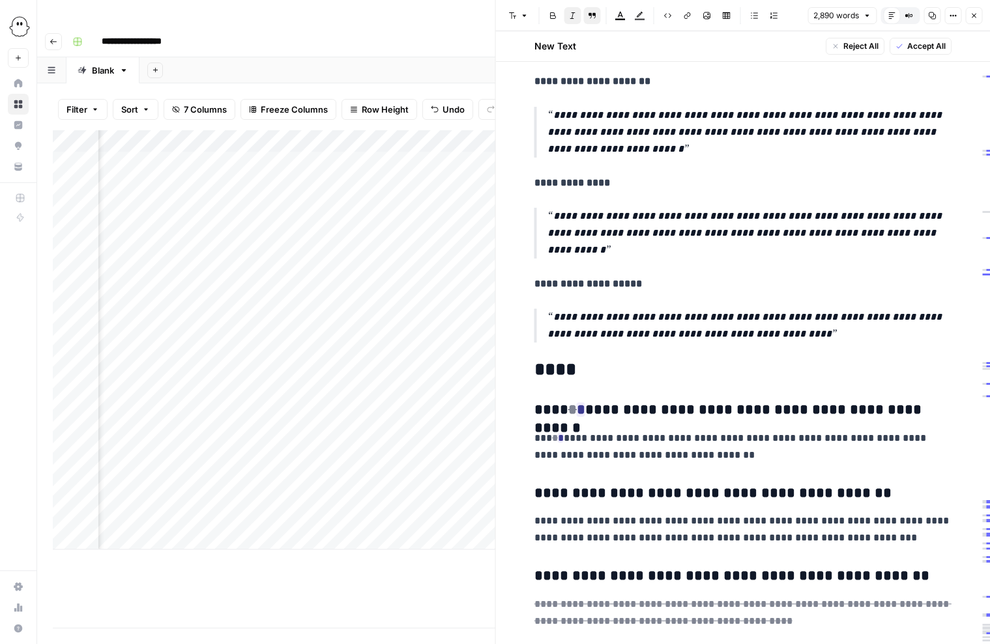
scroll to position [10883, 0]
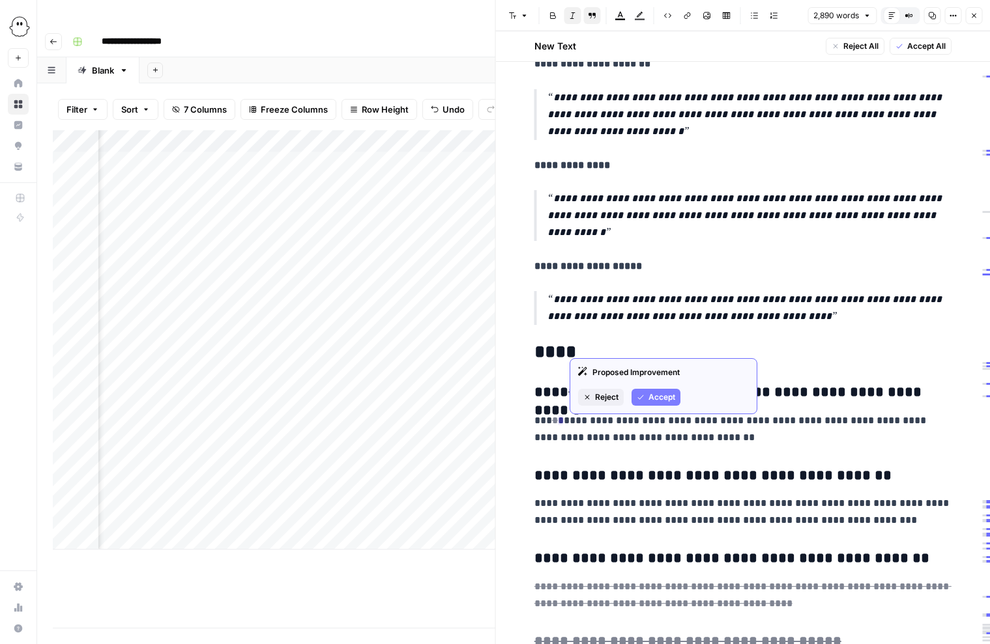
click at [645, 397] on button "Accept" at bounding box center [655, 397] width 49 height 17
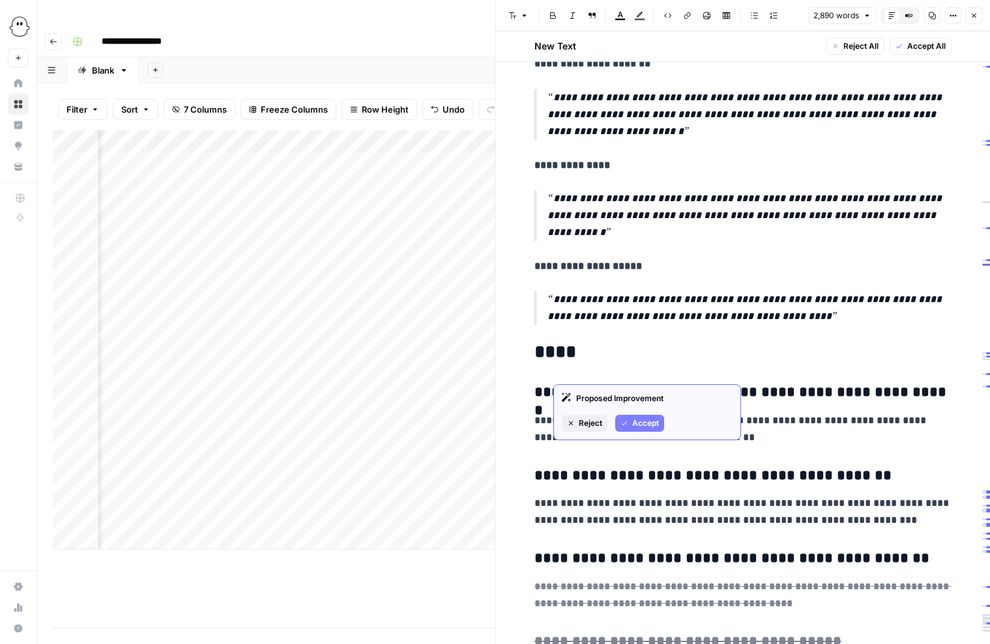
click at [634, 414] on div "Proposed Improvement Reject Accept" at bounding box center [647, 412] width 188 height 56
click at [639, 424] on span "Accept" at bounding box center [645, 424] width 27 height 12
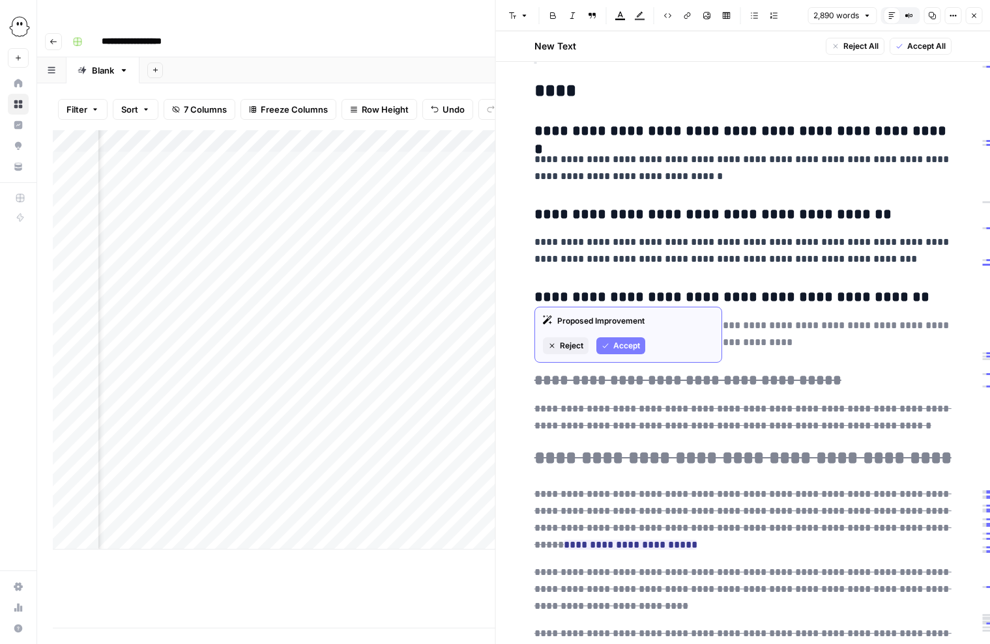
scroll to position [11157, 0]
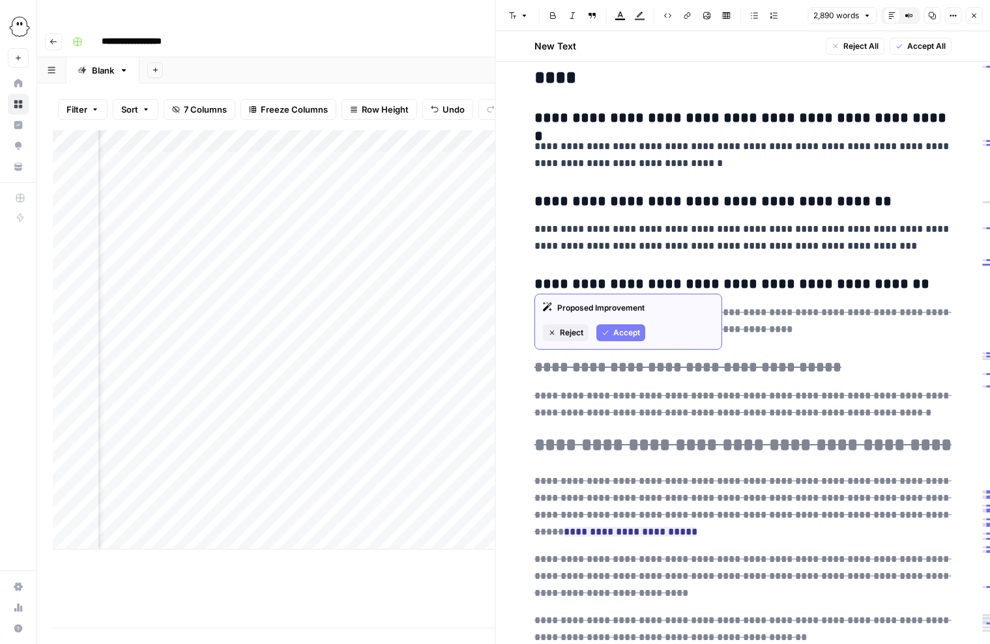
click at [571, 333] on span "Reject" at bounding box center [571, 333] width 23 height 12
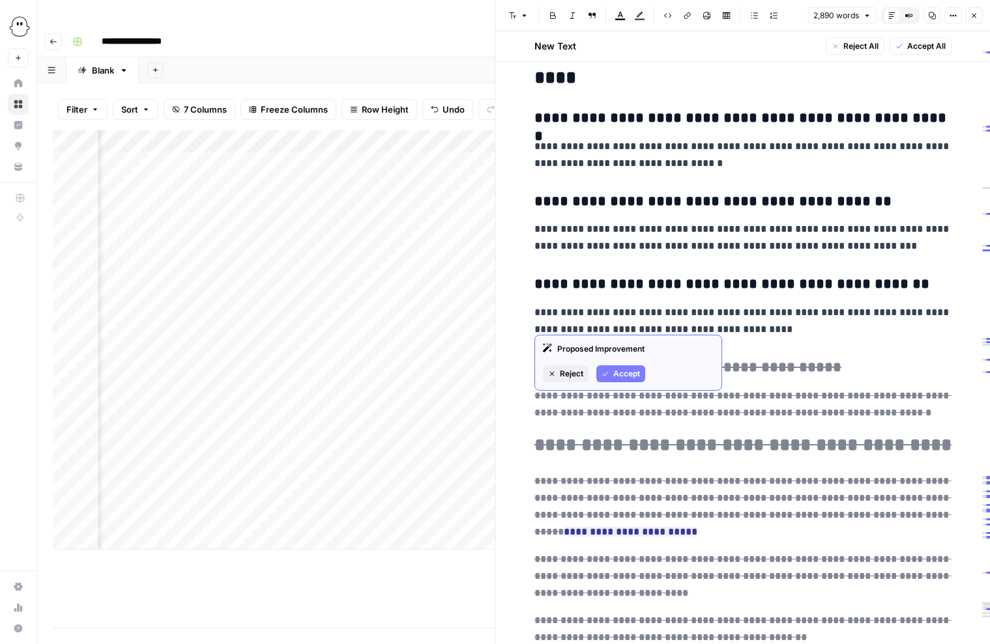
click at [572, 370] on span "Reject" at bounding box center [571, 374] width 23 height 12
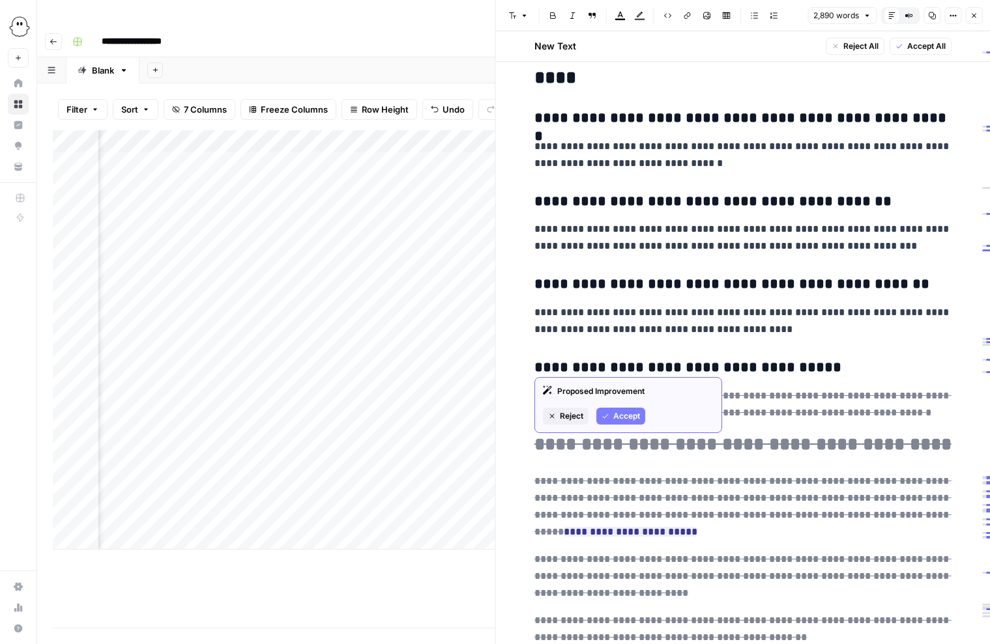
click at [564, 416] on span "Reject" at bounding box center [571, 417] width 23 height 12
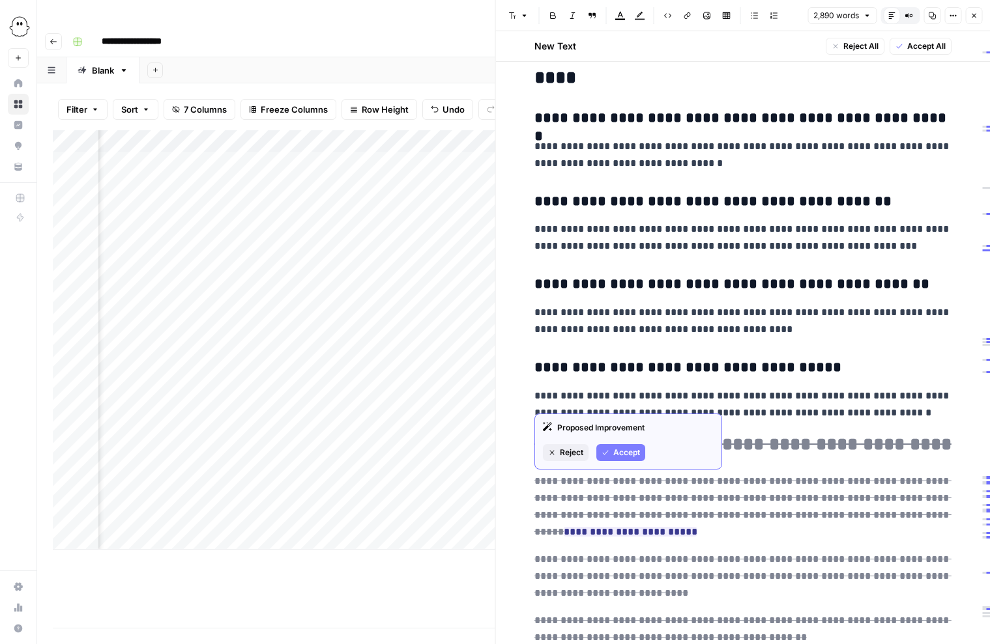
click at [575, 452] on span "Reject" at bounding box center [571, 453] width 23 height 12
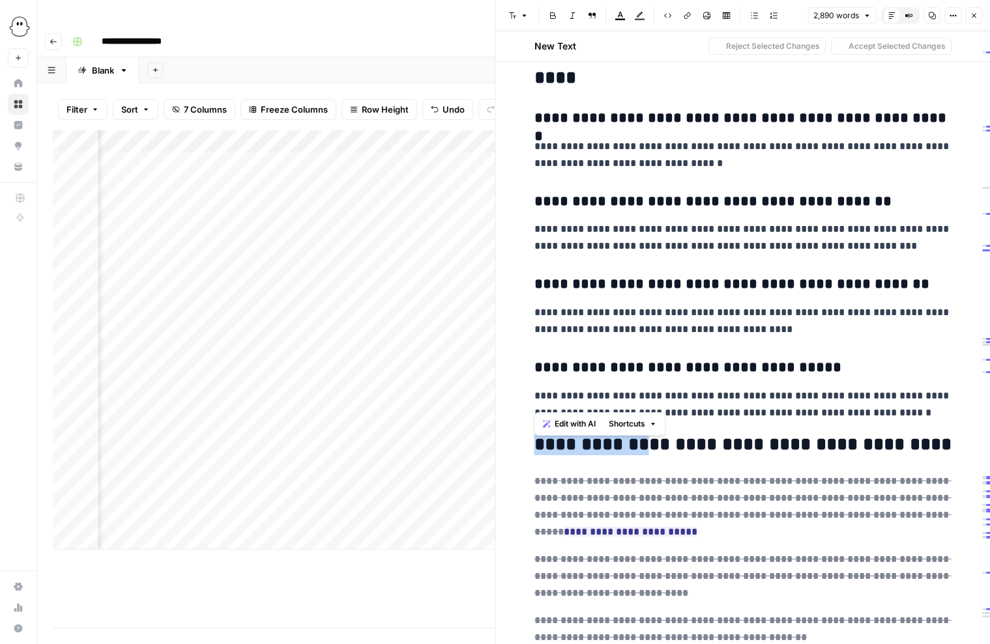
drag, startPoint x: 639, startPoint y: 399, endPoint x: 500, endPoint y: 397, distance: 138.8
click at [500, 398] on div "**********" at bounding box center [742, 322] width 495 height 644
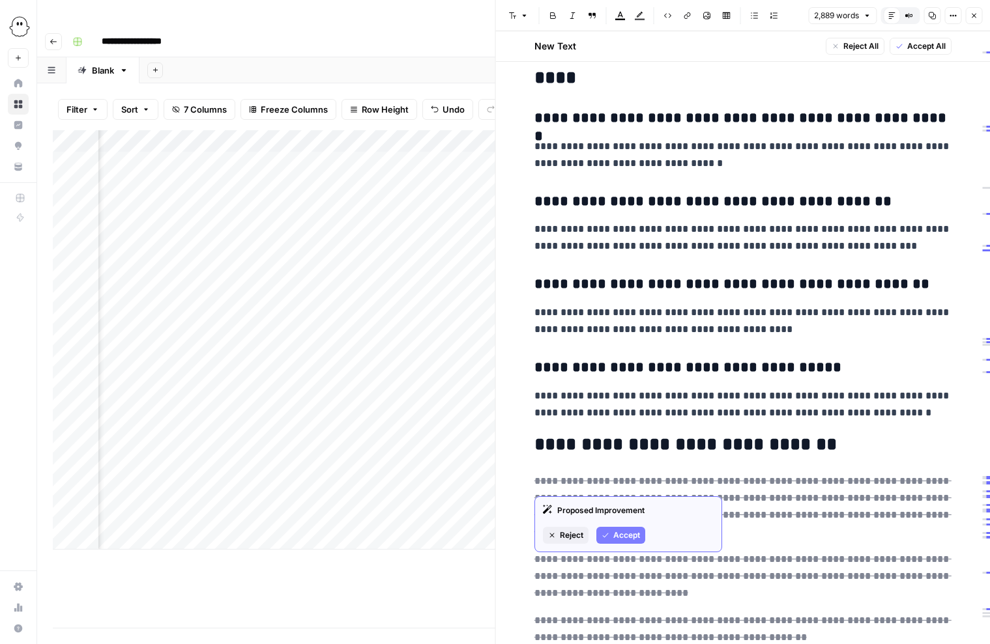
click at [559, 528] on button "Reject" at bounding box center [566, 535] width 46 height 17
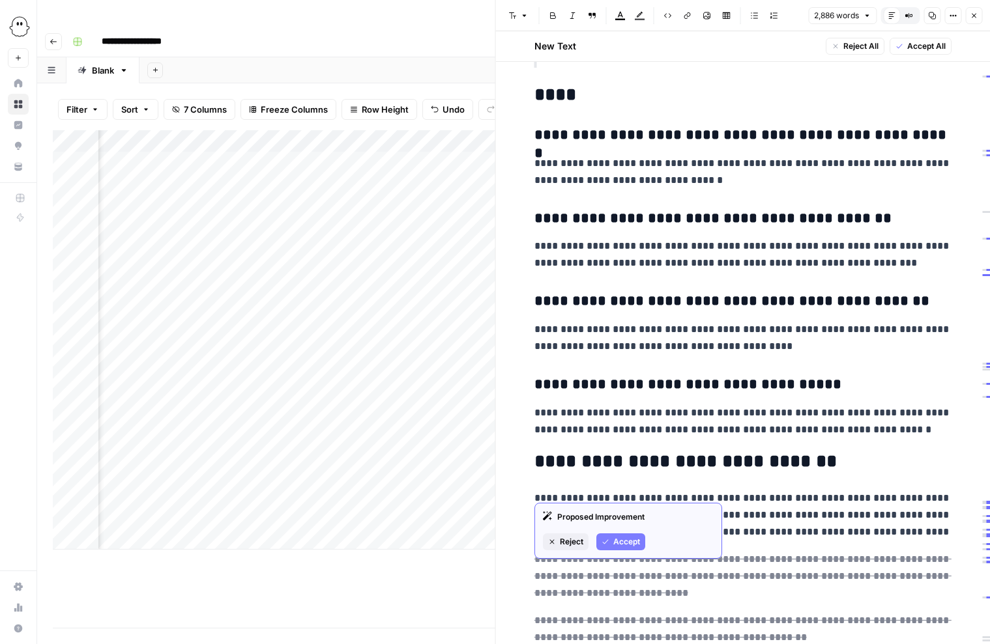
click at [571, 538] on span "Reject" at bounding box center [571, 542] width 23 height 12
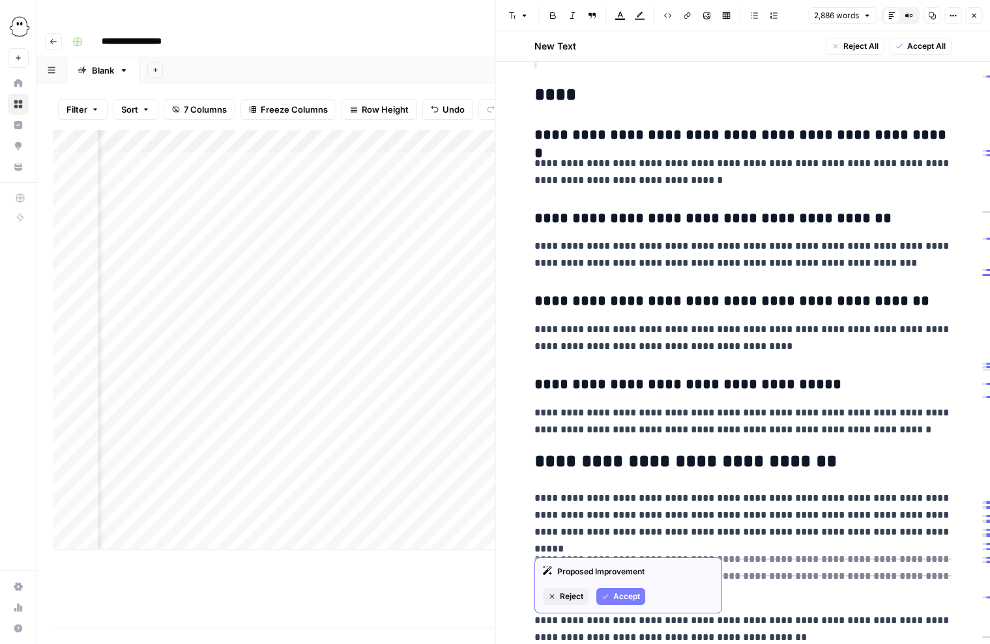
click at [564, 595] on span "Reject" at bounding box center [571, 597] width 23 height 12
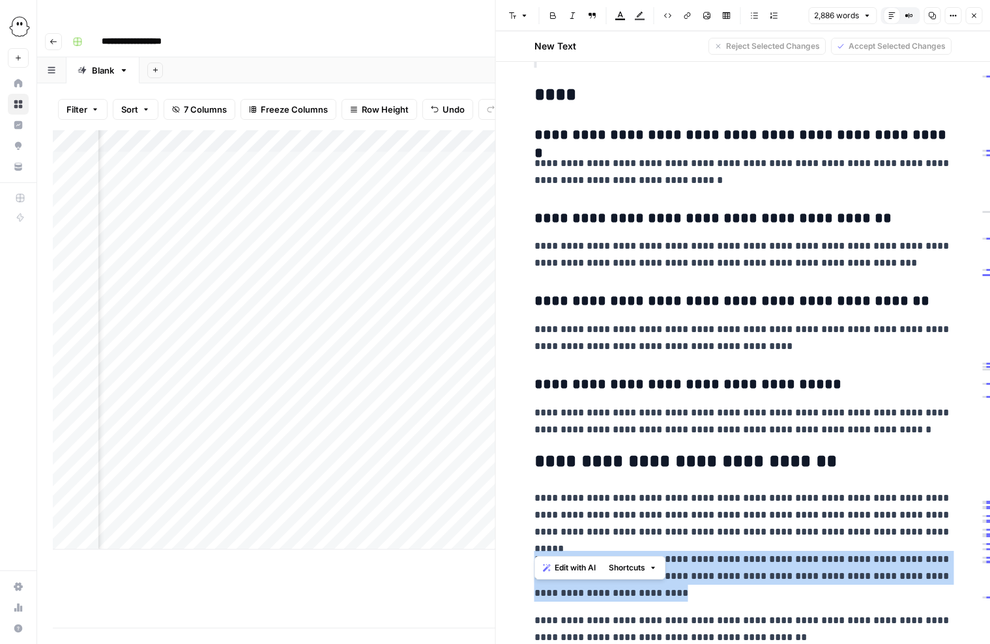
drag, startPoint x: 633, startPoint y: 549, endPoint x: 535, endPoint y: 512, distance: 105.4
click at [535, 551] on p "**********" at bounding box center [742, 576] width 417 height 51
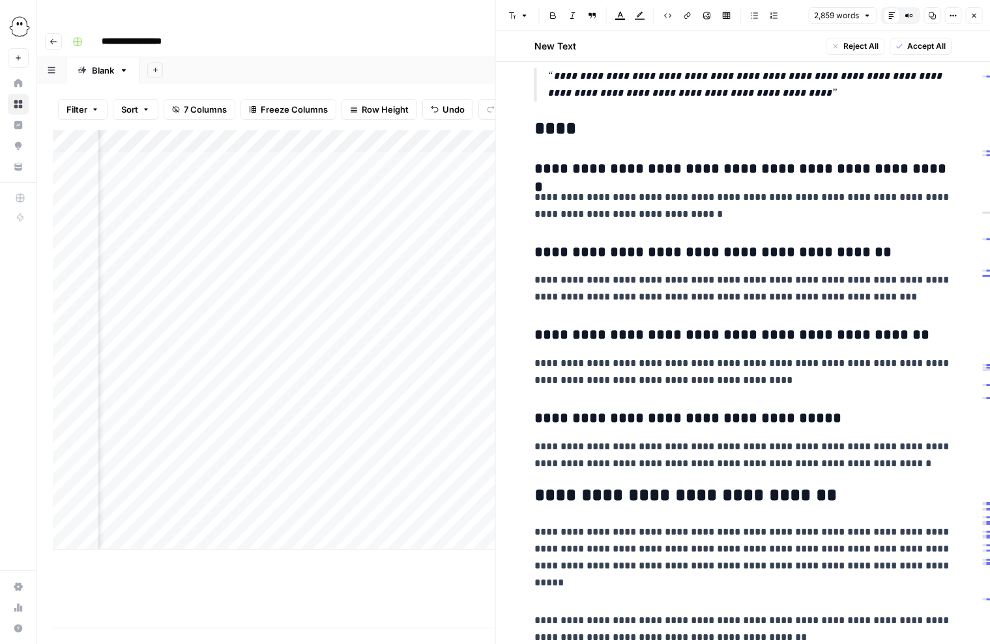
scroll to position [11079, 0]
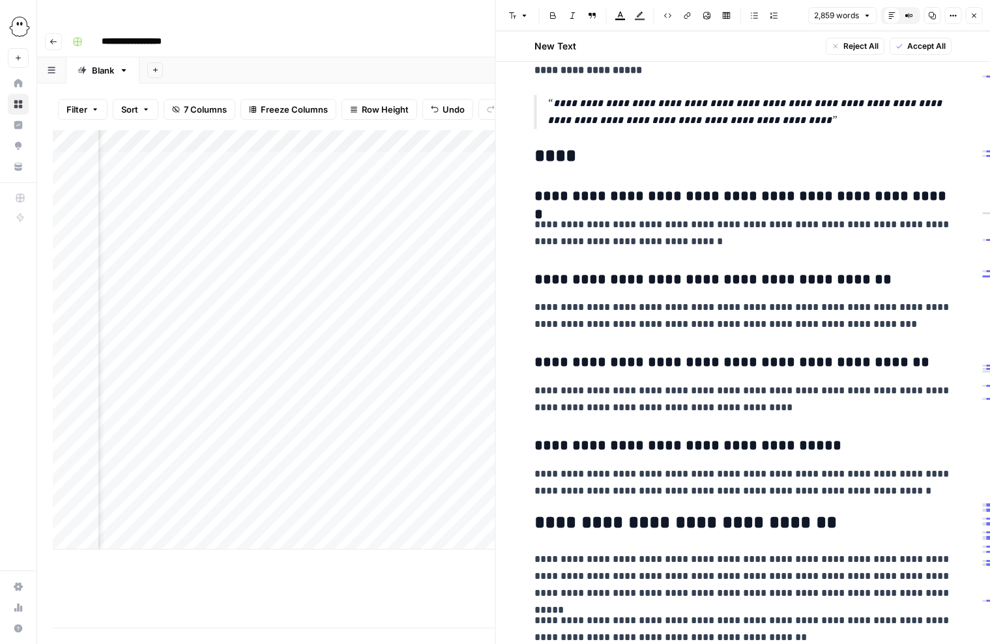
click at [974, 15] on icon "button" at bounding box center [974, 16] width 8 height 8
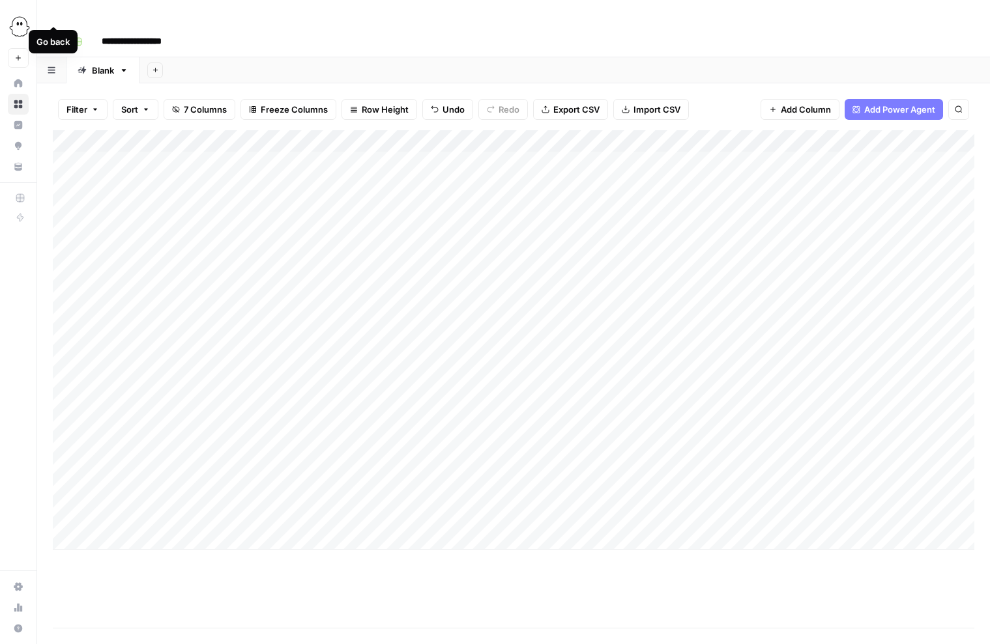
click at [52, 39] on icon "button" at bounding box center [53, 41] width 7 height 5
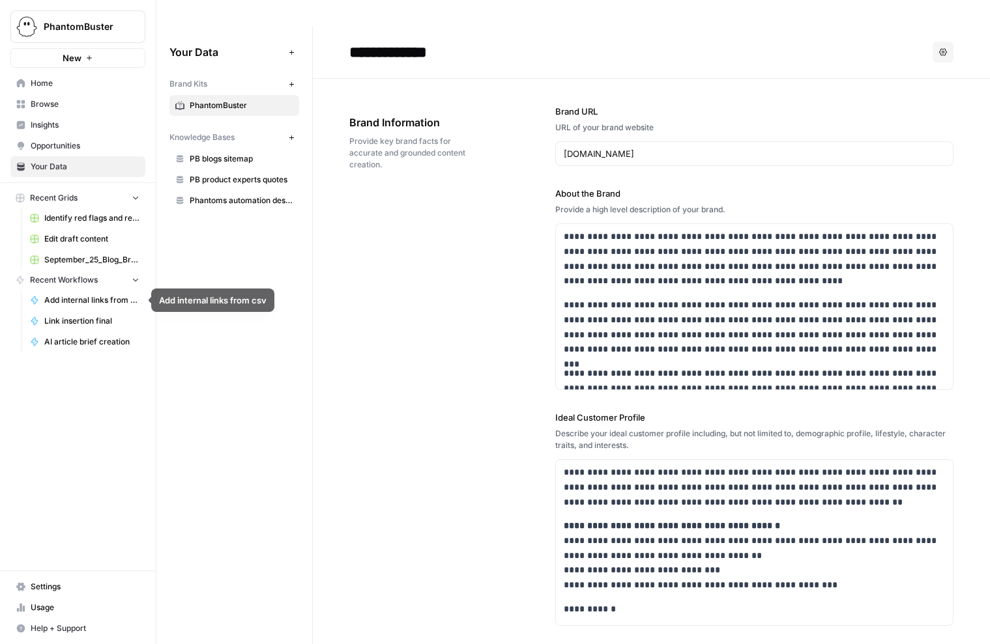
click at [78, 258] on span "September_25_Blog_Briefs.csv" at bounding box center [91, 260] width 95 height 12
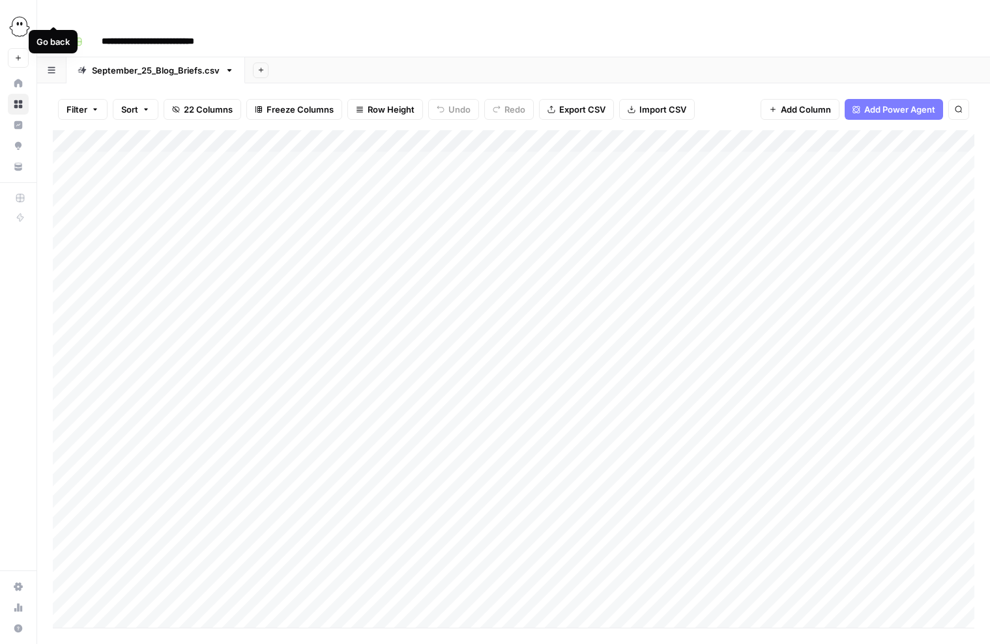
click at [54, 39] on icon "button" at bounding box center [53, 41] width 7 height 5
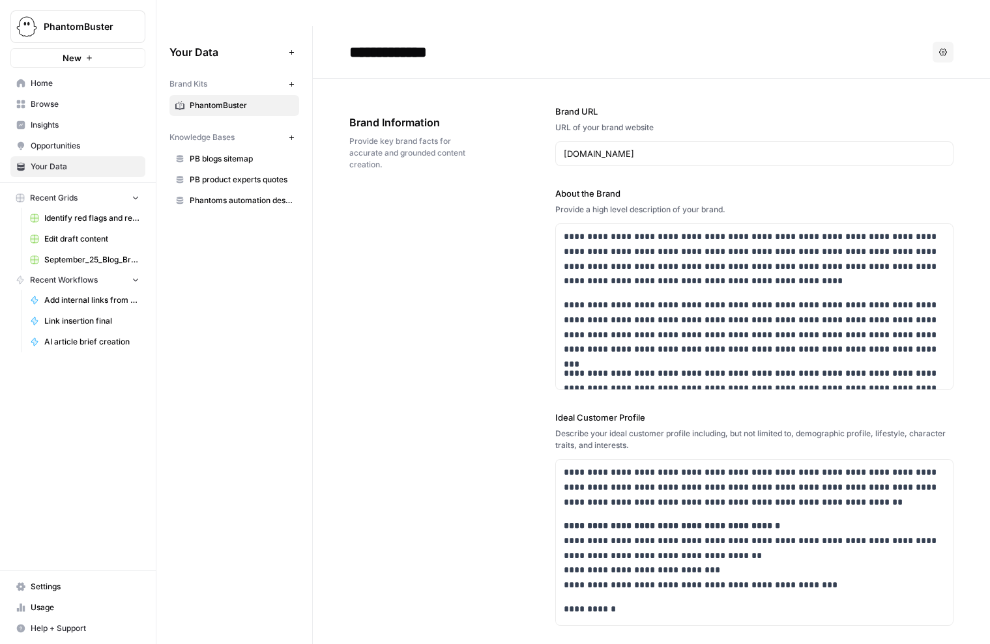
click at [40, 83] on span "Home" at bounding box center [85, 84] width 109 height 12
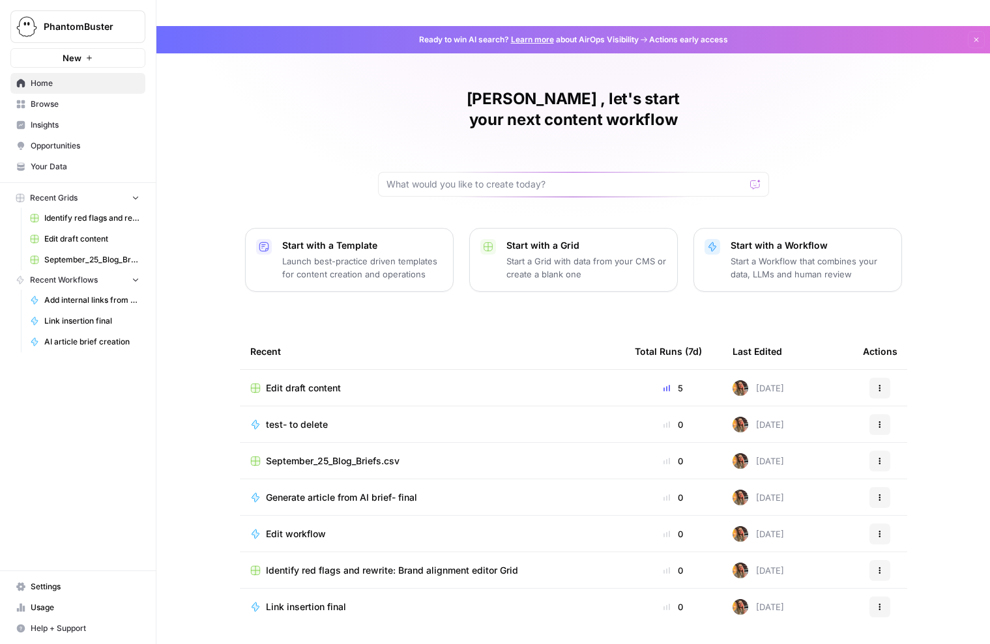
click at [549, 239] on div "Start with a Grid Start a Grid with data from your CMS or create a blank one" at bounding box center [586, 260] width 160 height 42
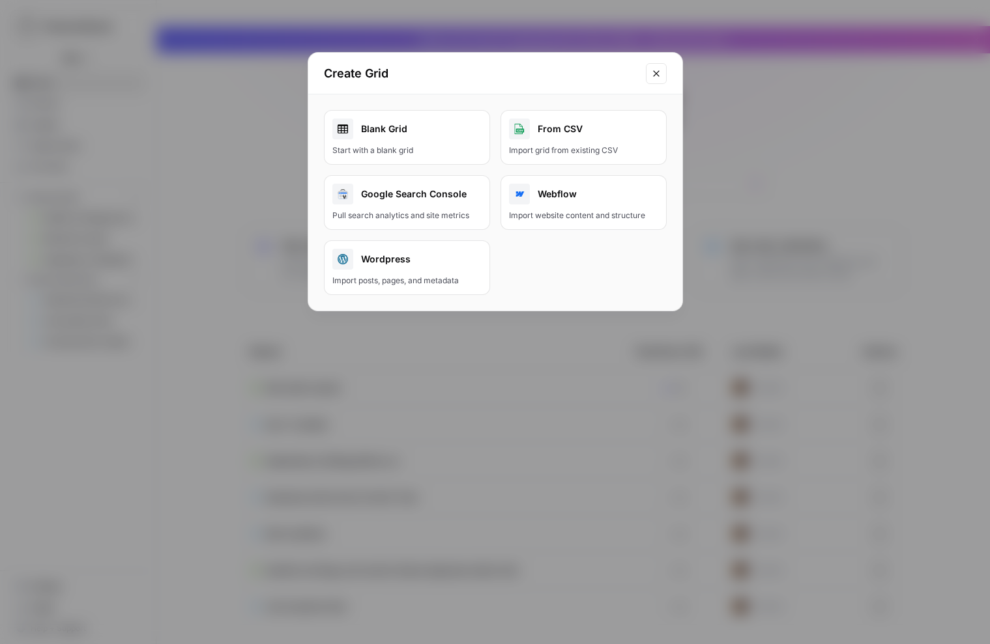
click at [382, 127] on div "Blank Grid" at bounding box center [406, 129] width 149 height 21
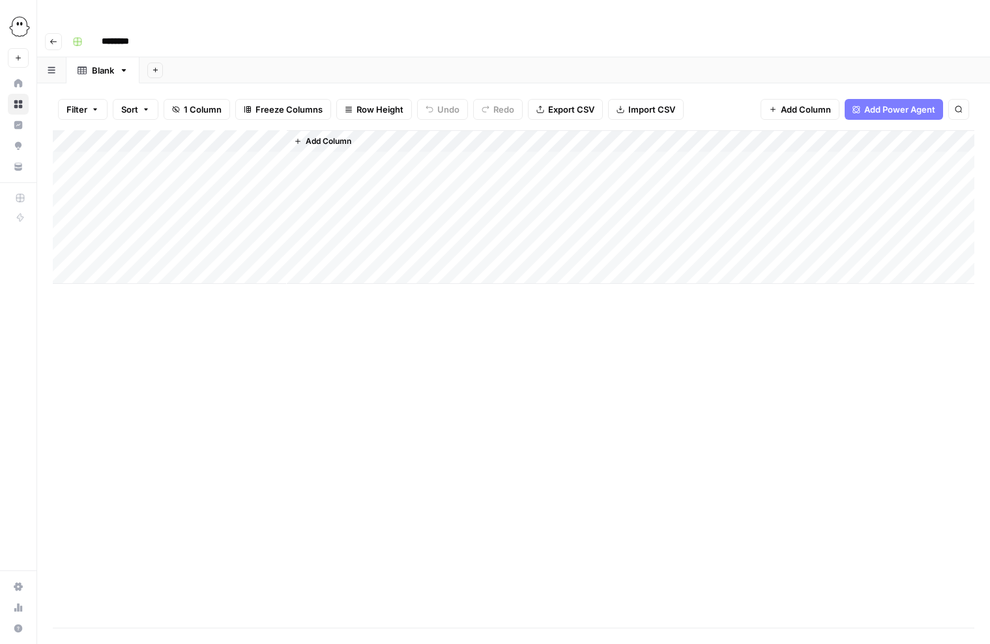
click at [117, 31] on input "********" at bounding box center [132, 41] width 73 height 21
type input "**********"
click at [128, 130] on div "Add Column" at bounding box center [513, 207] width 921 height 154
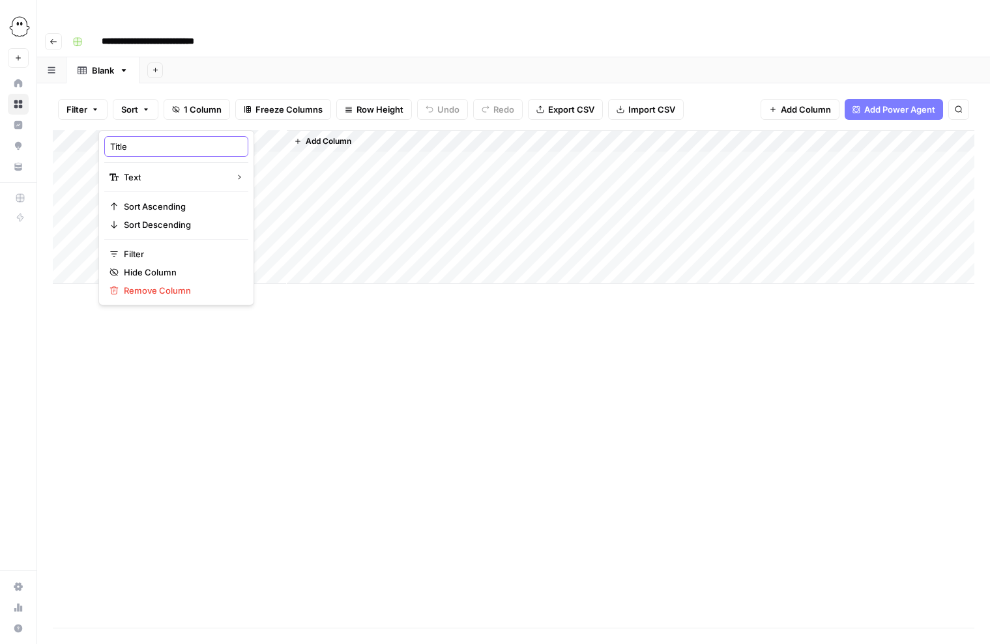
click at [131, 147] on input "Title" at bounding box center [176, 146] width 132 height 13
type input "keyword"
drag, startPoint x: 285, startPoint y: 110, endPoint x: 248, endPoint y: 112, distance: 37.2
click at [248, 130] on div "Add Column" at bounding box center [513, 207] width 921 height 154
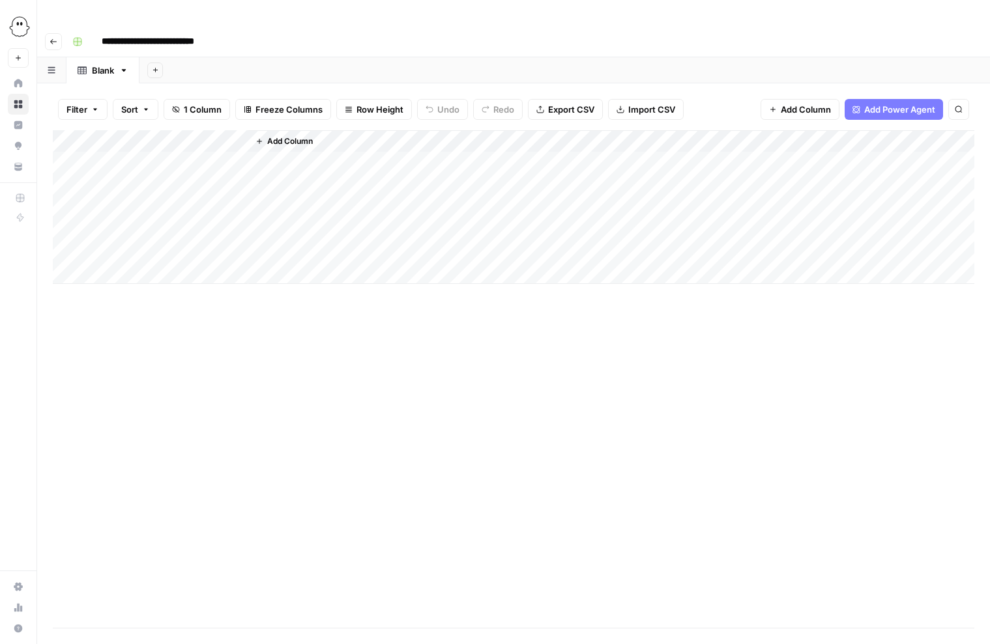
click at [285, 136] on span "Add Column" at bounding box center [290, 142] width 46 height 12
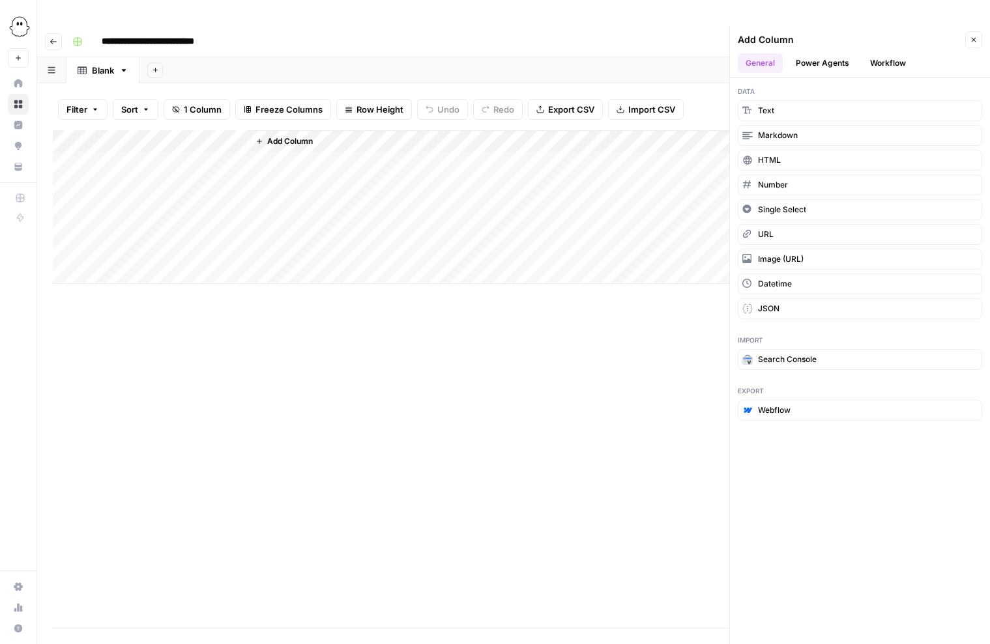
click at [895, 53] on button "Workflow" at bounding box center [887, 63] width 51 height 20
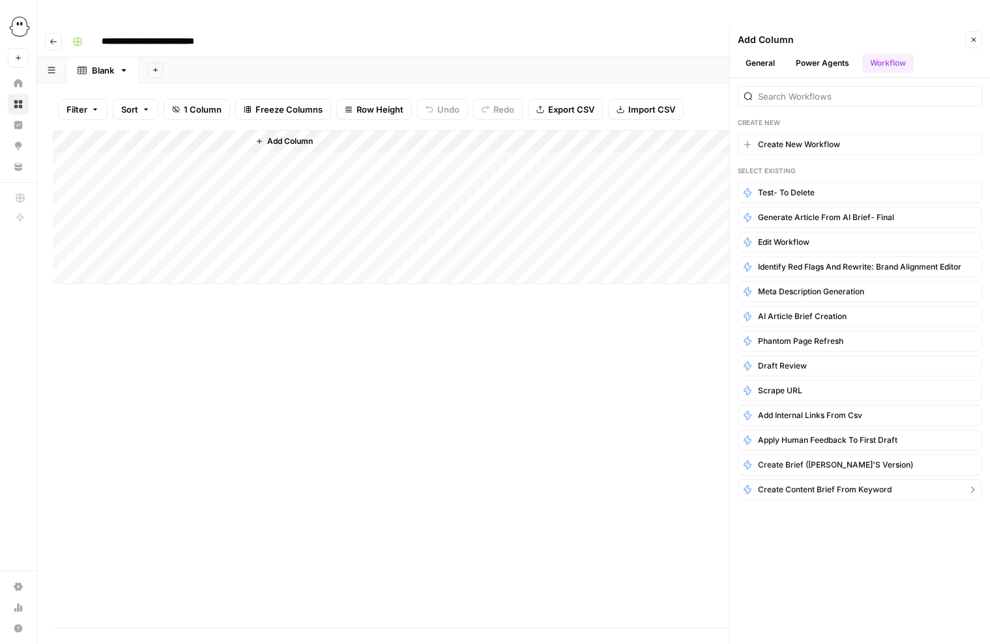
click at [824, 484] on span "Create Content Brief from Keyword" at bounding box center [825, 490] width 134 height 12
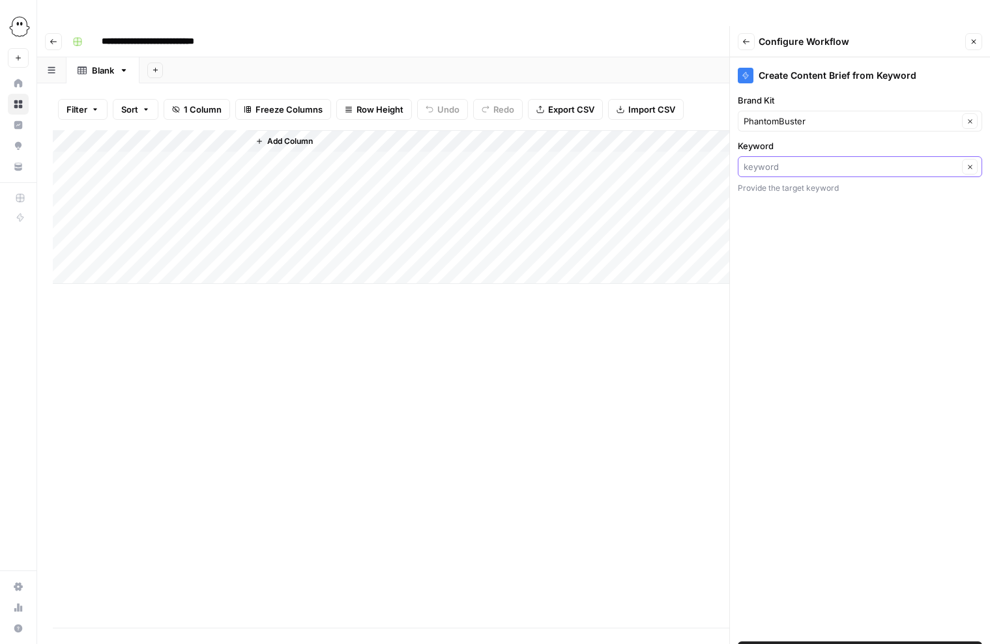
click at [837, 160] on input "Keyword" at bounding box center [850, 166] width 214 height 13
click at [777, 210] on span "keyword" at bounding box center [844, 213] width 190 height 13
type input "keyword"
click at [870, 644] on span "Add Workflow" at bounding box center [859, 652] width 57 height 13
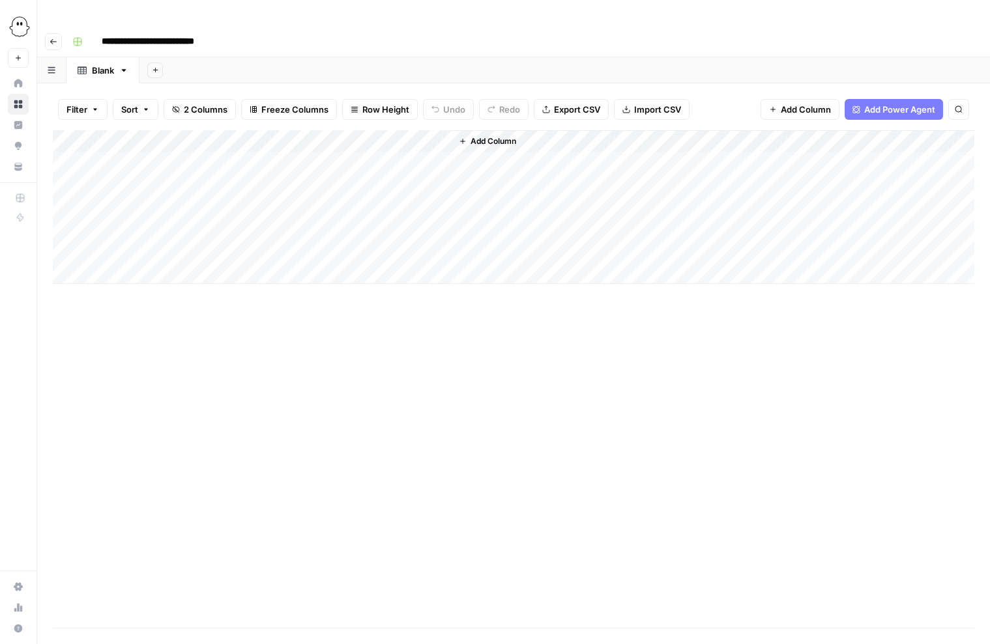
click at [511, 136] on span "Add Column" at bounding box center [493, 142] width 46 height 12
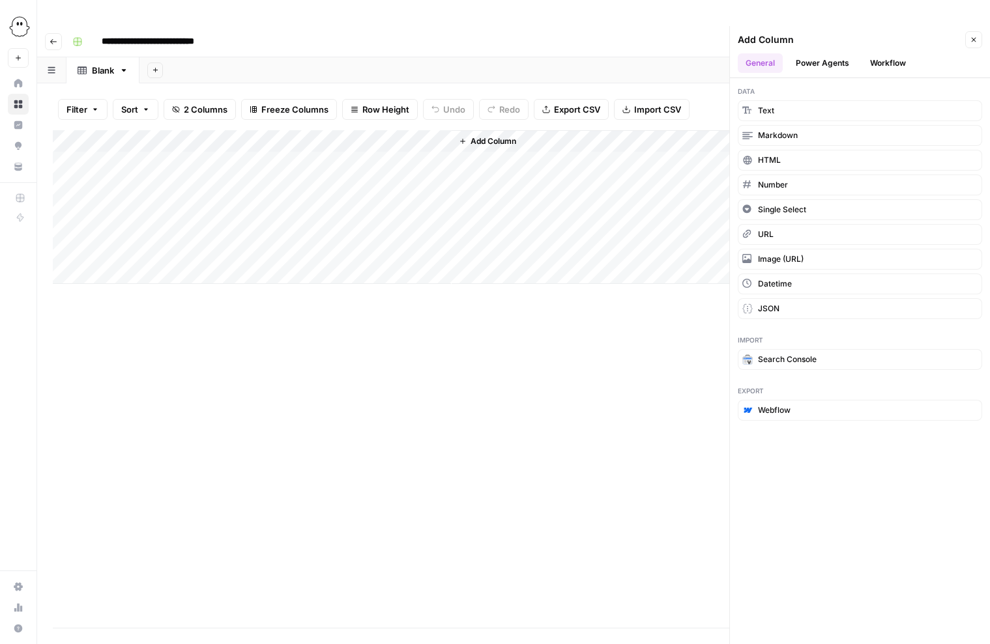
click at [889, 53] on button "Workflow" at bounding box center [887, 63] width 51 height 20
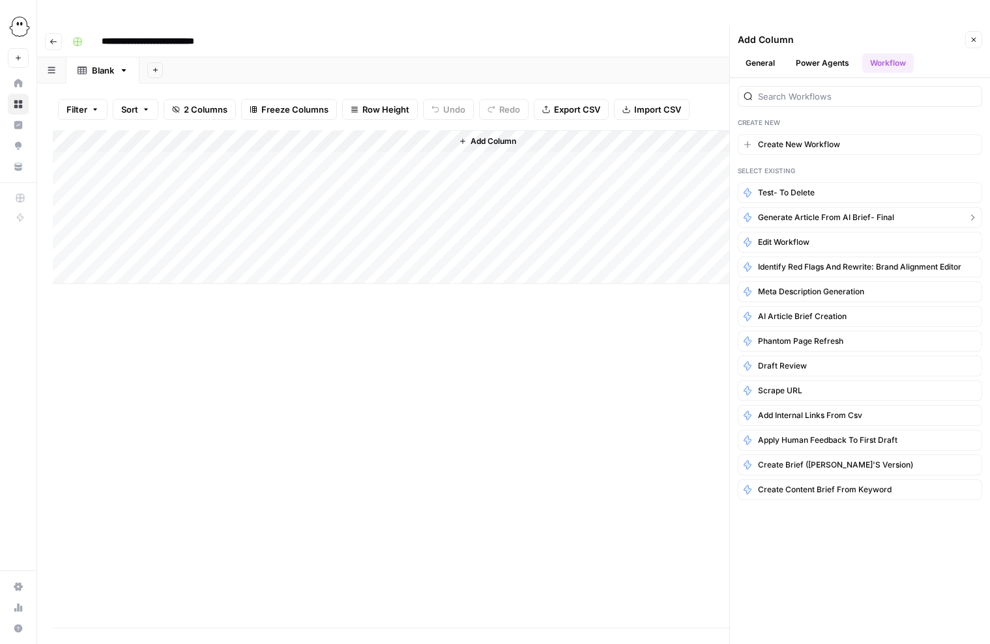
click at [781, 212] on span "Generate article from AI brief- final" at bounding box center [826, 218] width 136 height 12
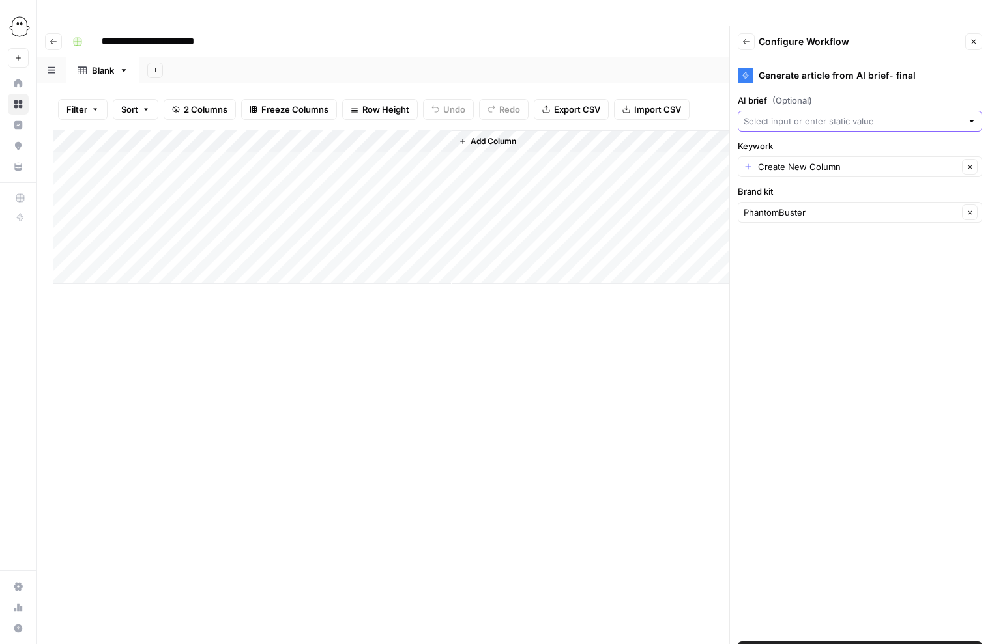
click at [802, 115] on input "AI brief (Optional)" at bounding box center [852, 121] width 218 height 13
click at [807, 274] on div "Generate article from AI brief- final AI brief (Optional) Keywork Create New Co…" at bounding box center [860, 363] width 260 height 613
click at [788, 160] on input "Keywork" at bounding box center [858, 166] width 200 height 13
click at [775, 216] on span "keyword" at bounding box center [857, 212] width 217 height 13
type input "keyword"
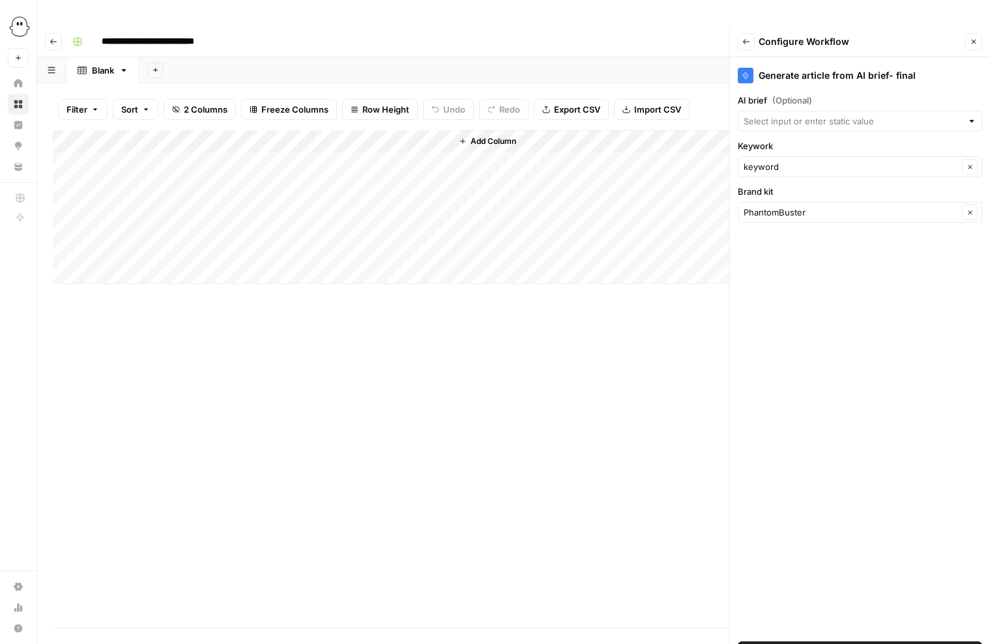
click at [878, 644] on span "Add Workflow" at bounding box center [859, 652] width 57 height 13
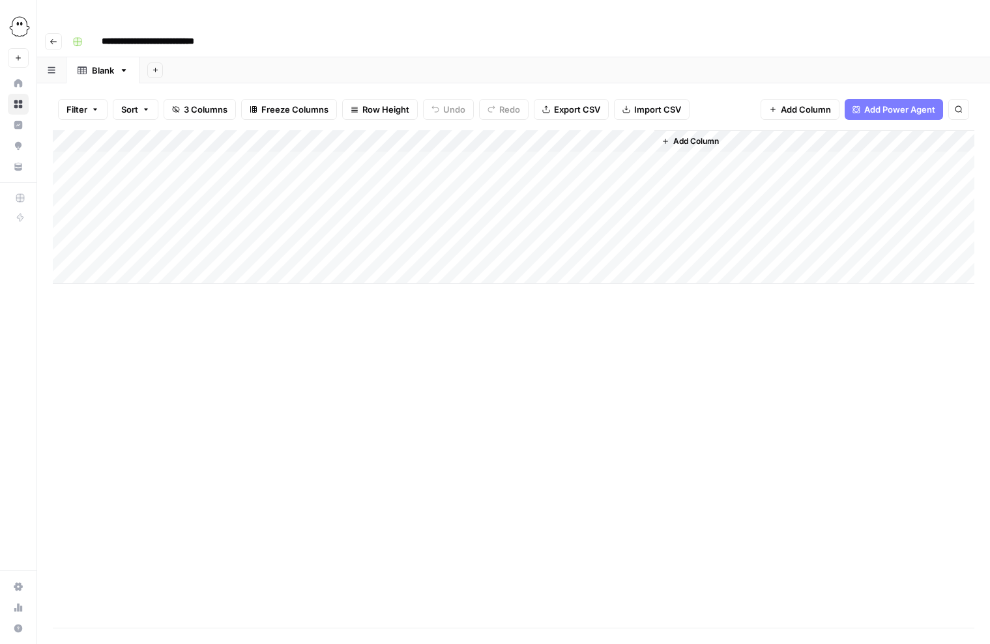
click at [421, 130] on div "Add Column" at bounding box center [513, 207] width 921 height 154
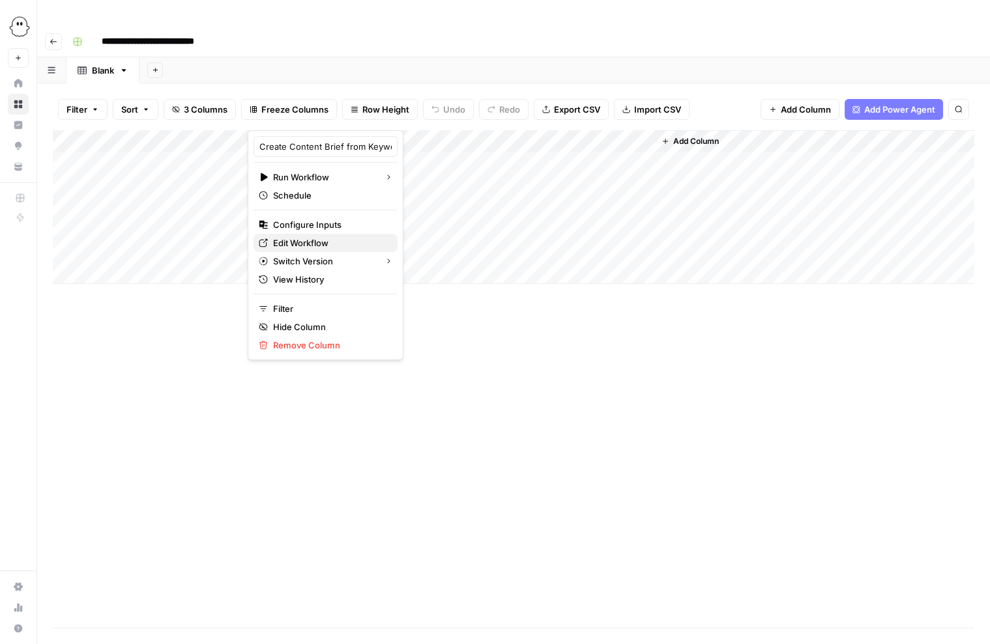
click at [299, 245] on span "Edit Workflow" at bounding box center [330, 243] width 114 height 13
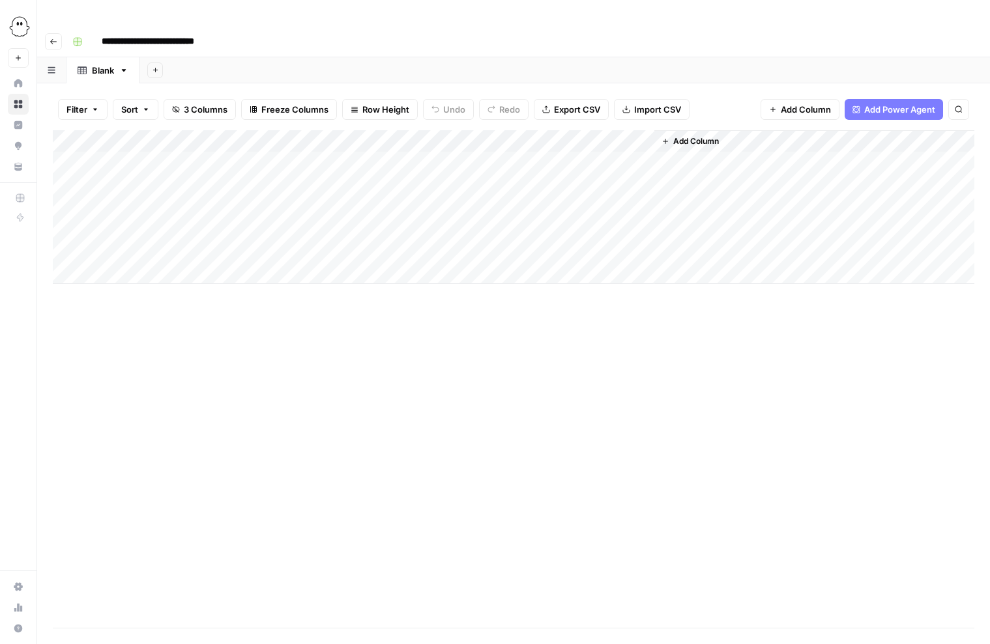
click at [424, 130] on div "Add Column" at bounding box center [513, 207] width 921 height 154
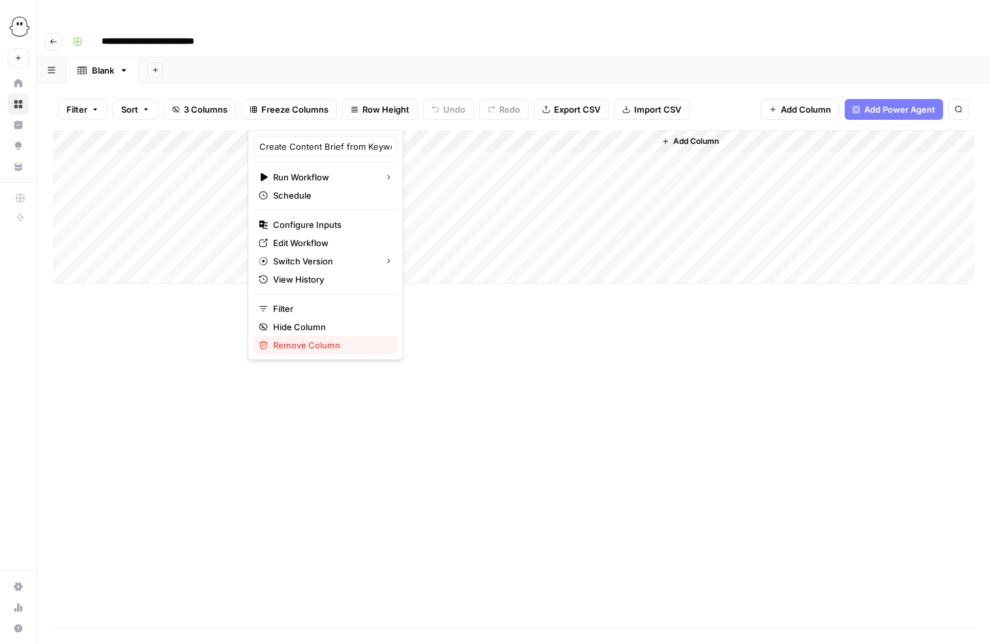
click at [308, 345] on span "Remove Column" at bounding box center [330, 345] width 114 height 13
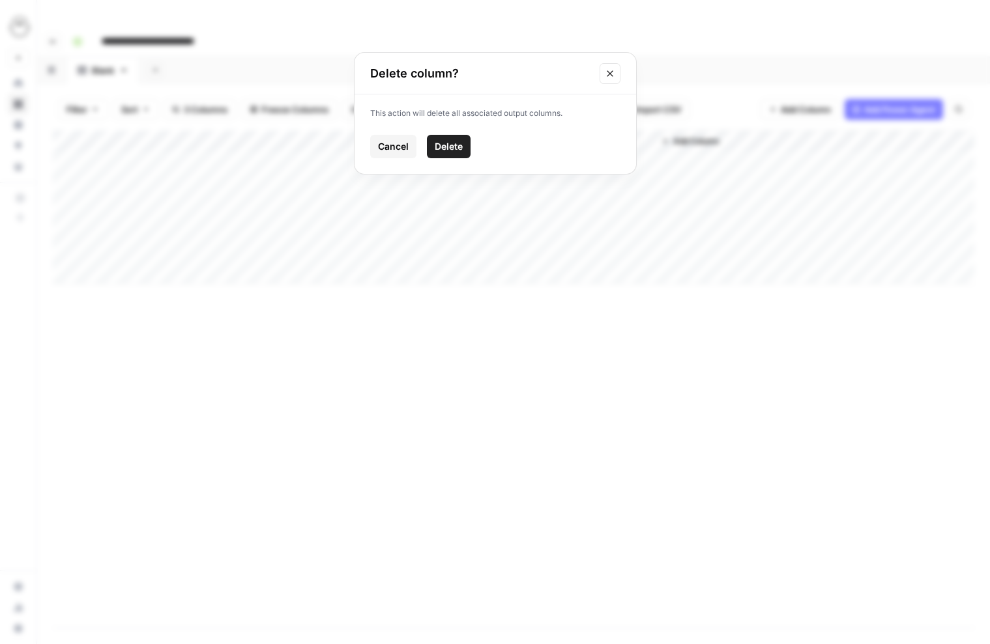
click at [455, 147] on span "Delete" at bounding box center [449, 146] width 28 height 13
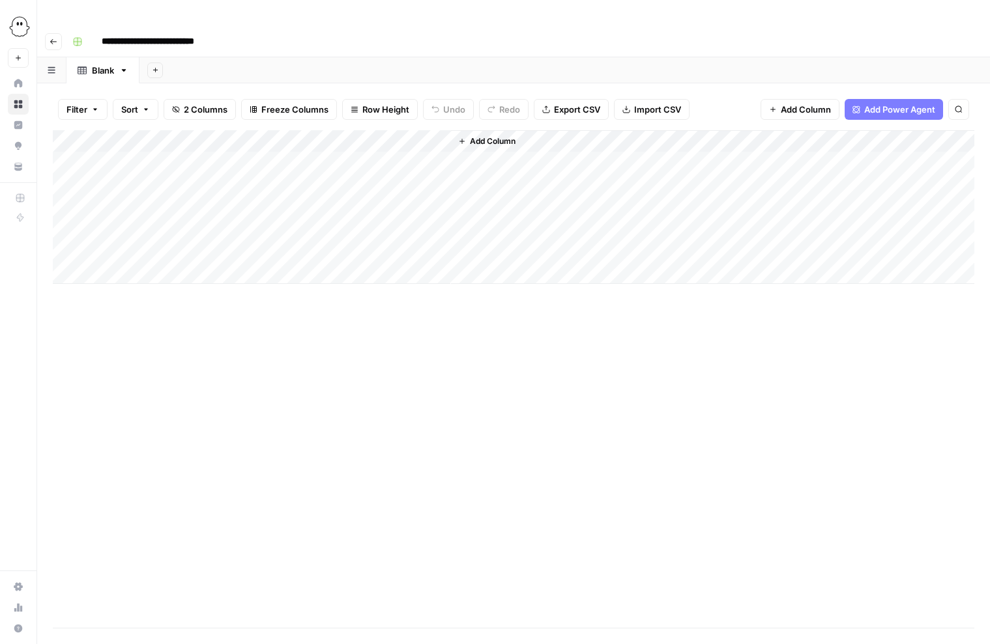
click at [496, 136] on span "Add Column" at bounding box center [493, 142] width 46 height 12
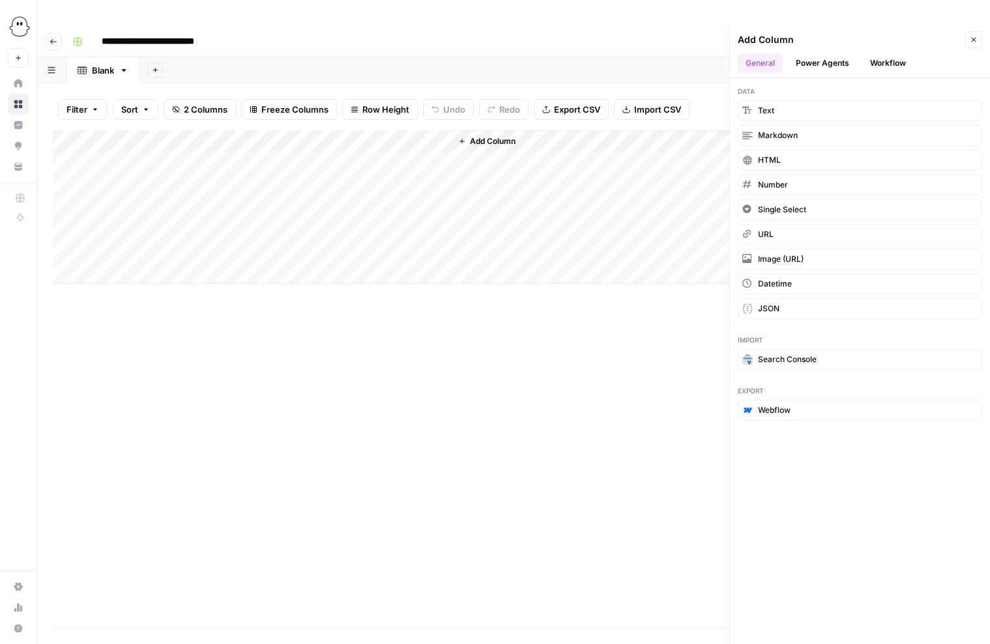
click at [898, 53] on button "Workflow" at bounding box center [887, 63] width 51 height 20
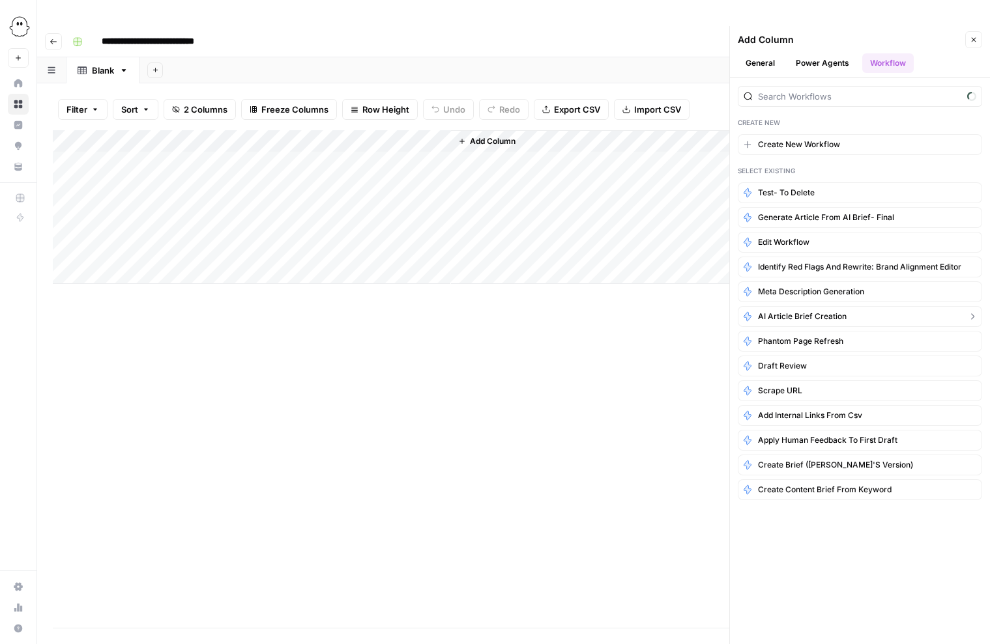
click at [801, 311] on span "AI article brief creation" at bounding box center [802, 317] width 89 height 12
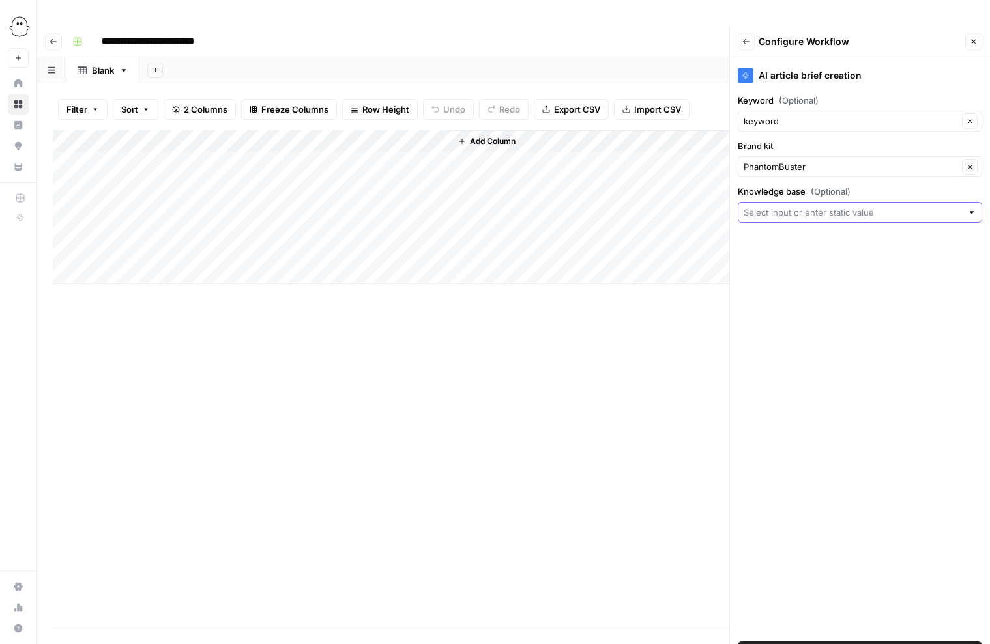
click at [806, 206] on input "Knowledge base (Optional)" at bounding box center [852, 212] width 218 height 13
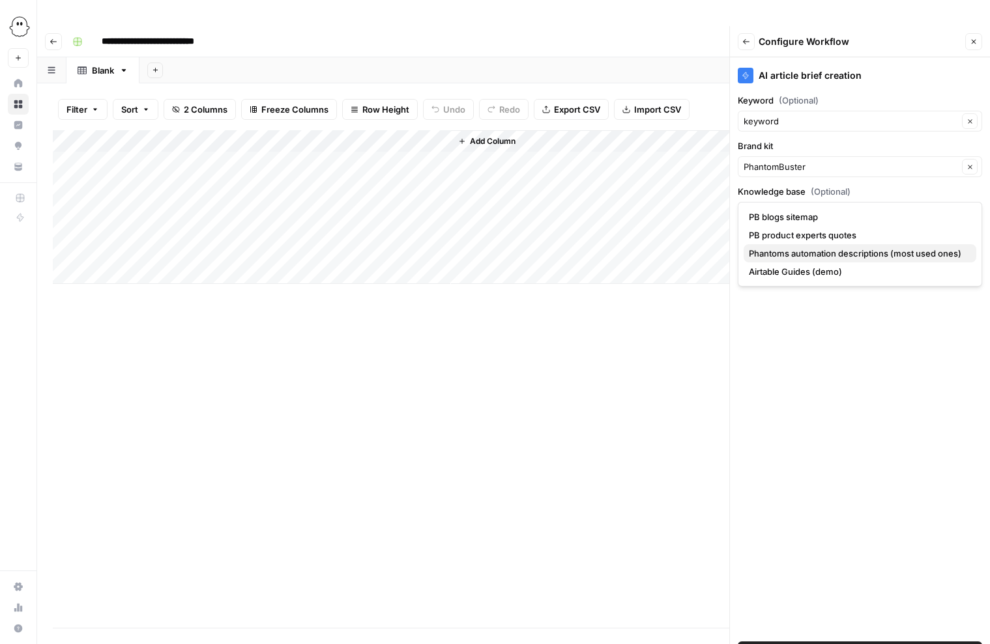
click at [798, 251] on span "Phantoms automation descriptions (most used ones)" at bounding box center [857, 253] width 217 height 13
type input "Phantoms automation descriptions (most used ones)"
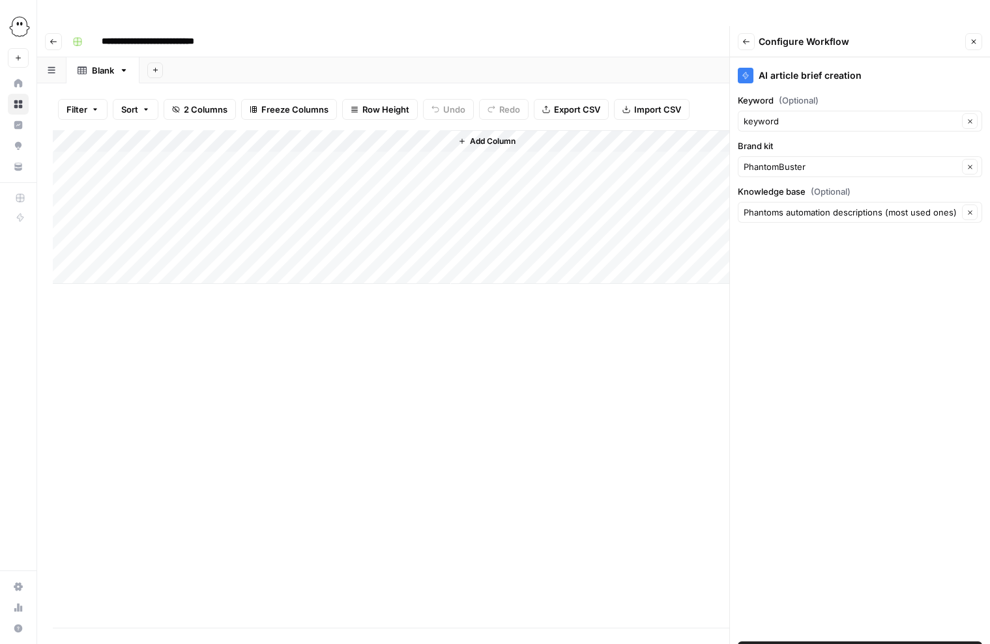
click at [860, 644] on span "Add Workflow" at bounding box center [859, 652] width 57 height 13
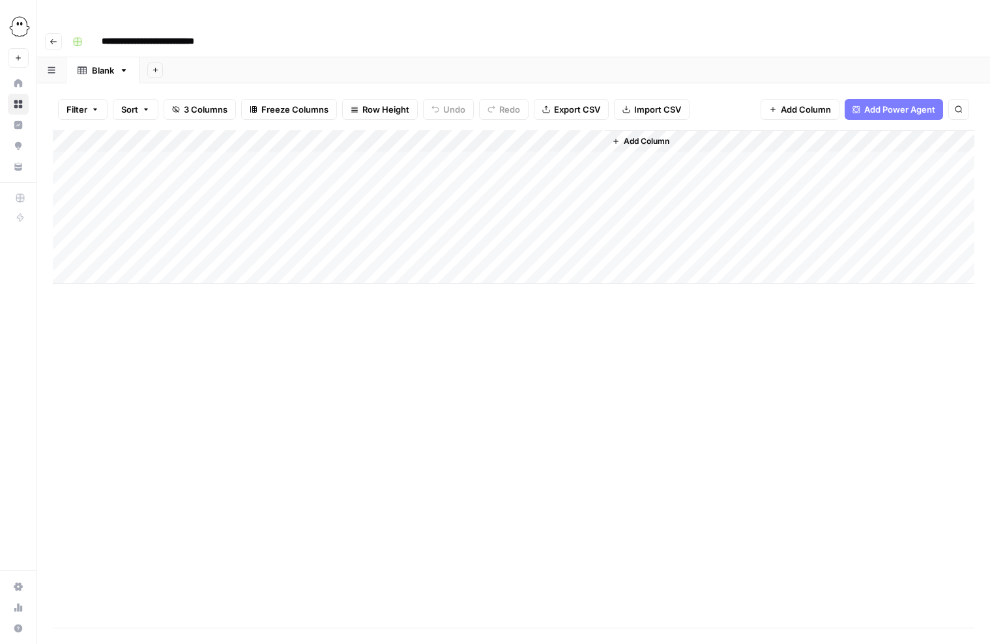
click at [420, 130] on div "Add Column" at bounding box center [513, 207] width 921 height 154
drag, startPoint x: 508, startPoint y: 114, endPoint x: 383, endPoint y: 114, distance: 124.5
click at [383, 130] on div "Add Column" at bounding box center [513, 207] width 921 height 154
click at [373, 130] on div "Add Column" at bounding box center [513, 207] width 921 height 154
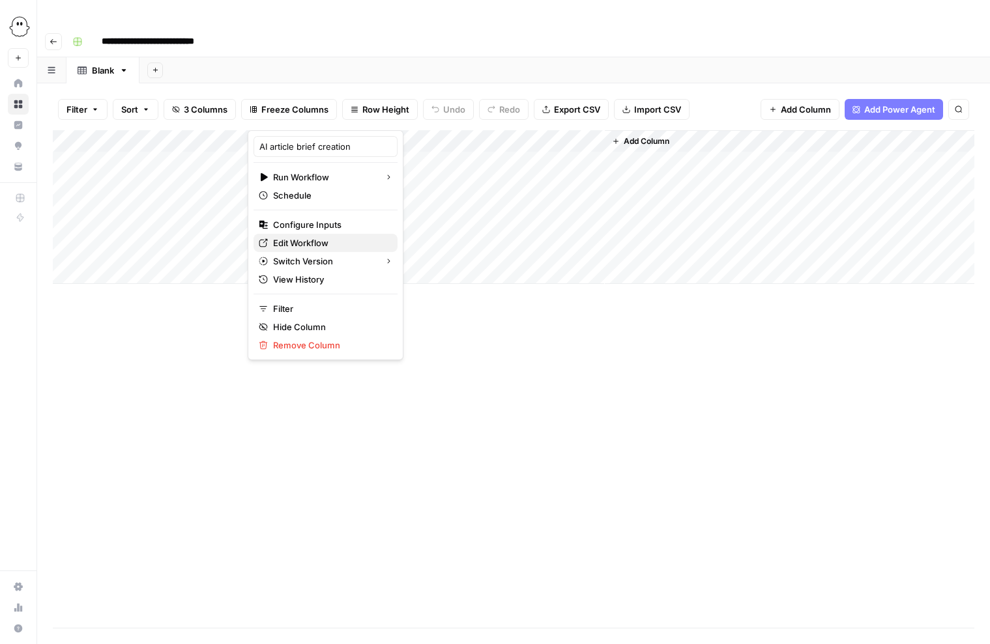
click at [306, 245] on span "Edit Workflow" at bounding box center [330, 243] width 114 height 13
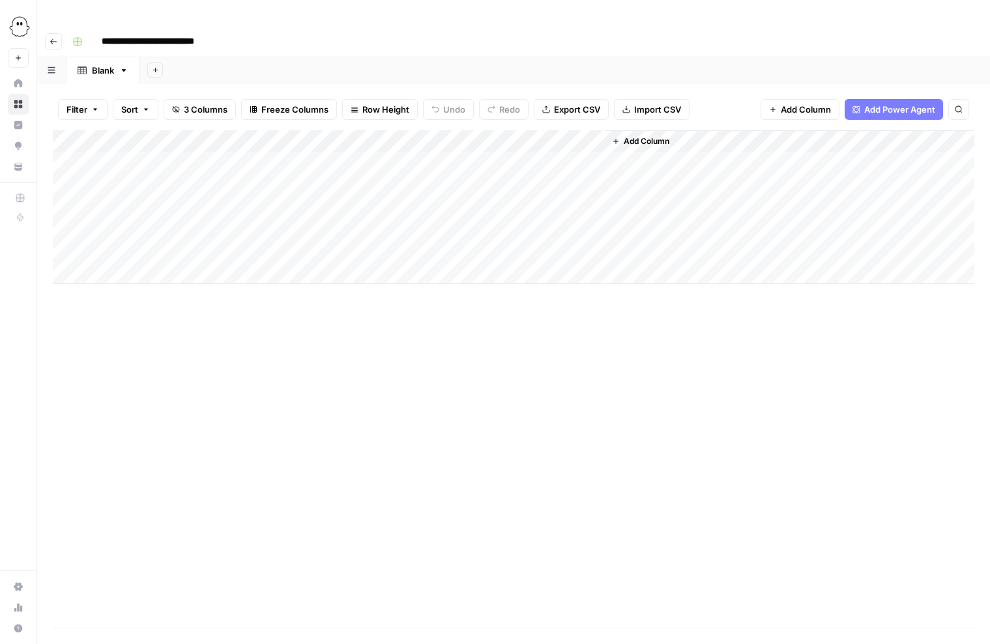
click at [373, 130] on div "Add Column" at bounding box center [513, 207] width 921 height 154
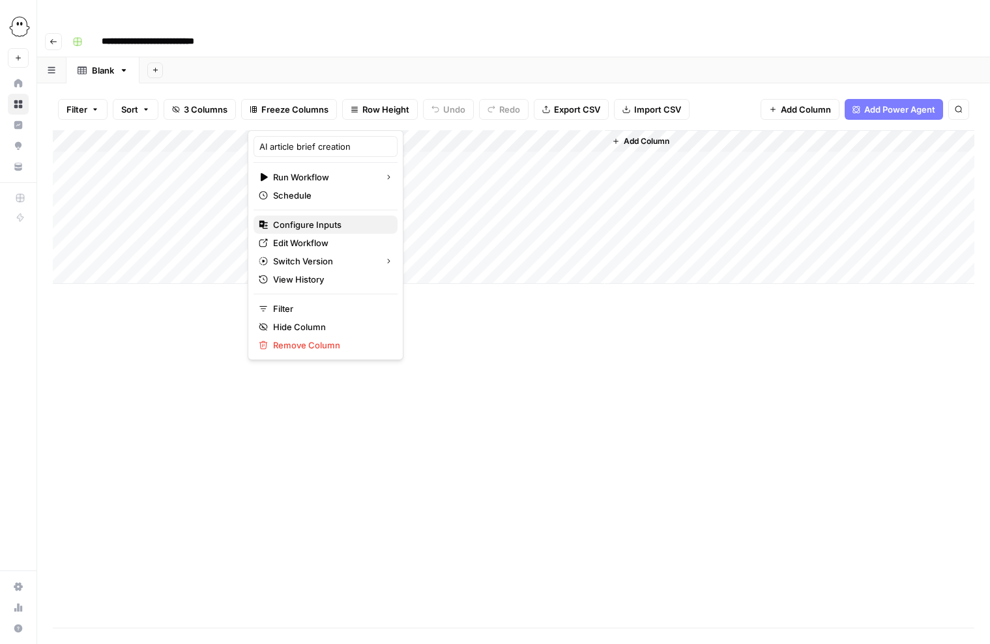
click at [315, 223] on span "Configure Inputs" at bounding box center [330, 224] width 114 height 13
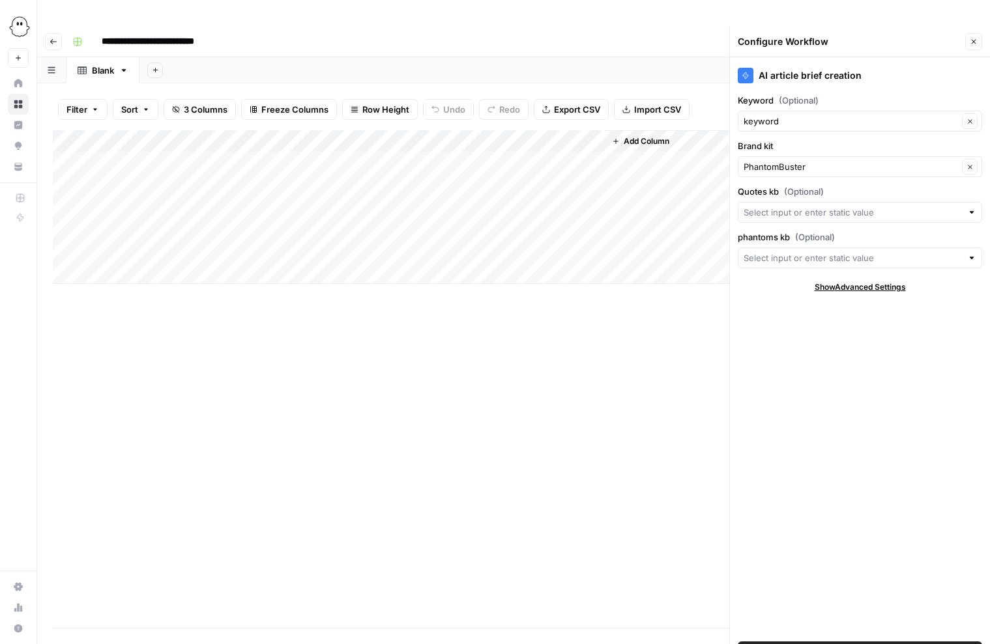
click at [972, 33] on button "Close" at bounding box center [973, 41] width 17 height 17
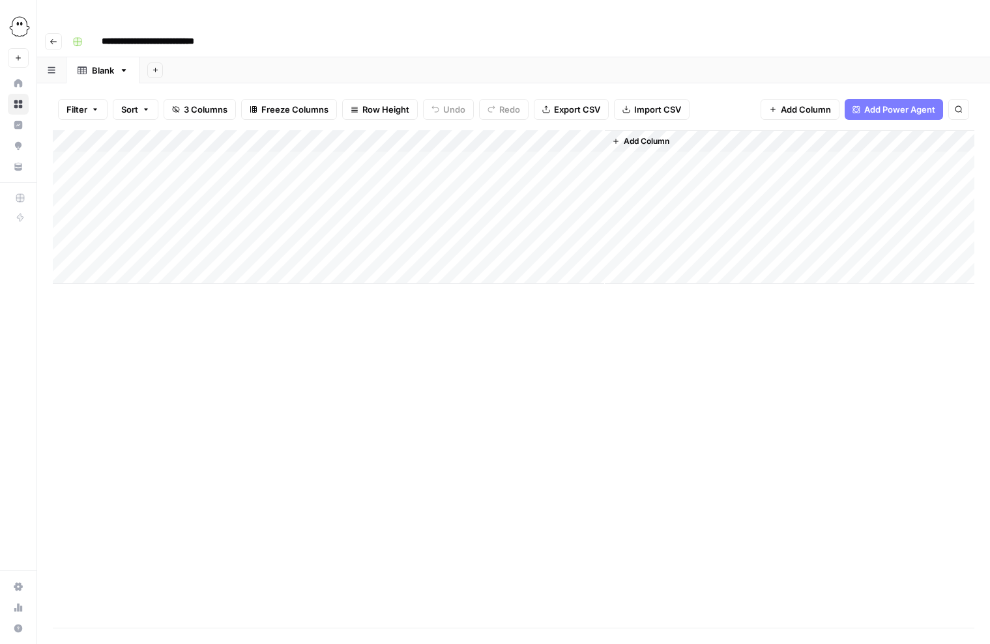
click at [372, 130] on div "Add Column" at bounding box center [513, 207] width 921 height 154
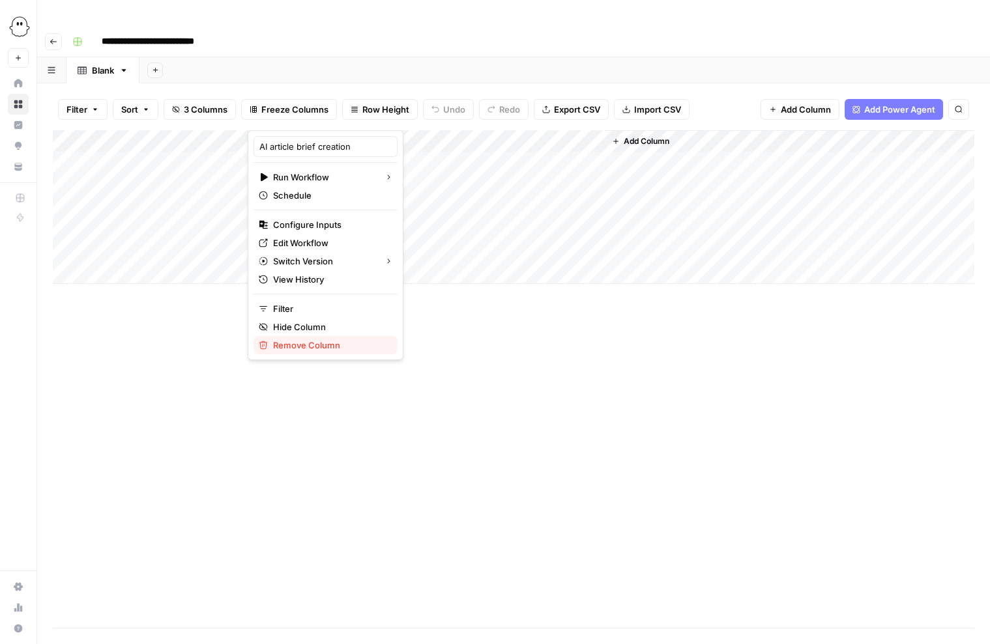
click at [291, 344] on span "Remove Column" at bounding box center [330, 345] width 114 height 13
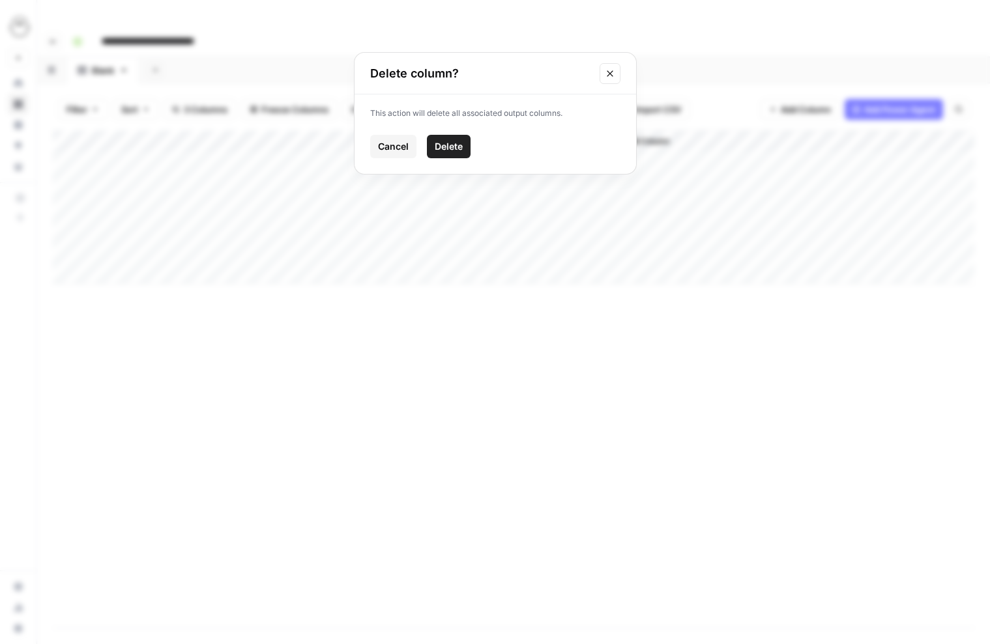
click at [447, 156] on button "Delete" at bounding box center [449, 146] width 44 height 23
click at [633, 133] on button "Add Column" at bounding box center [641, 141] width 68 height 17
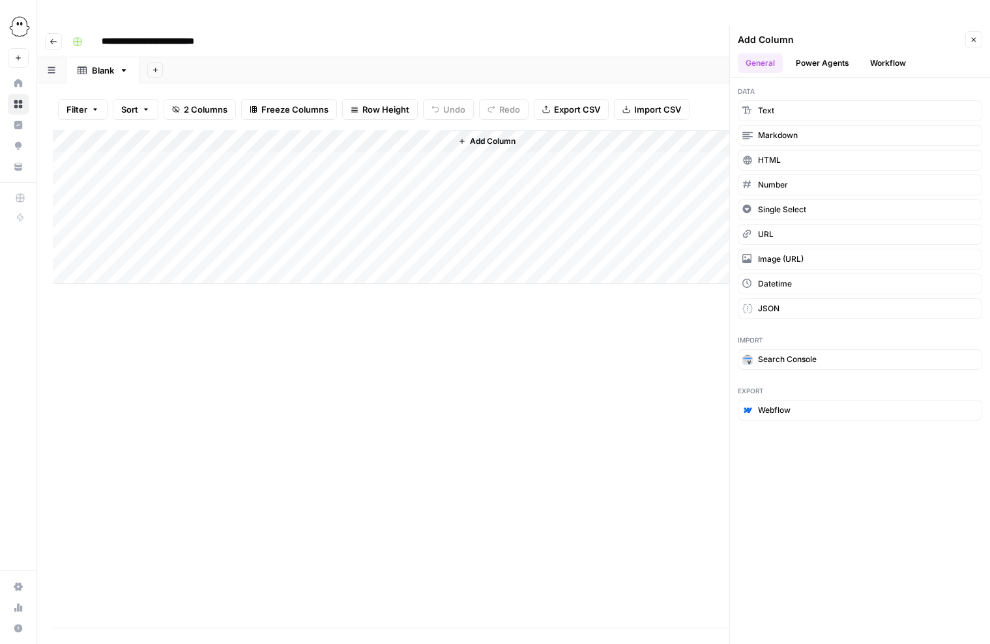
click at [879, 53] on button "Workflow" at bounding box center [887, 63] width 51 height 20
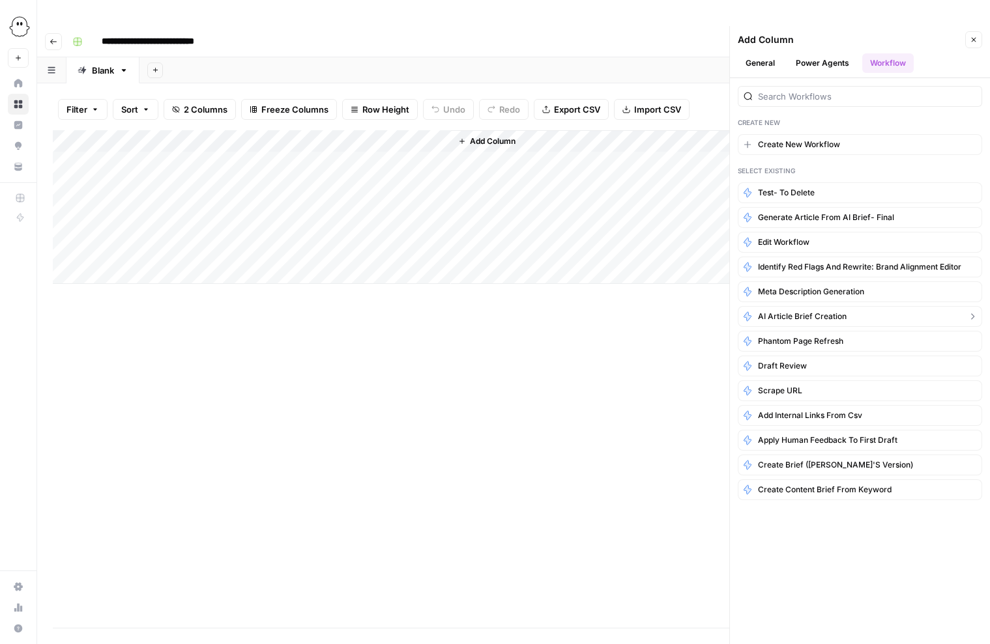
click at [809, 311] on span "AI article brief creation" at bounding box center [802, 317] width 89 height 12
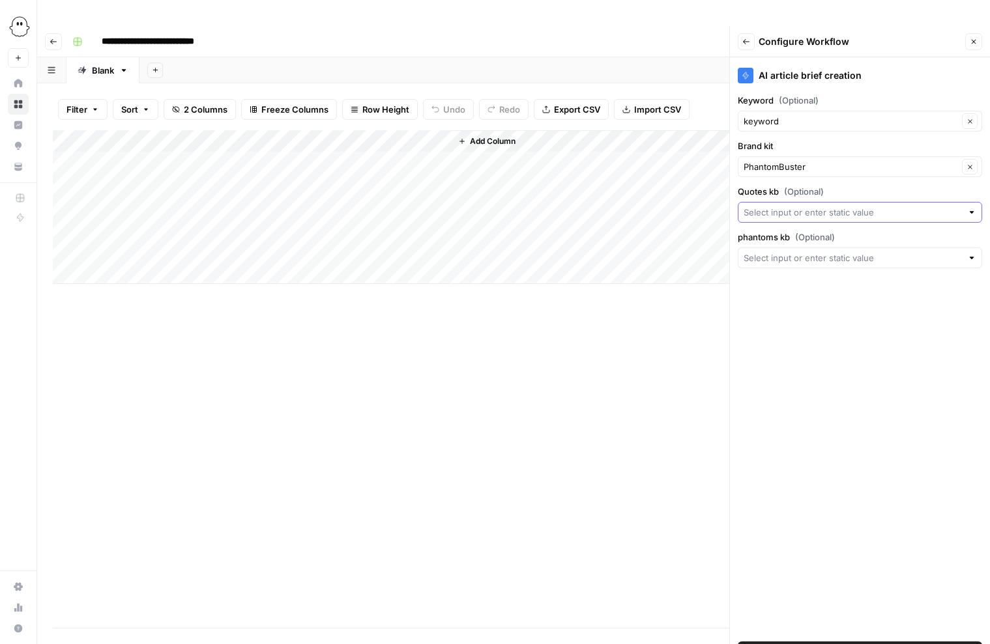
click at [801, 206] on input "Quotes kb (Optional)" at bounding box center [852, 212] width 218 height 13
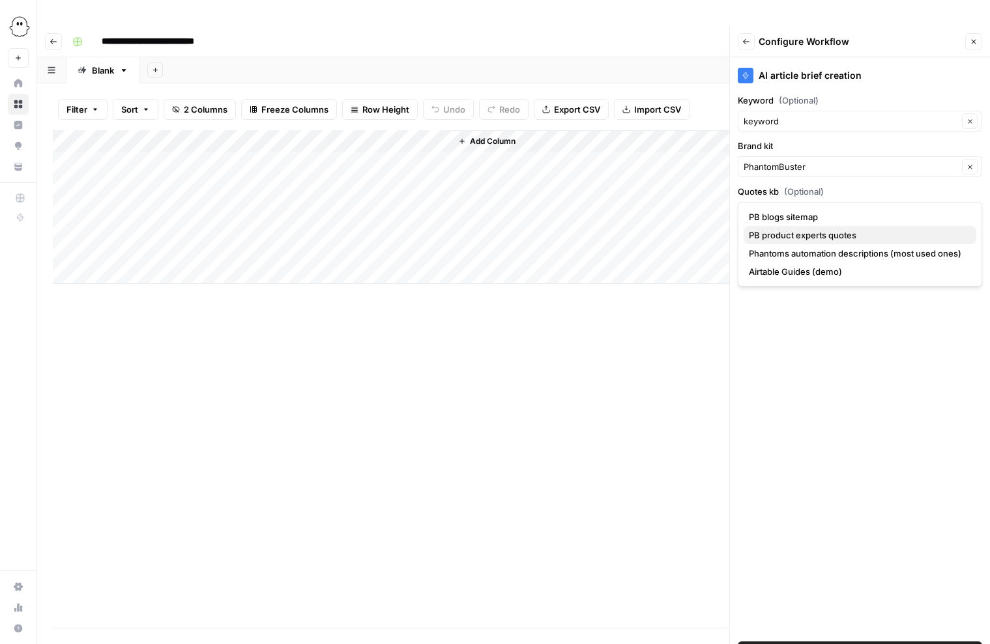
click at [788, 237] on span "PB product experts quotes" at bounding box center [857, 235] width 217 height 13
type input "PB product experts quotes"
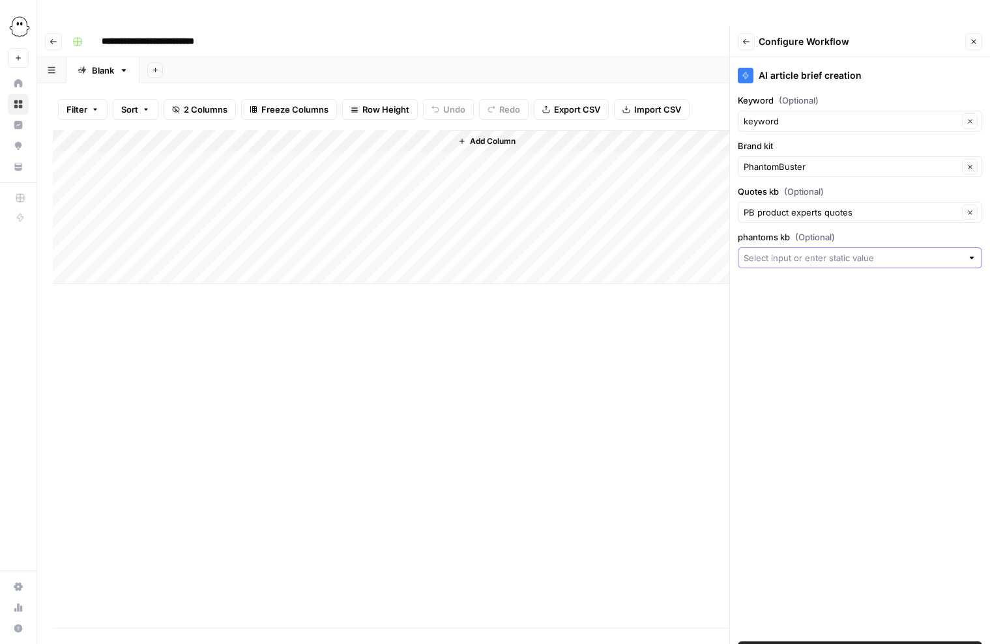
click at [788, 252] on input "phantoms kb (Optional)" at bounding box center [852, 258] width 218 height 13
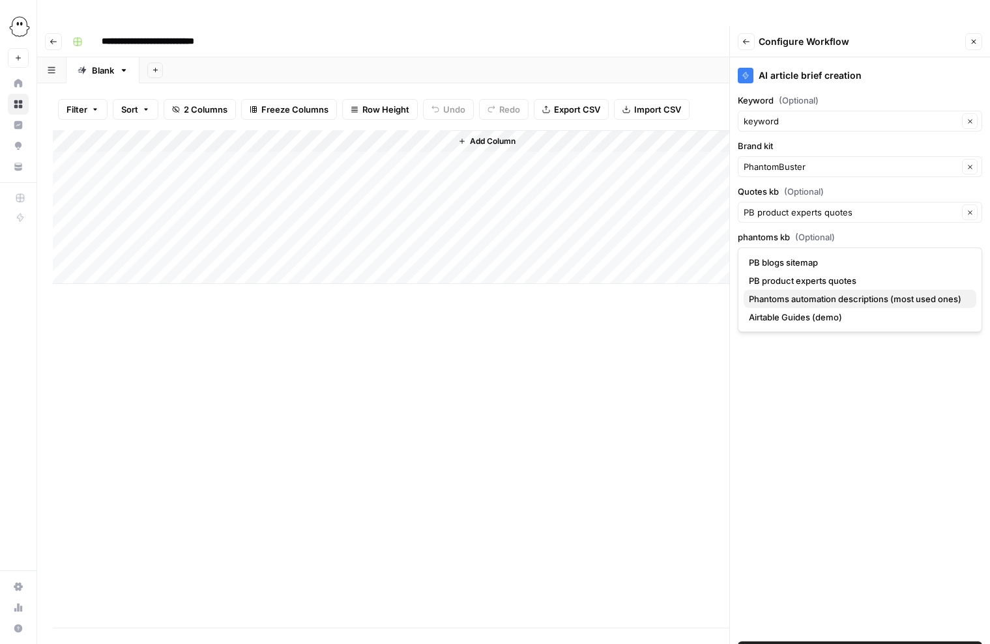
click at [792, 298] on span "Phantoms automation descriptions (most used ones)" at bounding box center [857, 299] width 217 height 13
type input "Phantoms automation descriptions (most used ones)"
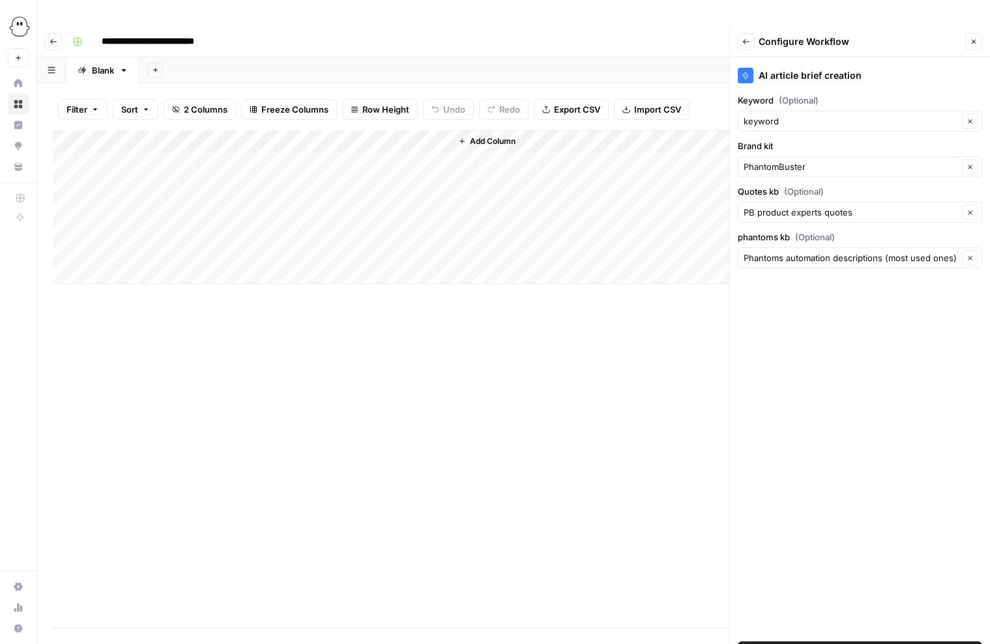
click at [873, 644] on span "Add Workflow" at bounding box center [859, 652] width 57 height 13
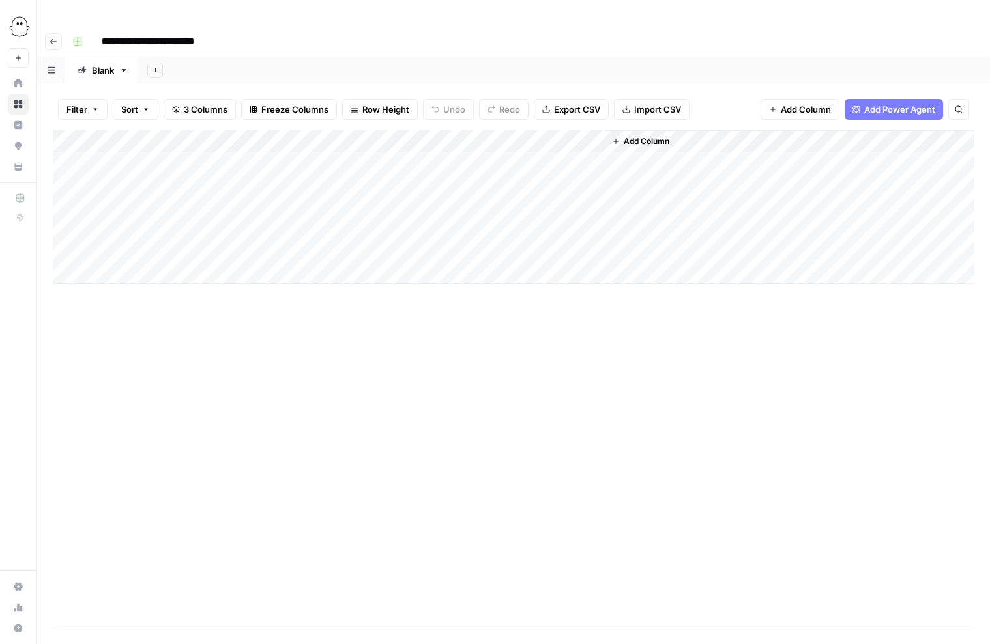
drag, startPoint x: 493, startPoint y: 115, endPoint x: 309, endPoint y: 112, distance: 184.4
click at [309, 130] on div "Add Column" at bounding box center [513, 207] width 921 height 154
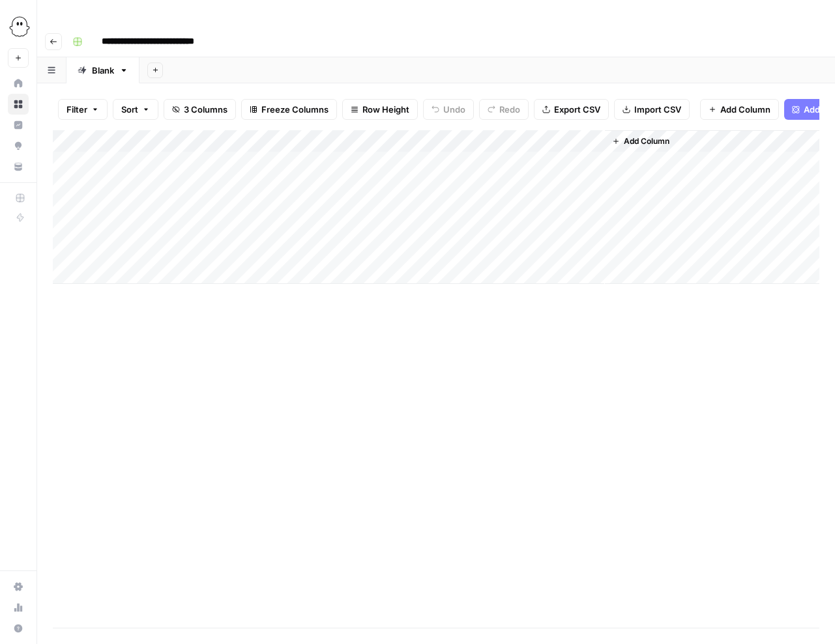
click at [143, 136] on div "Add Column" at bounding box center [436, 207] width 766 height 154
type textarea "**********"
click at [372, 130] on div "Add Column" at bounding box center [436, 207] width 766 height 154
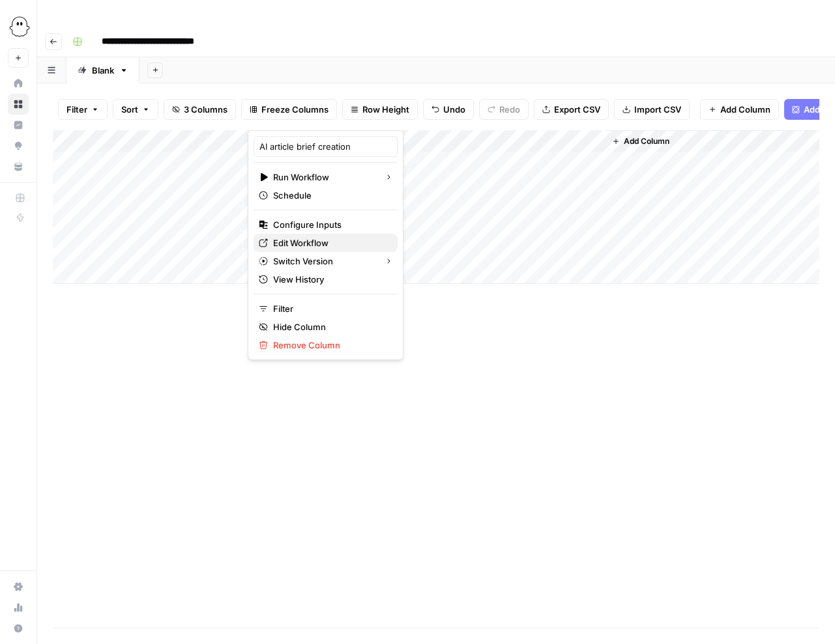
click at [291, 242] on span "Edit Workflow" at bounding box center [330, 243] width 114 height 13
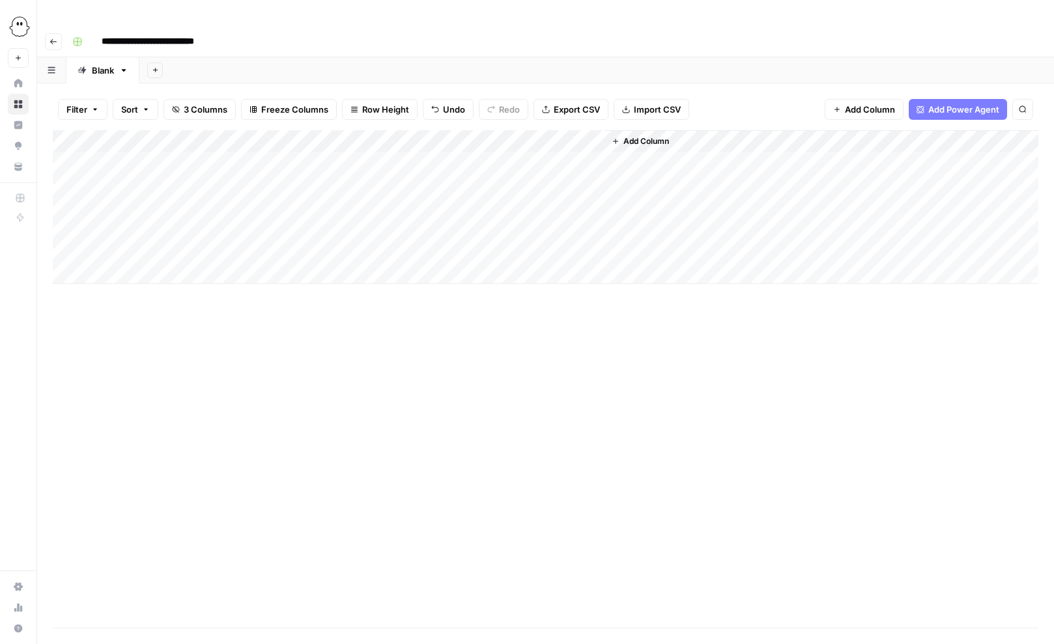
click at [646, 136] on span "Add Column" at bounding box center [647, 142] width 46 height 12
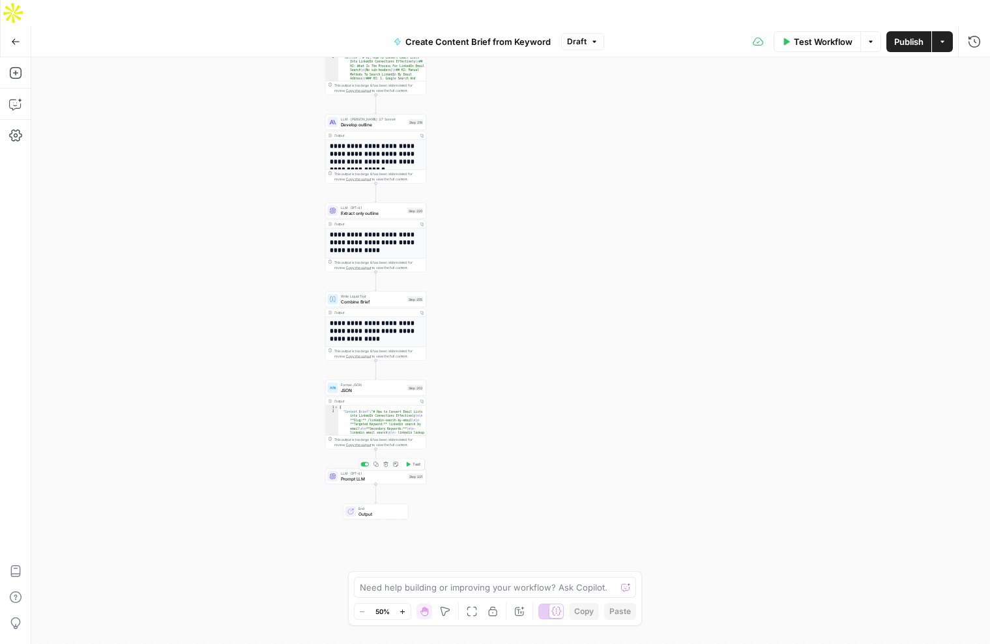
click at [375, 476] on span "Prompt LLM" at bounding box center [373, 479] width 65 height 7
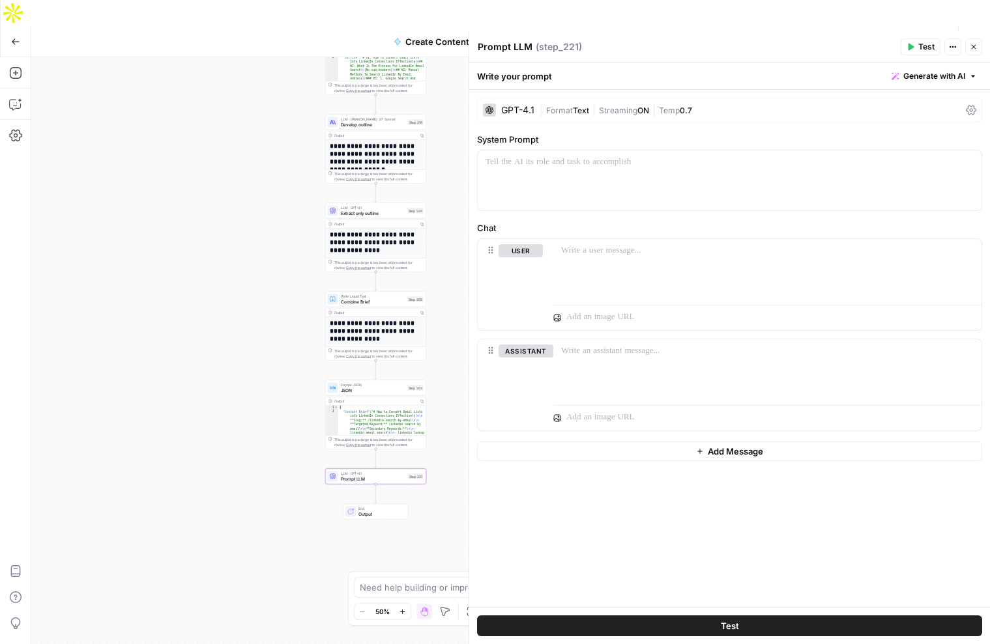
click at [970, 47] on icon "button" at bounding box center [974, 47] width 8 height 8
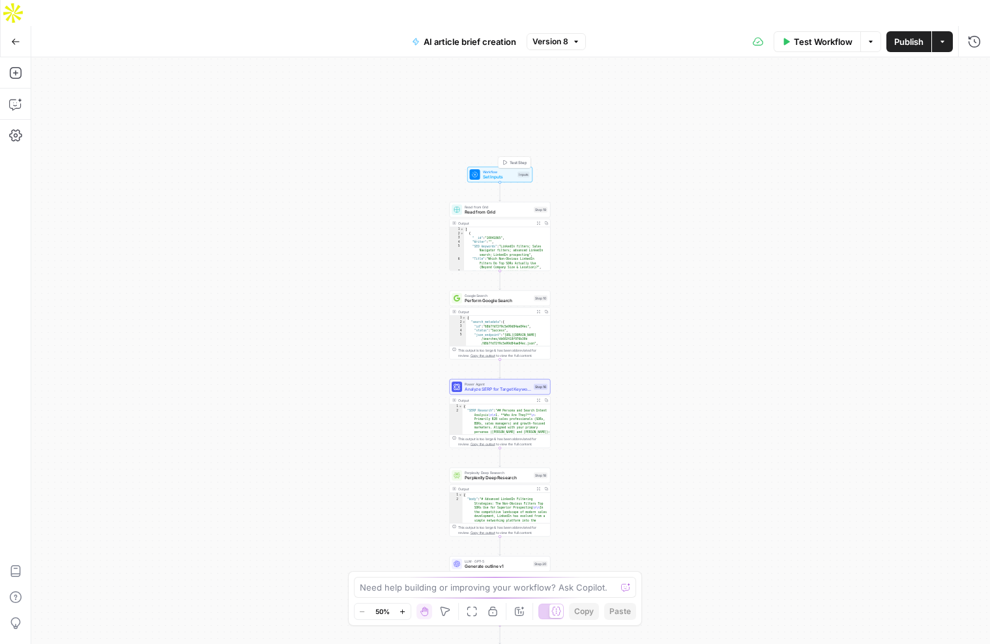
click at [495, 169] on span "Workflow" at bounding box center [499, 171] width 33 height 5
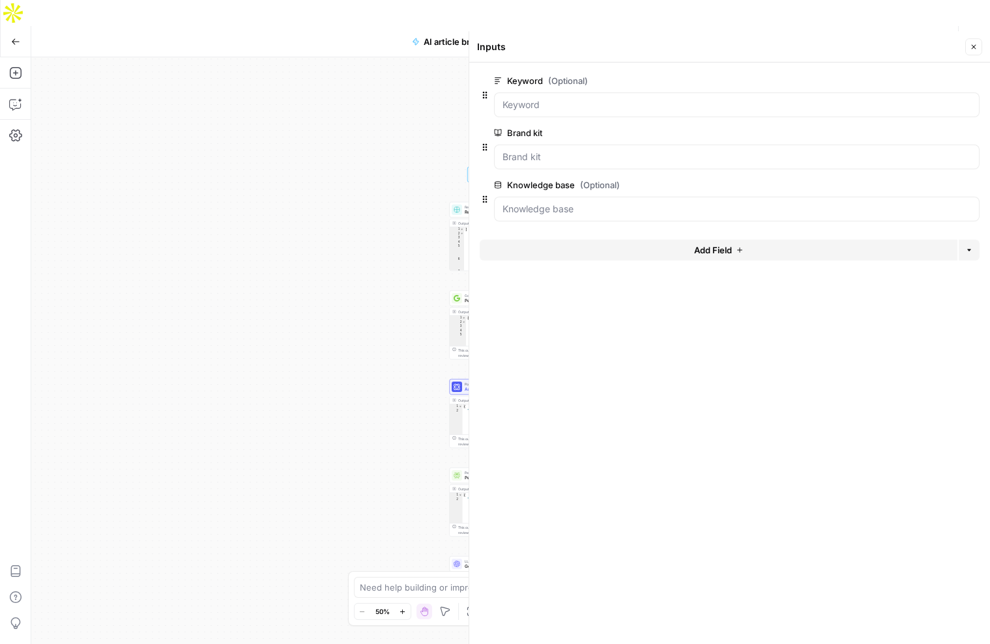
click at [722, 249] on span "Add Field" at bounding box center [713, 250] width 38 height 13
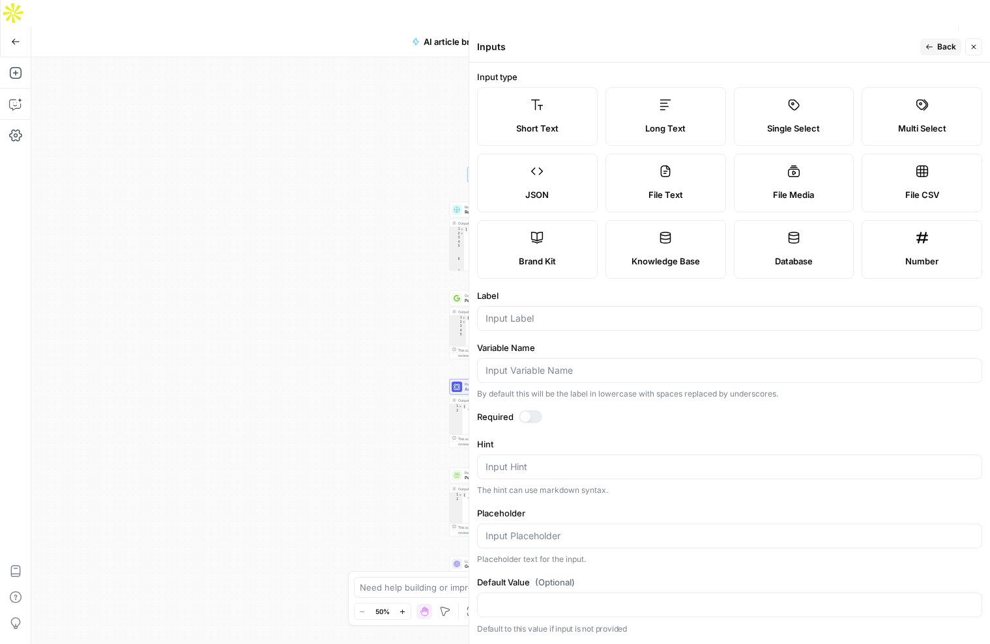
click at [669, 262] on span "Knowledge Base" at bounding box center [665, 261] width 68 height 13
click at [509, 311] on div at bounding box center [729, 318] width 505 height 25
type input "KB 2"
click at [975, 46] on icon "button" at bounding box center [974, 47] width 8 height 8
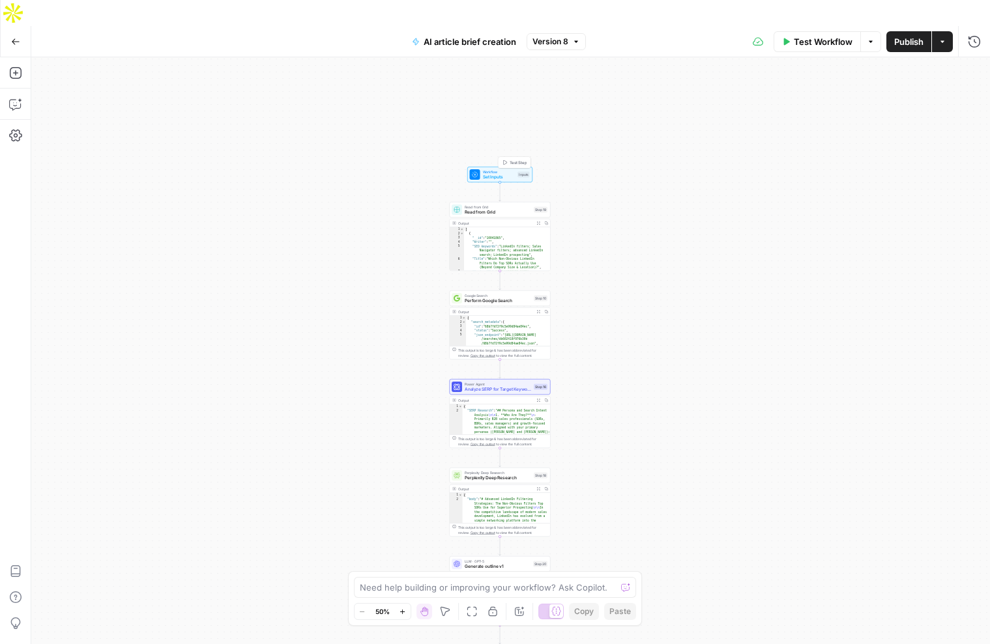
click at [492, 174] on span "Set Inputs" at bounding box center [499, 177] width 33 height 7
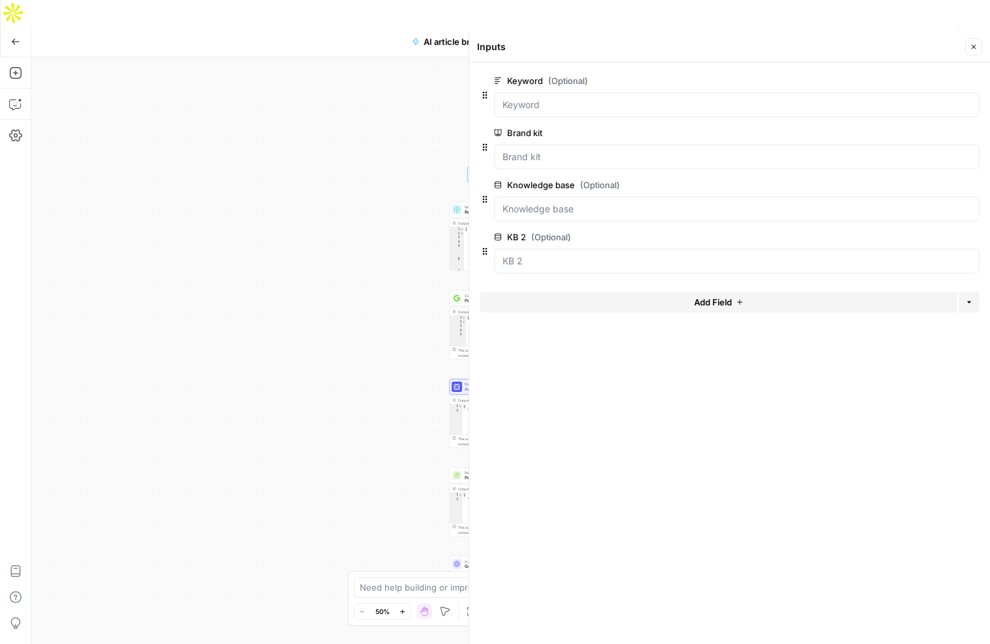
click at [920, 190] on span "edit field" at bounding box center [930, 185] width 29 height 10
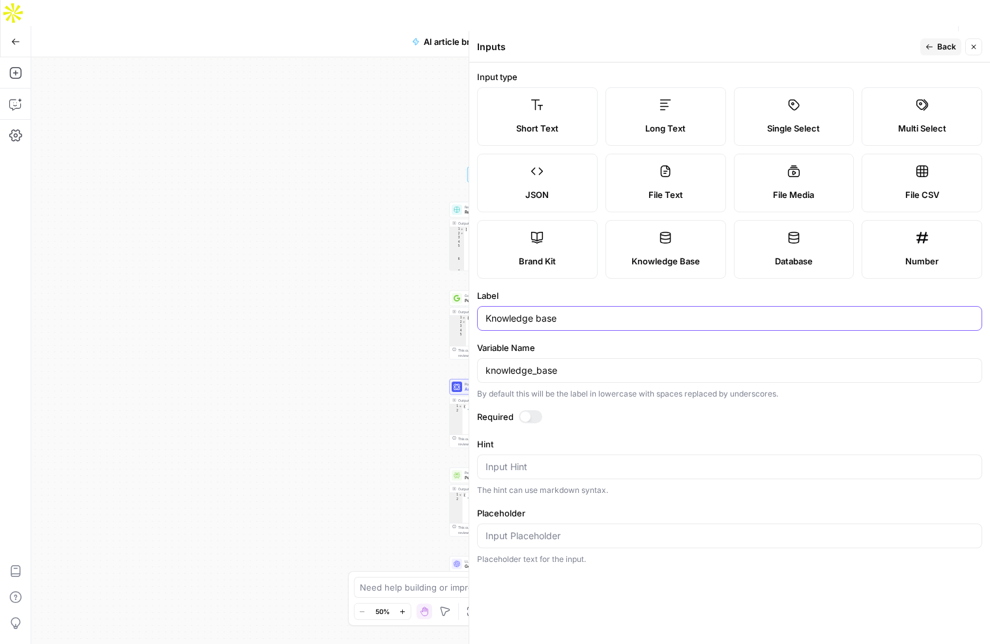
click at [540, 318] on input "Knowledge base" at bounding box center [729, 318] width 488 height 13
type input "Kb 1"
click at [598, 345] on label "Variable Name" at bounding box center [729, 347] width 505 height 13
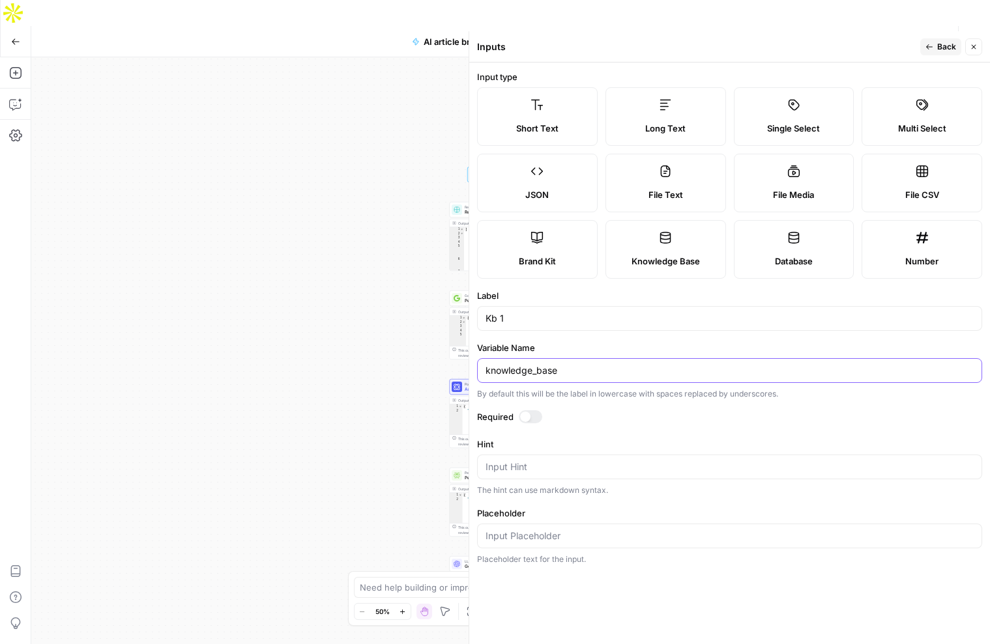
click at [598, 364] on input "knowledge_base" at bounding box center [729, 370] width 488 height 13
drag, startPoint x: 581, startPoint y: 368, endPoint x: 482, endPoint y: 373, distance: 99.2
click at [482, 373] on div "knowledge_base" at bounding box center [729, 370] width 505 height 25
click at [498, 317] on input "Kb 1" at bounding box center [729, 318] width 488 height 13
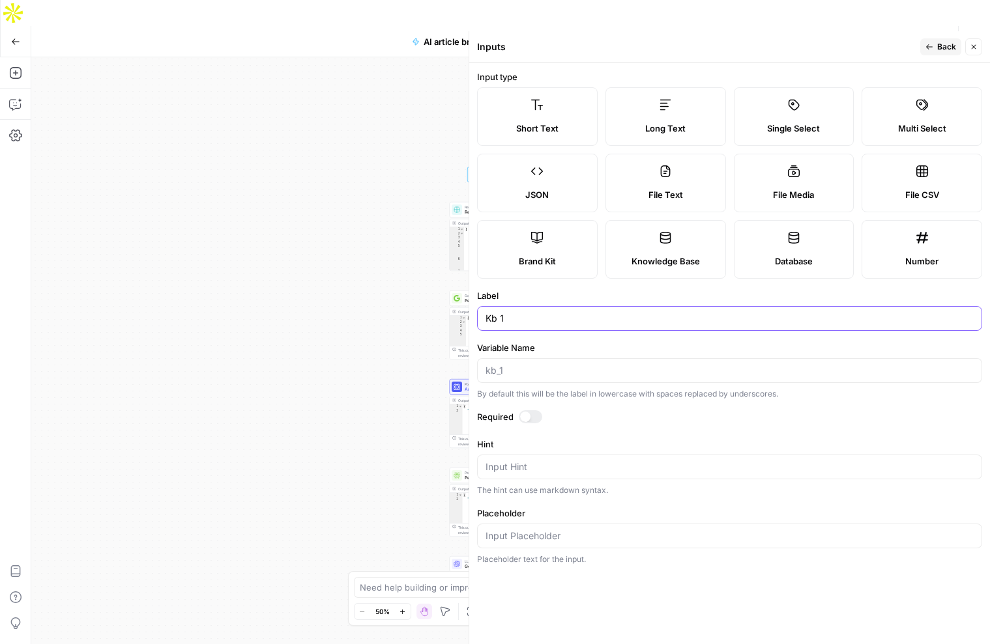
click at [498, 317] on input "Kb 1" at bounding box center [729, 318] width 488 height 13
type input "Quotes kb"
click at [940, 43] on span "Back" at bounding box center [946, 47] width 19 height 12
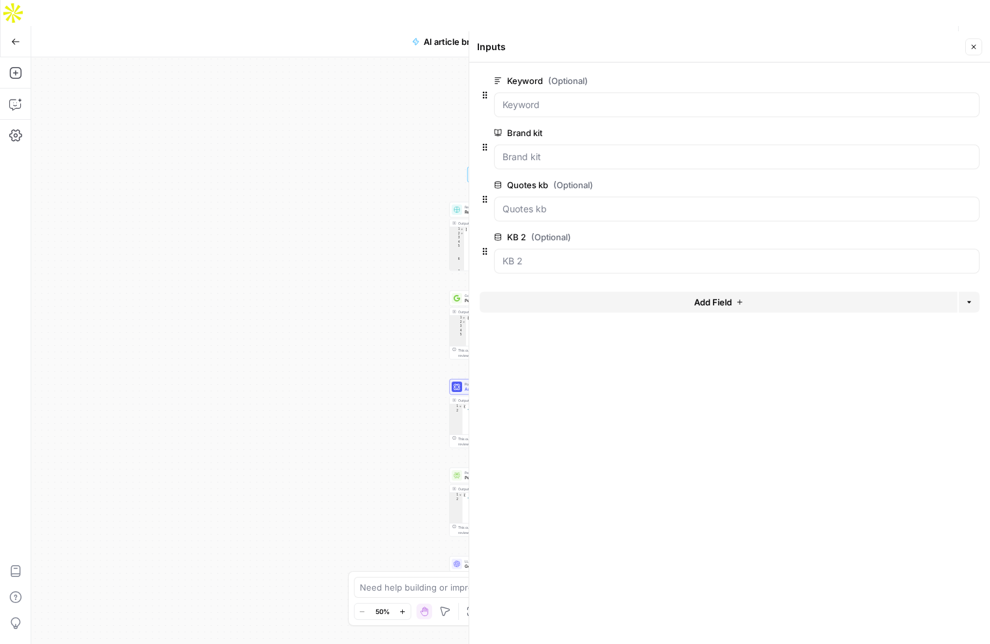
click at [922, 236] on span "edit field" at bounding box center [930, 237] width 29 height 10
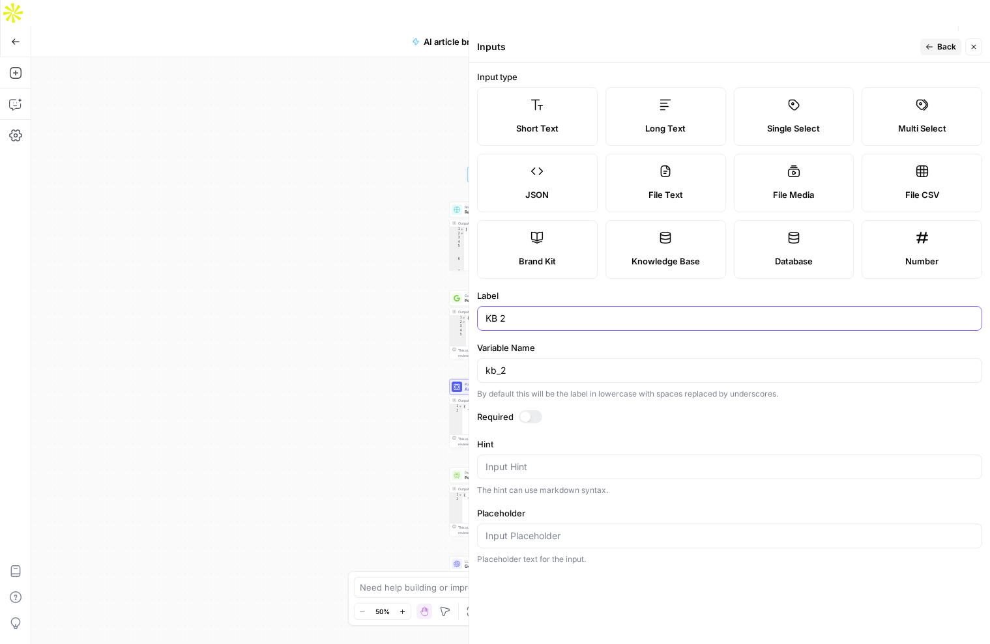
click at [496, 318] on input "KB 2" at bounding box center [729, 318] width 488 height 13
type input "phantoms kb"
click at [545, 367] on input "kb_2" at bounding box center [729, 370] width 488 height 13
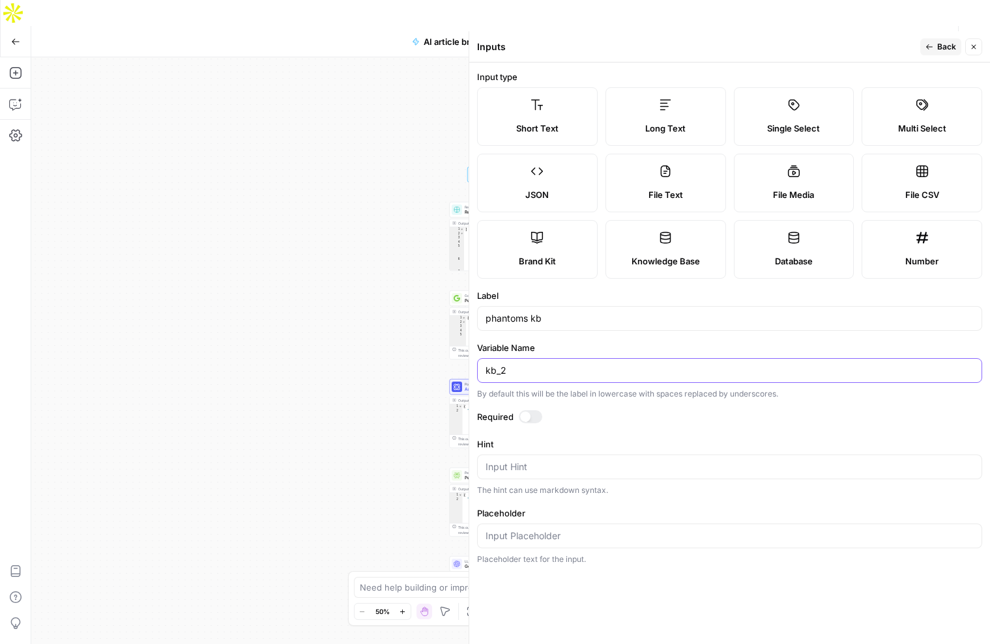
click at [545, 367] on input "kb_2" at bounding box center [729, 370] width 488 height 13
click at [564, 347] on label "Variable Name" at bounding box center [729, 347] width 505 height 13
click at [564, 364] on input "Variable Name" at bounding box center [729, 370] width 488 height 13
click at [947, 45] on span "Back" at bounding box center [946, 47] width 19 height 12
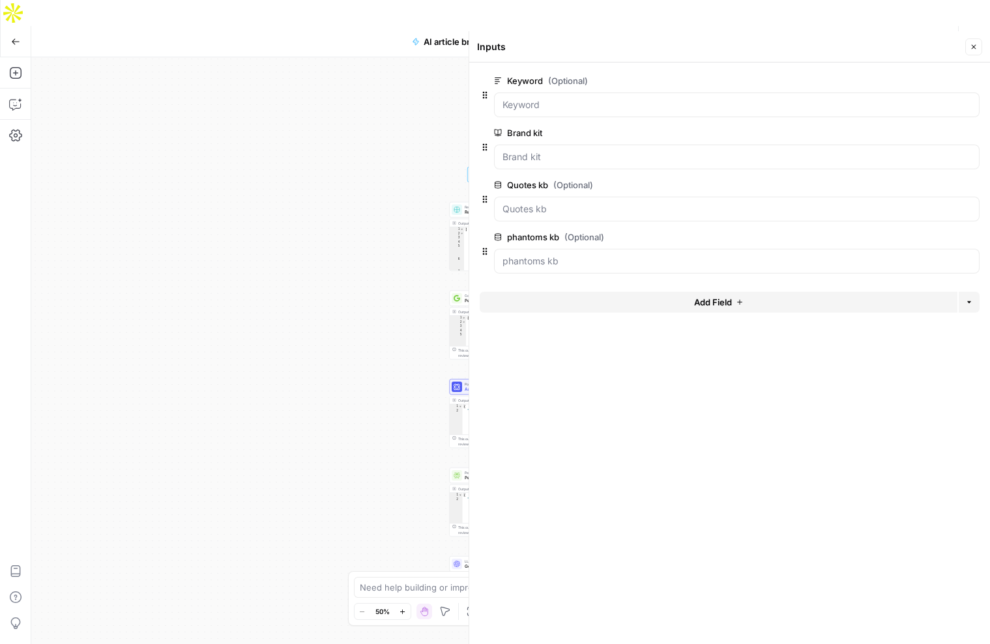
click at [910, 35] on span "Publish" at bounding box center [908, 41] width 29 height 13
click at [974, 46] on icon "button" at bounding box center [974, 47] width 8 height 8
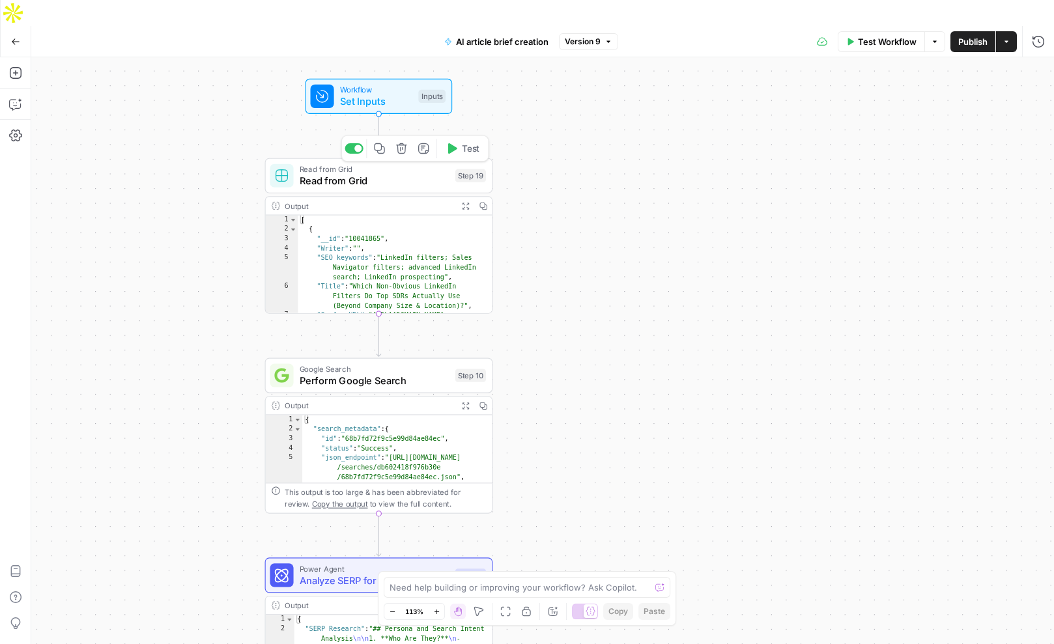
click at [377, 173] on span "Read from Grid" at bounding box center [375, 180] width 150 height 15
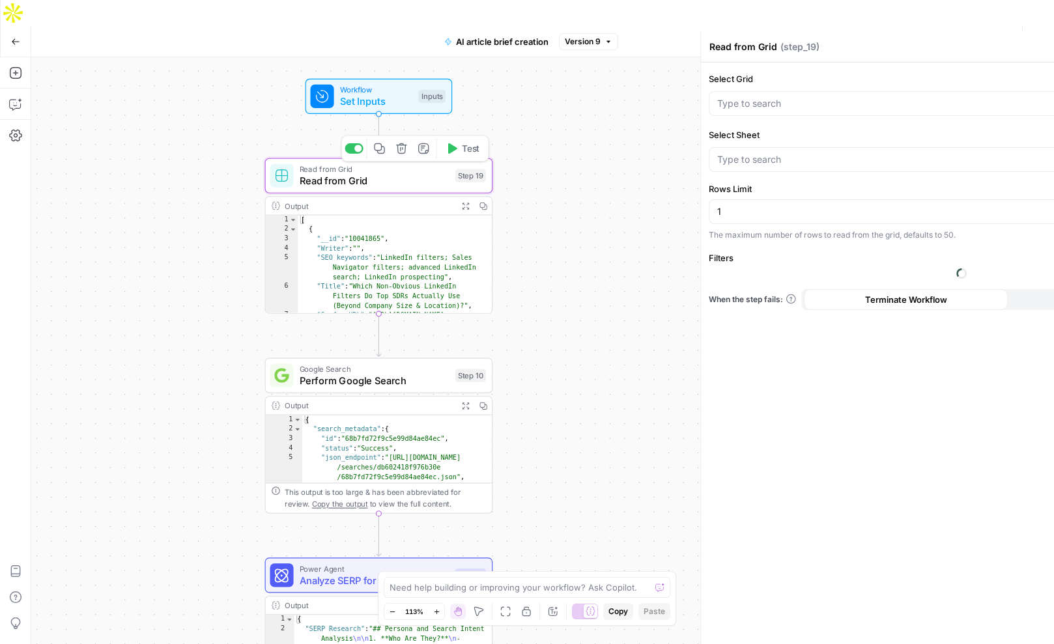
type input "September_25_Blog_Briefs.csv"
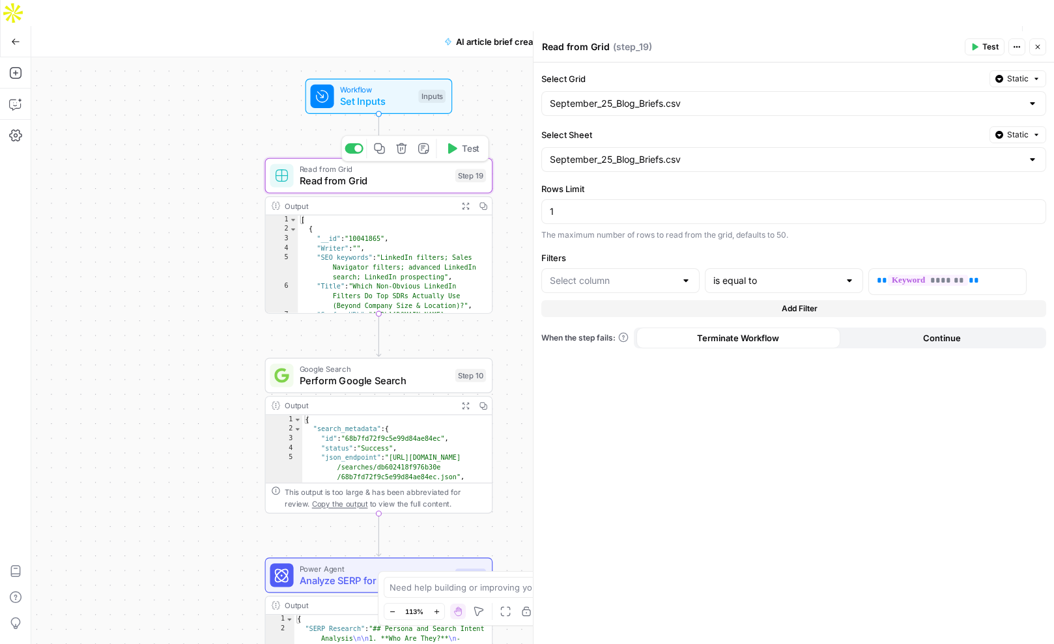
type input "SEO keywords"
click at [774, 106] on input "Select Grid" at bounding box center [786, 103] width 472 height 13
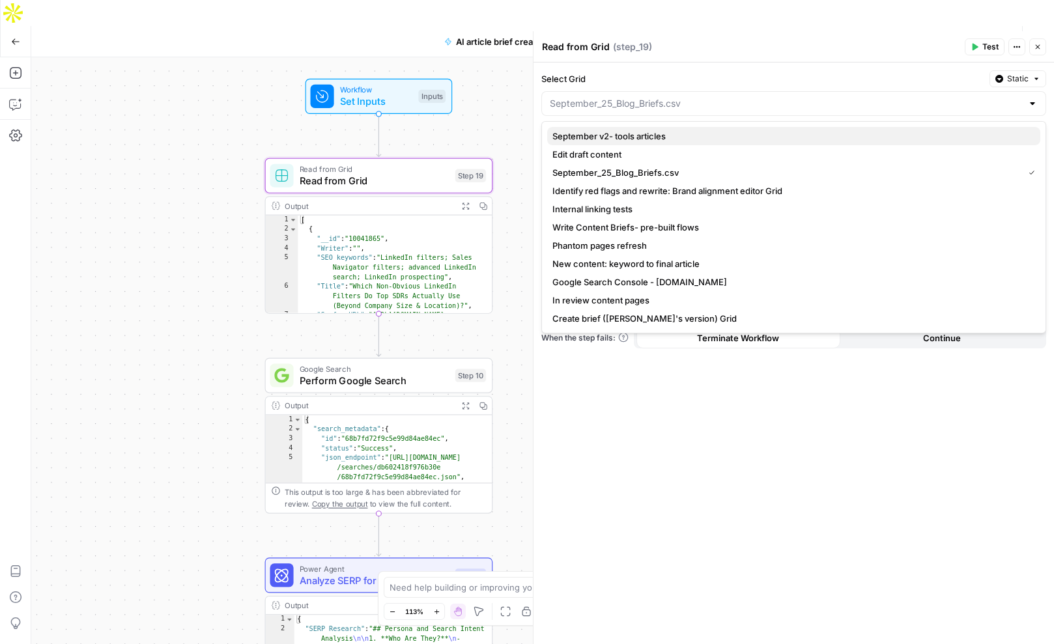
click at [606, 137] on span "September v2- tools articles" at bounding box center [792, 136] width 478 height 13
type input "September v2- tools articles"
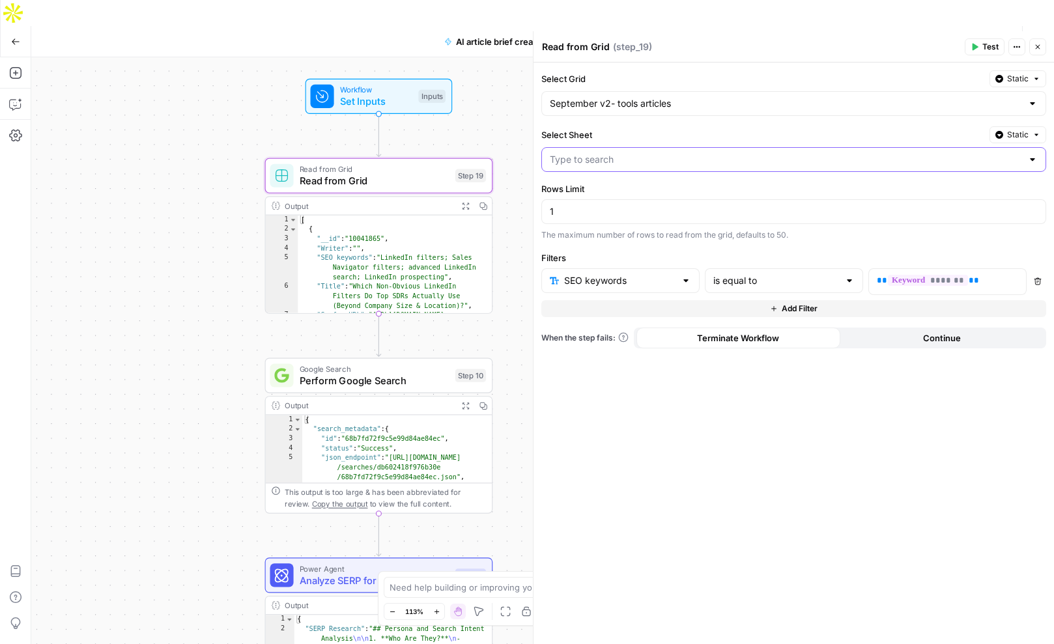
click at [615, 160] on input "Select Sheet" at bounding box center [786, 159] width 472 height 13
click at [770, 132] on label "Select Sheet" at bounding box center [762, 134] width 443 height 13
click at [770, 153] on input "Select Sheet" at bounding box center [786, 159] width 472 height 13
click at [1030, 133] on button "Static" at bounding box center [1018, 134] width 57 height 17
click at [968, 161] on span "Static" at bounding box center [987, 162] width 62 height 13
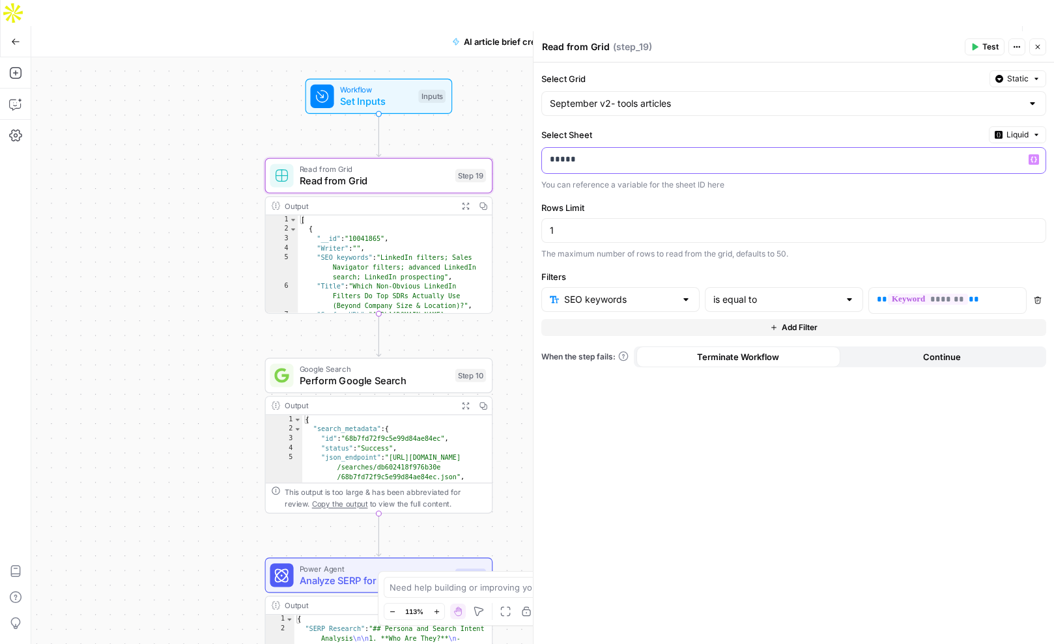
click at [785, 162] on p "*****" at bounding box center [794, 159] width 488 height 13
click at [794, 201] on label "Rows Limit" at bounding box center [793, 207] width 505 height 13
click at [794, 224] on input "1" at bounding box center [794, 230] width 488 height 13
click at [684, 299] on div at bounding box center [686, 299] width 10 height 13
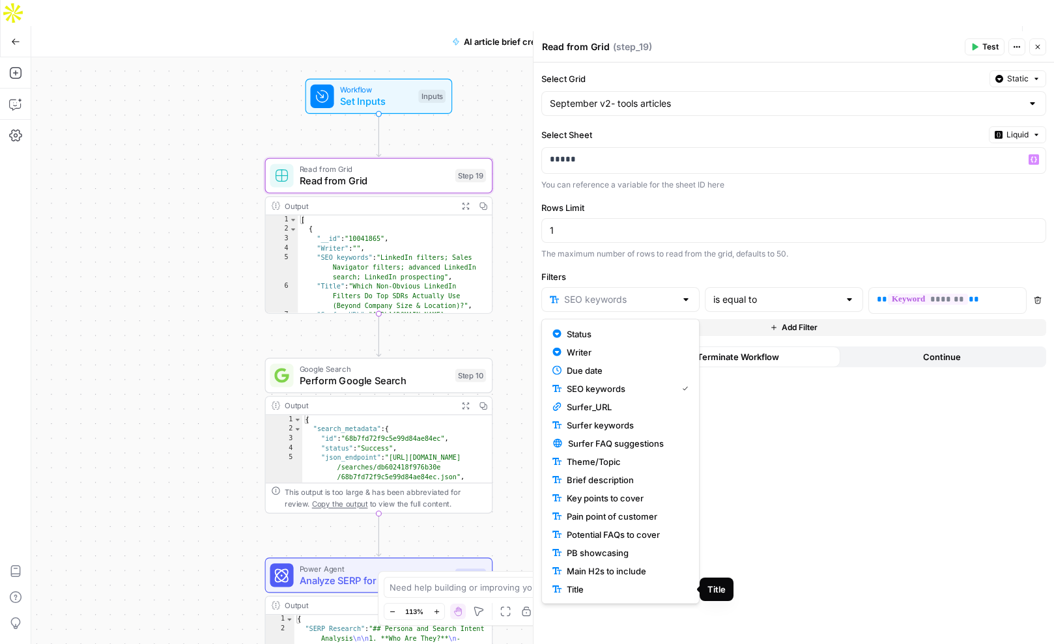
type input "SEO keywords"
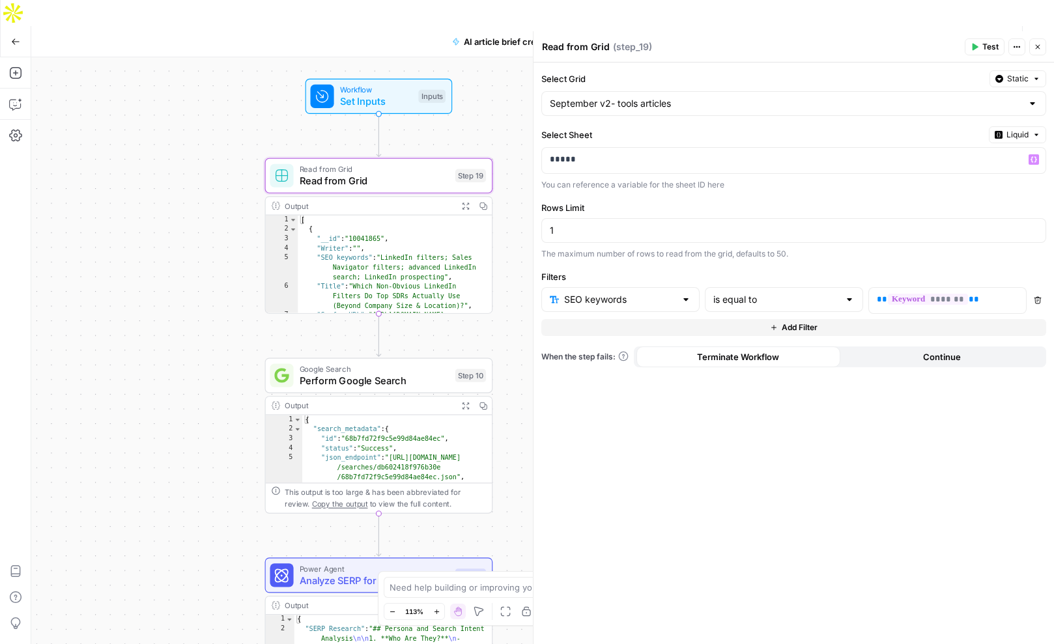
click at [777, 551] on div "Select Grid Static September v2- tools articles Select Sheet Liquid ***** Varia…" at bounding box center [794, 354] width 521 height 582
click at [633, 294] on input "text" at bounding box center [619, 299] width 111 height 13
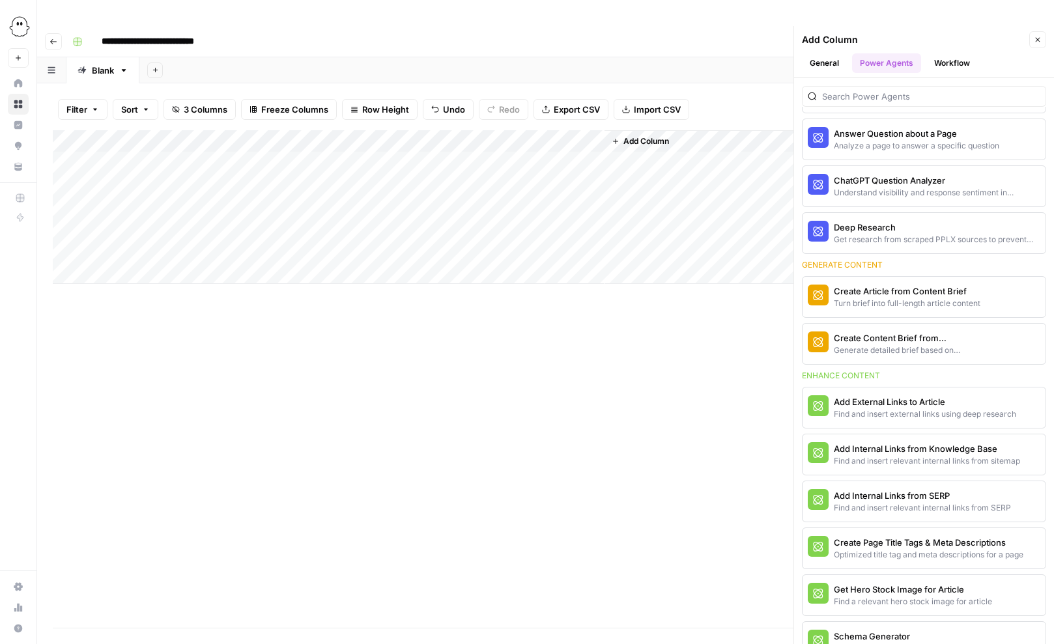
scroll to position [107, 0]
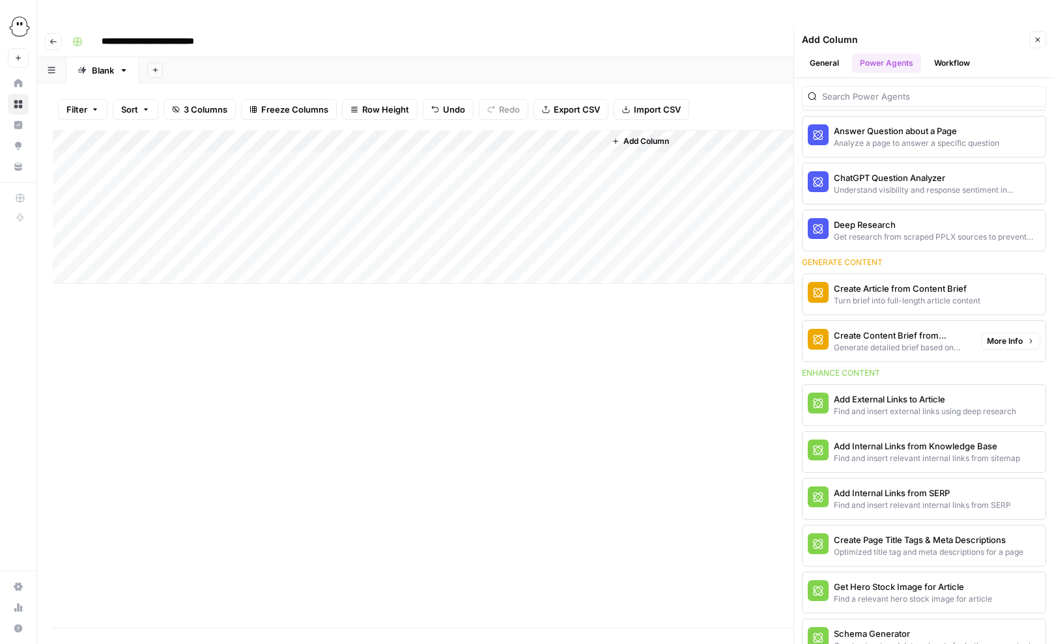
click at [922, 329] on div "Create Content Brief from Keyword" at bounding box center [902, 335] width 137 height 13
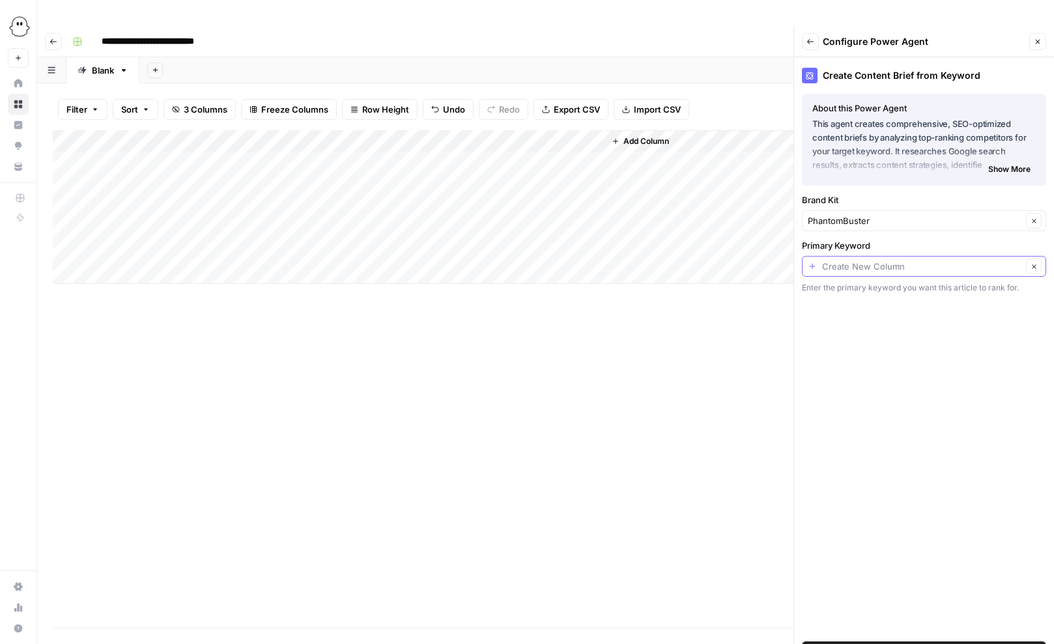
click at [883, 260] on input "Primary Keyword" at bounding box center [922, 266] width 200 height 13
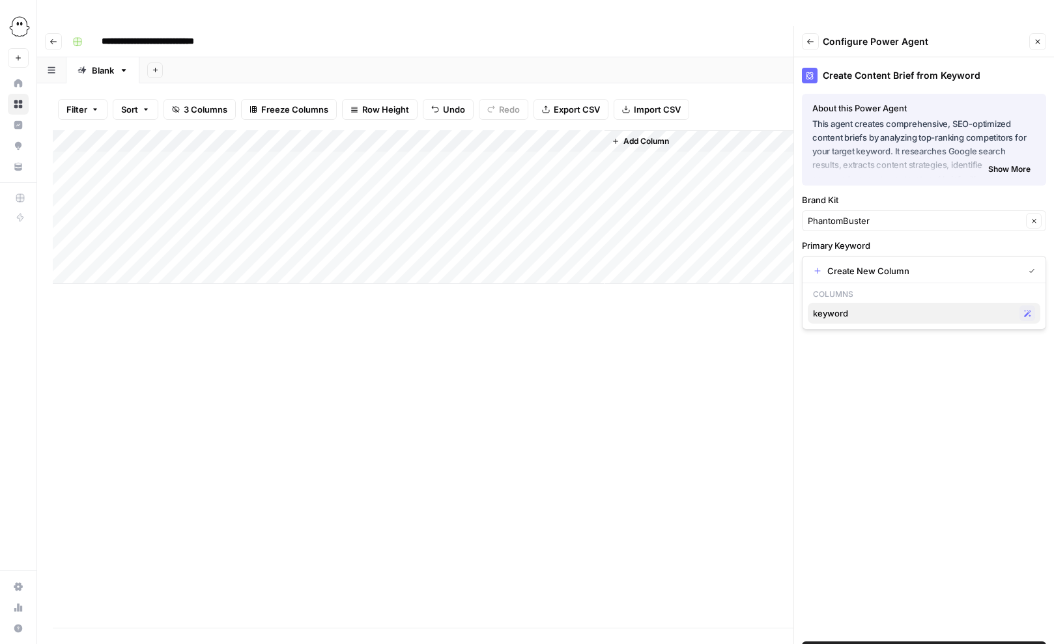
click at [841, 313] on span "keyword" at bounding box center [913, 313] width 201 height 13
type input "keyword"
click at [930, 644] on span "Add Power Agent" at bounding box center [924, 652] width 71 height 13
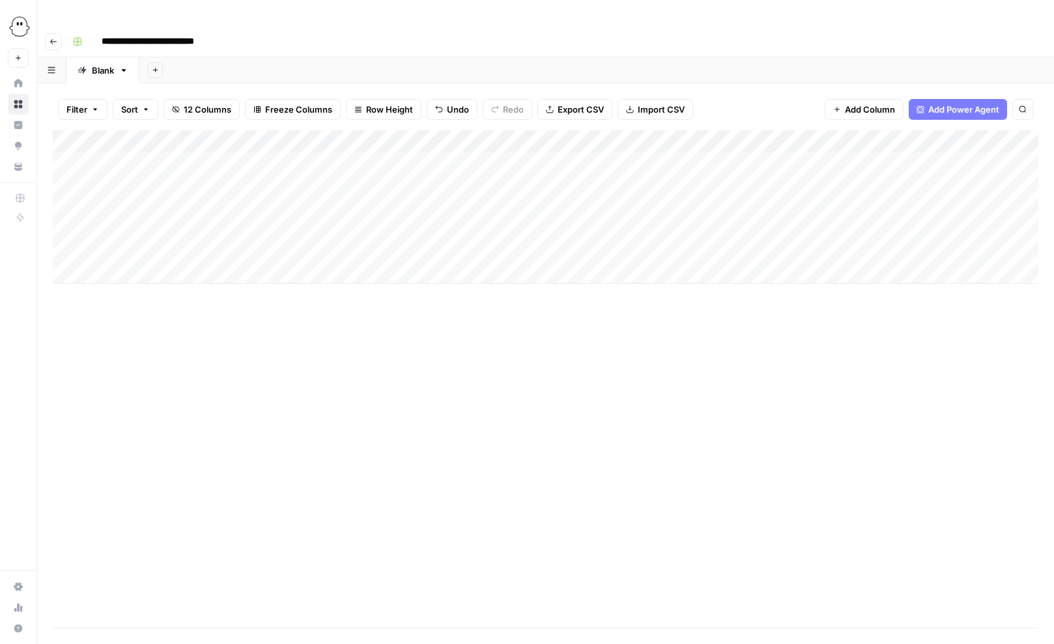
click at [708, 135] on div "Add Column" at bounding box center [546, 207] width 986 height 154
click at [795, 137] on div "Add Column" at bounding box center [546, 207] width 986 height 154
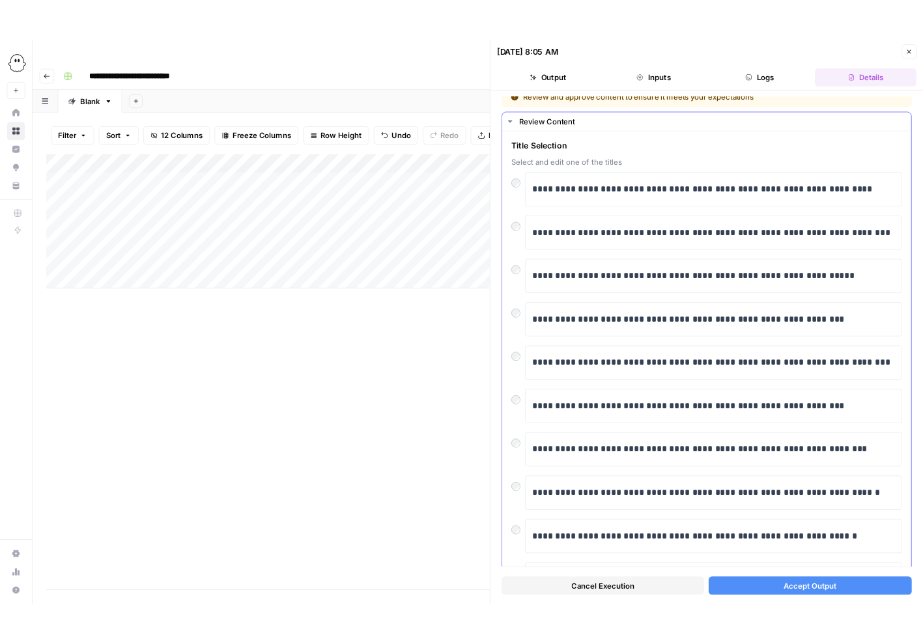
scroll to position [84, 0]
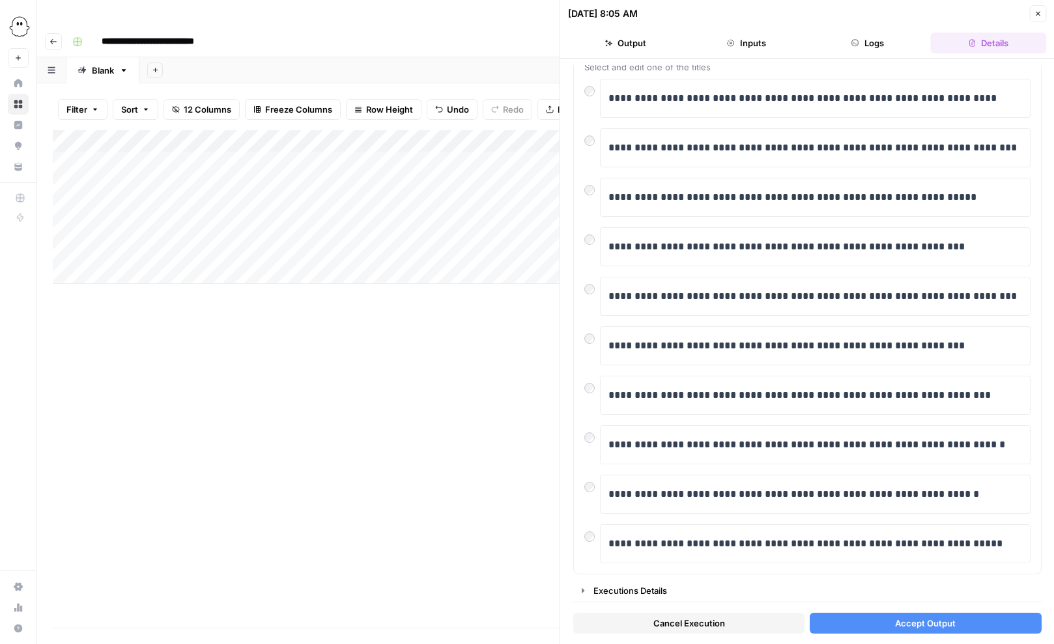
click at [930, 624] on span "Accept Output" at bounding box center [925, 623] width 61 height 13
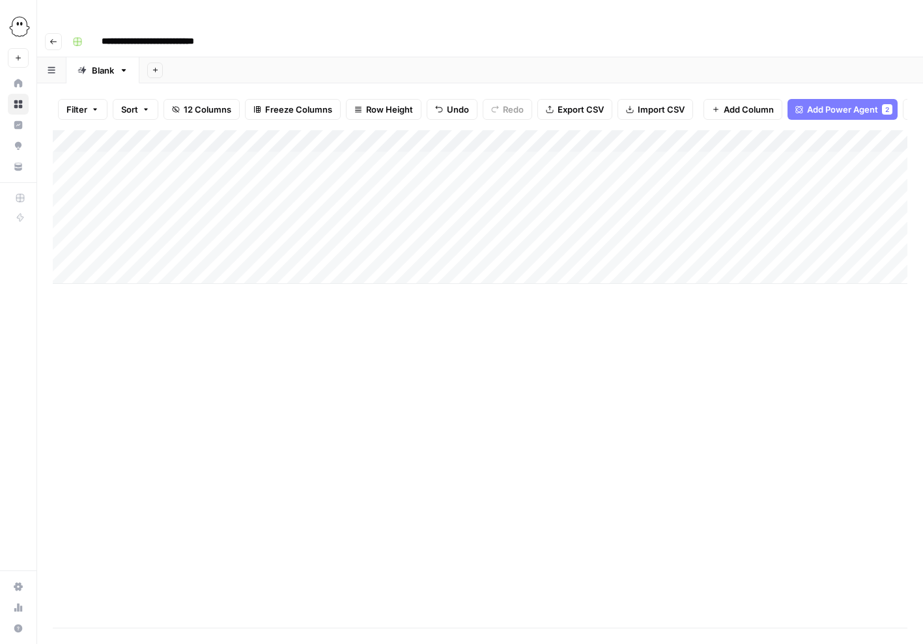
click at [136, 159] on div "Add Column" at bounding box center [480, 207] width 855 height 154
type textarea "**********"
click at [667, 156] on div "Add Column" at bounding box center [480, 207] width 855 height 154
click at [705, 156] on div "Add Column" at bounding box center [480, 207] width 855 height 154
click at [681, 341] on div "Add Column" at bounding box center [480, 379] width 855 height 498
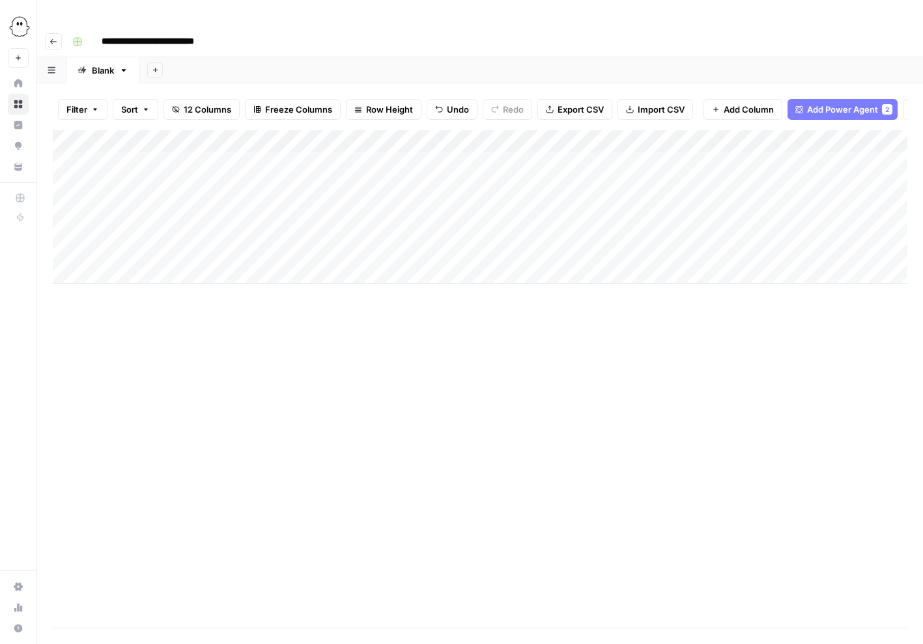
click at [706, 156] on div "Add Column" at bounding box center [480, 207] width 855 height 154
click at [704, 158] on div at bounding box center [705, 159] width 205 height 24
click at [859, 135] on div "Add Column" at bounding box center [480, 207] width 855 height 154
click at [562, 135] on div "Add Column" at bounding box center [480, 207] width 855 height 154
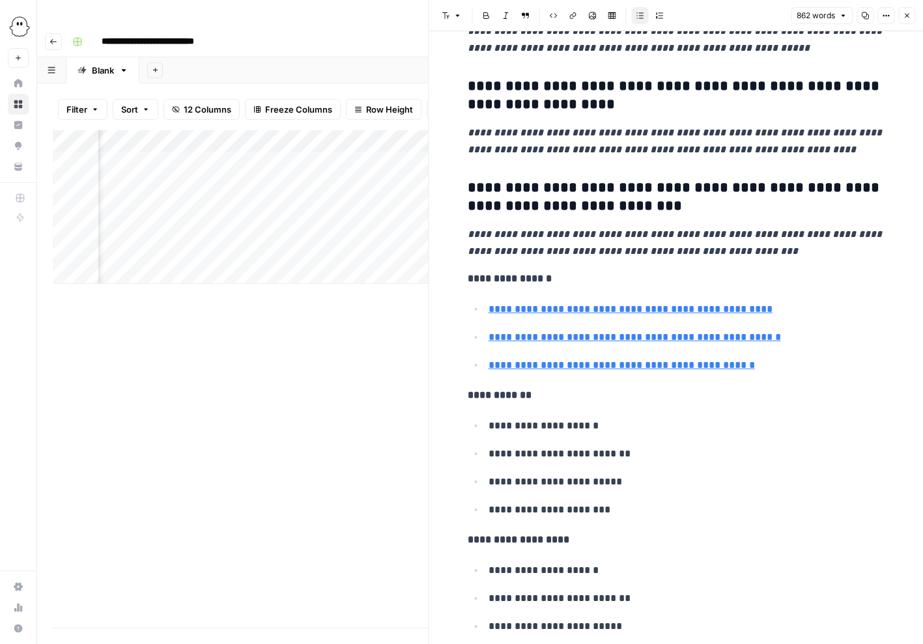
scroll to position [3366, 0]
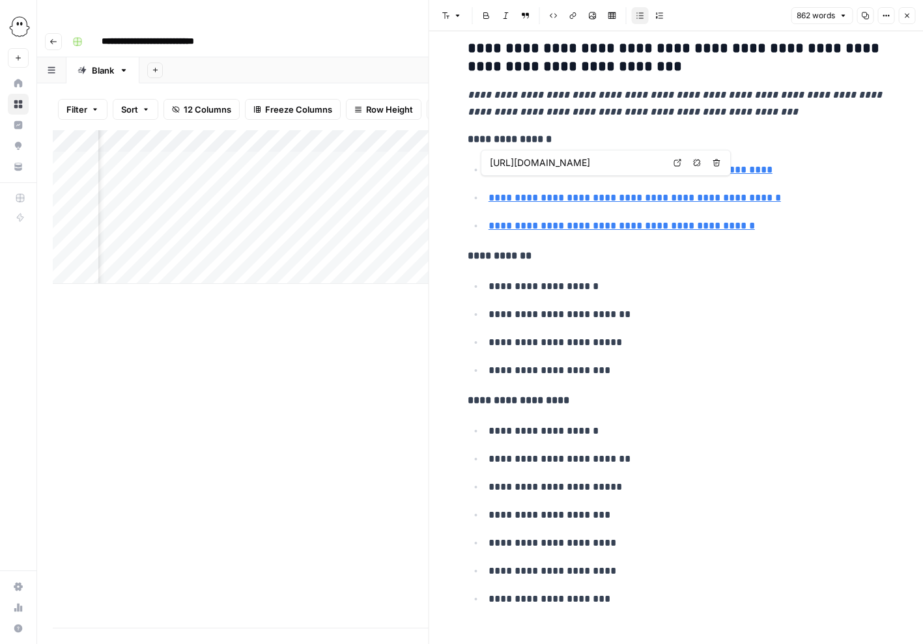
type input "[URL][DOMAIN_NAME]"
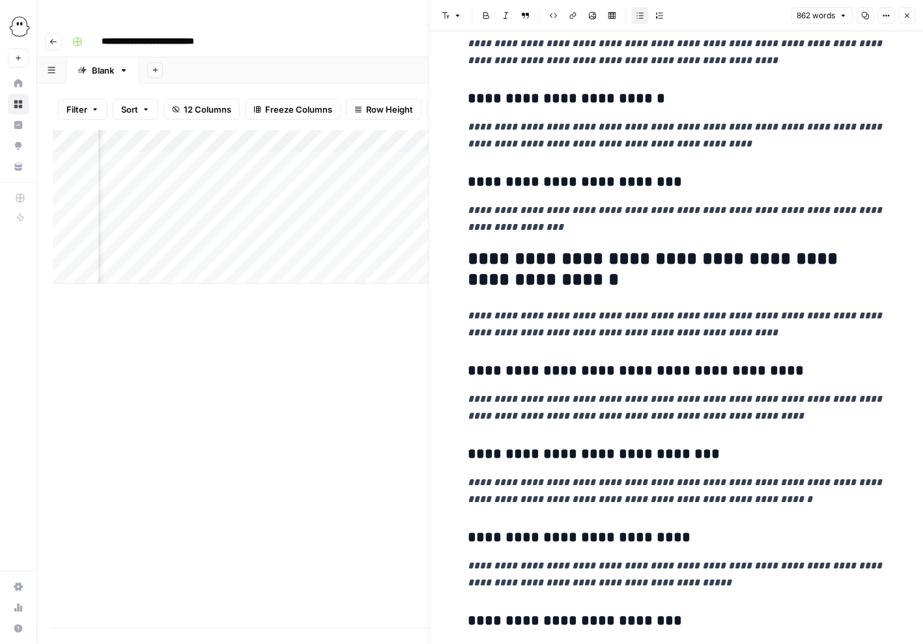
scroll to position [480, 0]
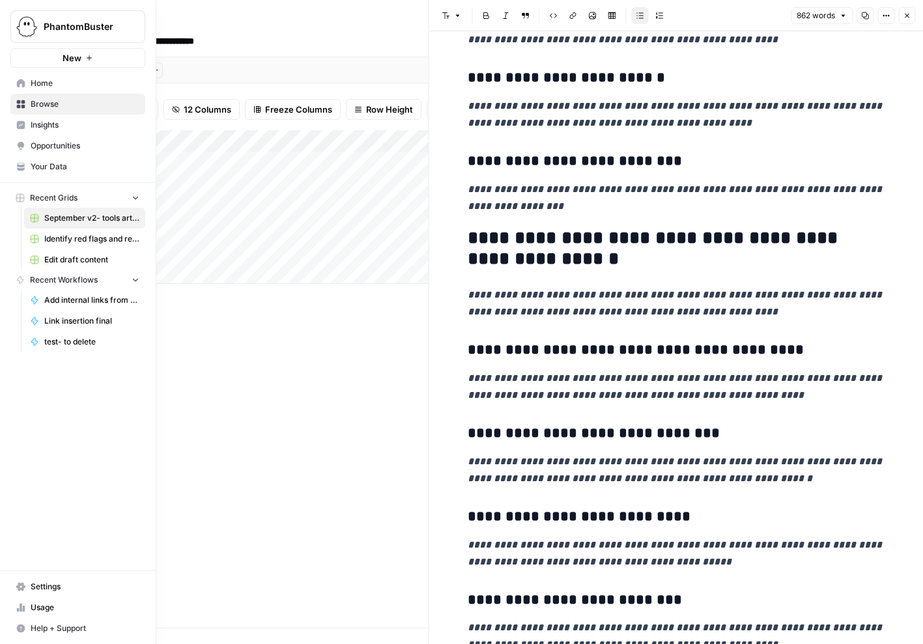
click at [64, 169] on span "Your Data" at bounding box center [85, 167] width 109 height 12
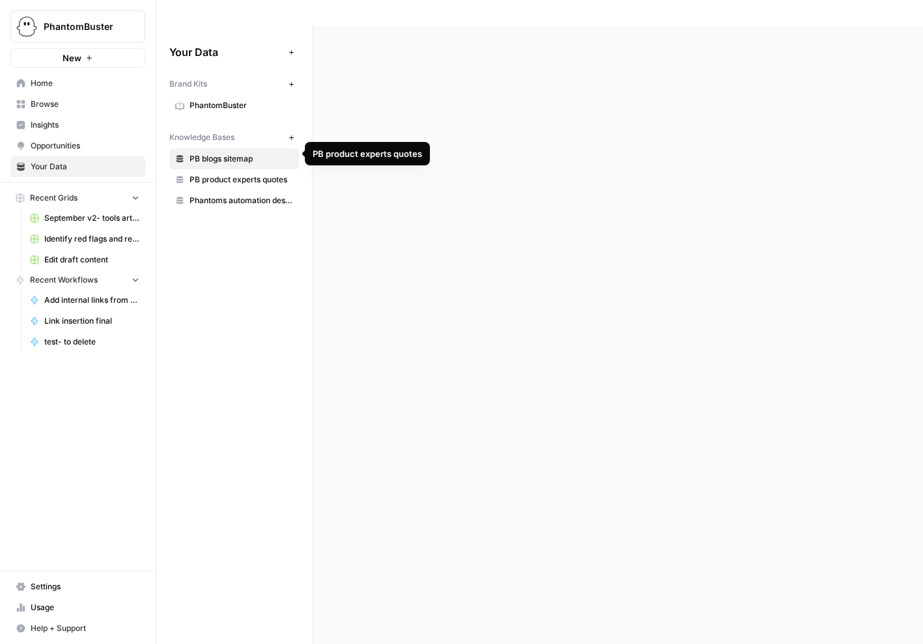
click at [223, 174] on span "PB product experts quotes" at bounding box center [242, 180] width 104 height 12
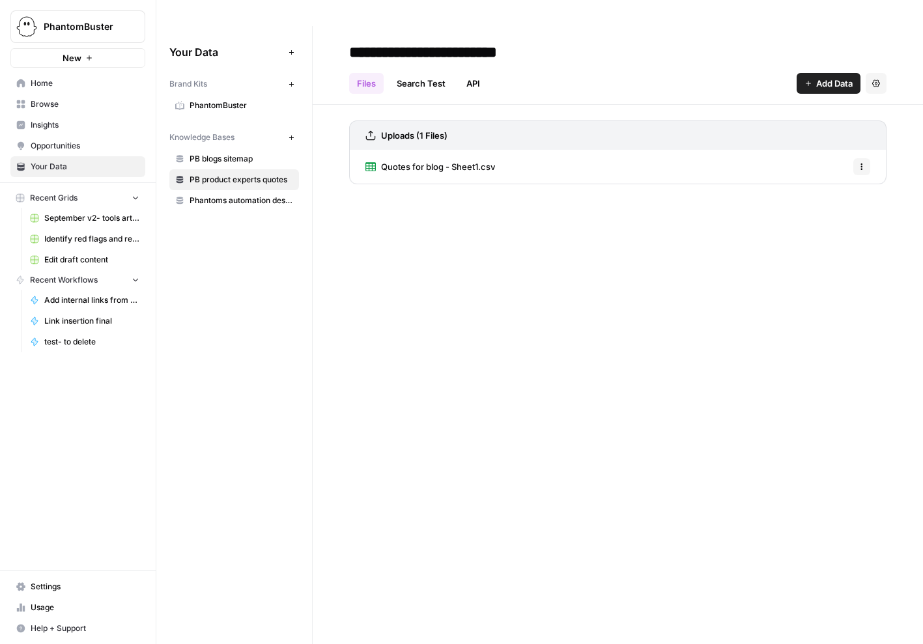
click at [229, 100] on span "PhantomBuster" at bounding box center [242, 106] width 104 height 12
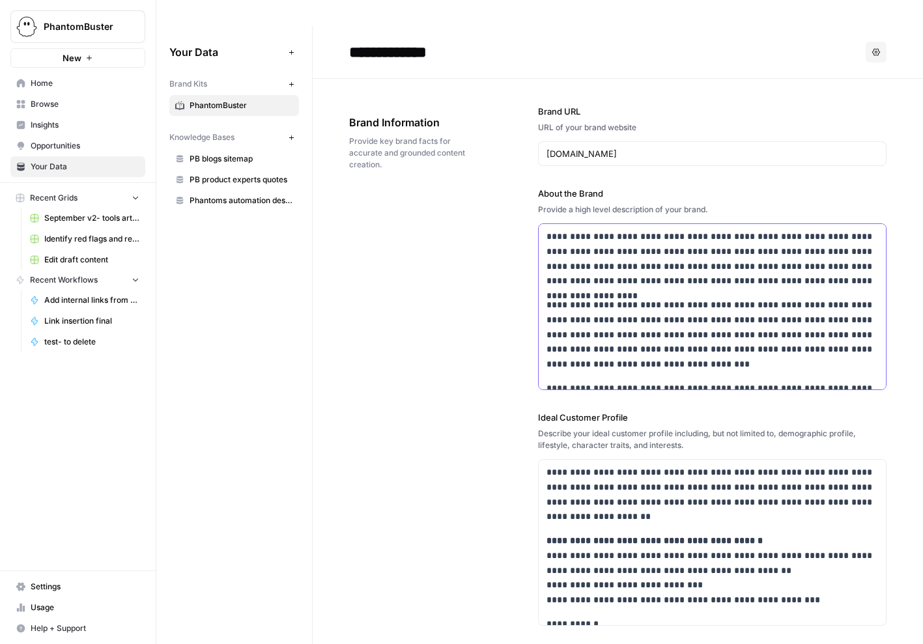
click at [758, 298] on p "**********" at bounding box center [713, 335] width 332 height 74
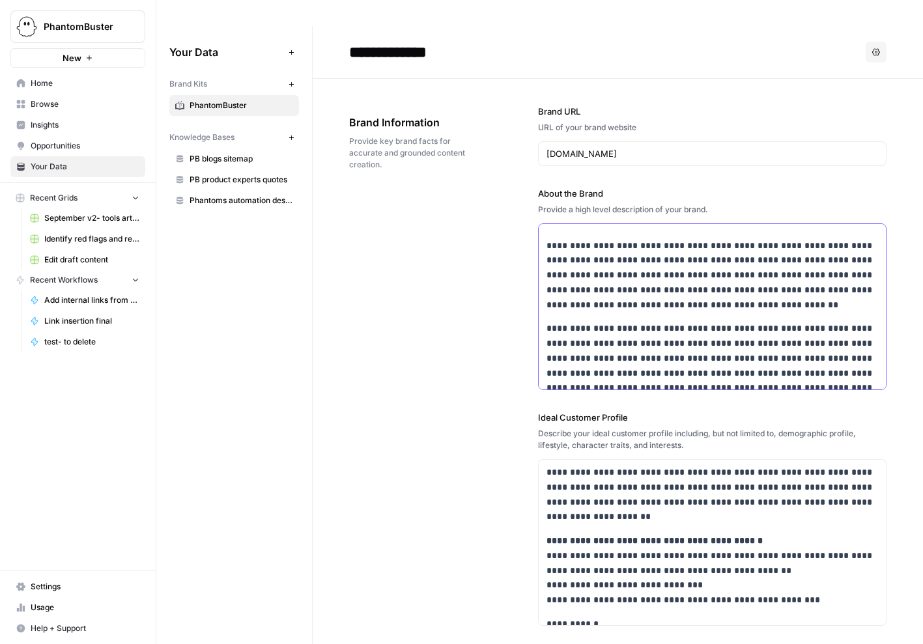
scroll to position [147, 0]
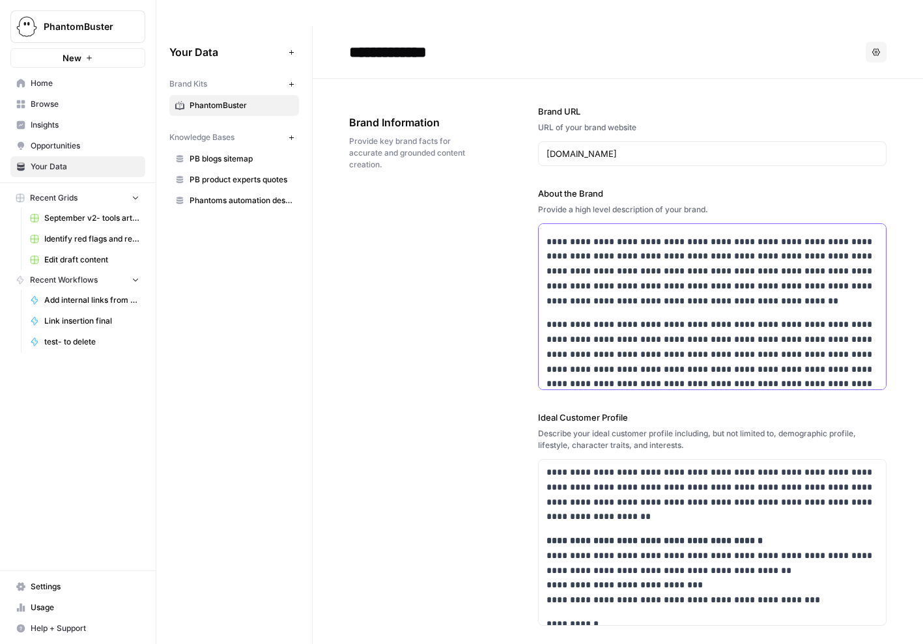
click at [832, 245] on p "**********" at bounding box center [713, 272] width 332 height 74
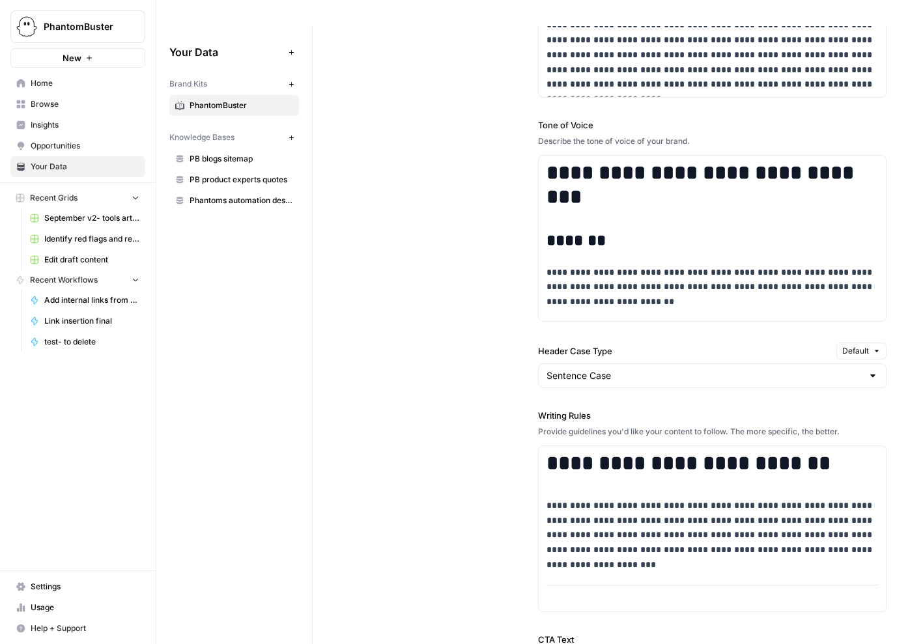
scroll to position [1084, 0]
